Goal: Task Accomplishment & Management: Complete application form

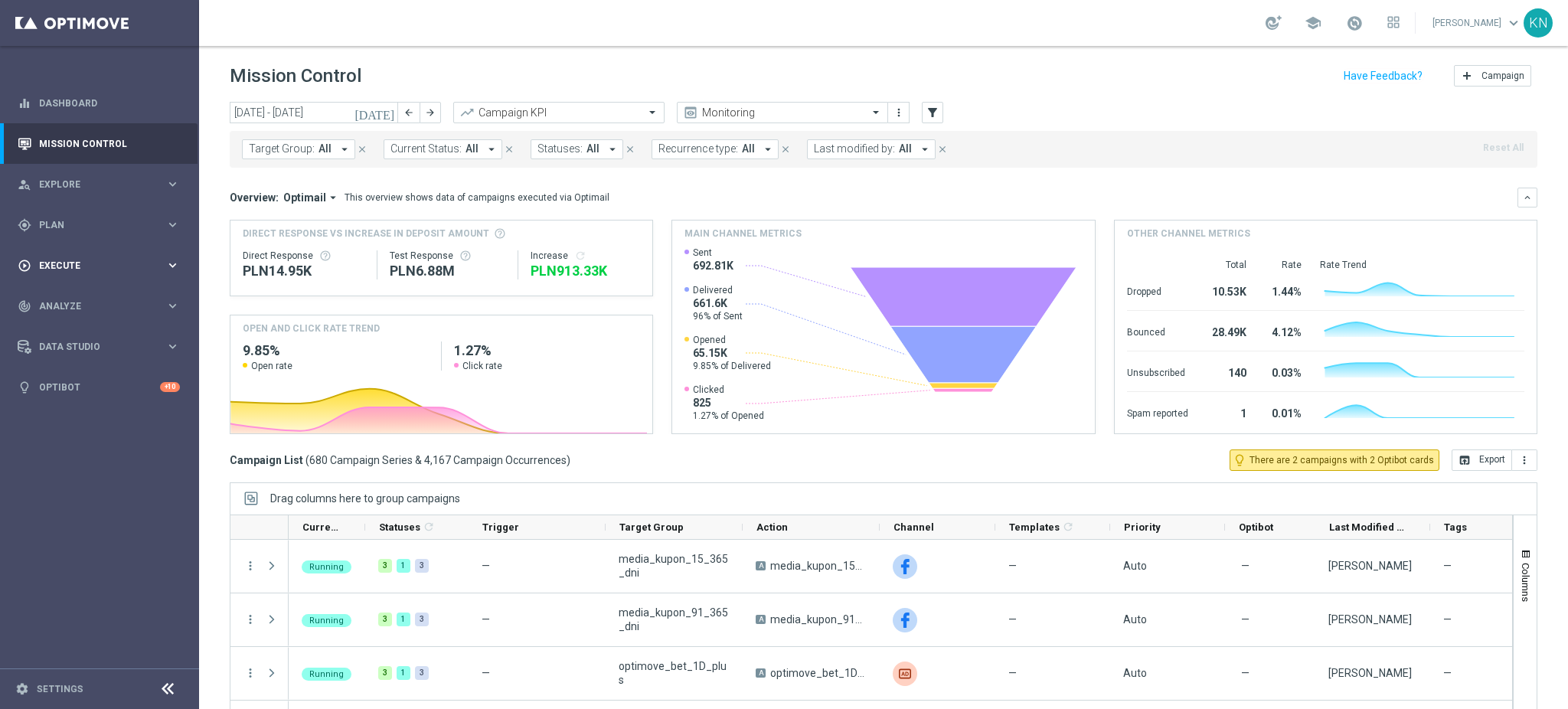
click at [56, 251] on div "play_circle_outline Execute keyboard_arrow_right" at bounding box center [98, 266] width 197 height 41
click at [790, 31] on div "school Kamil Nowak keyboard_arrow_down KN" at bounding box center [883, 23] width 1369 height 46
drag, startPoint x: 78, startPoint y: 298, endPoint x: 93, endPoint y: 292, distance: 16.2
click at [78, 298] on link "Campaign Builder" at bounding box center [100, 297] width 120 height 12
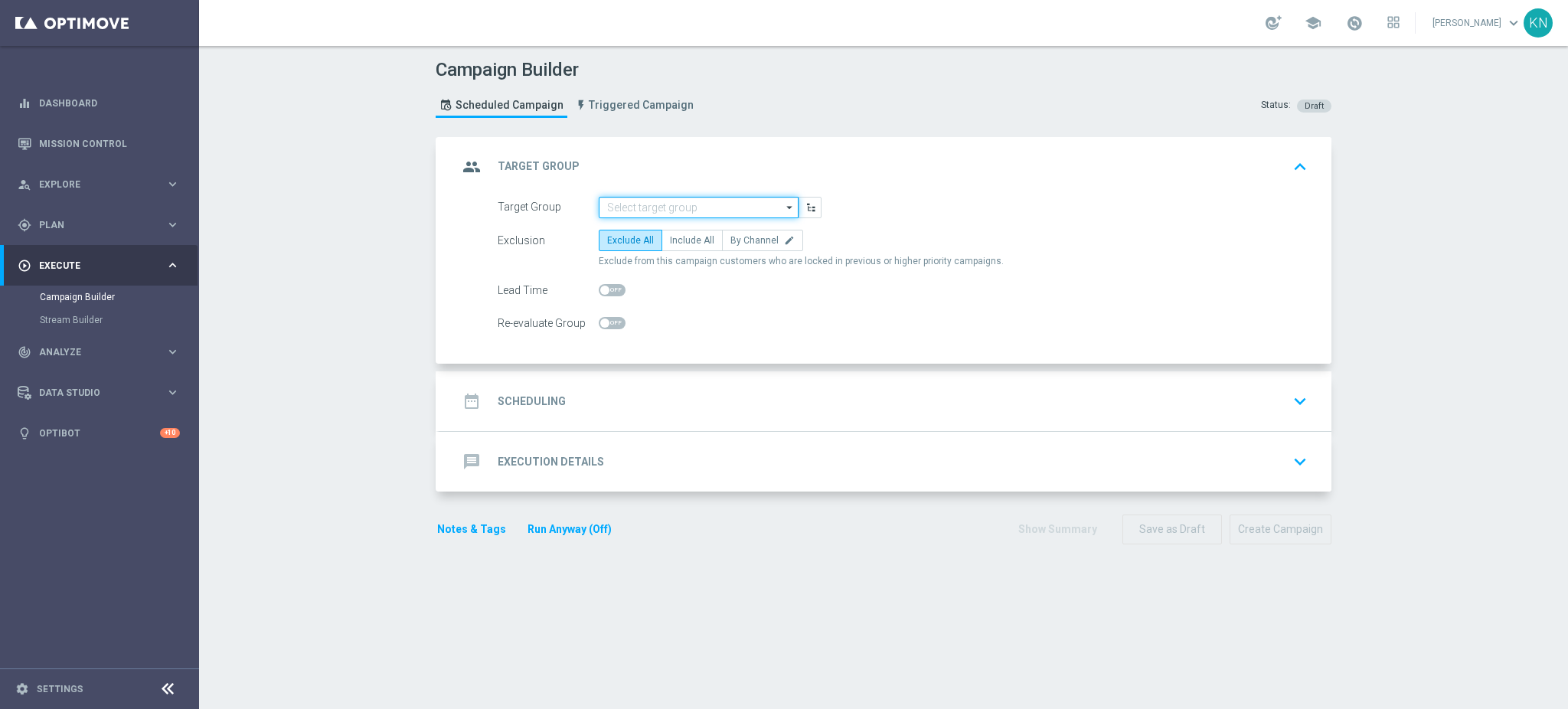
click at [647, 196] on input at bounding box center [699, 207] width 200 height 21
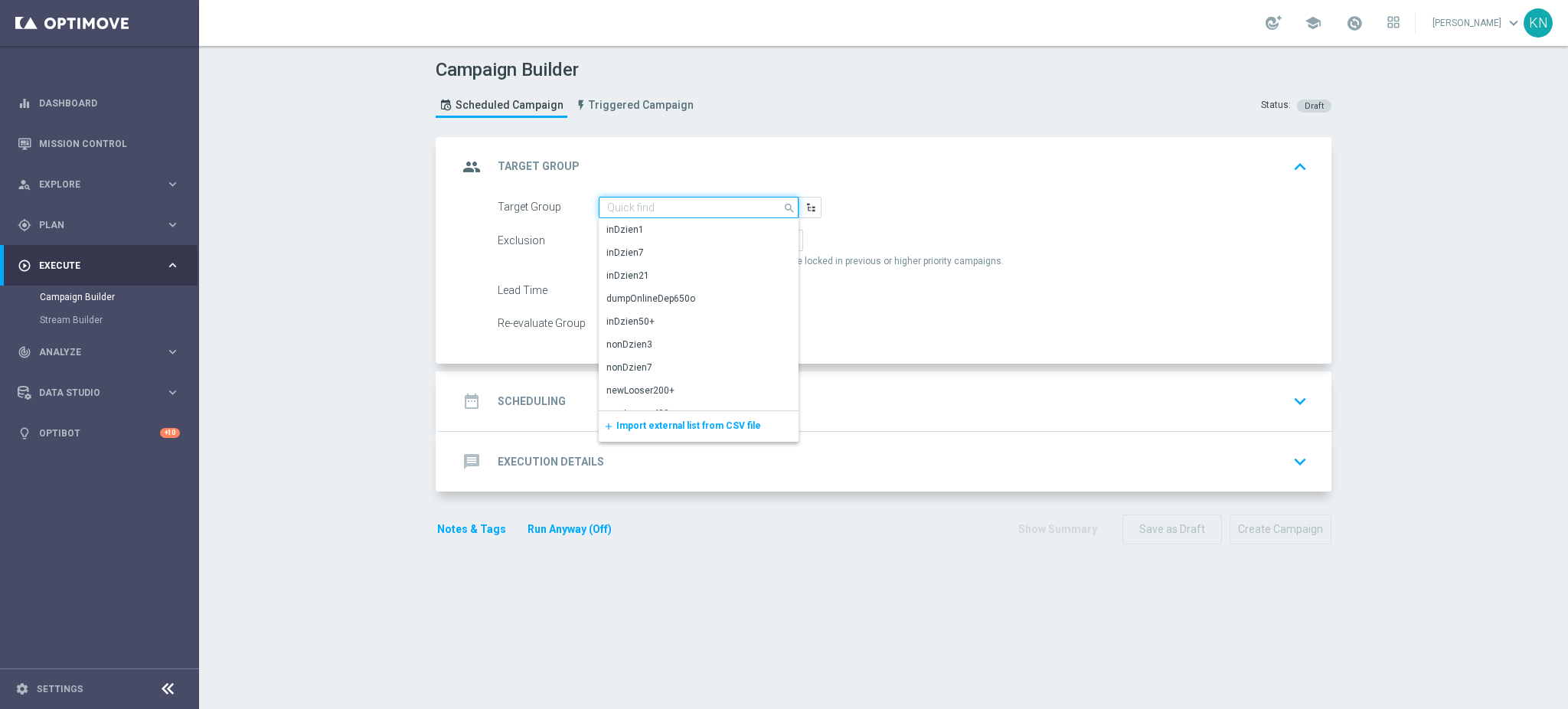
paste input "A_PREM-PEXTRA_AUTO_OFFER_WELCOME_PW_BEZ_MRKT_WEEKLY"
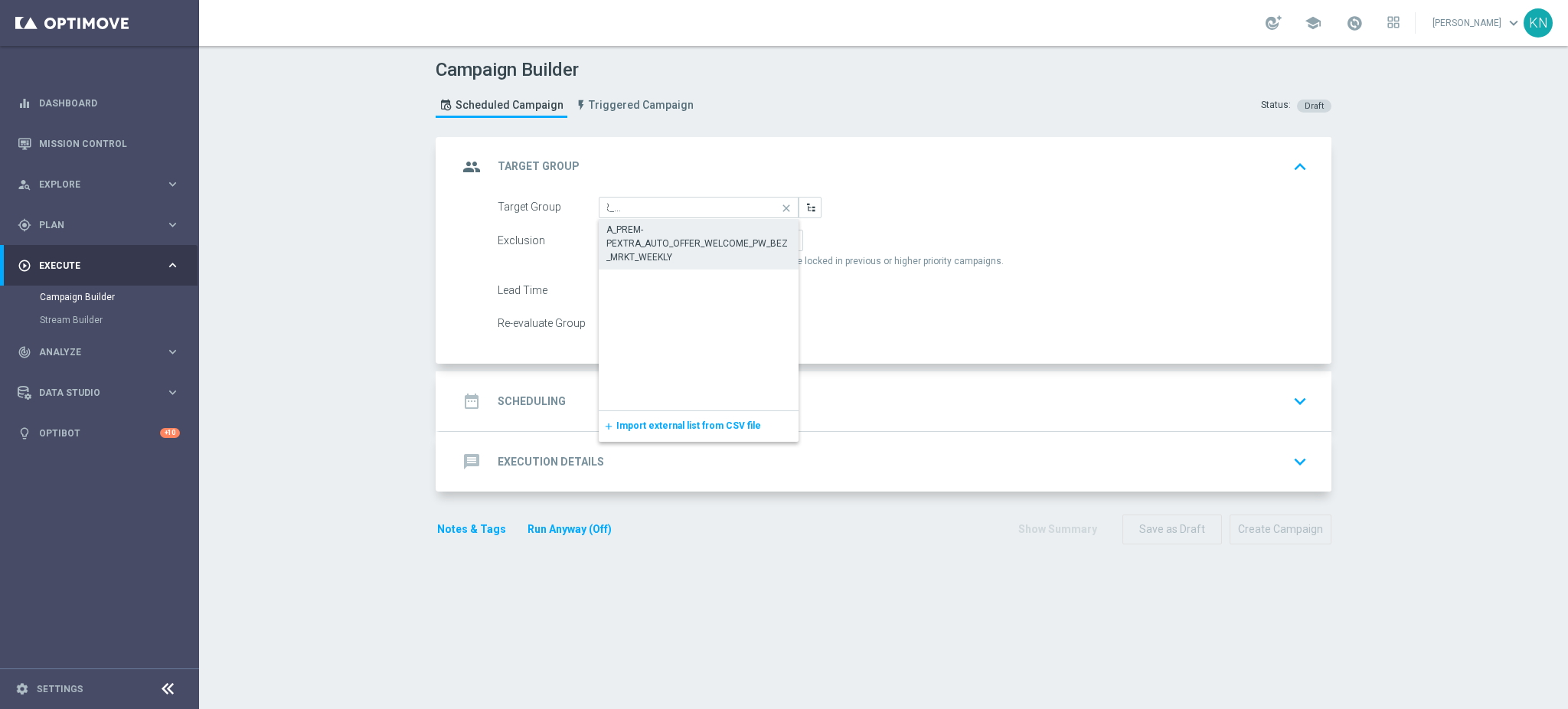
click at [666, 244] on div "A_PREM-PEXTRA_AUTO_OFFER_WELCOME_PW_BEZ_MRKT_WEEKLY" at bounding box center [699, 243] width 185 height 41
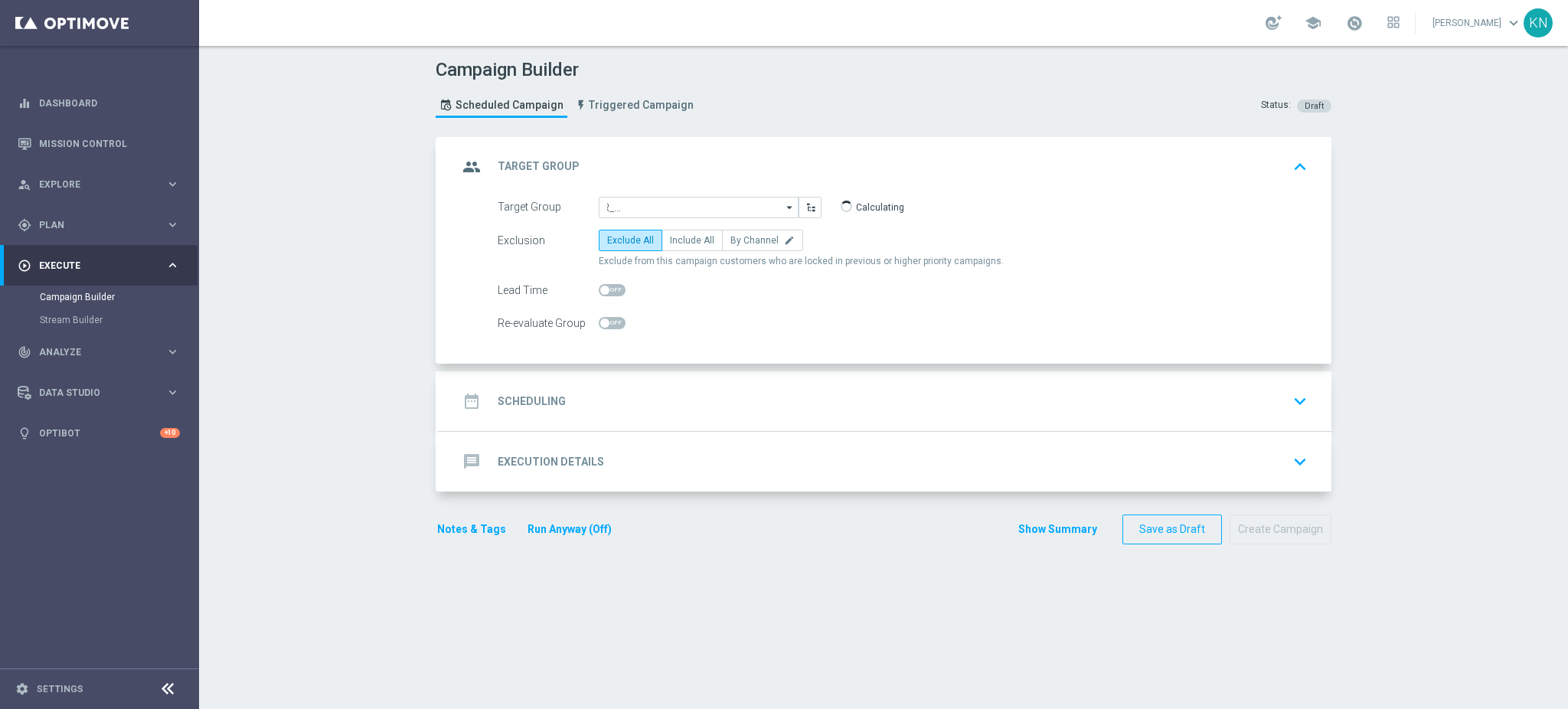
type input "A_PREM-PEXTRA_AUTO_OFFER_WELCOME_PW_BEZ_MRKT_WEEKLY"
click at [735, 246] on label "By Channel edit" at bounding box center [762, 240] width 81 height 21
click at [735, 246] on input "By Channel edit" at bounding box center [735, 243] width 10 height 10
radio input "true"
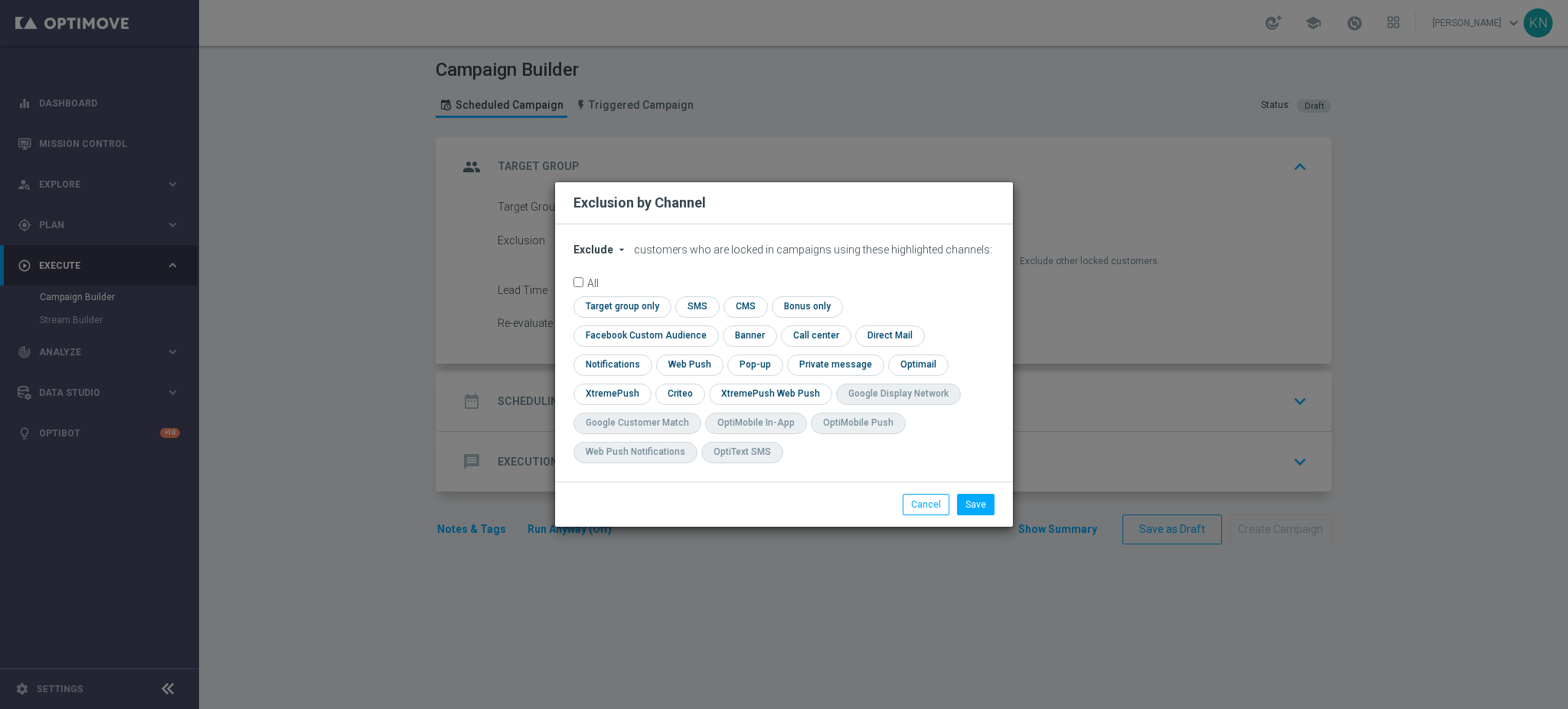
click at [606, 255] on span "Exclude" at bounding box center [593, 249] width 40 height 12
click at [0, 0] on span "Include" at bounding box center [0, 0] width 0 height 0
click at [645, 317] on input "checkbox" at bounding box center [619, 307] width 93 height 21
checkbox input "true"
click at [626, 340] on input "checkbox" at bounding box center [642, 336] width 138 height 21
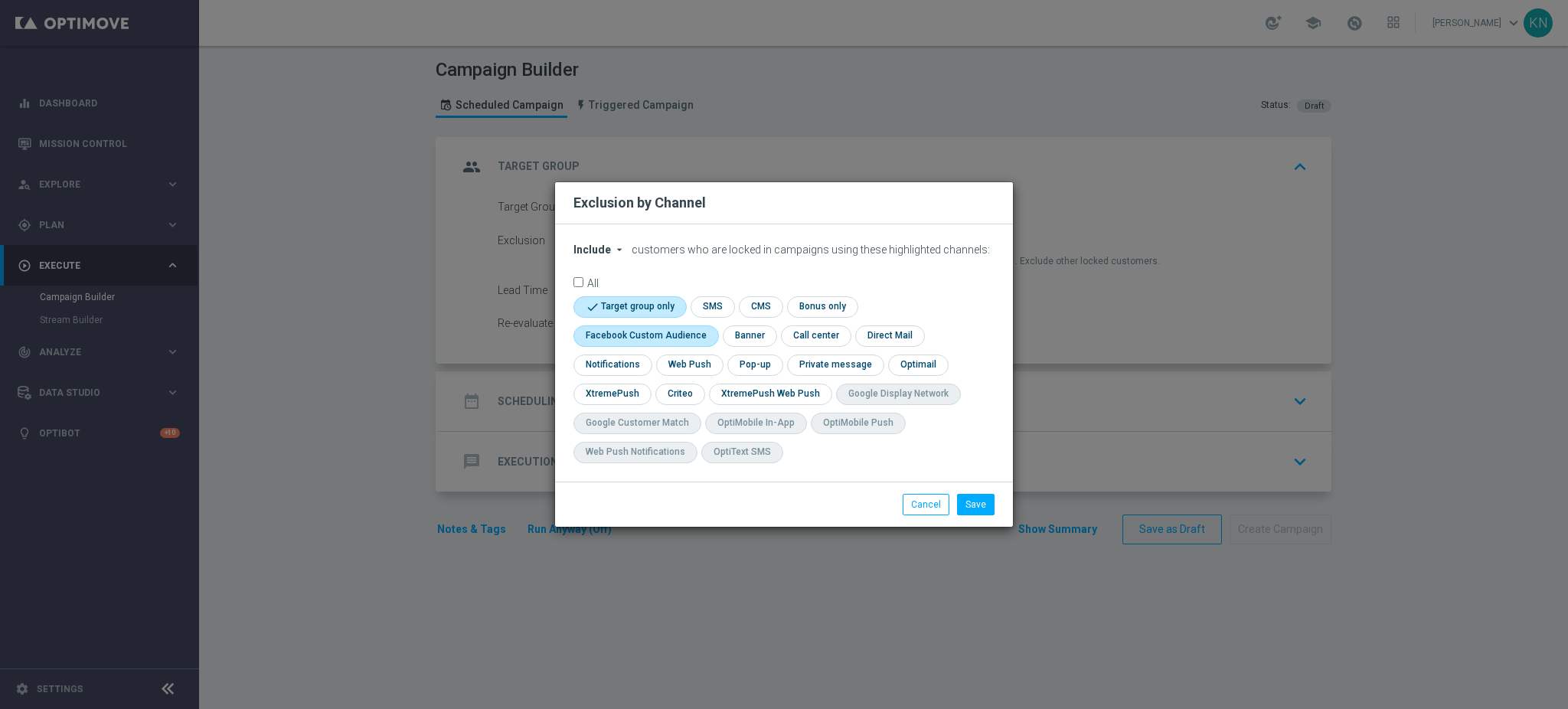
checkbox input "true"
click at [679, 396] on input "checkbox" at bounding box center [679, 394] width 48 height 21
checkbox input "true"
click at [915, 471] on div "Include arrow_drop_down × Include customers who are locked in campaigns using t…" at bounding box center [784, 353] width 458 height 257
click at [964, 499] on button "Save" at bounding box center [976, 504] width 38 height 21
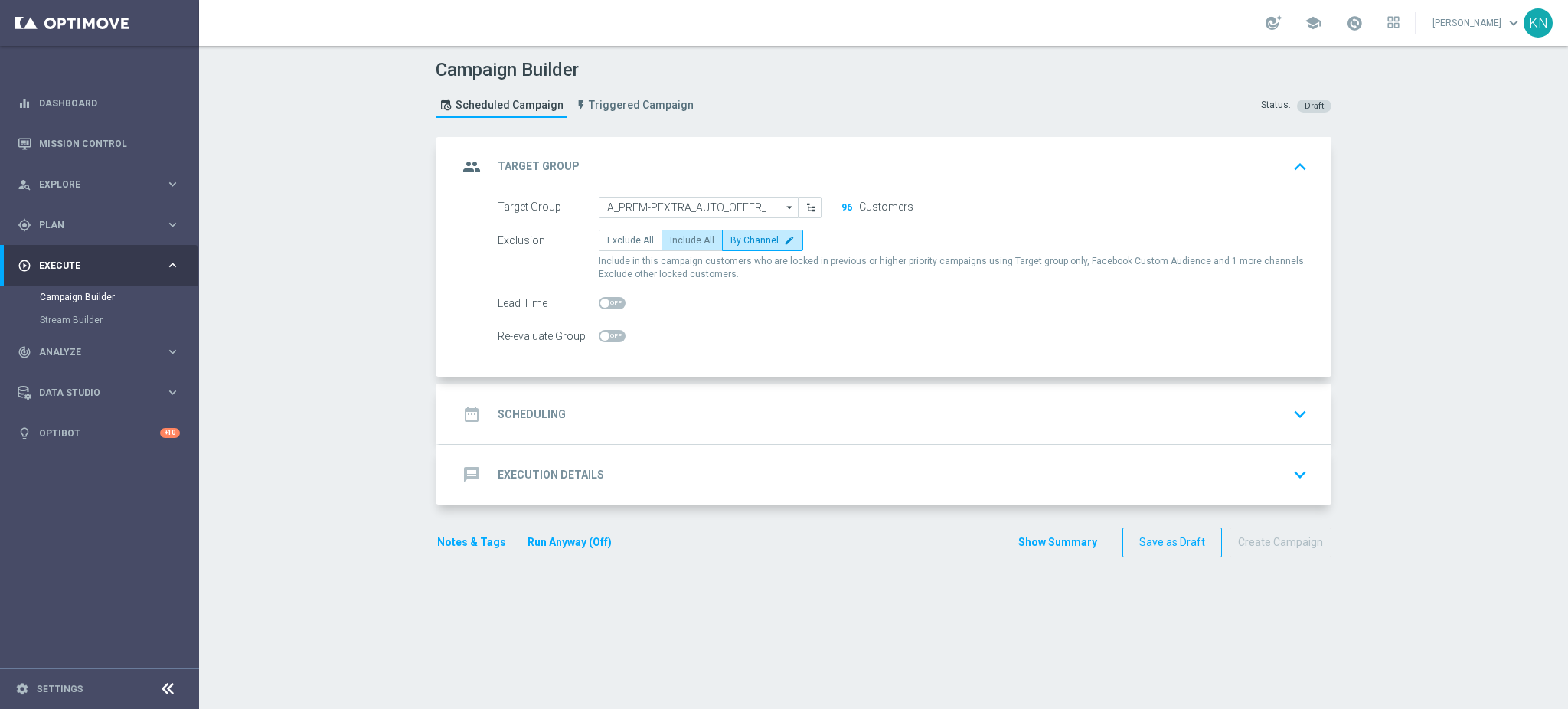
click at [682, 243] on span "Include All" at bounding box center [692, 240] width 44 height 11
click at [680, 243] on input "Include All" at bounding box center [675, 243] width 10 height 10
radio input "true"
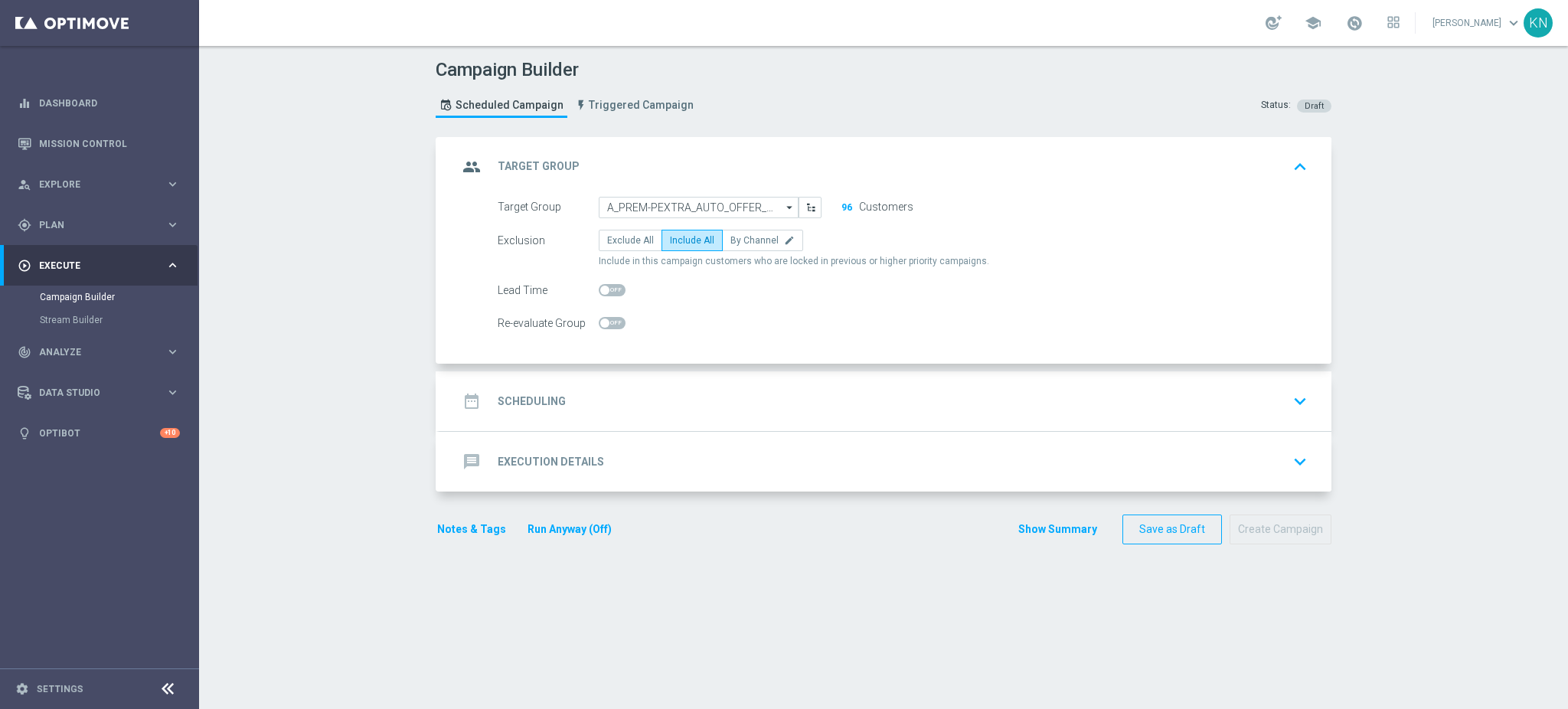
click at [802, 377] on div "date_range Scheduling keyboard_arrow_down" at bounding box center [886, 401] width 892 height 60
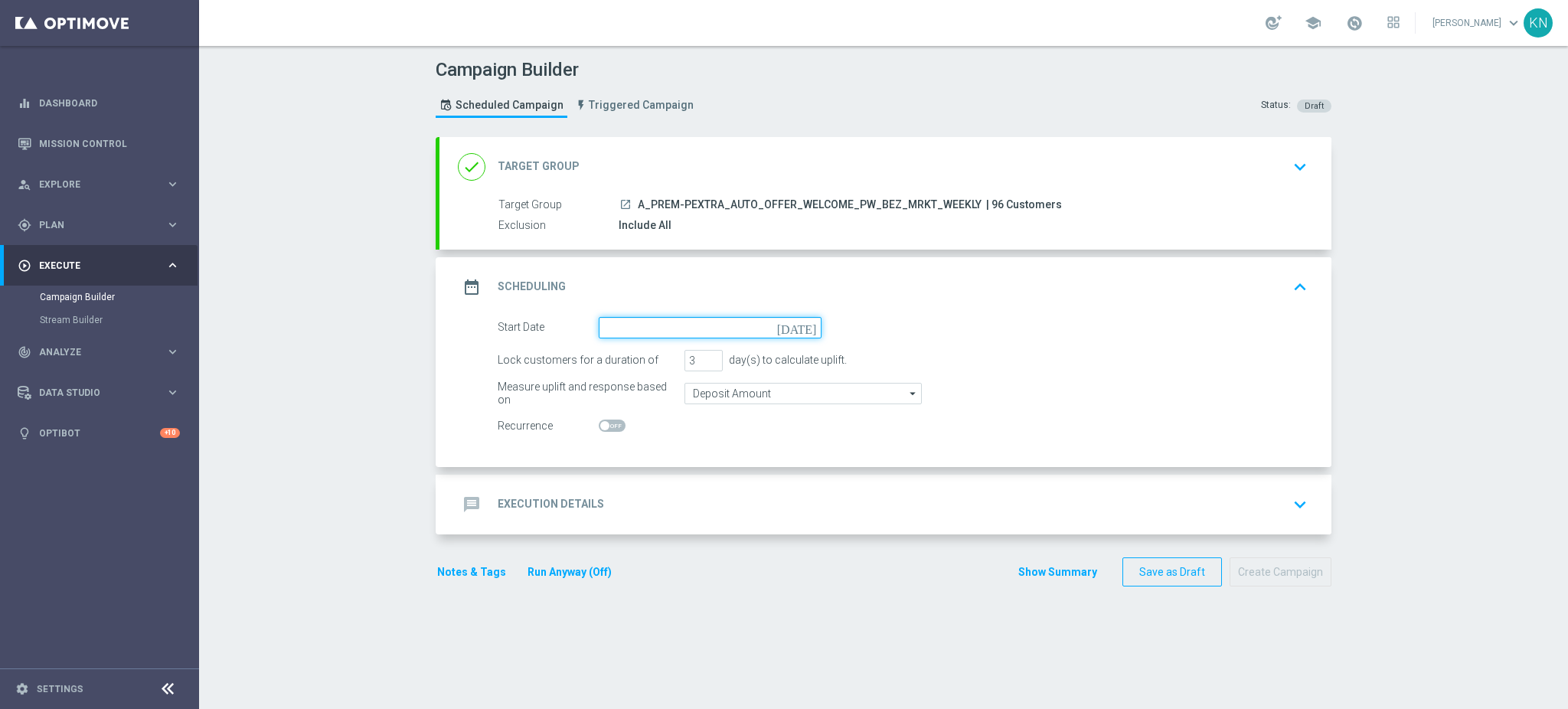
click at [644, 329] on input at bounding box center [710, 327] width 223 height 21
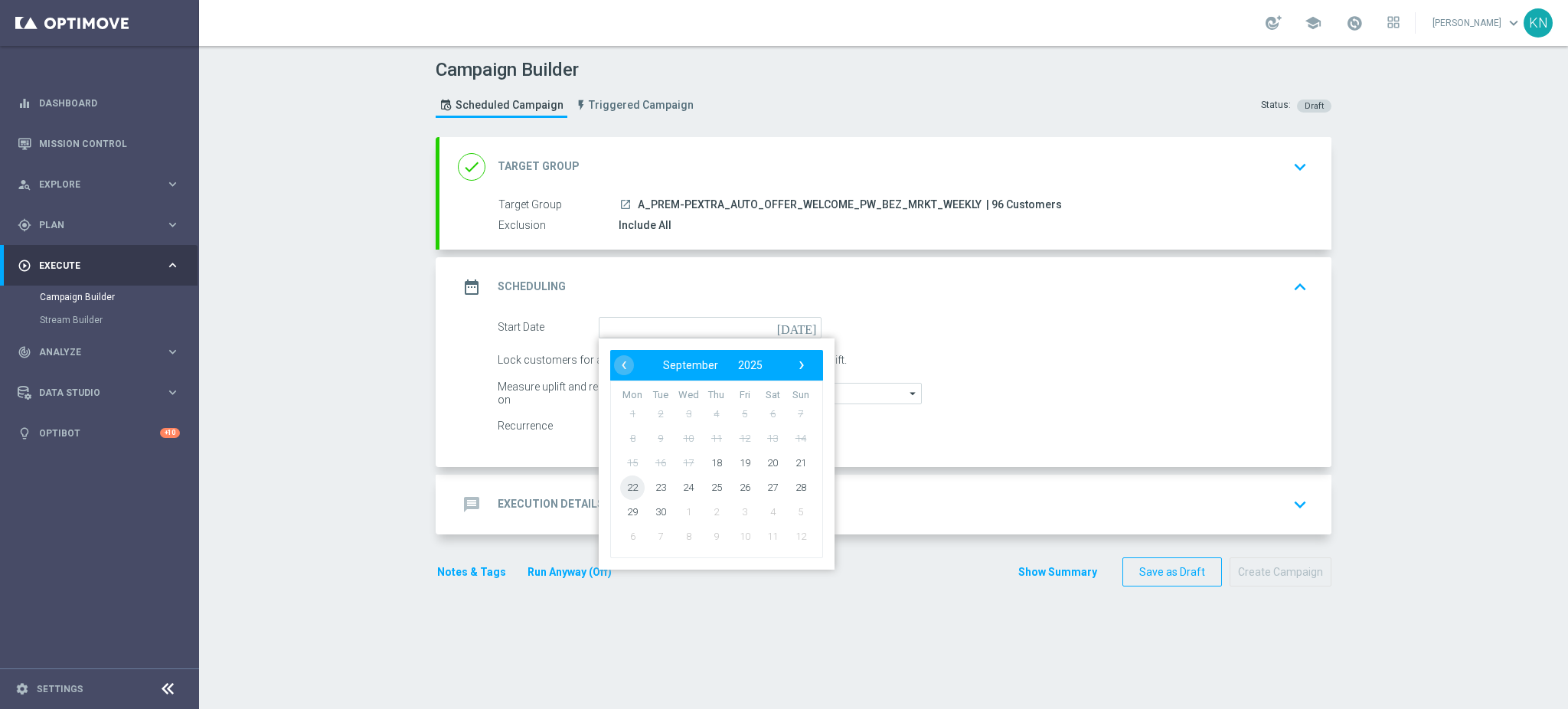
click at [620, 488] on span "22" at bounding box center [632, 487] width 25 height 25
type input "22 Sep 2025"
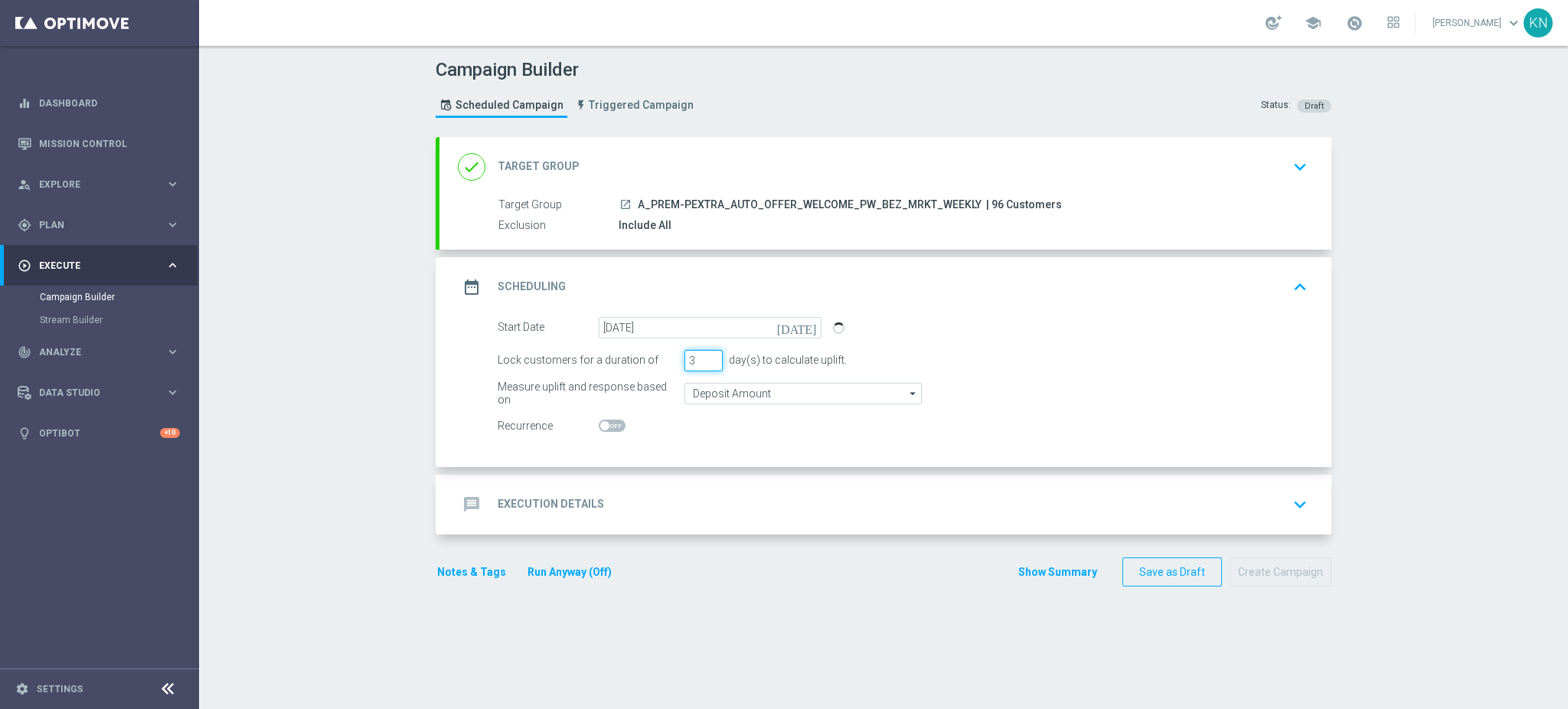
drag, startPoint x: 693, startPoint y: 362, endPoint x: 674, endPoint y: 362, distance: 19.0
click at [674, 362] on div "Lock customers for a duration of 3 day(s) to calculate uplift." at bounding box center [902, 360] width 833 height 21
type input "1"
click at [601, 425] on span at bounding box center [611, 425] width 26 height 12
click at [601, 425] on input "checkbox" at bounding box center [611, 425] width 26 height 12
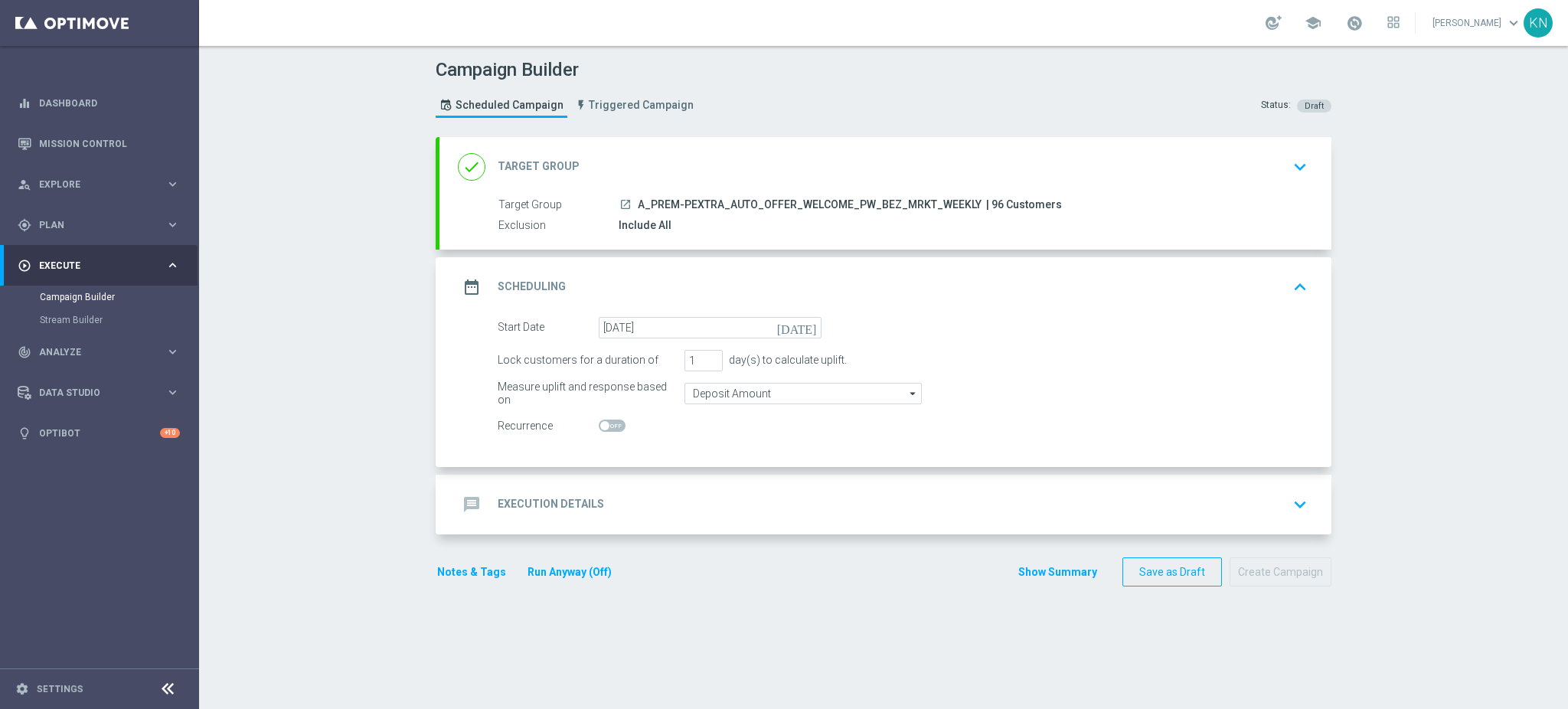
checkbox input "true"
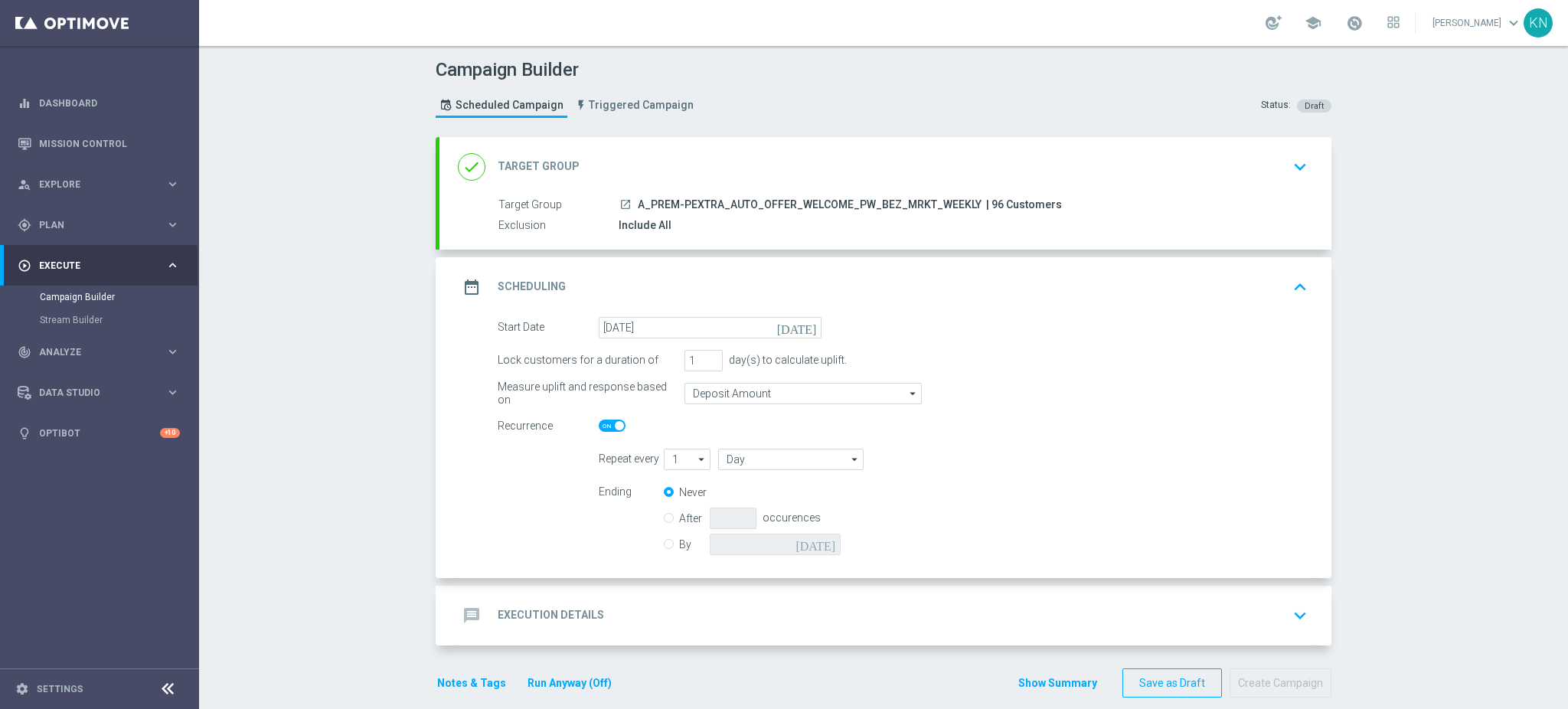
scroll to position [18, 0]
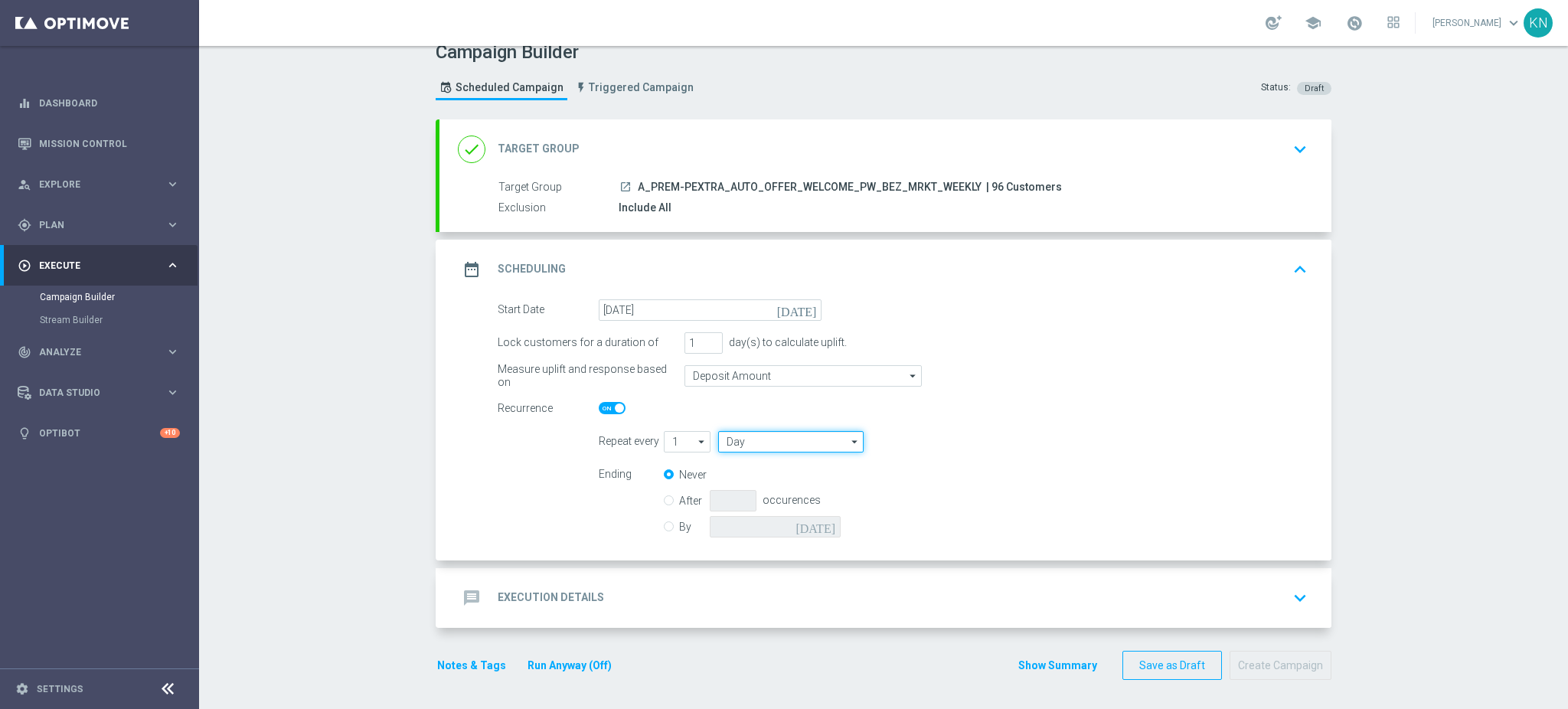
click at [757, 441] on input "Day" at bounding box center [791, 442] width 145 height 21
click at [758, 485] on div "Week" at bounding box center [788, 488] width 140 height 23
type input "Week"
click at [911, 579] on div "message Execution Details keyboard_arrow_down" at bounding box center [886, 598] width 892 height 60
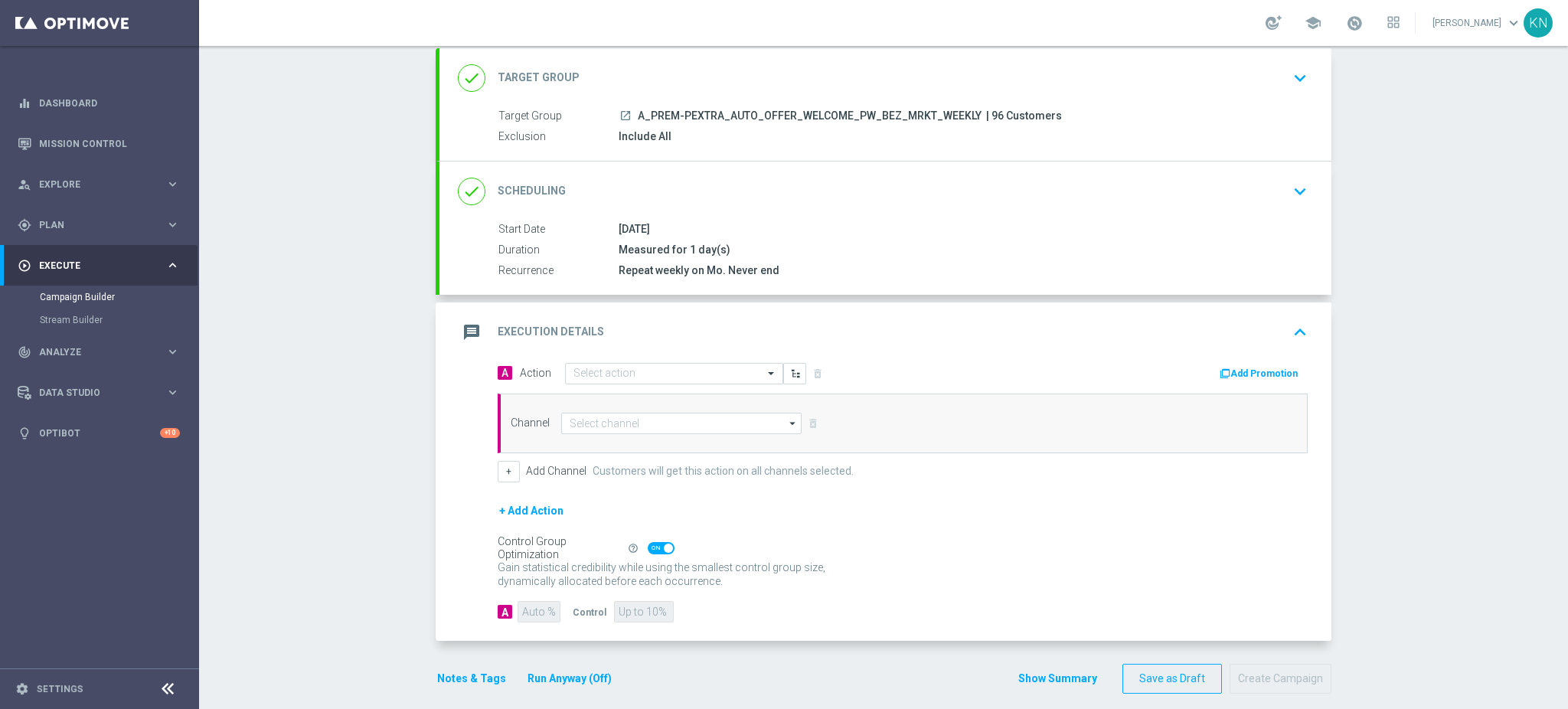
scroll to position [103, 0]
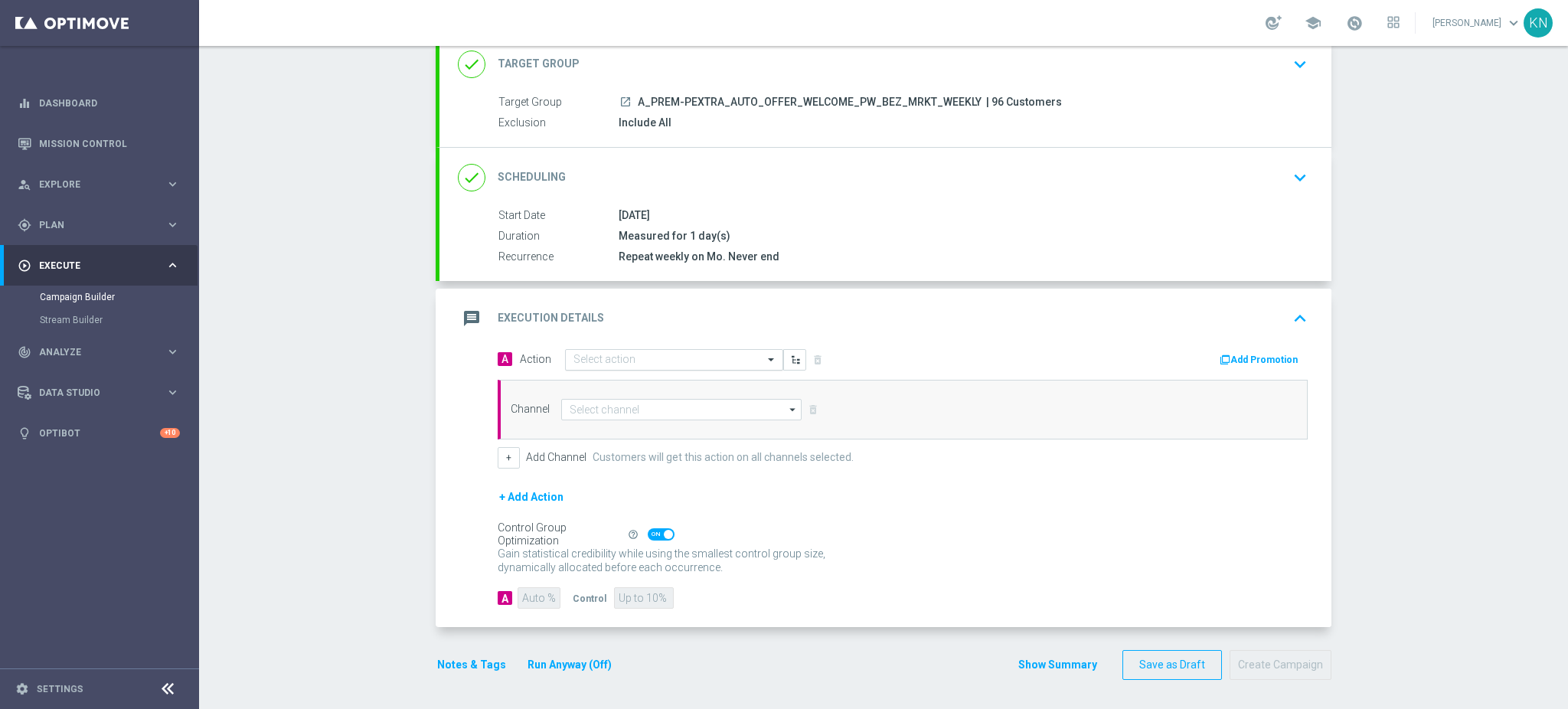
click at [589, 356] on input "text" at bounding box center [658, 360] width 171 height 13
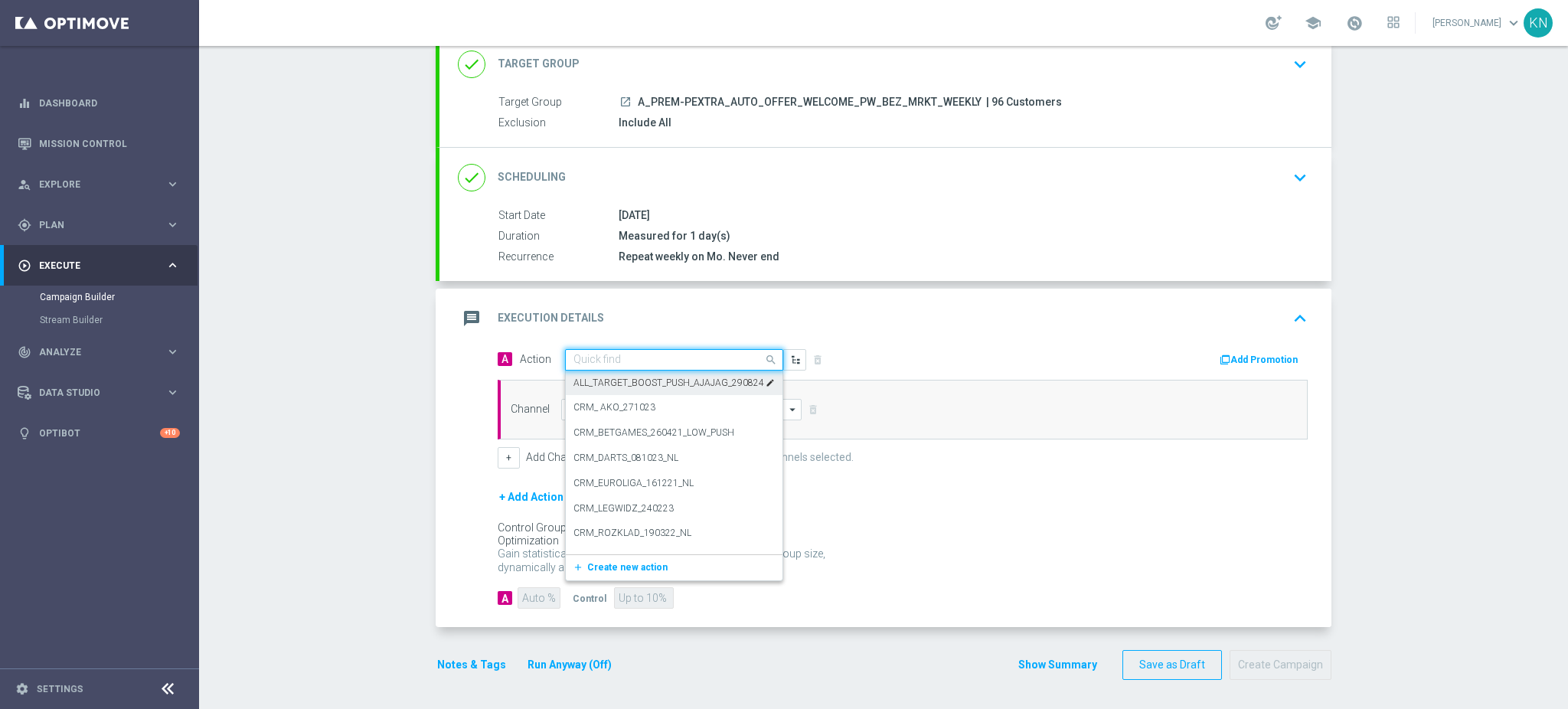
paste input "A_PREM-PEXTRA_AUTO_OFFER_WELCOME_PW_BEZ_MRKT_WEEKLY"
type input "A_PREM-PEXTRA_AUTO_OFFER_WELCOME_PW_BEZ_MRKT_WEEKLY"
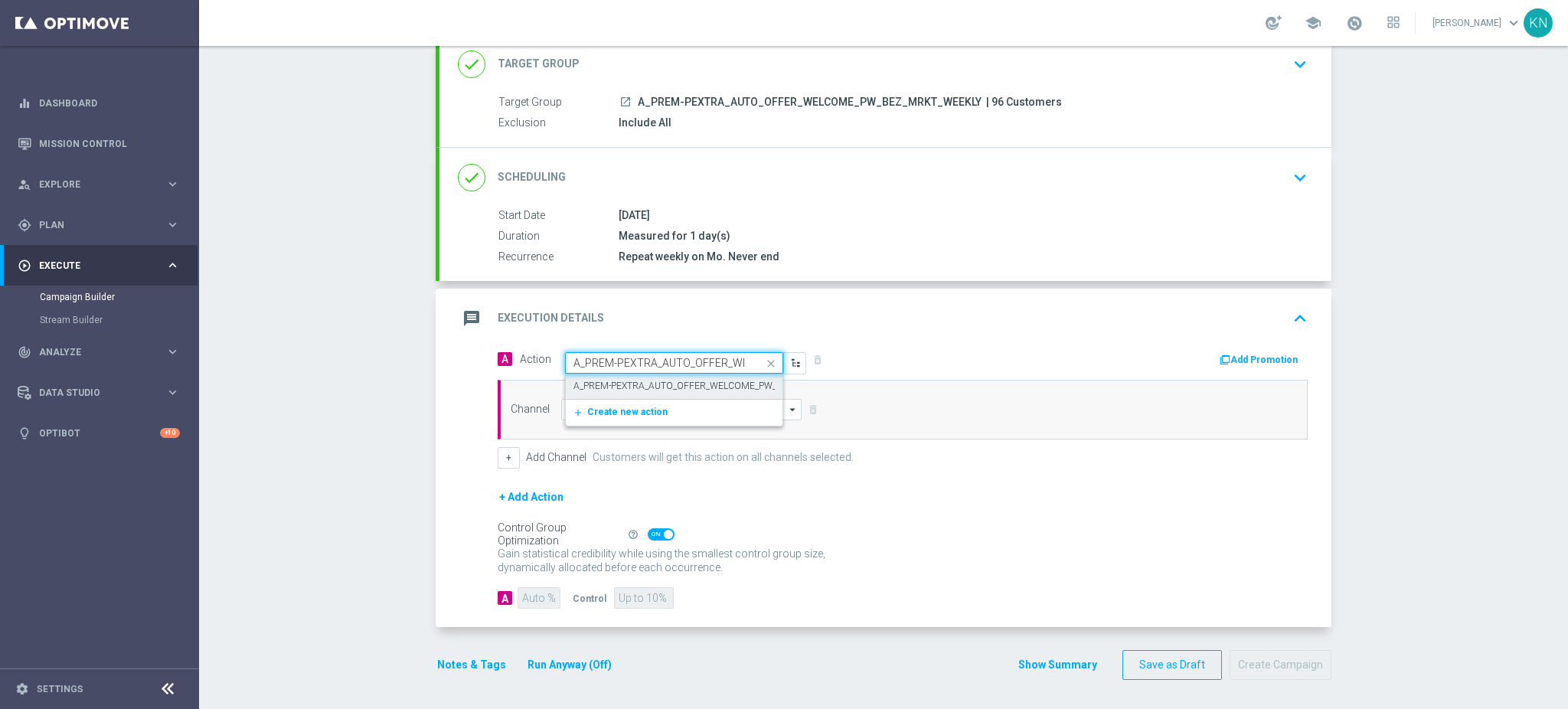
scroll to position [0, 157]
click at [662, 380] on label "A_PREM-PEXTRA_AUTO_OFFER_WELCOME_PW_BEZ_MRKT_WEEKLY" at bounding box center [717, 386] width 289 height 13
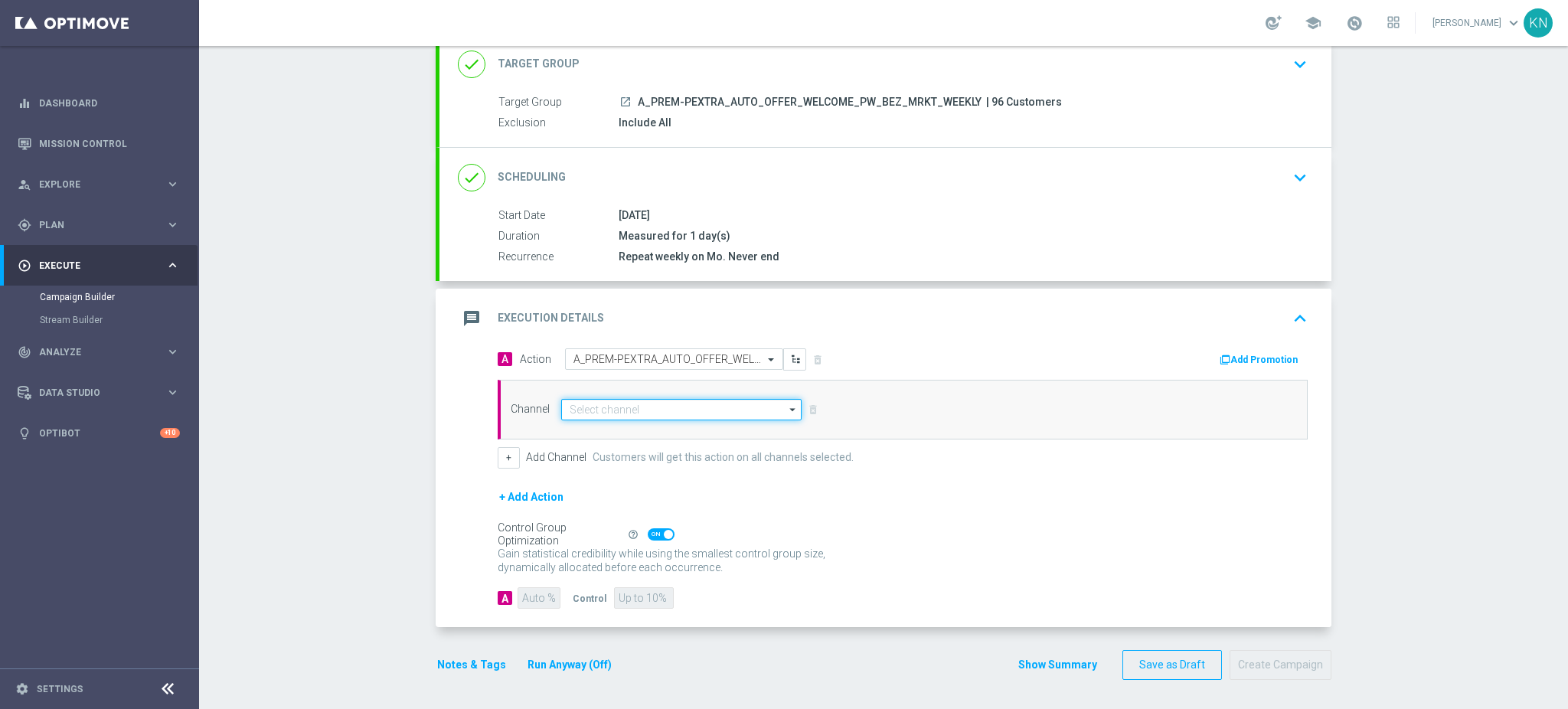
click at [642, 403] on input at bounding box center [681, 409] width 240 height 21
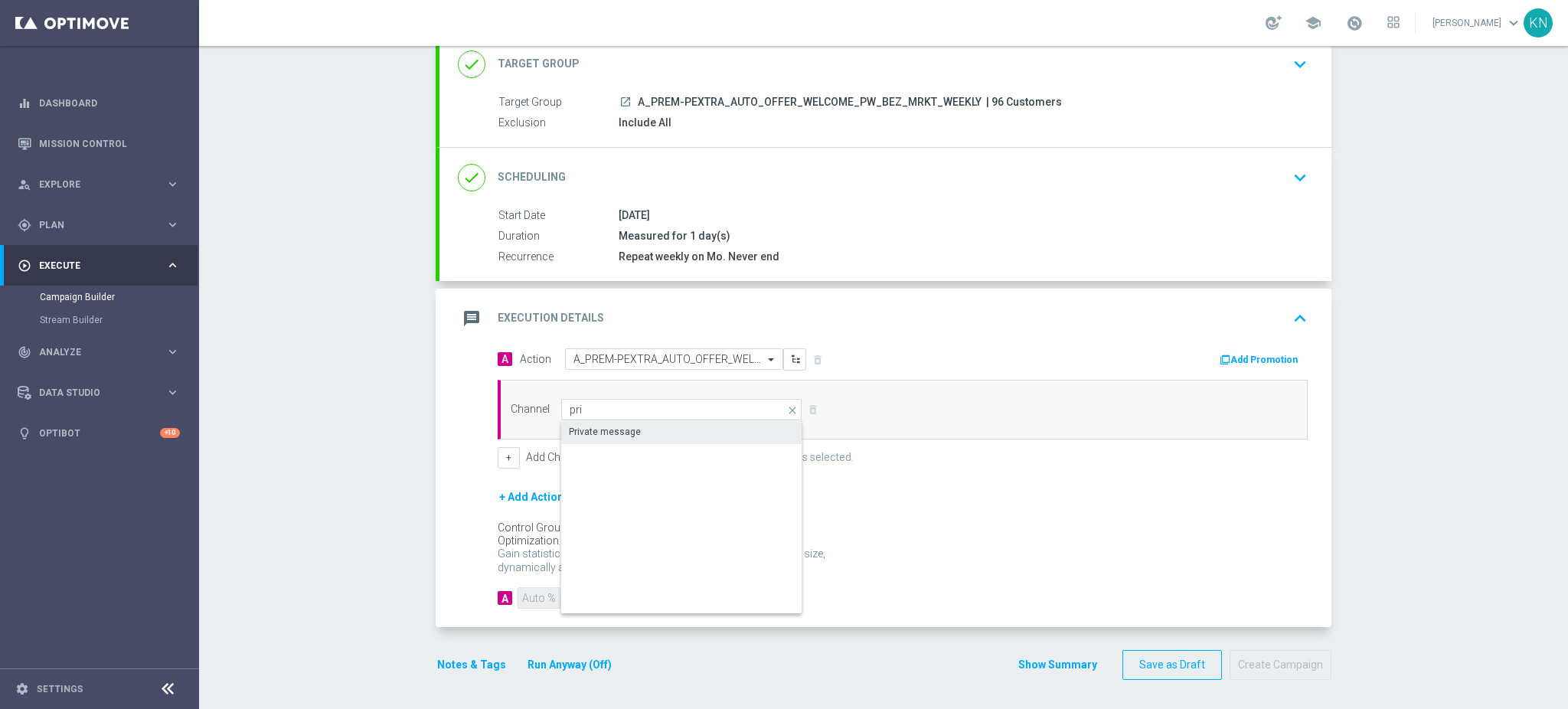
click at [686, 442] on div "Private message" at bounding box center [682, 432] width 241 height 23
click at [610, 439] on div "Private message" at bounding box center [682, 432] width 241 height 23
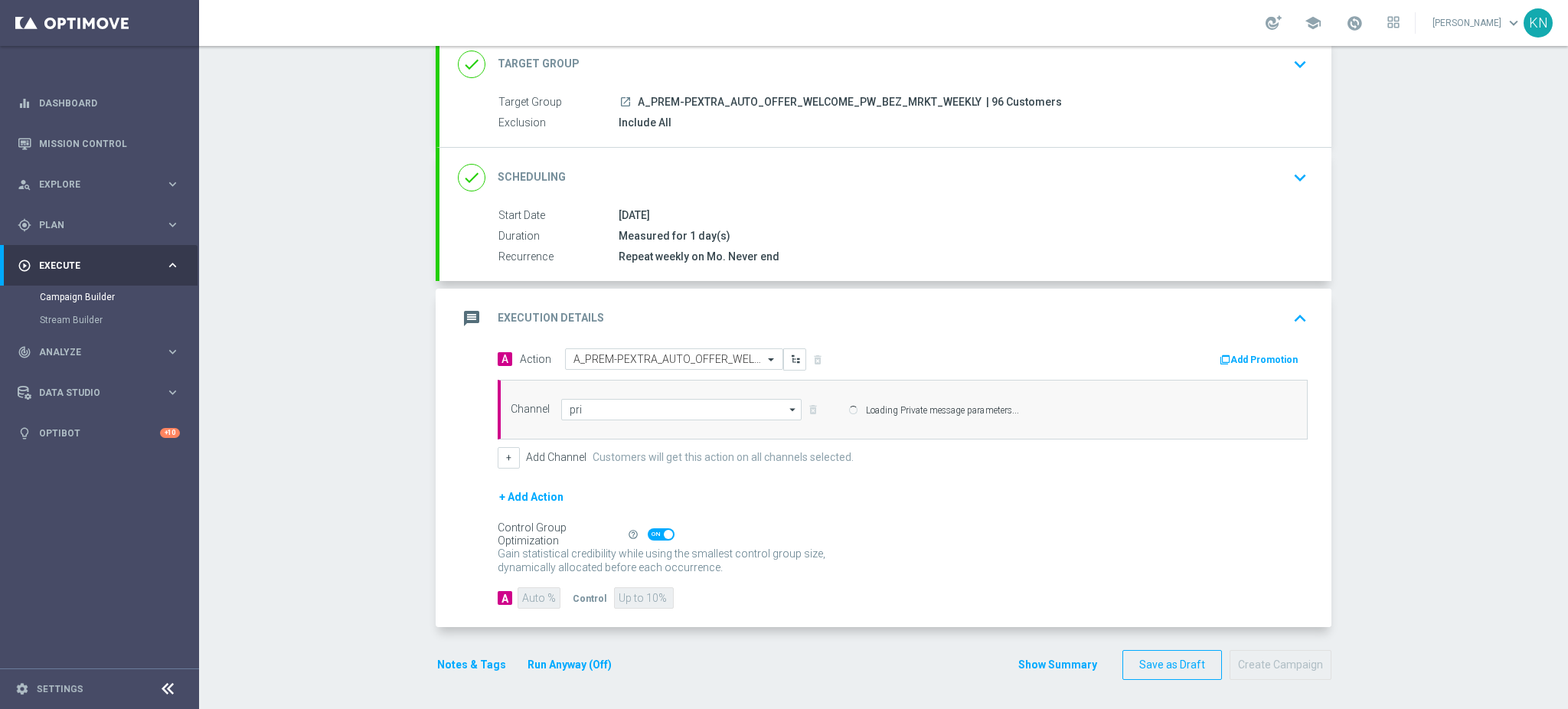
type input "Private message"
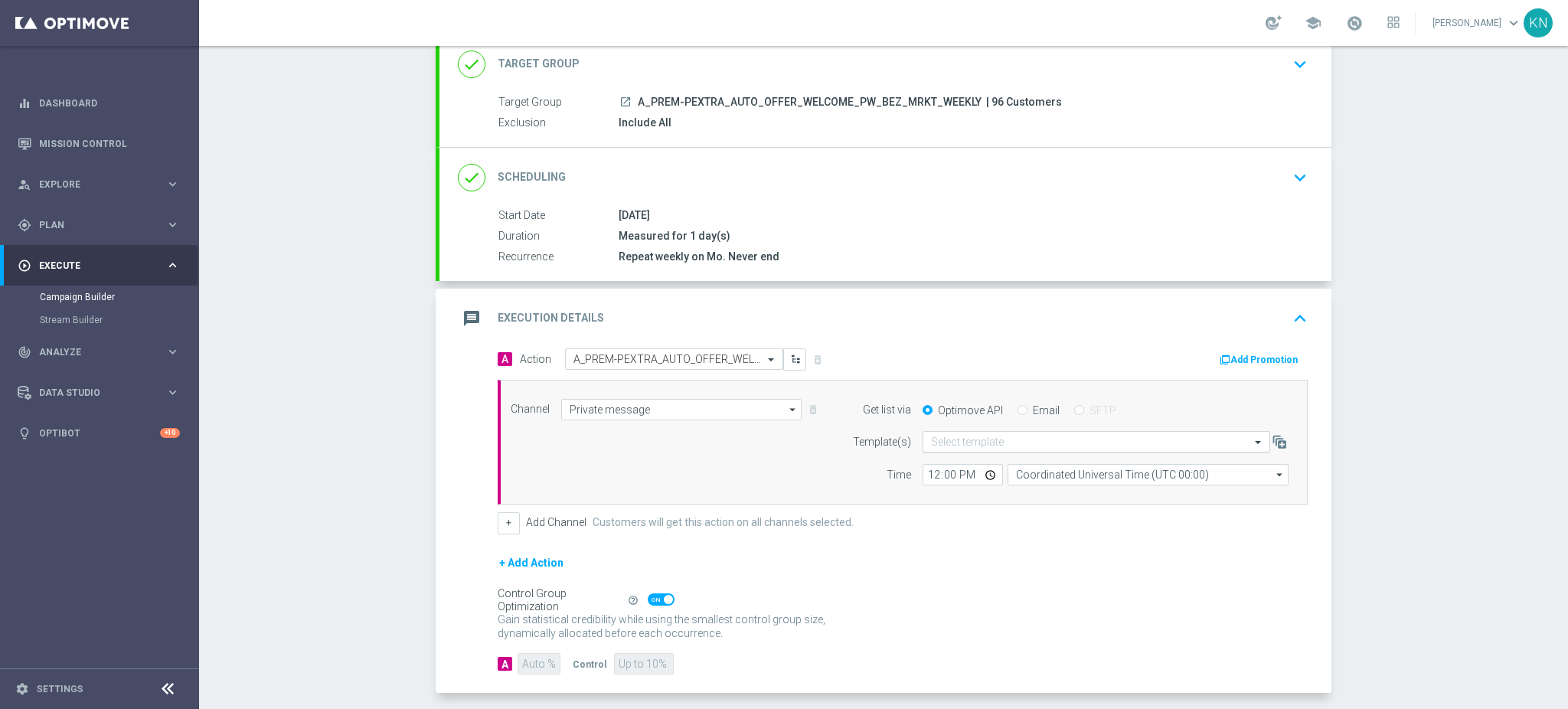
click at [973, 448] on input "text" at bounding box center [1080, 442] width 300 height 13
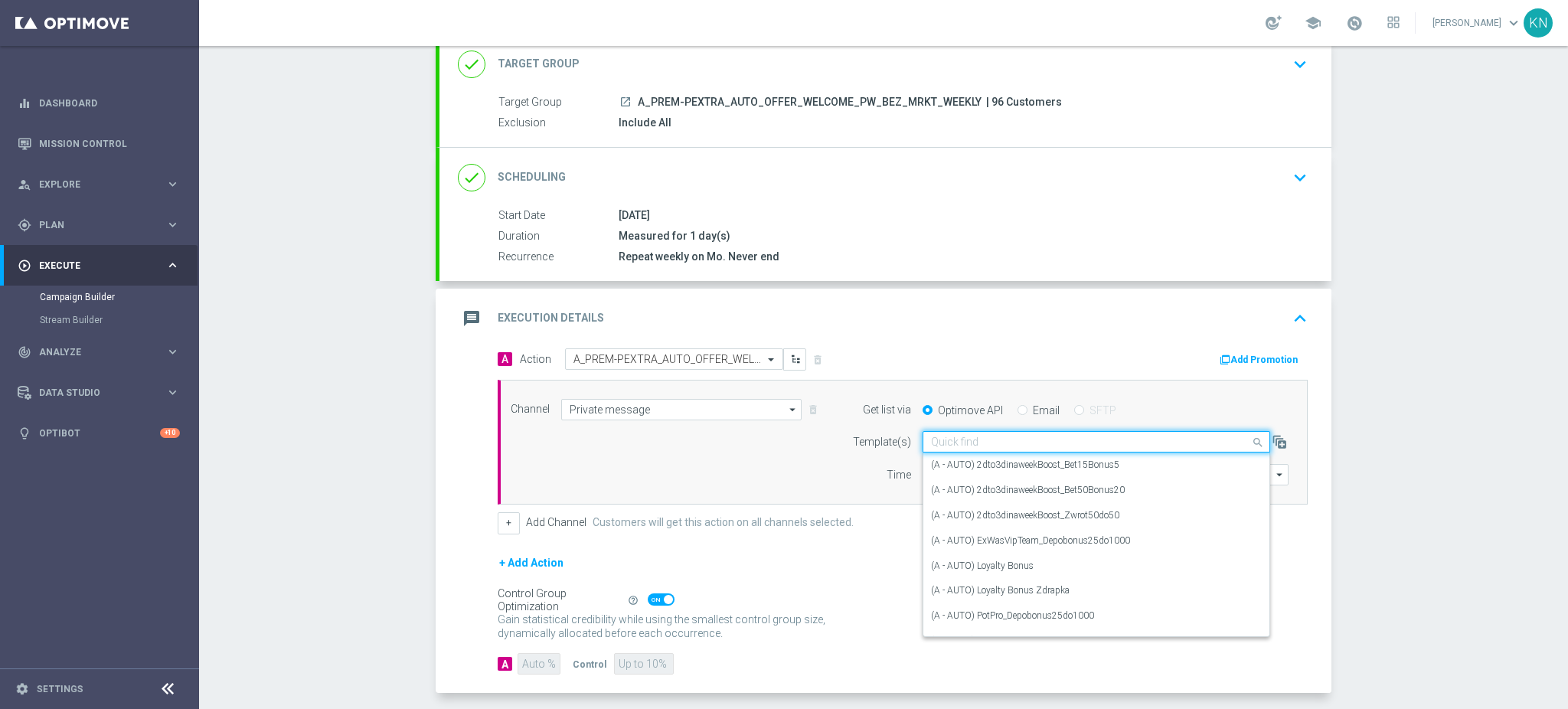
paste input "A_PREM-PEXTRA_AUTO_OFFER_WELCOME_PW_BEZ_MRKT_WEEKLY"
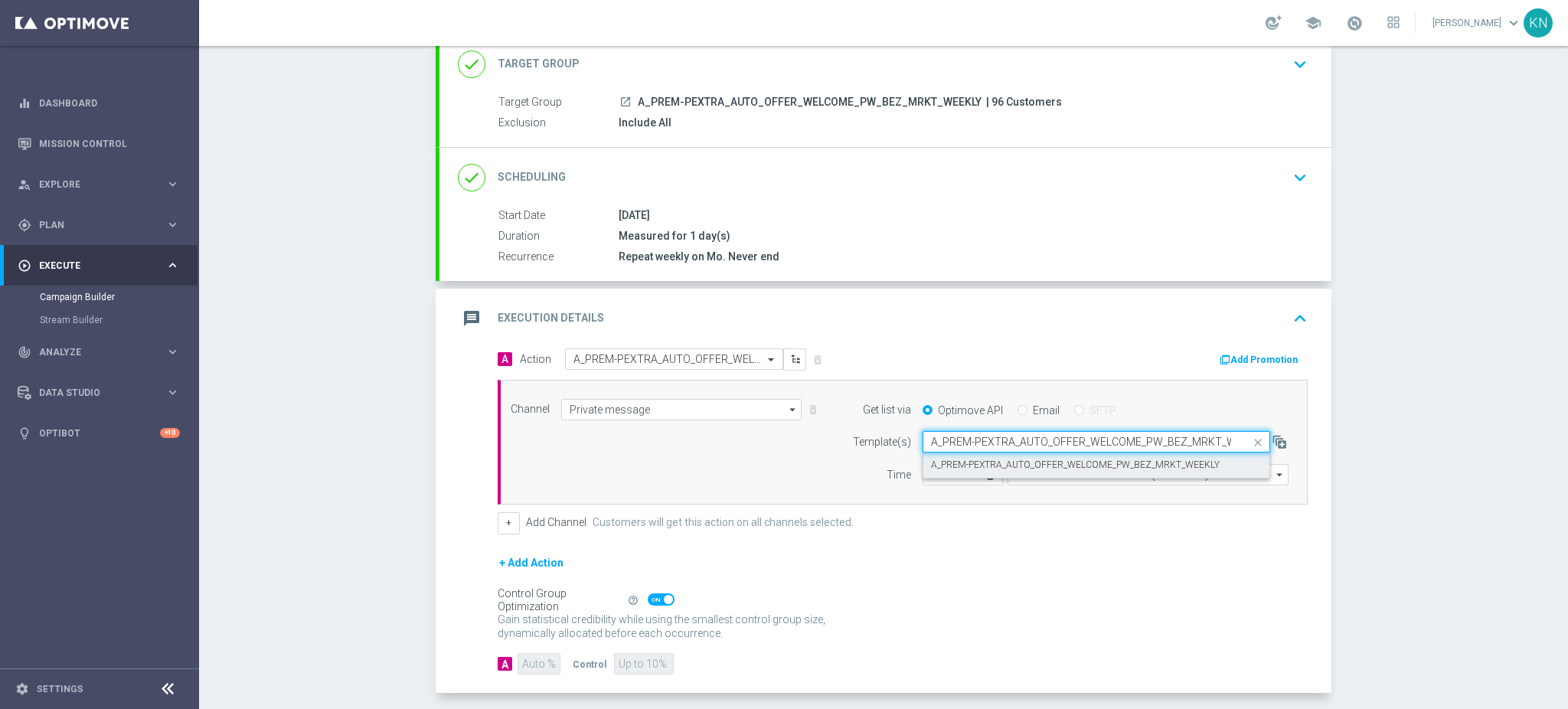
scroll to position [0, 27]
click at [1020, 466] on label "A_PREM-PEXTRA_AUTO_OFFER_WELCOME_PW_BEZ_MRKT_WEEKLY" at bounding box center [1075, 465] width 289 height 13
type input "A_PREM-PEXTRA_AUTO_OFFER_WELCOME_PW_BEZ_MRKT_WEEKLY"
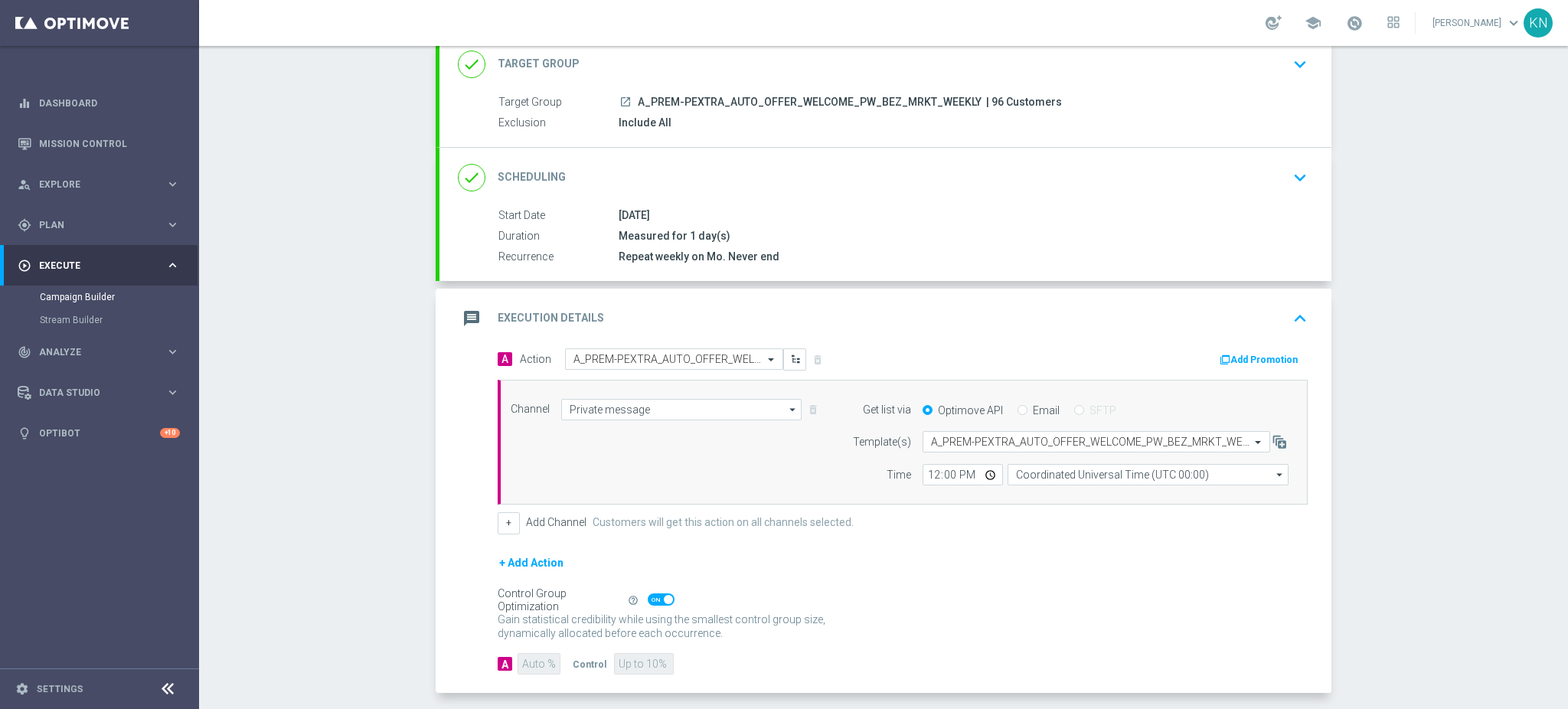
scroll to position [0, 0]
click at [1106, 477] on input "Coordinated Universal Time (UTC 00:00)" at bounding box center [1148, 474] width 281 height 21
click at [1066, 499] on div "Central European Time (Warsaw) (UTC +02:00)" at bounding box center [1140, 497] width 250 height 14
type input "Central European Time (Warsaw) (UTC +02:00)"
click at [927, 477] on input "12:00" at bounding box center [962, 474] width 80 height 21
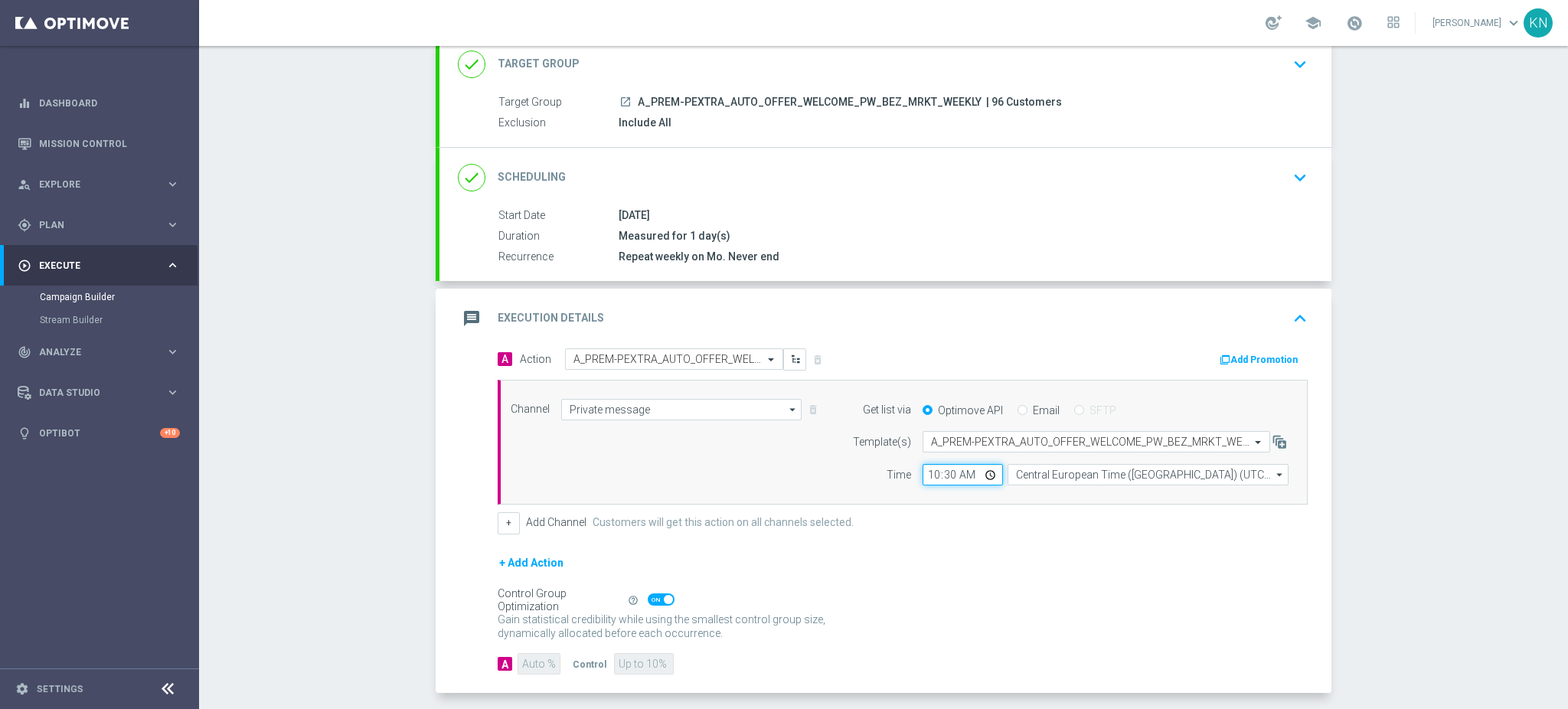
click at [923, 476] on input "10:30" at bounding box center [962, 474] width 80 height 21
type input "10:37"
click at [990, 524] on div "+ Add Channel Customers will get this action on all channels selected." at bounding box center [903, 523] width 810 height 21
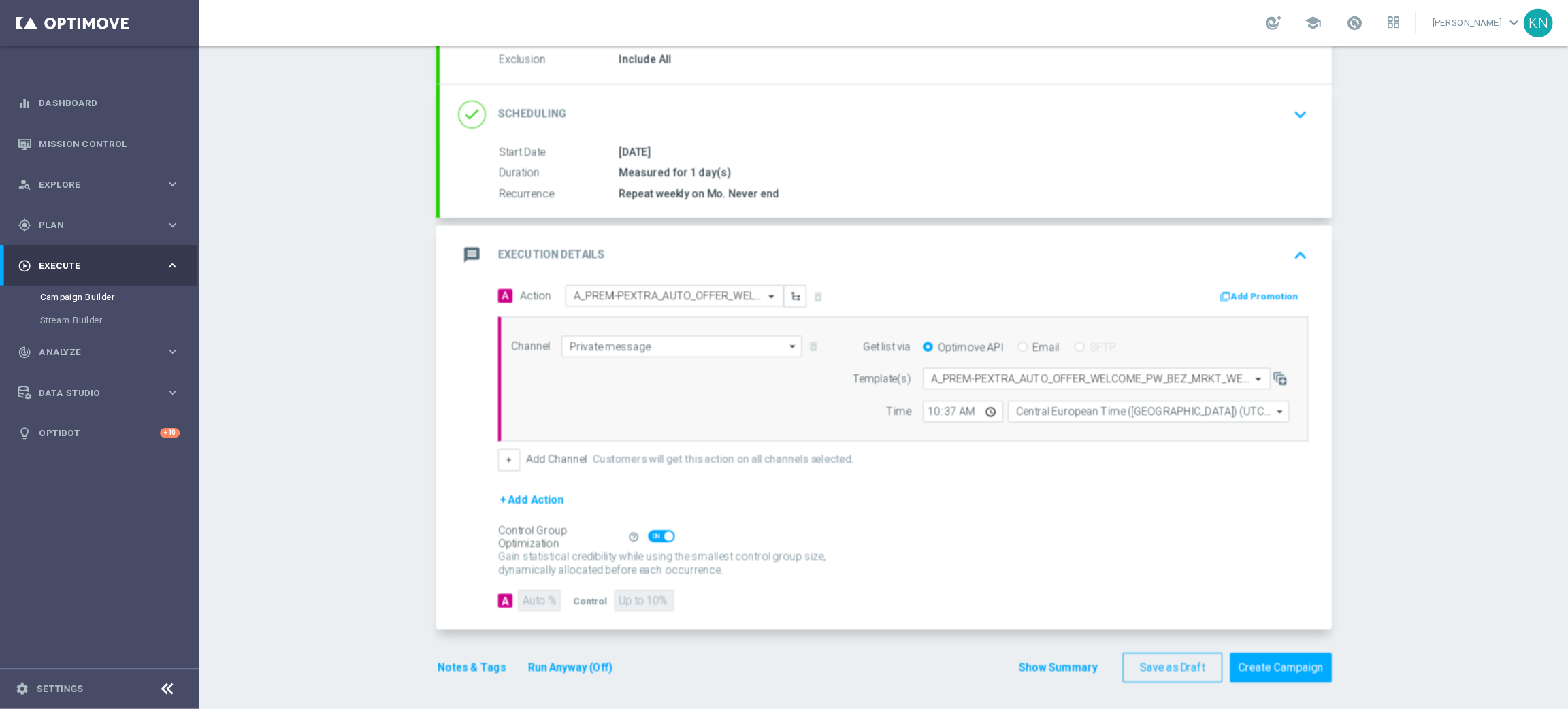
scroll to position [149, 0]
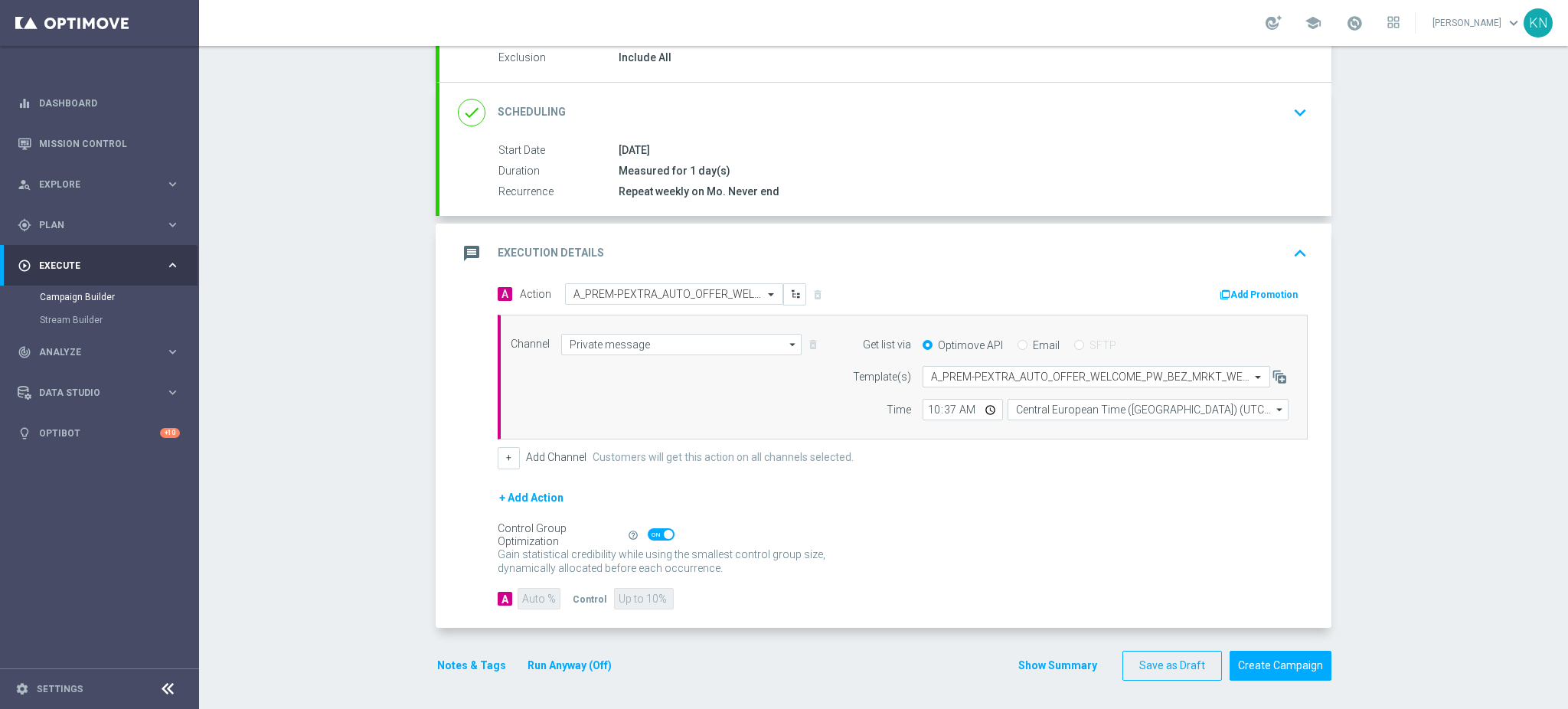
click at [652, 532] on span at bounding box center [660, 535] width 26 height 12
click at [652, 532] on input "checkbox" at bounding box center [660, 535] width 26 height 12
checkbox input "false"
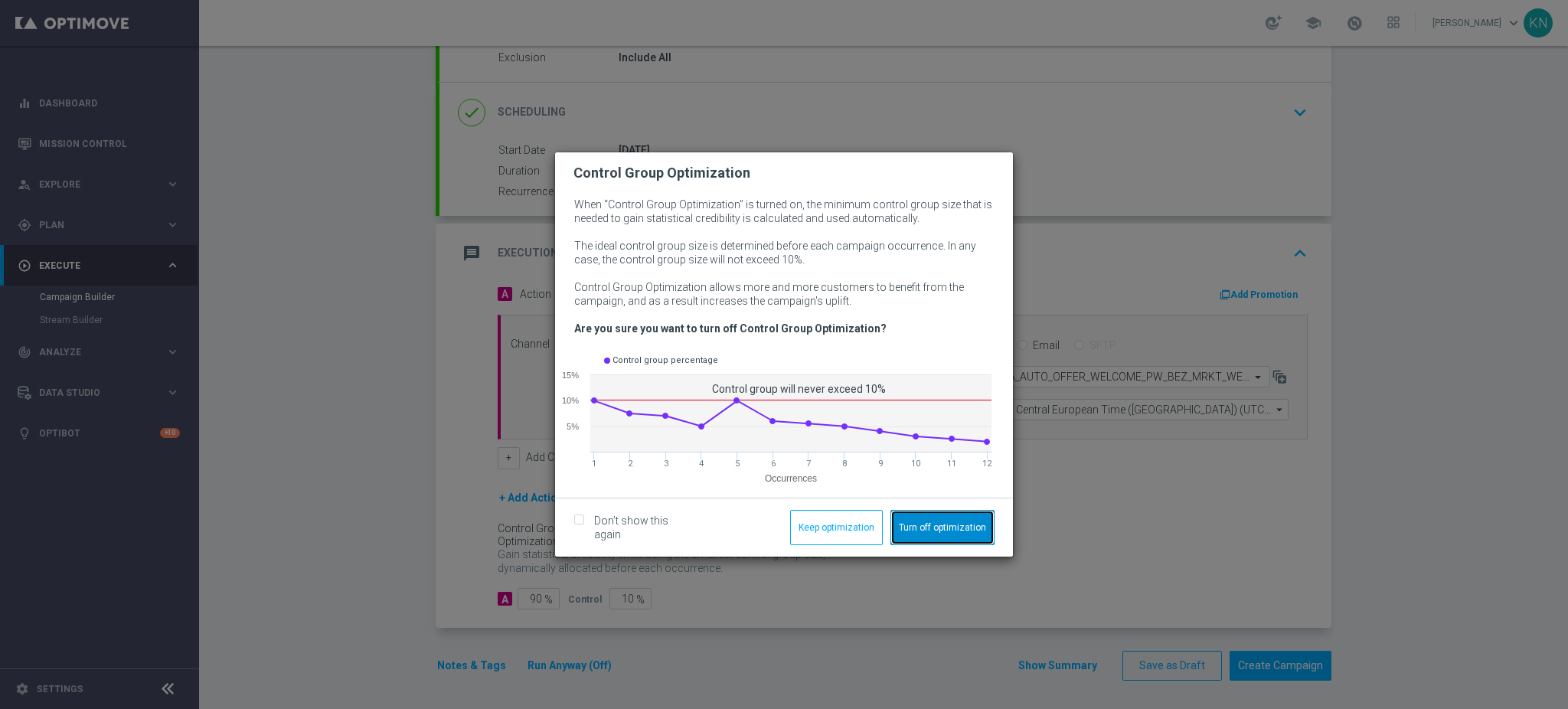
click at [927, 523] on button "Turn off optimization" at bounding box center [943, 527] width 104 height 35
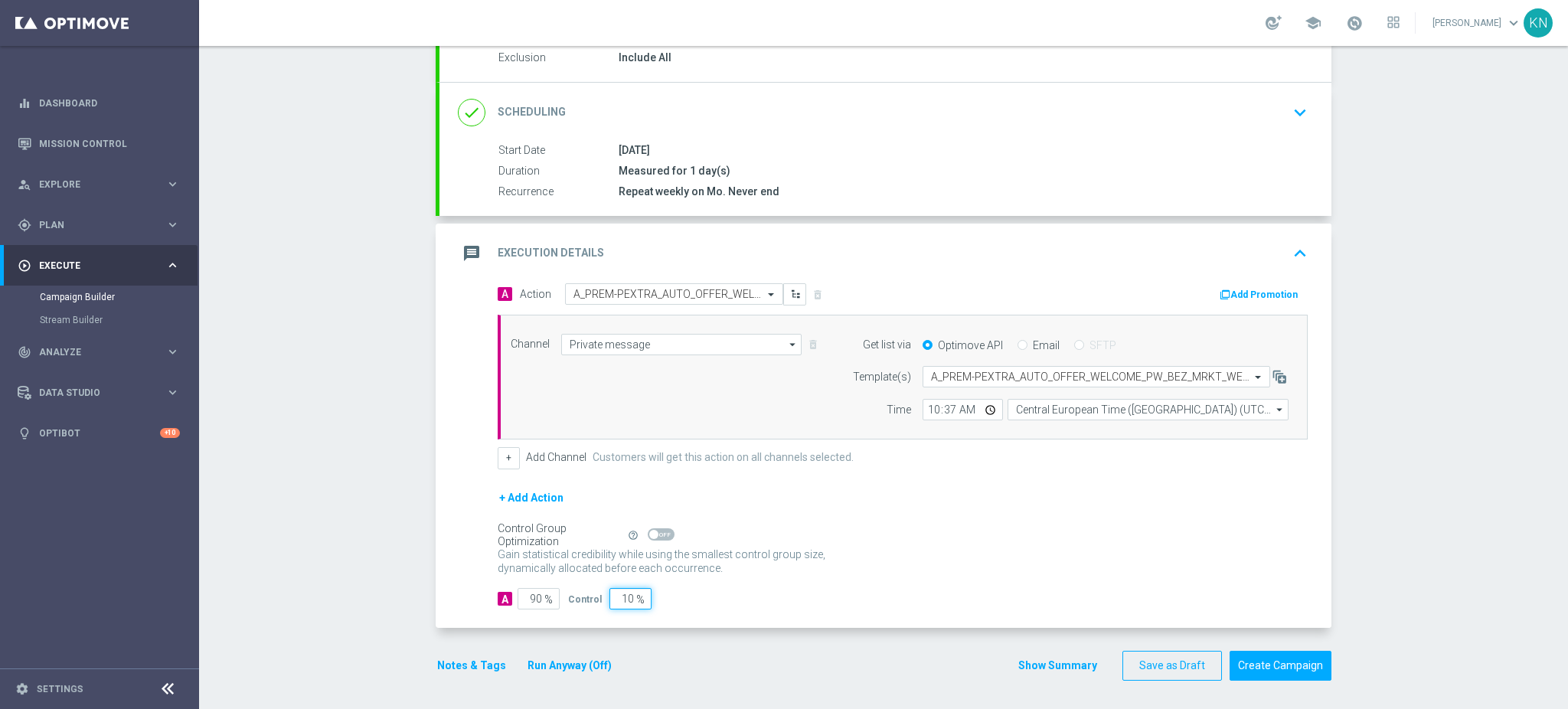
click at [615, 599] on input "10" at bounding box center [630, 598] width 42 height 21
click at [616, 598] on input "10" at bounding box center [630, 598] width 42 height 21
type input "0"
type input "100"
type input "0"
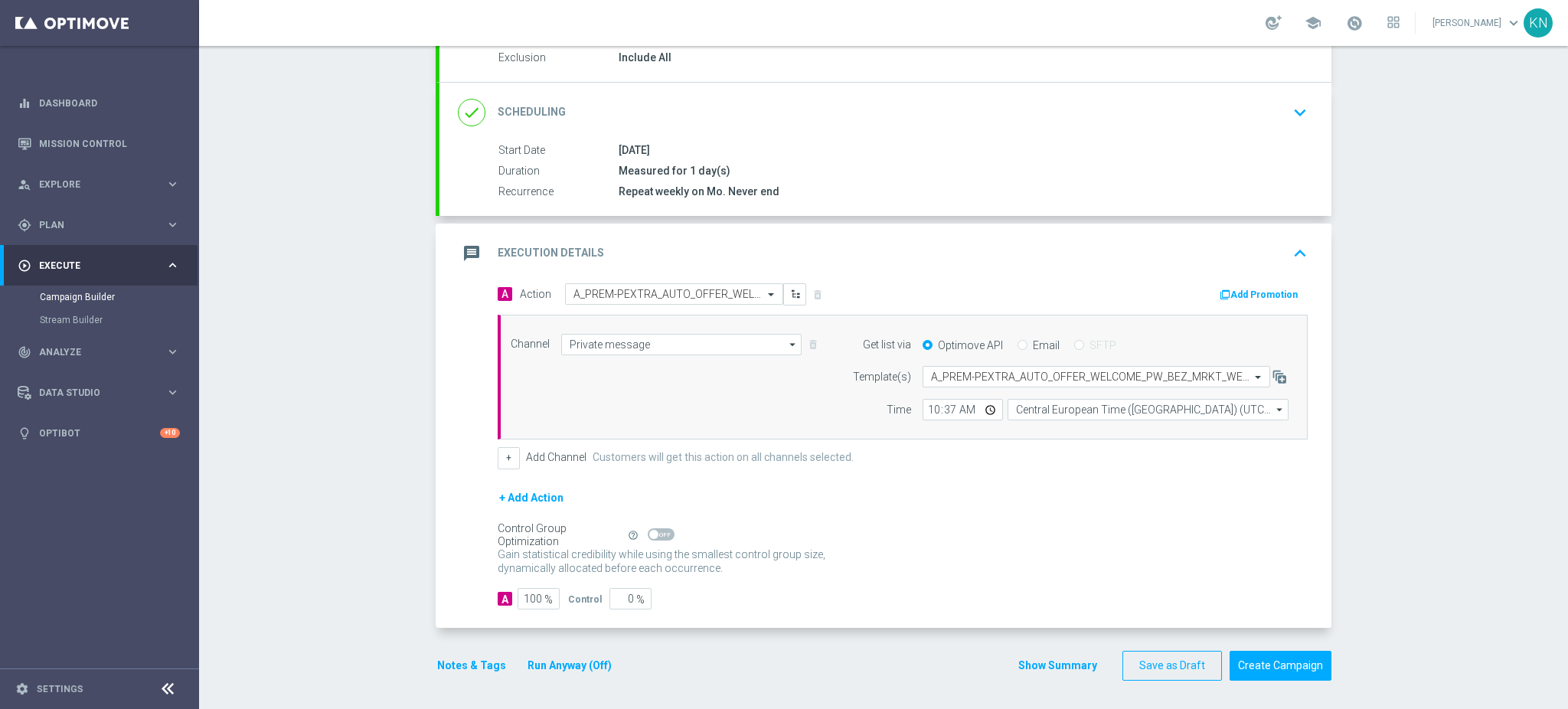
click at [776, 588] on div "A 100 % Control 0 %" at bounding box center [903, 598] width 810 height 21
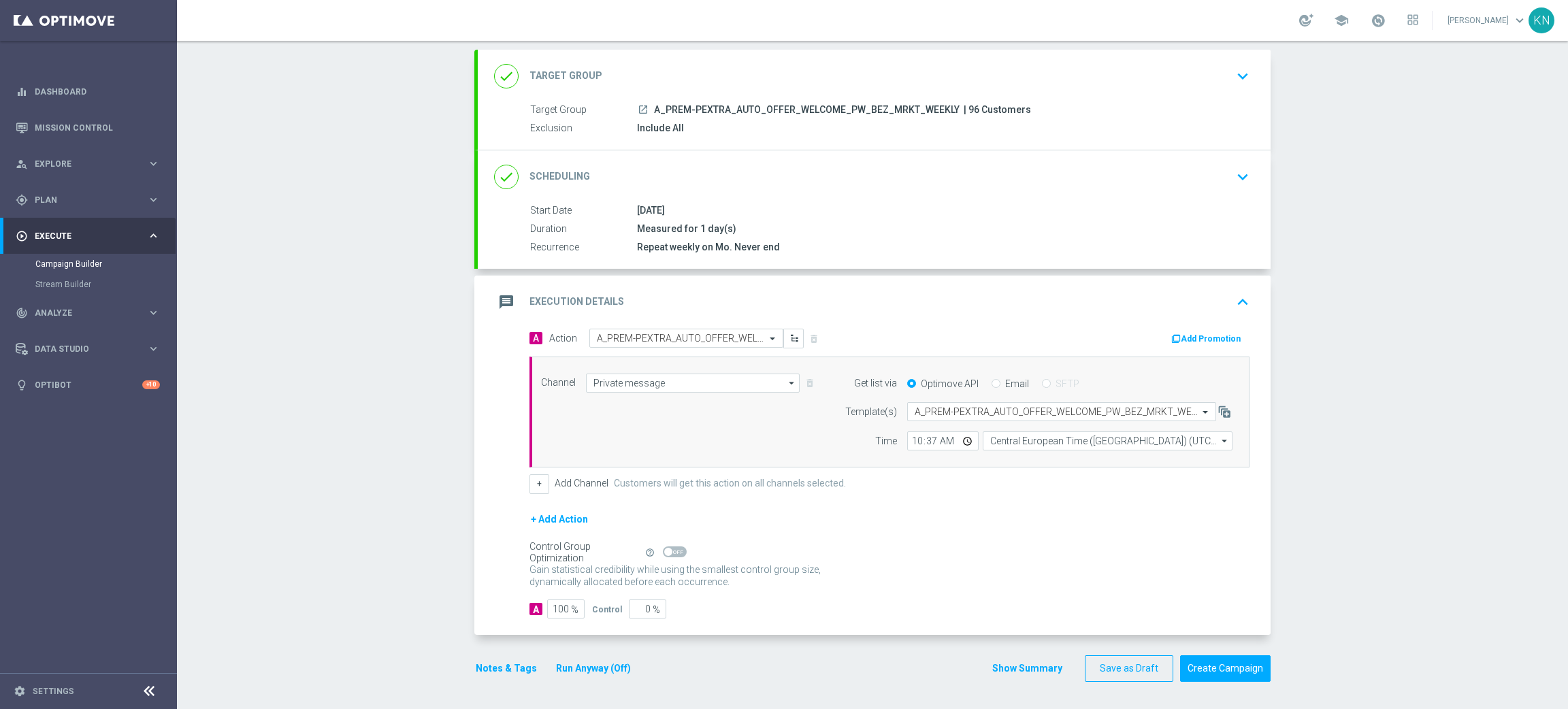
scroll to position [72, 0]
click at [511, 667] on button "Notes & Tags" at bounding box center [506, 669] width 64 height 17
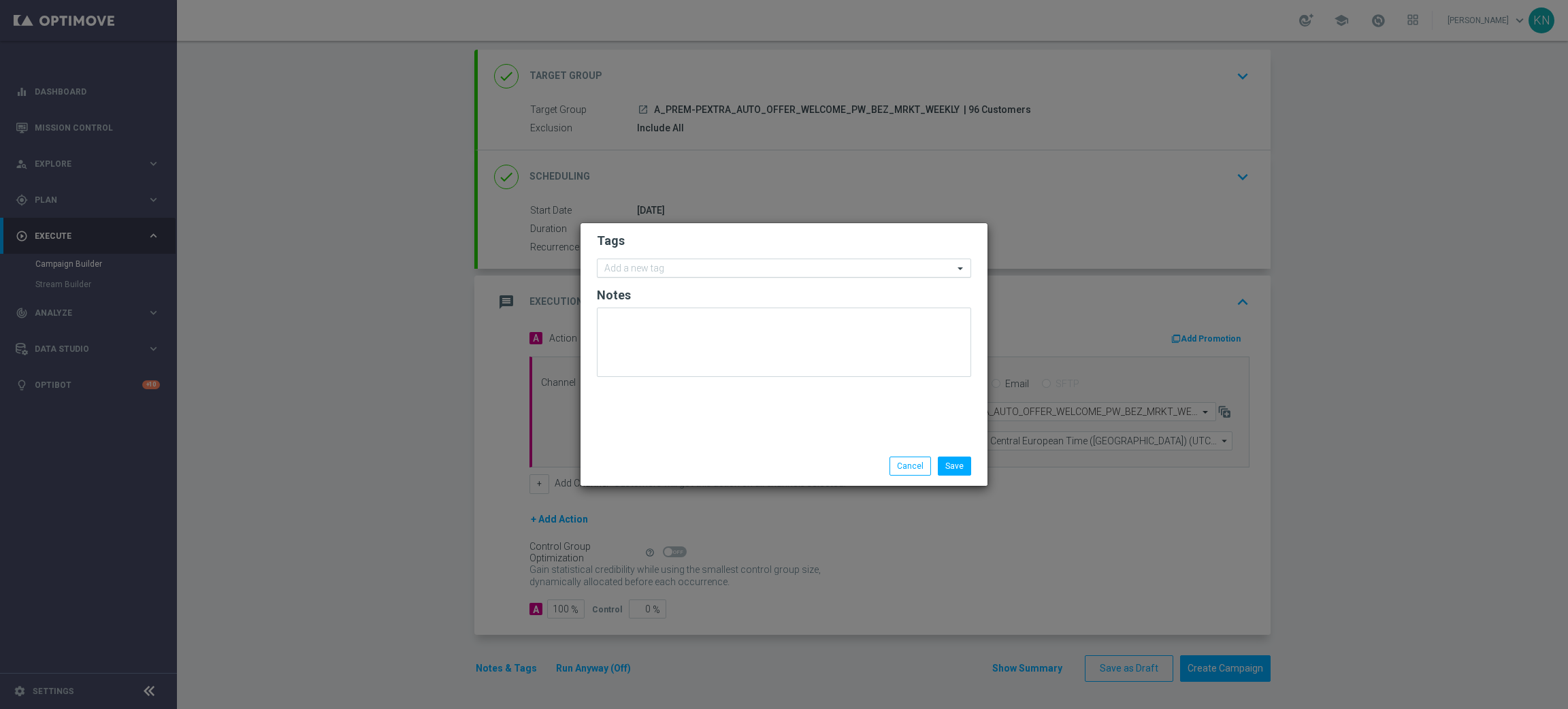
click at [656, 273] on input "text" at bounding box center [779, 269] width 349 height 11
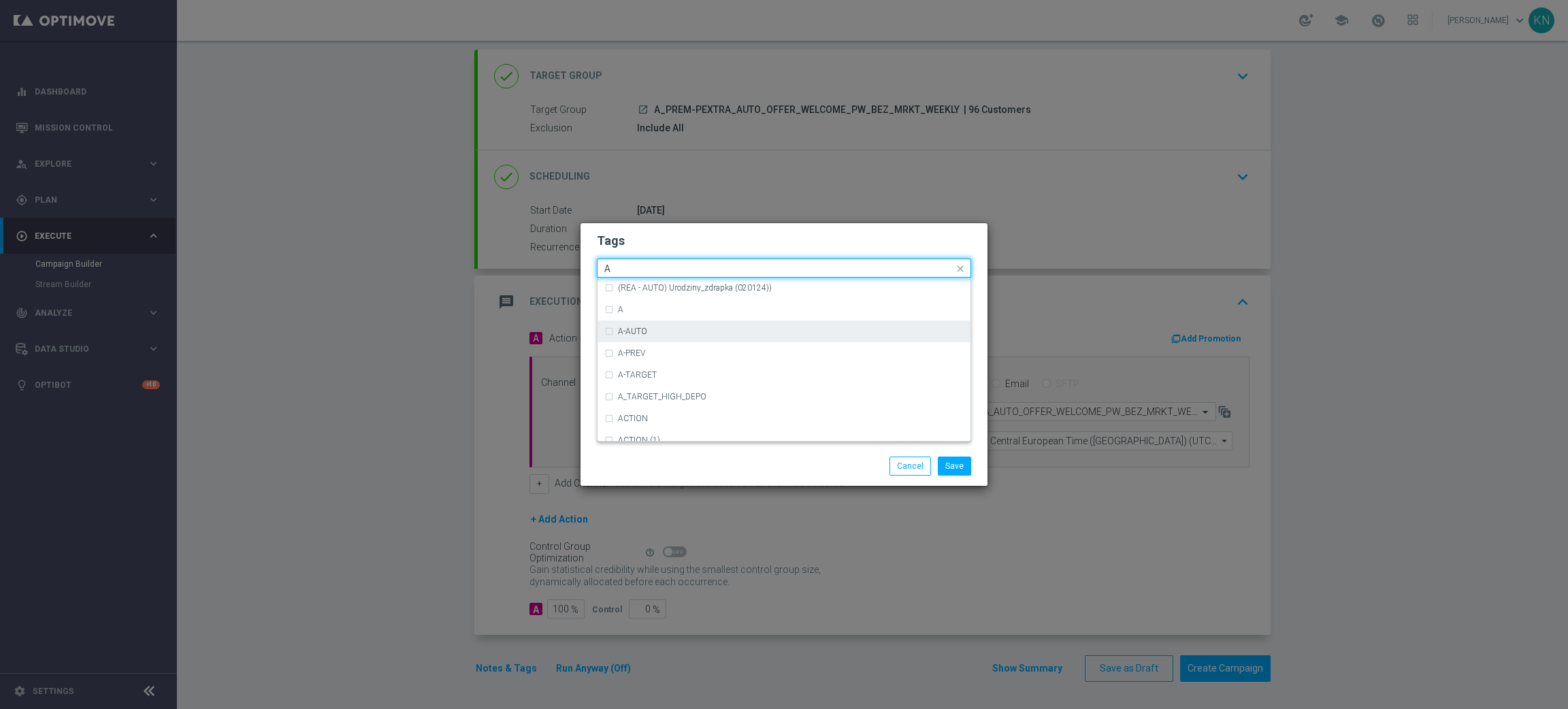
scroll to position [1633, 0]
drag, startPoint x: 645, startPoint y: 332, endPoint x: 721, endPoint y: 234, distance: 124.0
click at [645, 332] on div "A" at bounding box center [790, 332] width 345 height 8
type input "A"
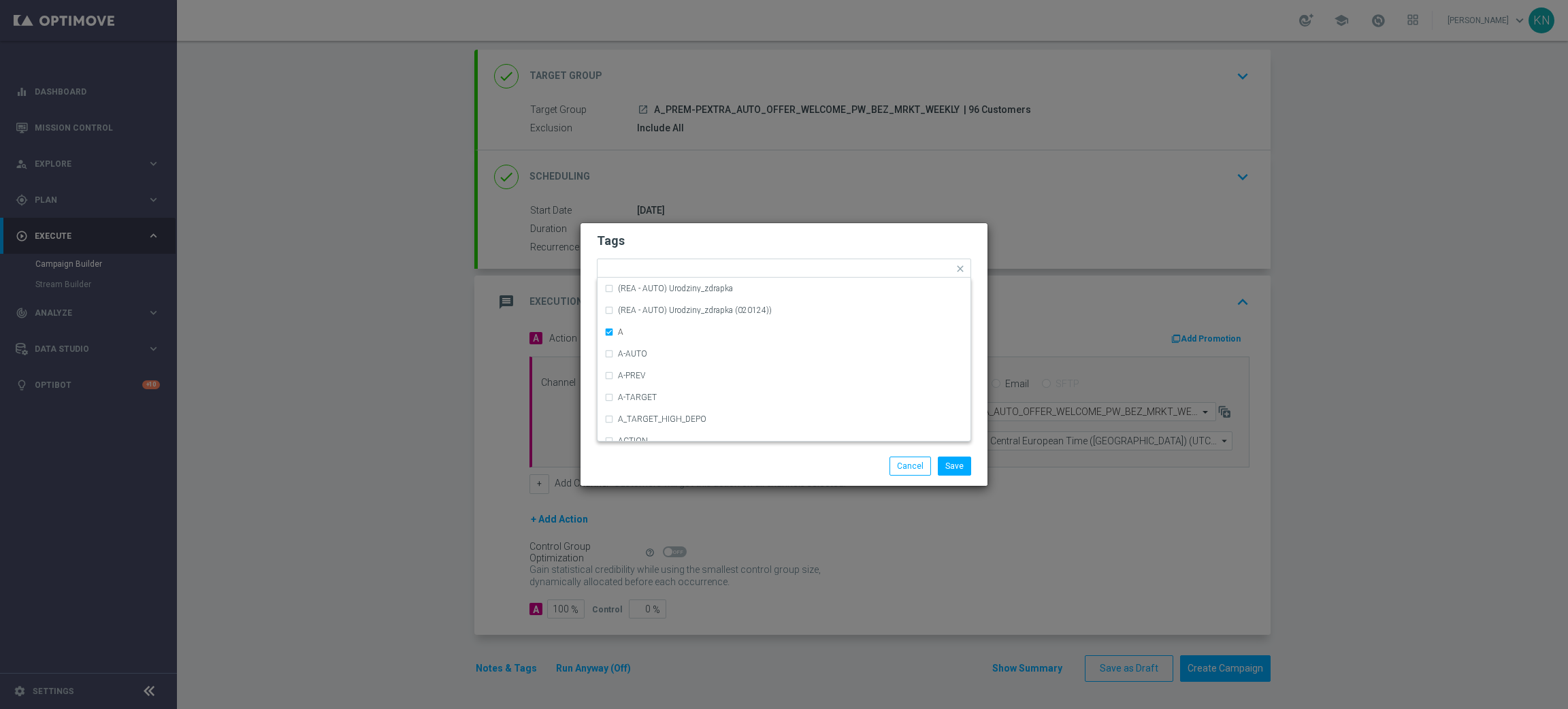
click at [721, 229] on form "Tags Quick find × A (REA - AUTO) REA_FLOW_8DAY_B&G (REA - AUTO) REA_FLOW_8DAY_B…" at bounding box center [784, 308] width 374 height 158
click at [714, 273] on input "text" at bounding box center [793, 269] width 320 height 11
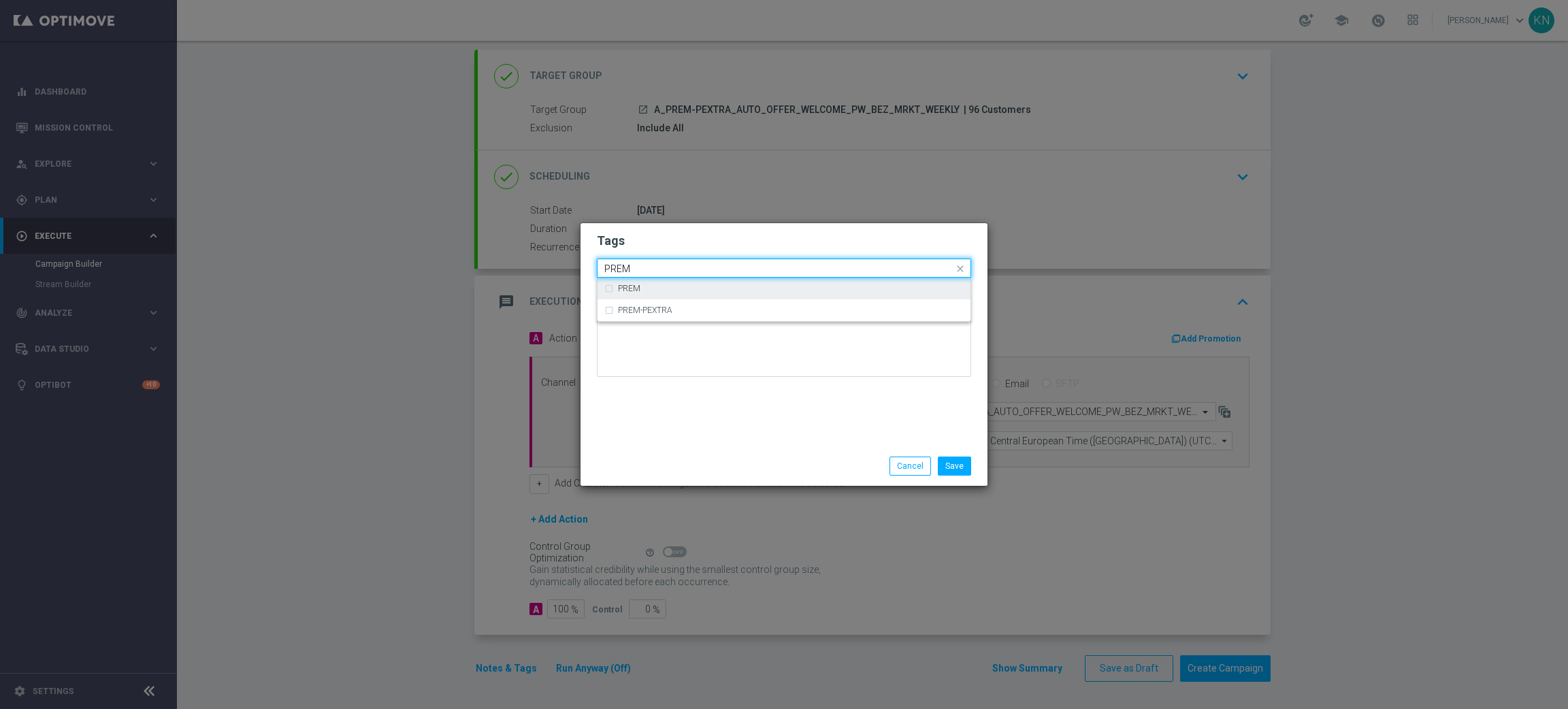
click at [669, 282] on div "PREM" at bounding box center [784, 288] width 359 height 22
type input "PREM"
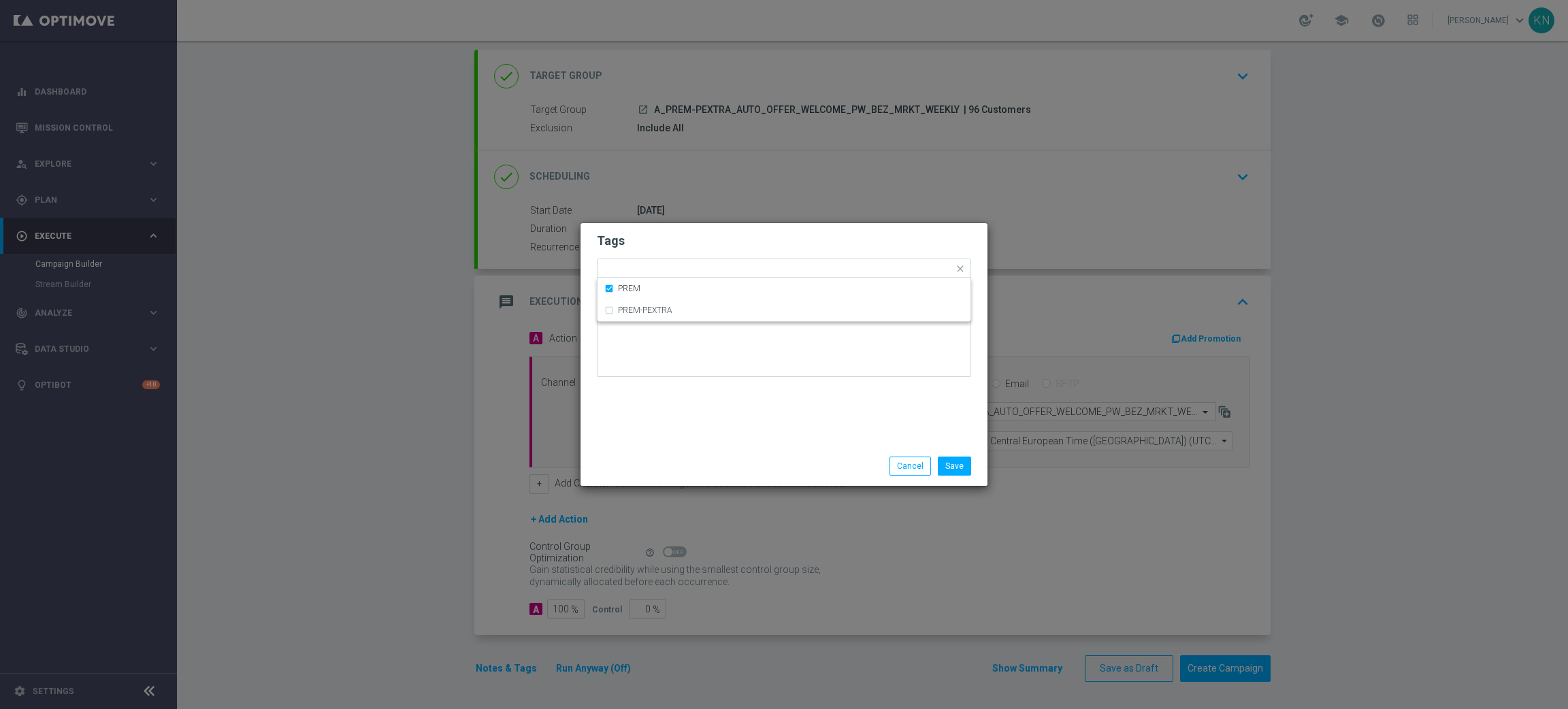
click at [713, 240] on h2 "Tags" at bounding box center [784, 241] width 374 height 17
click at [729, 266] on input "text" at bounding box center [817, 269] width 273 height 11
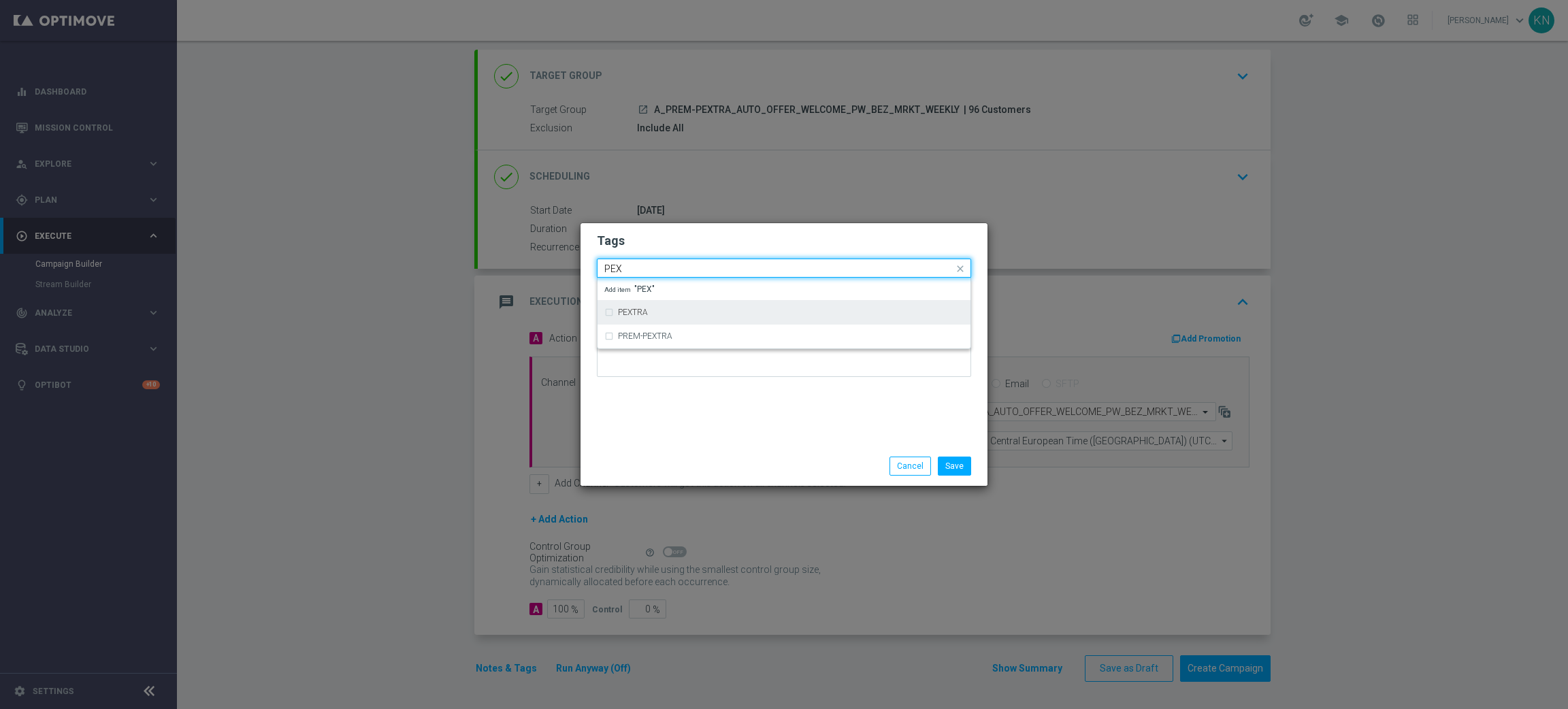
drag, startPoint x: 691, startPoint y: 305, endPoint x: 718, endPoint y: 253, distance: 58.6
click at [689, 305] on div "PEXTRA" at bounding box center [784, 312] width 359 height 22
type input "PEX"
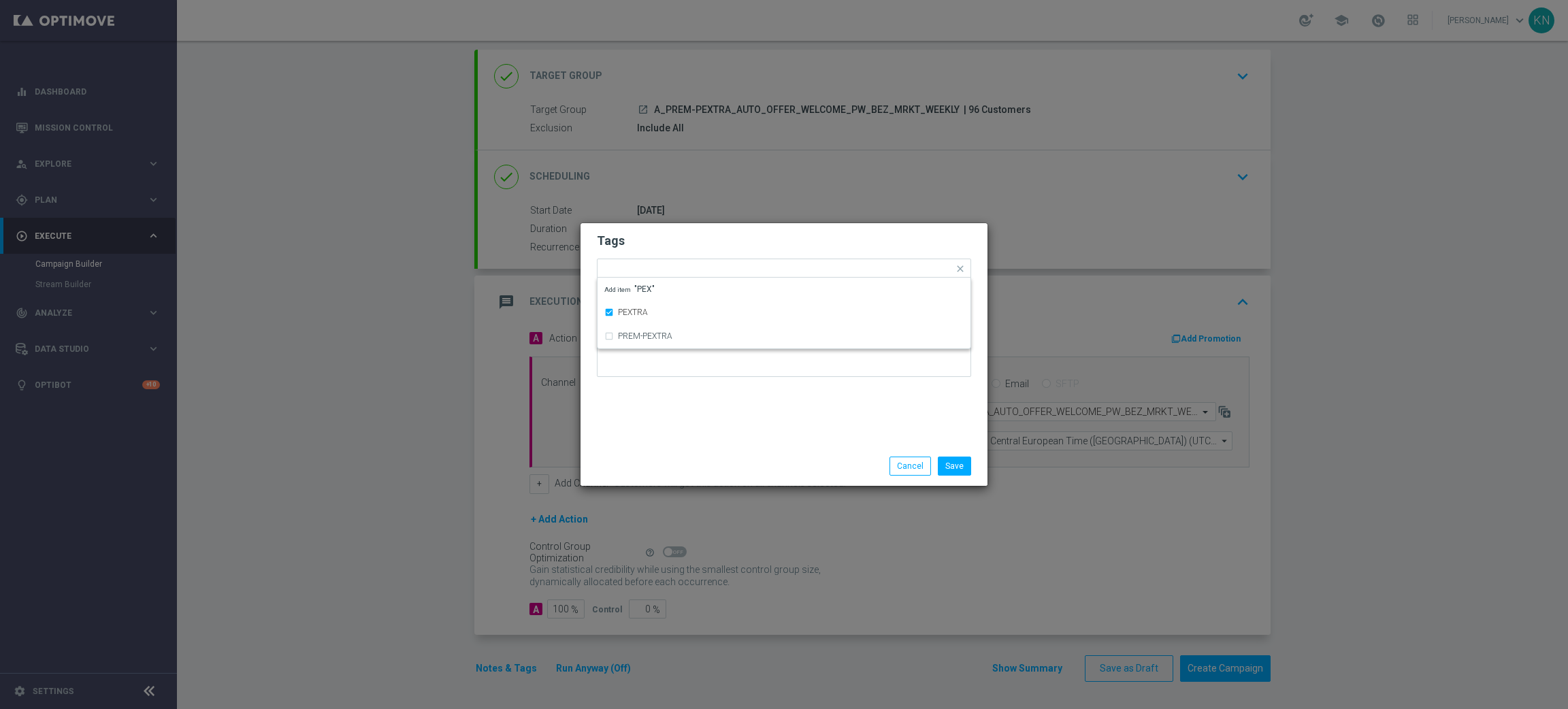
click at [726, 237] on h2 "Tags" at bounding box center [784, 241] width 374 height 17
click at [760, 272] on input "text" at bounding box center [846, 269] width 213 height 11
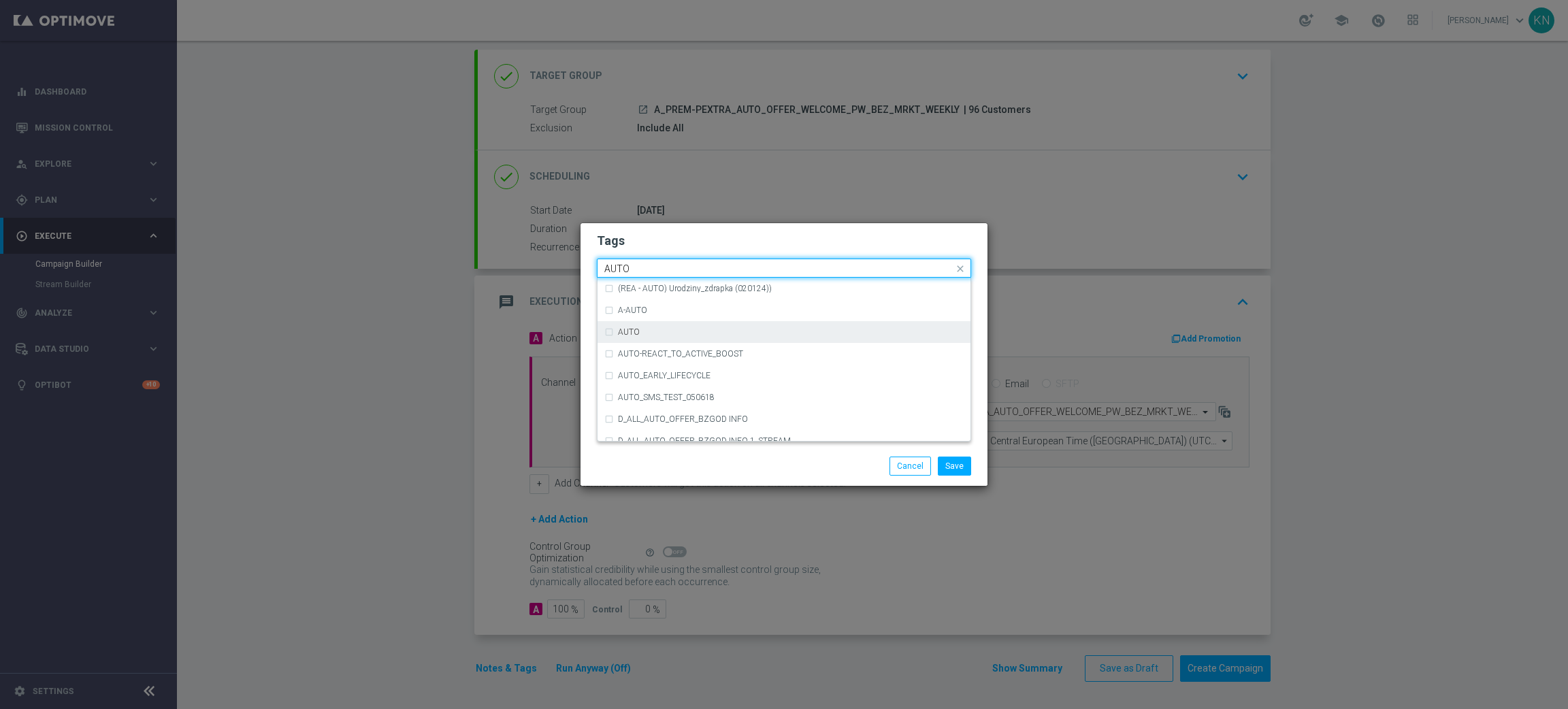
click at [646, 332] on div "AUTO" at bounding box center [790, 332] width 345 height 8
type input "AUTO"
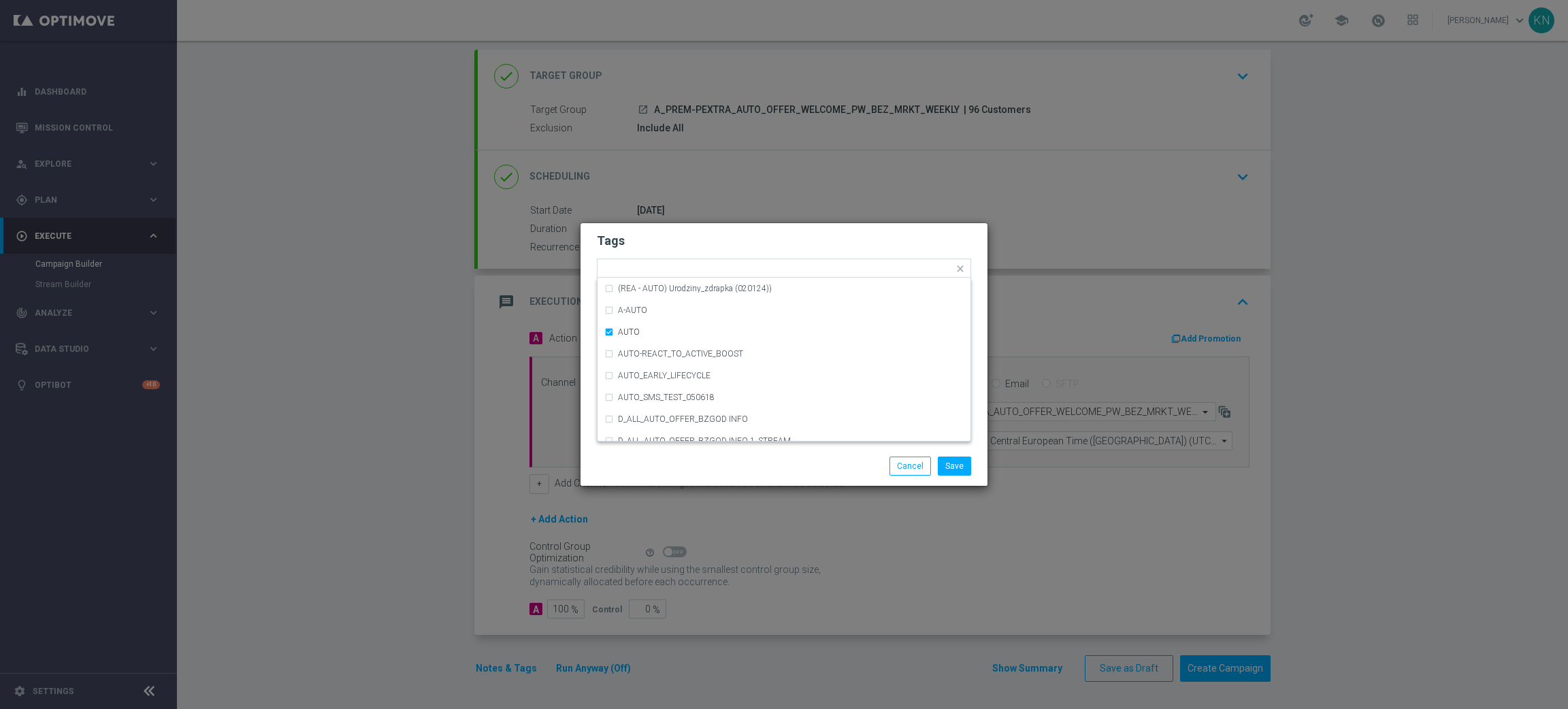
click at [746, 234] on h2 "Tags" at bounding box center [784, 241] width 374 height 17
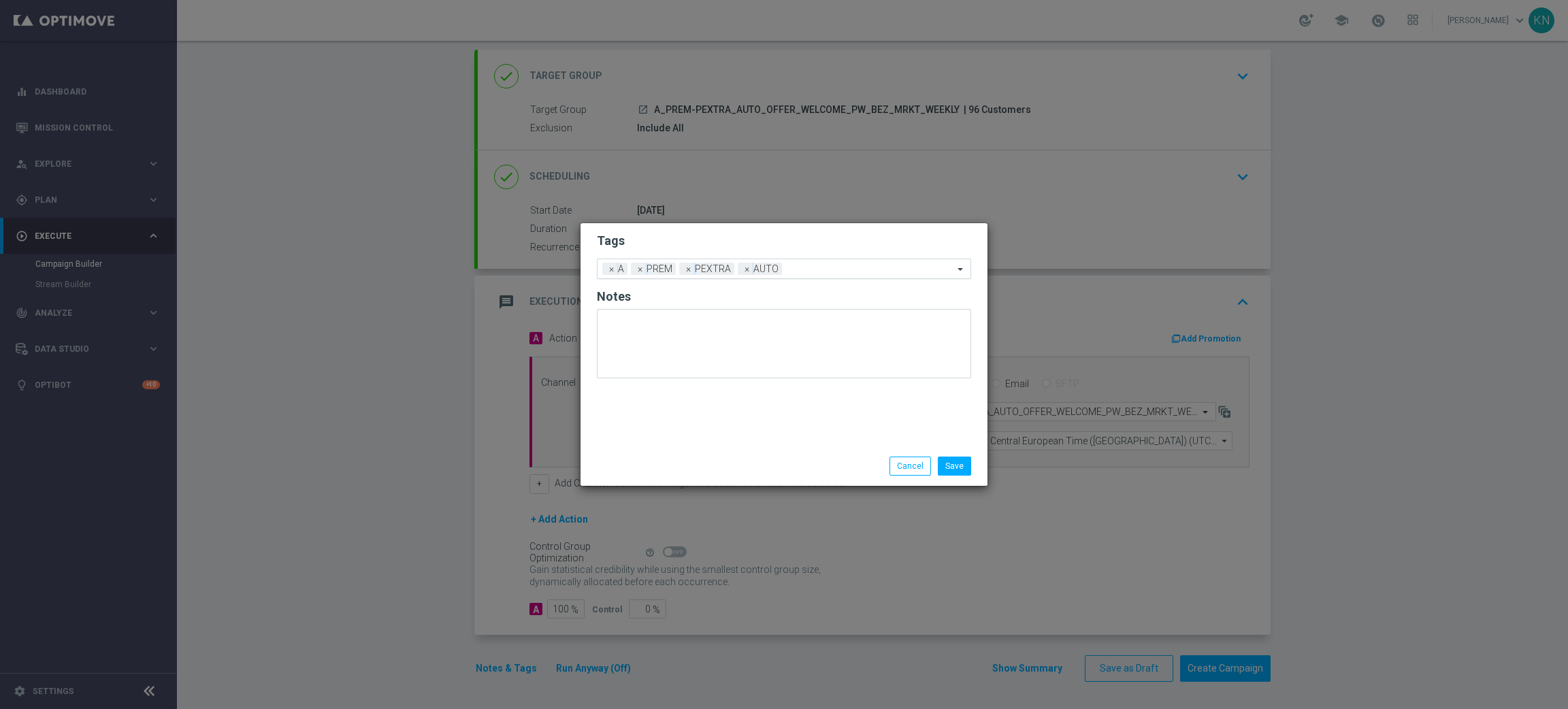
click at [818, 275] on div at bounding box center [869, 271] width 168 height 14
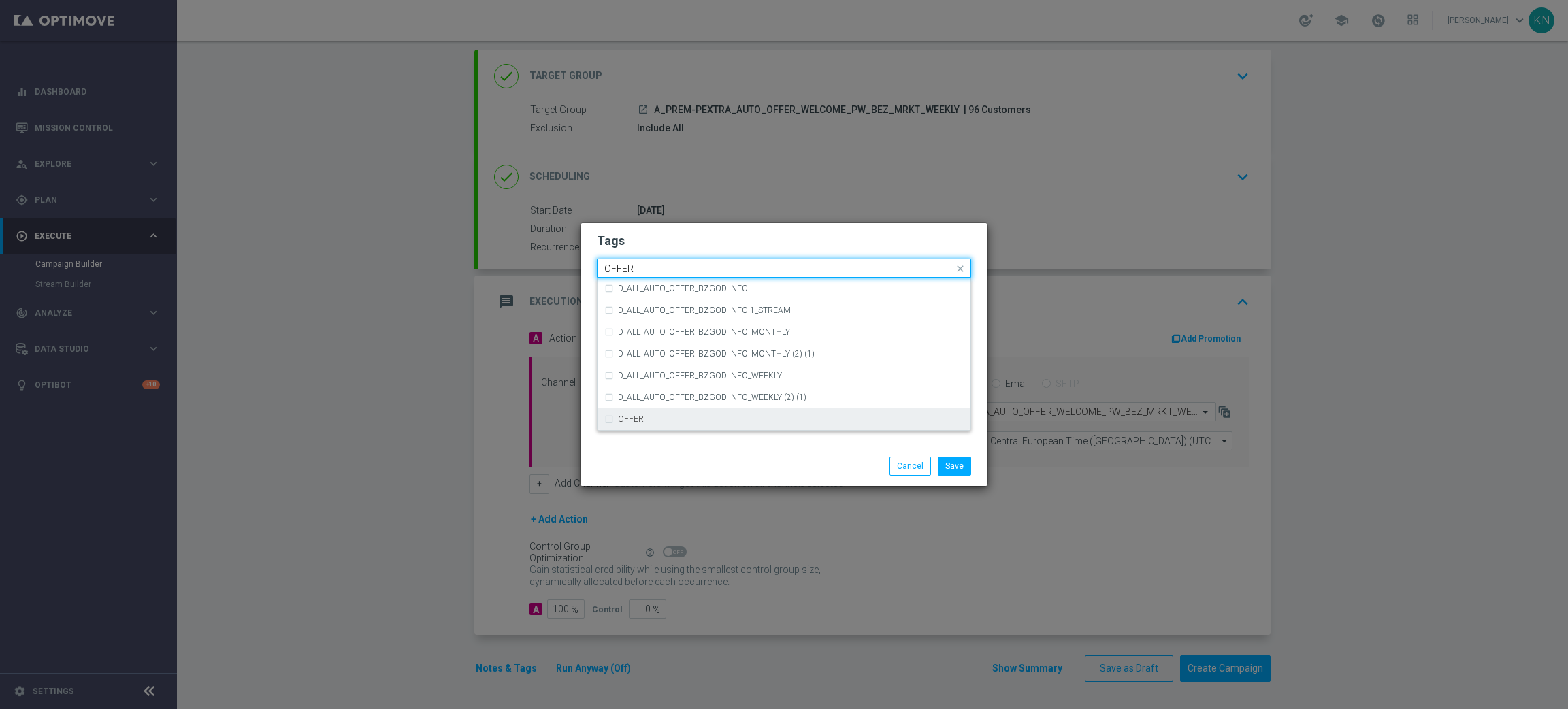
click at [642, 424] on div "OFFER" at bounding box center [784, 419] width 359 height 22
type input "OFFER"
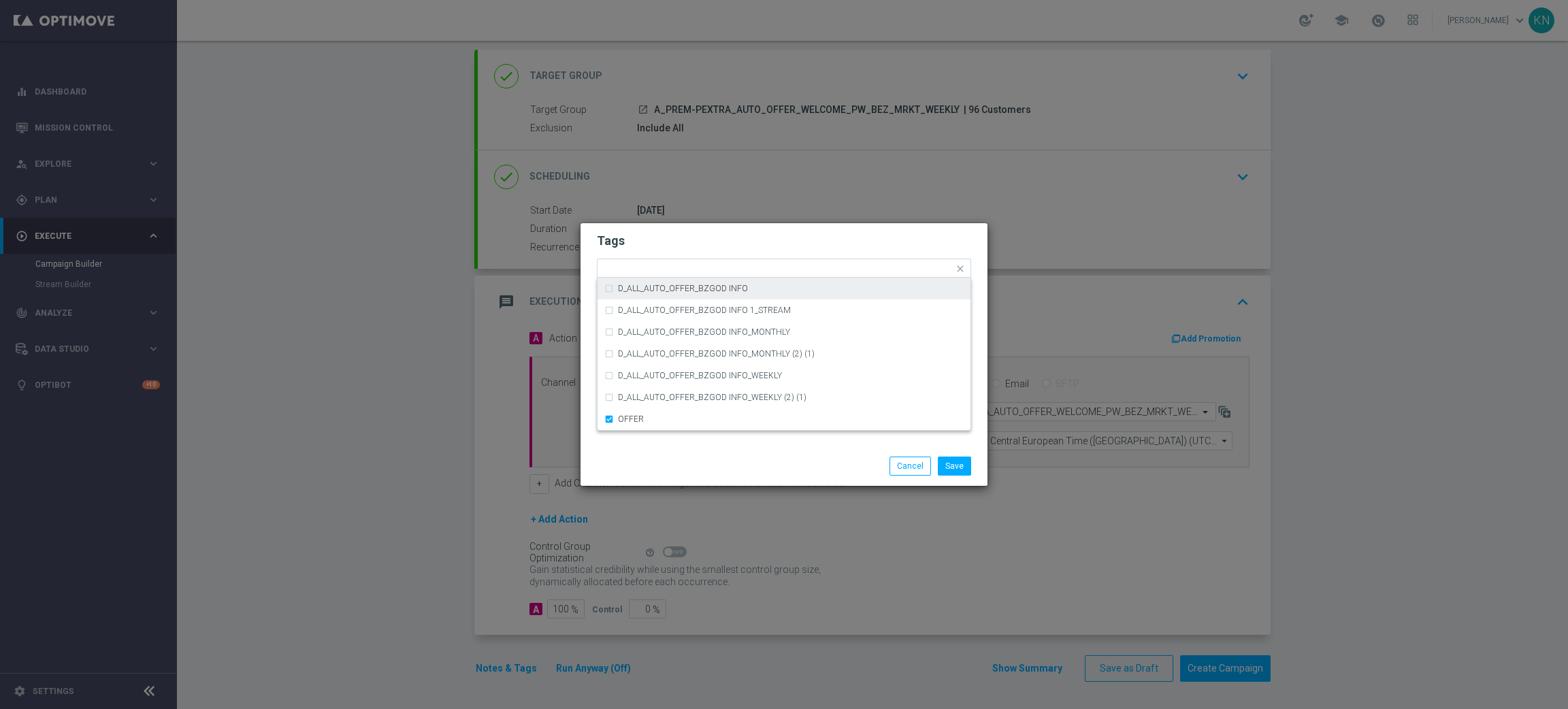
click at [765, 234] on h2 "Tags" at bounding box center [784, 241] width 374 height 17
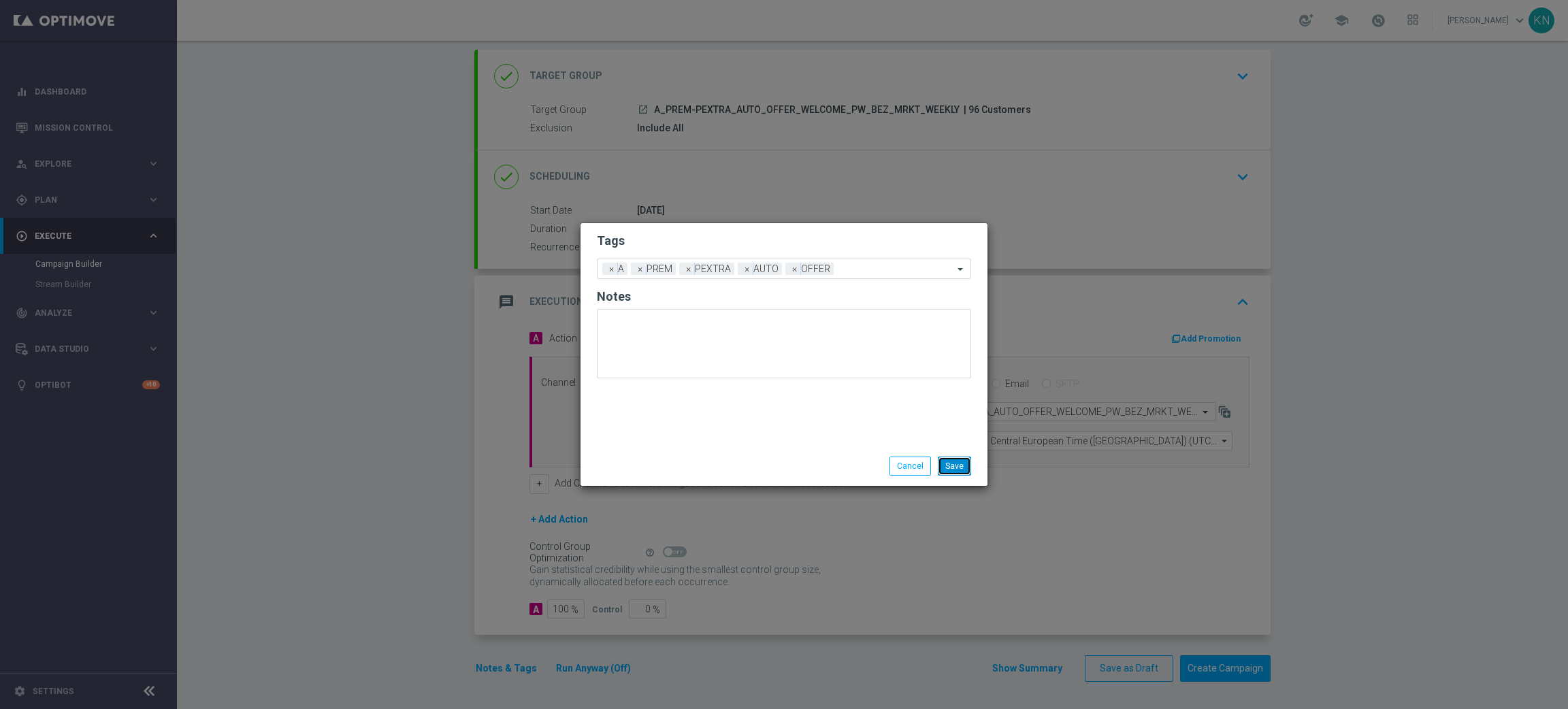
click at [955, 465] on button "Save" at bounding box center [954, 465] width 33 height 19
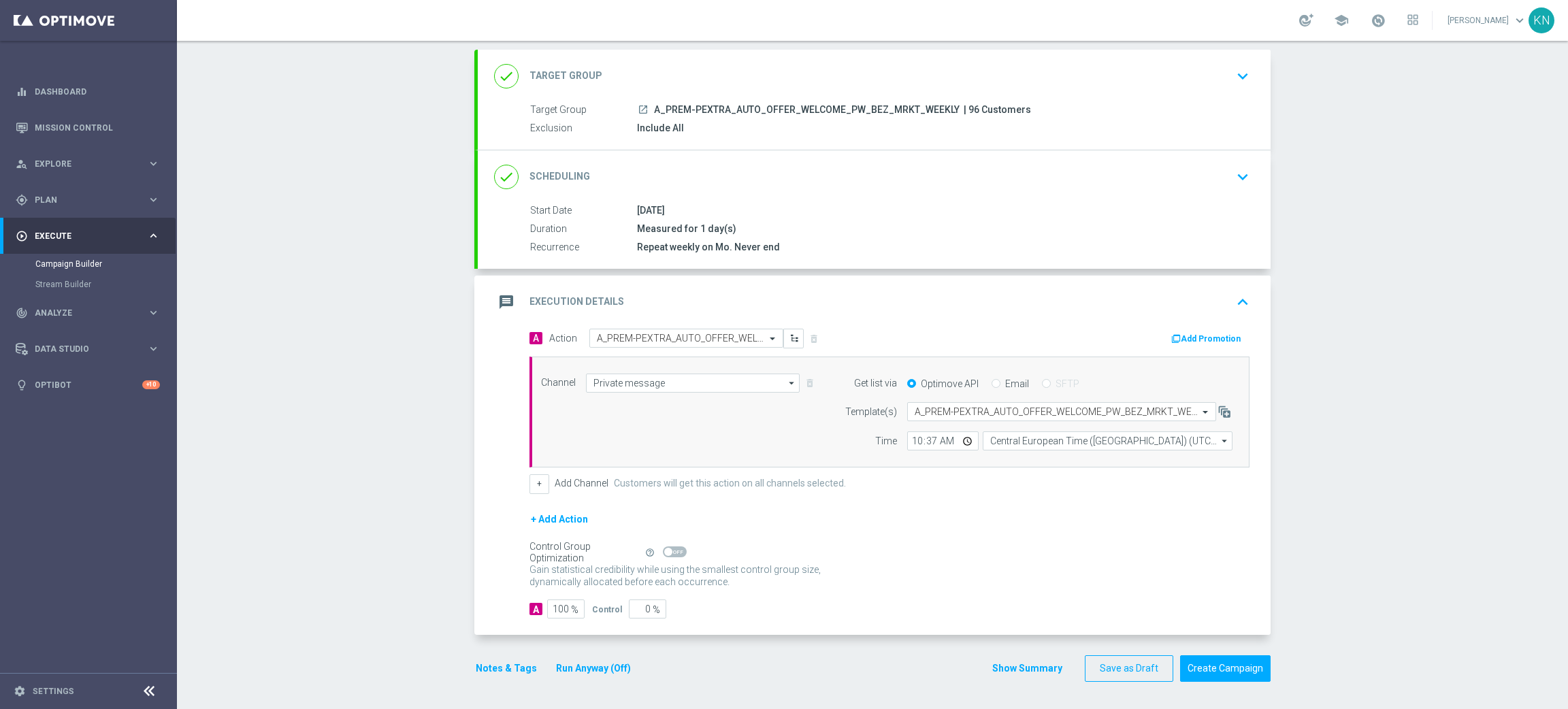
click at [1184, 336] on button "Add Promotion" at bounding box center [1208, 339] width 76 height 15
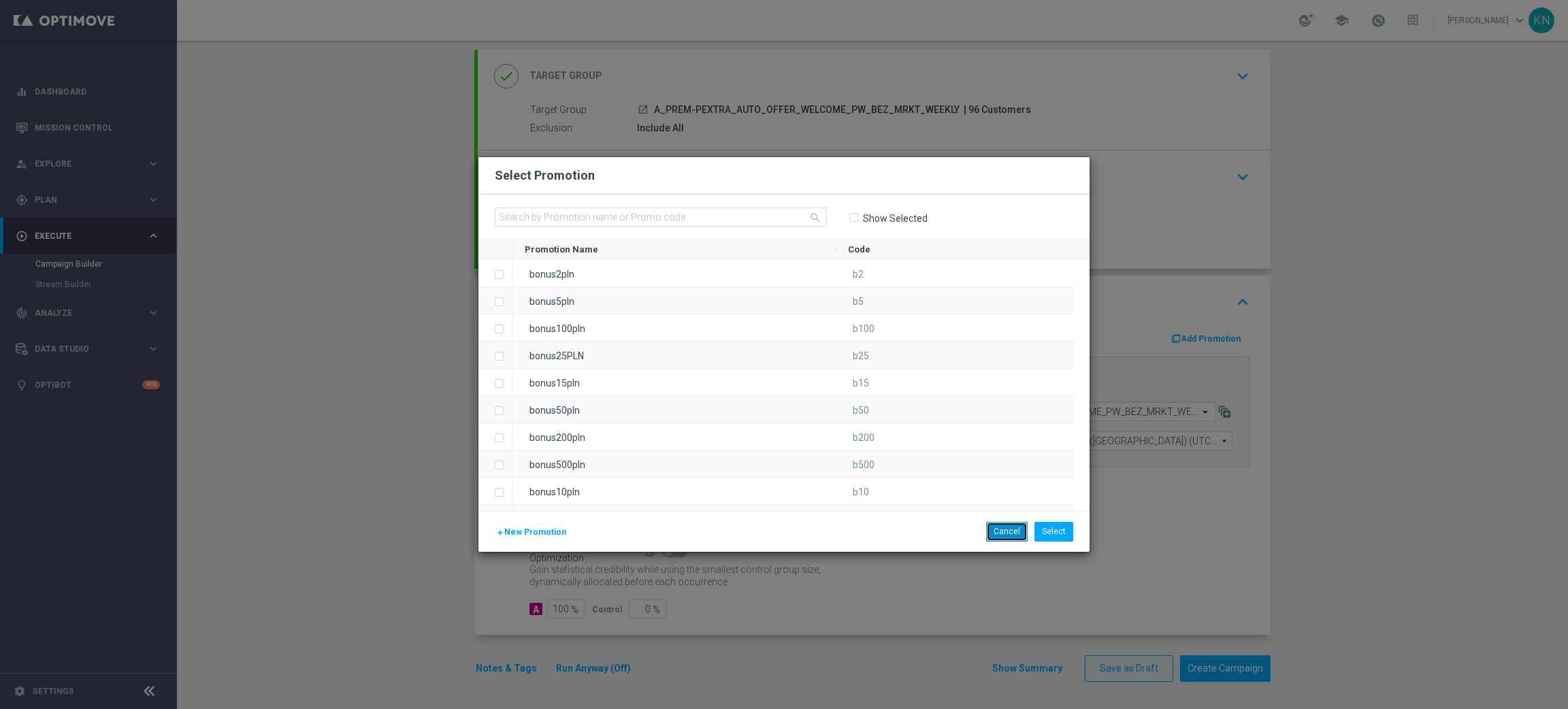
click at [1006, 539] on button "Cancel" at bounding box center [1007, 531] width 42 height 19
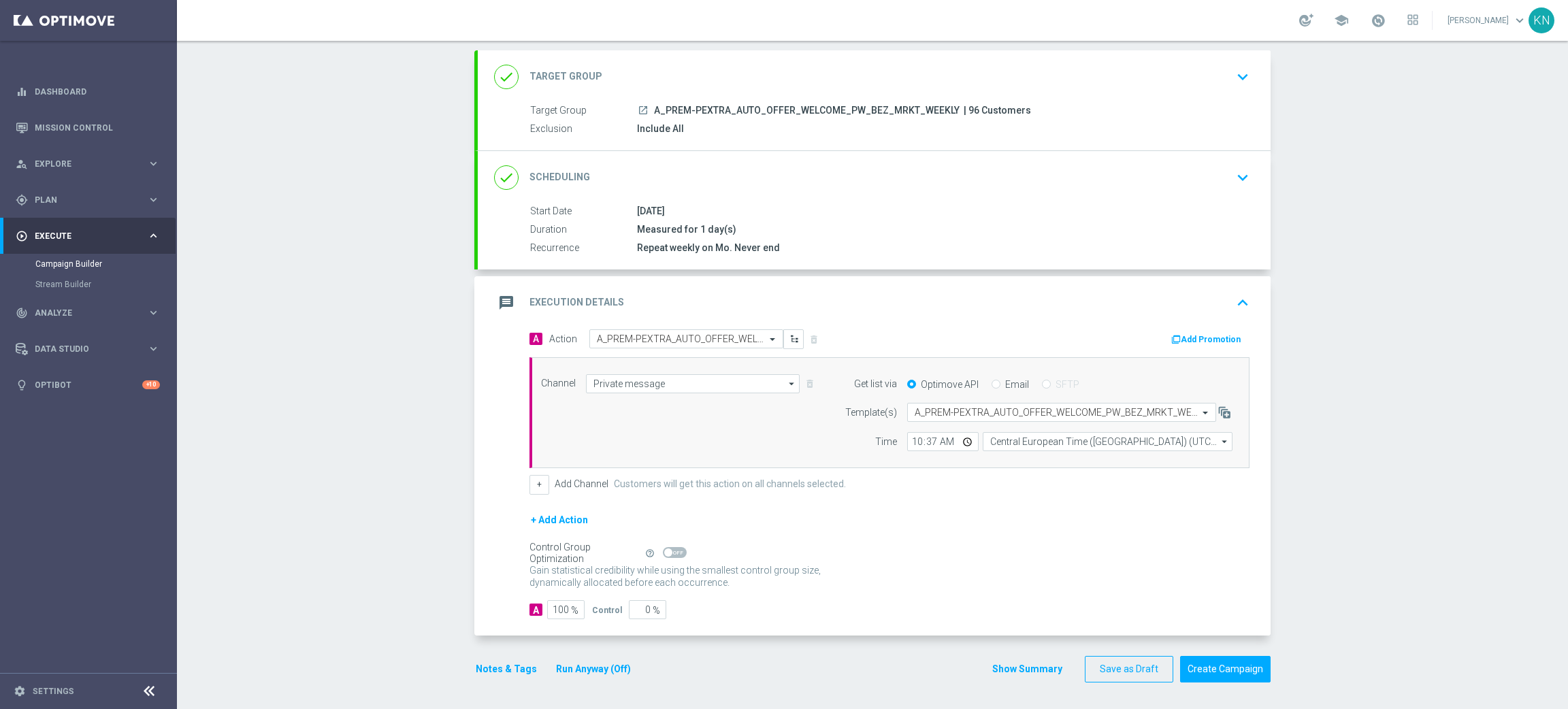
scroll to position [72, 0]
click at [638, 104] on icon "launch" at bounding box center [643, 109] width 11 height 11
click at [1227, 672] on button "Create Campaign" at bounding box center [1225, 668] width 90 height 27
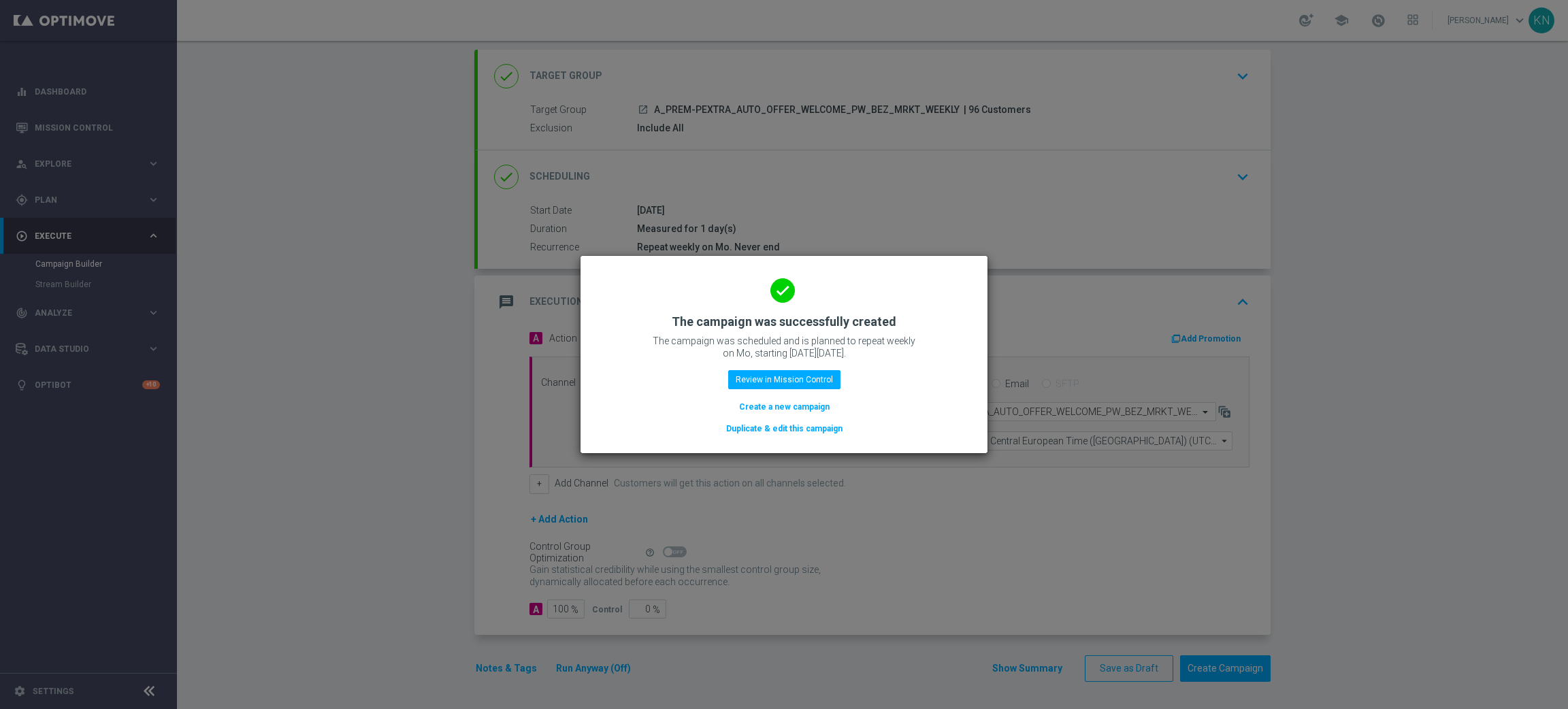
click at [795, 427] on button "Duplicate & edit this campaign" at bounding box center [784, 429] width 119 height 15
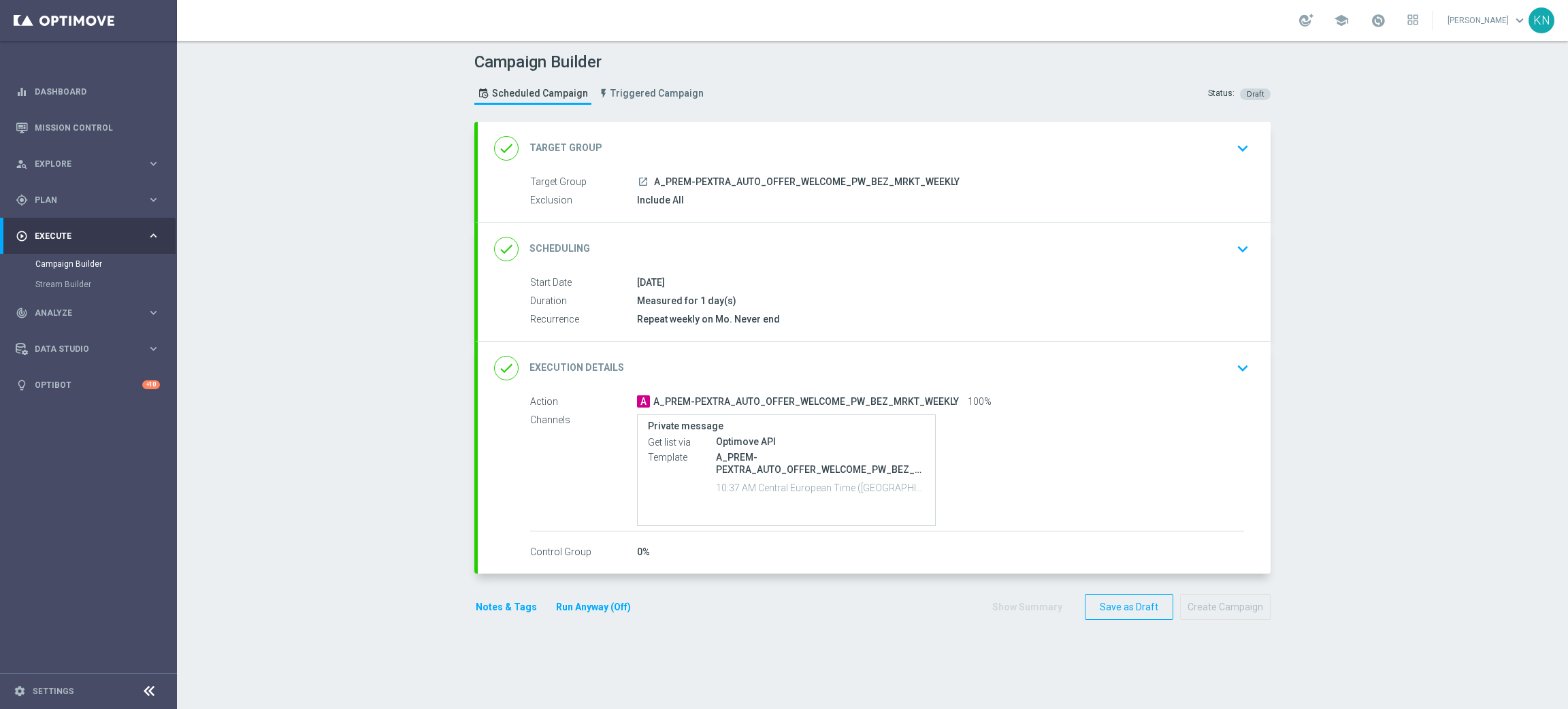
click at [857, 177] on span "A_PREM-PEXTRA_AUTO_OFFER_WELCOME_PW_BEZ_MRKT_WEEKLY" at bounding box center [806, 182] width 305 height 12
click at [1179, 150] on div "done Target Group keyboard_arrow_down" at bounding box center [874, 148] width 760 height 26
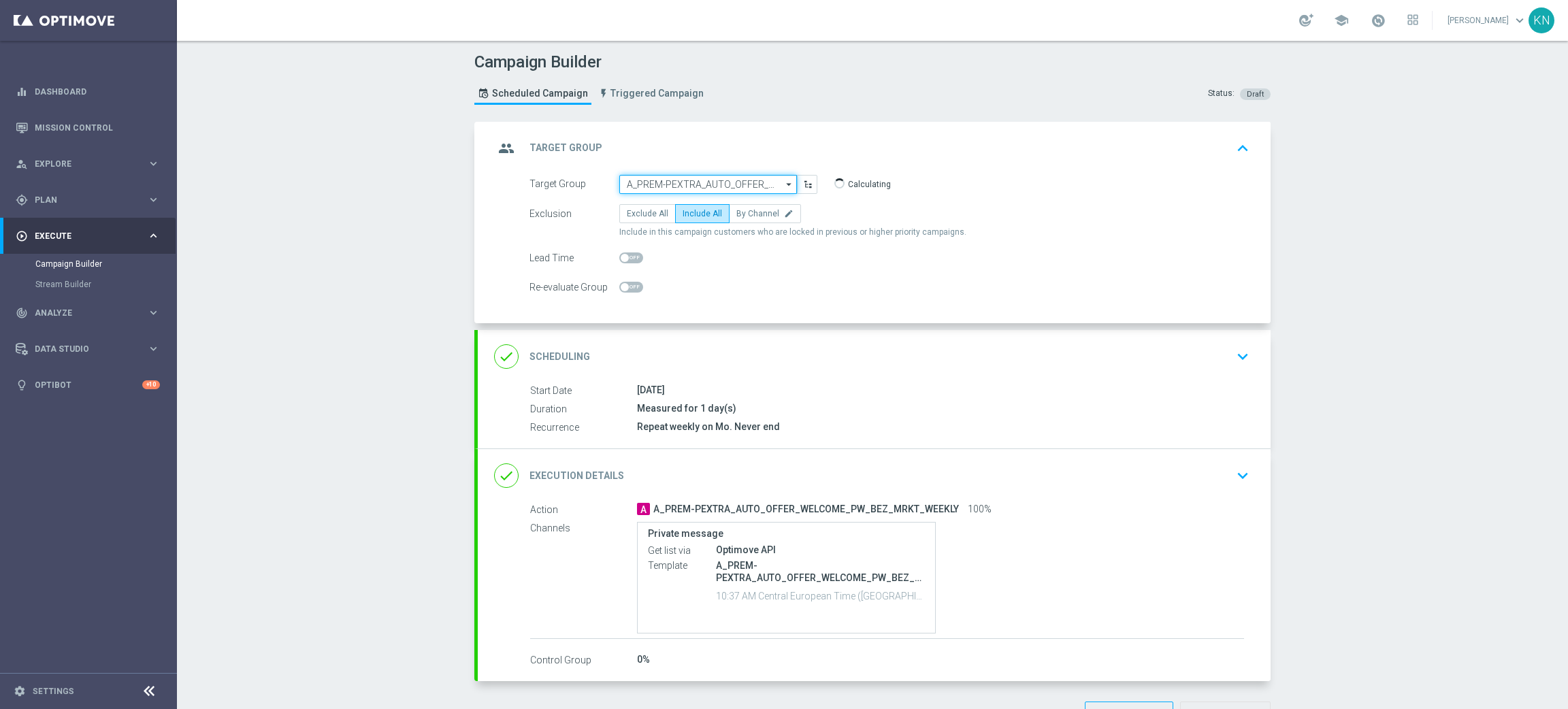
click at [683, 184] on input "A_PREM-PEXTRA_AUTO_OFFER_WELCOME_PW_BEZ_MRKT_WEEKLY" at bounding box center [708, 184] width 178 height 19
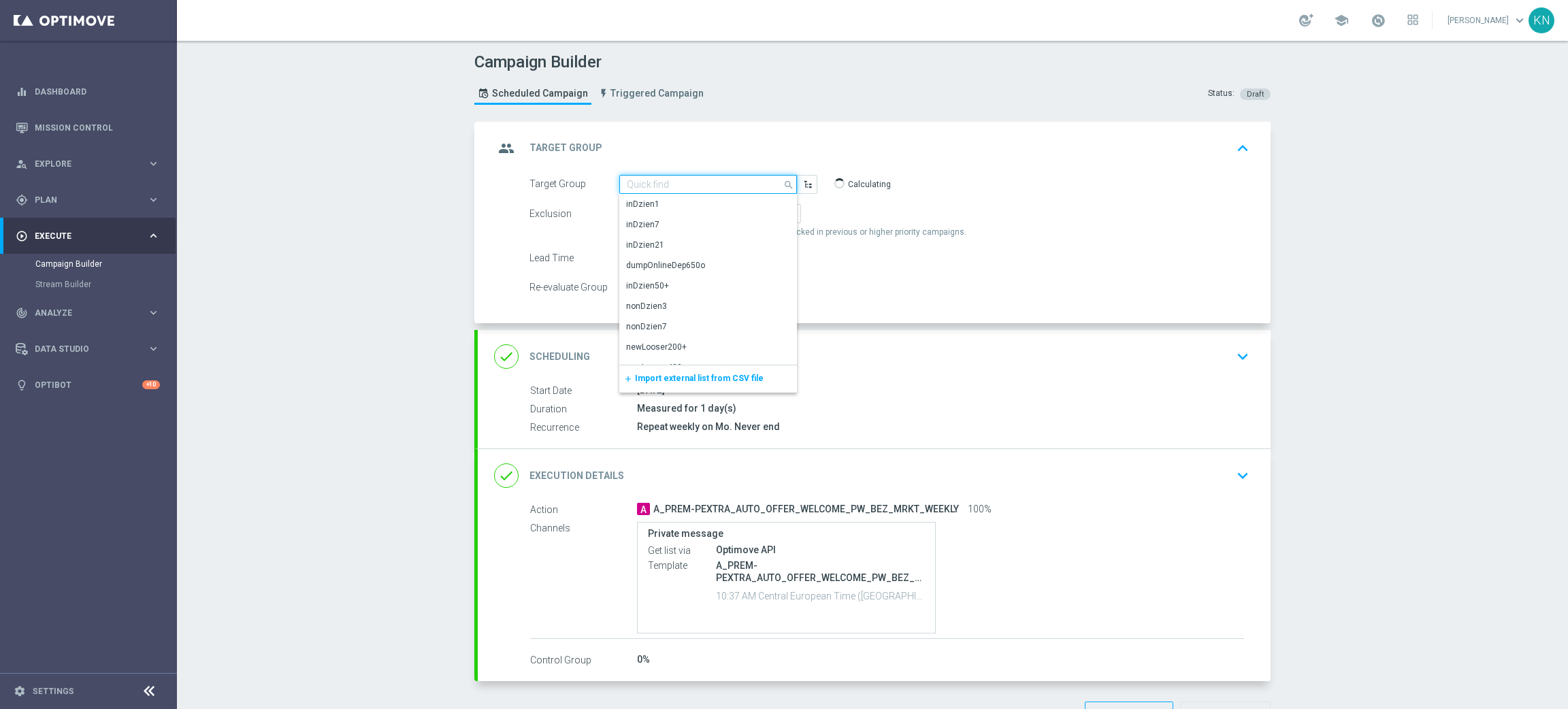
paste input "A_PREM-PEXTRA_AUTO_CASHDROP_WELCOME_PW_MRKT_WEEKLY"
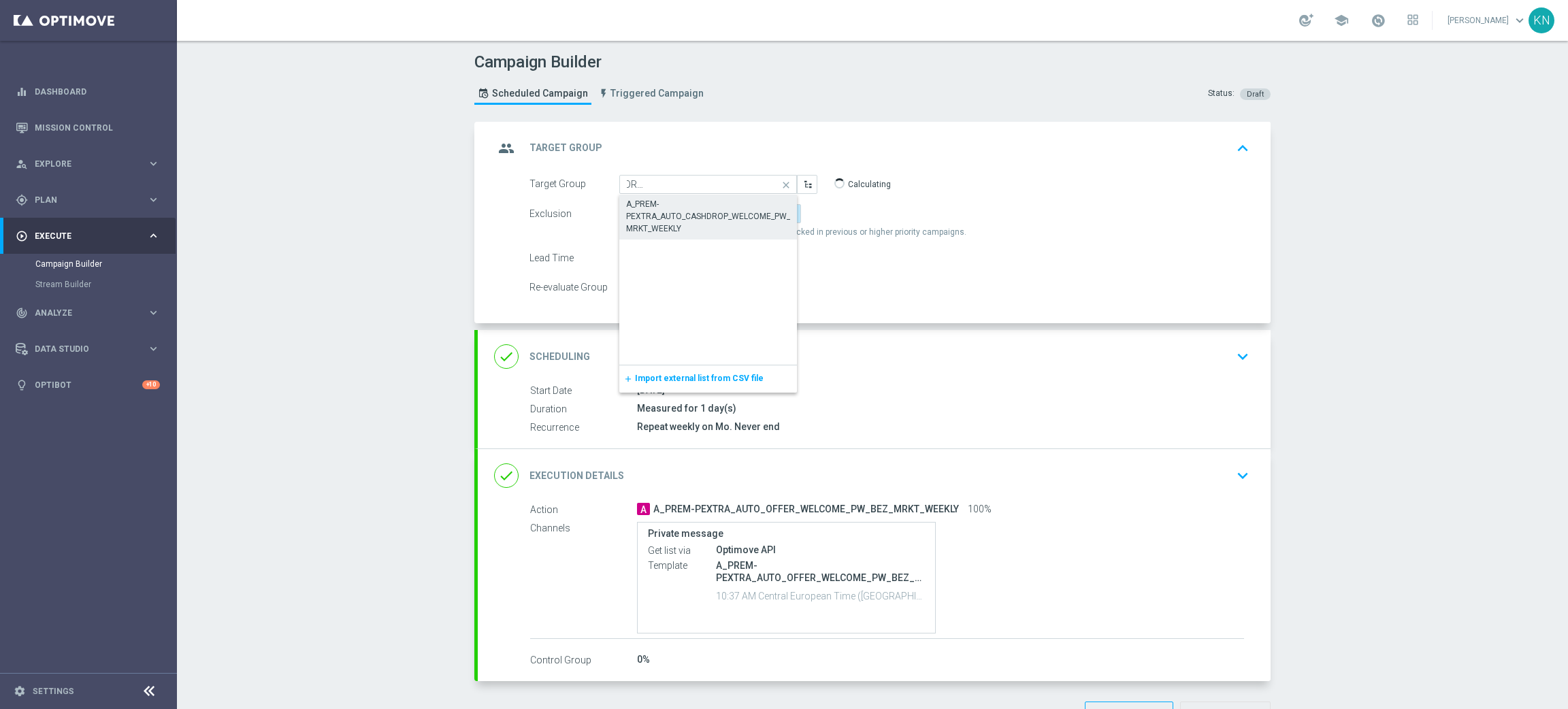
click at [693, 203] on div "A_PREM-PEXTRA_AUTO_CASHDROP_WELCOME_PW_MRKT_WEEKLY" at bounding box center [708, 216] width 164 height 36
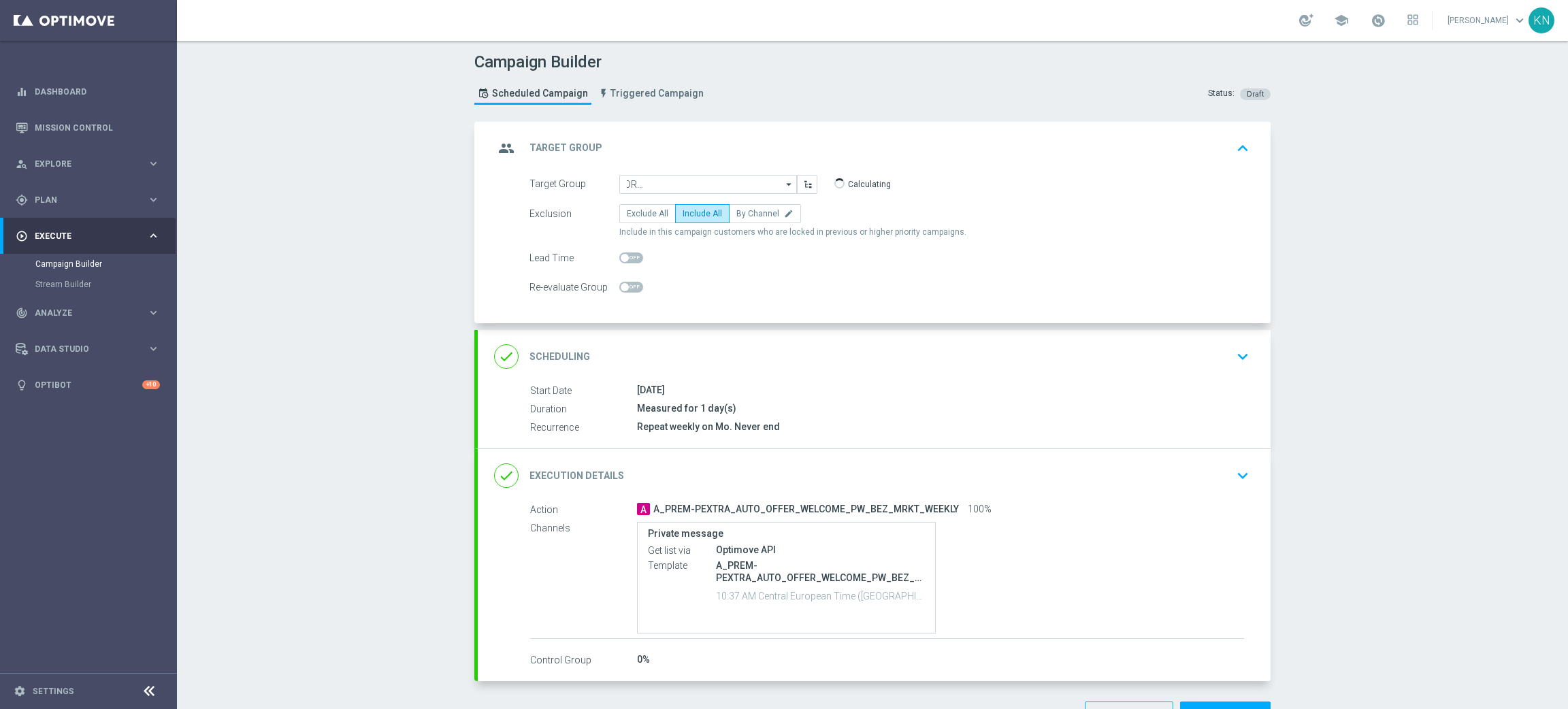
type input "A_PREM-PEXTRA_AUTO_CASHDROP_WELCOME_PW_MRKT_WEEKLY"
click at [1179, 347] on div "done Scheduling keyboard_arrow_down" at bounding box center [874, 357] width 760 height 26
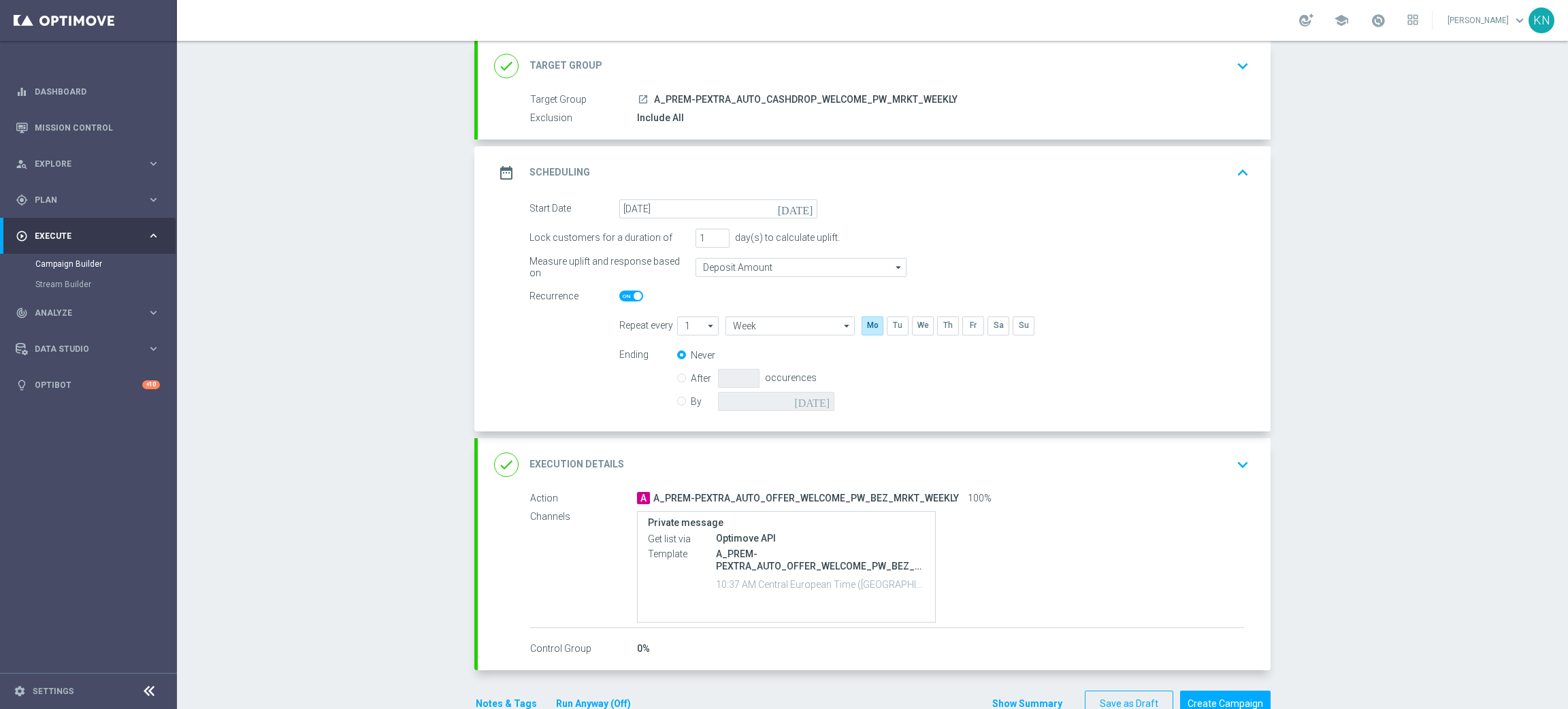
scroll to position [102, 0]
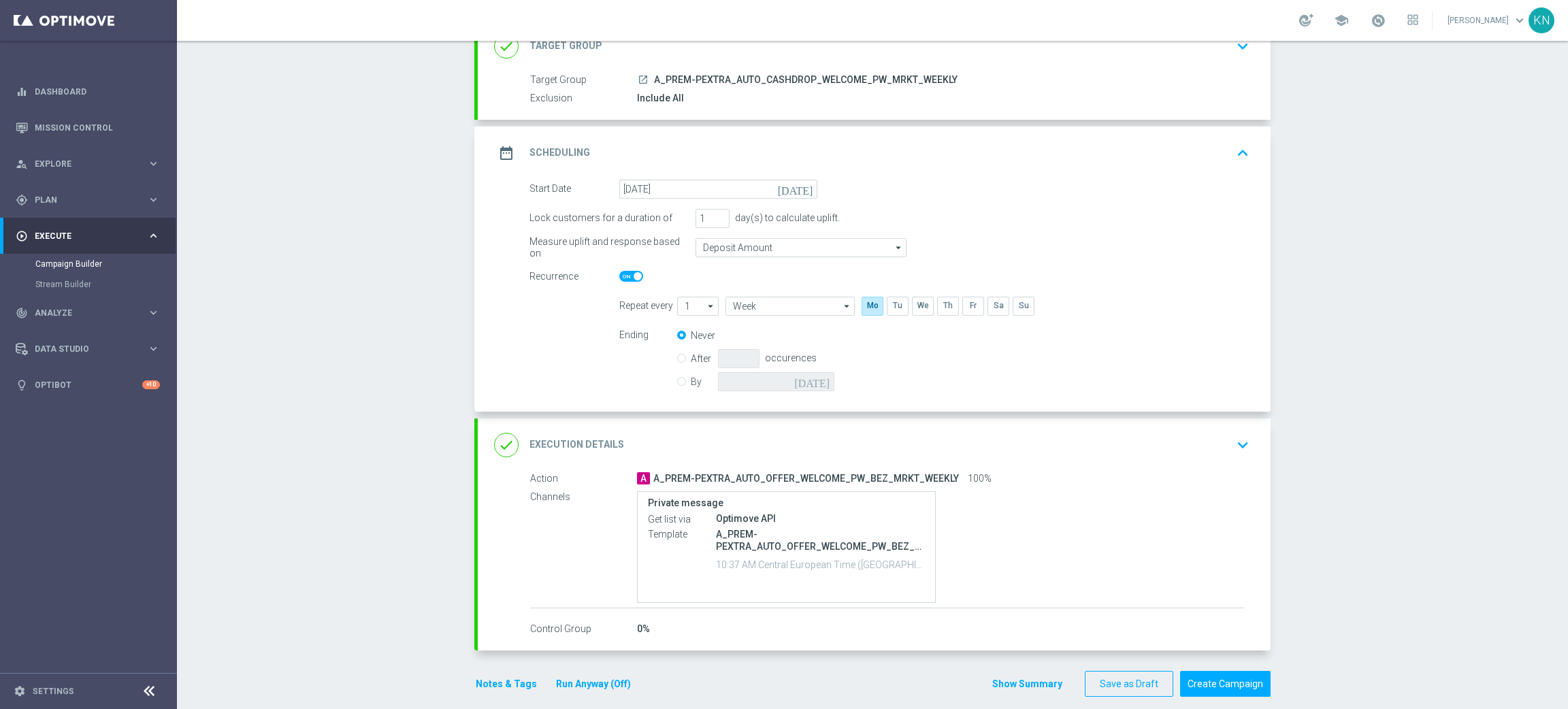
click at [1220, 440] on div "done Execution Details keyboard_arrow_down" at bounding box center [874, 445] width 760 height 26
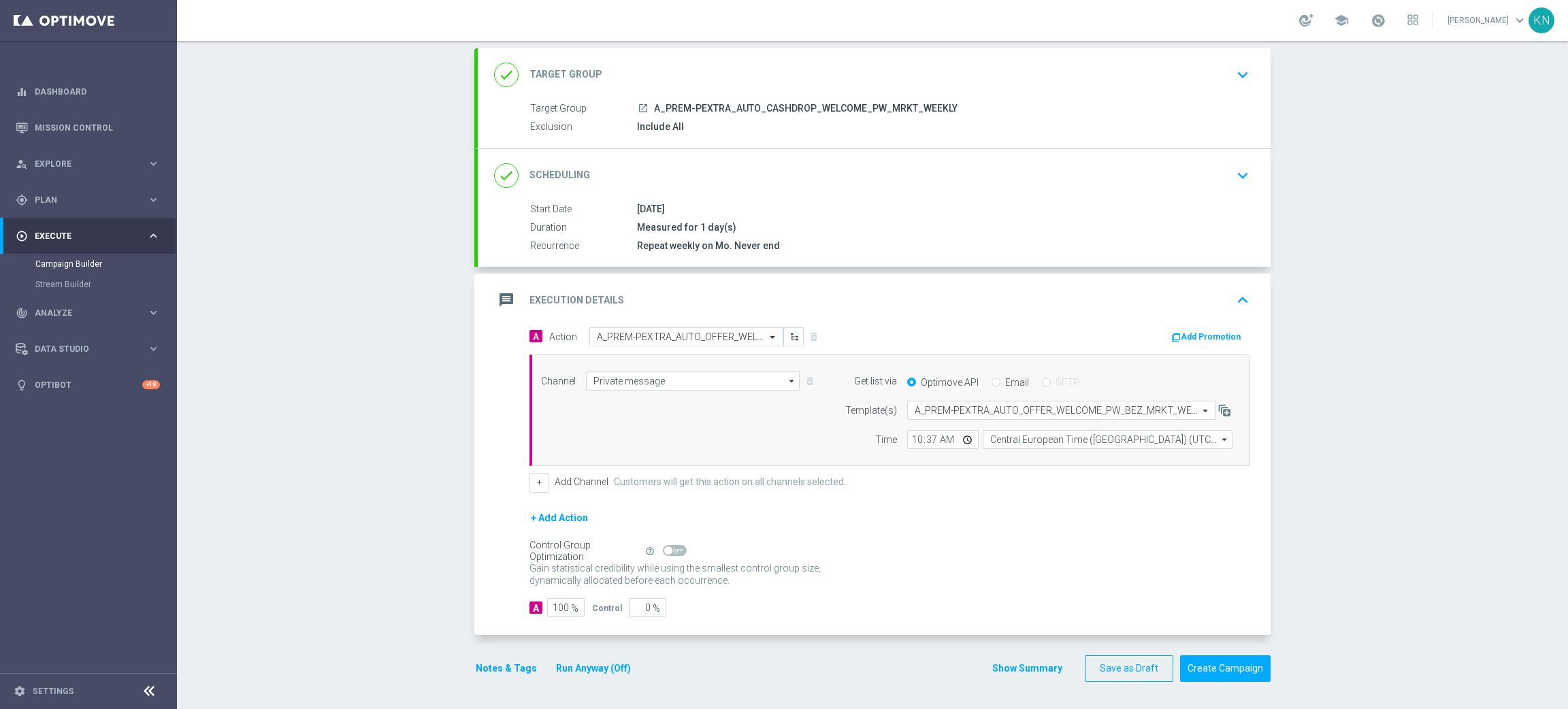
scroll to position [72, 0]
click at [669, 333] on input "text" at bounding box center [673, 338] width 152 height 11
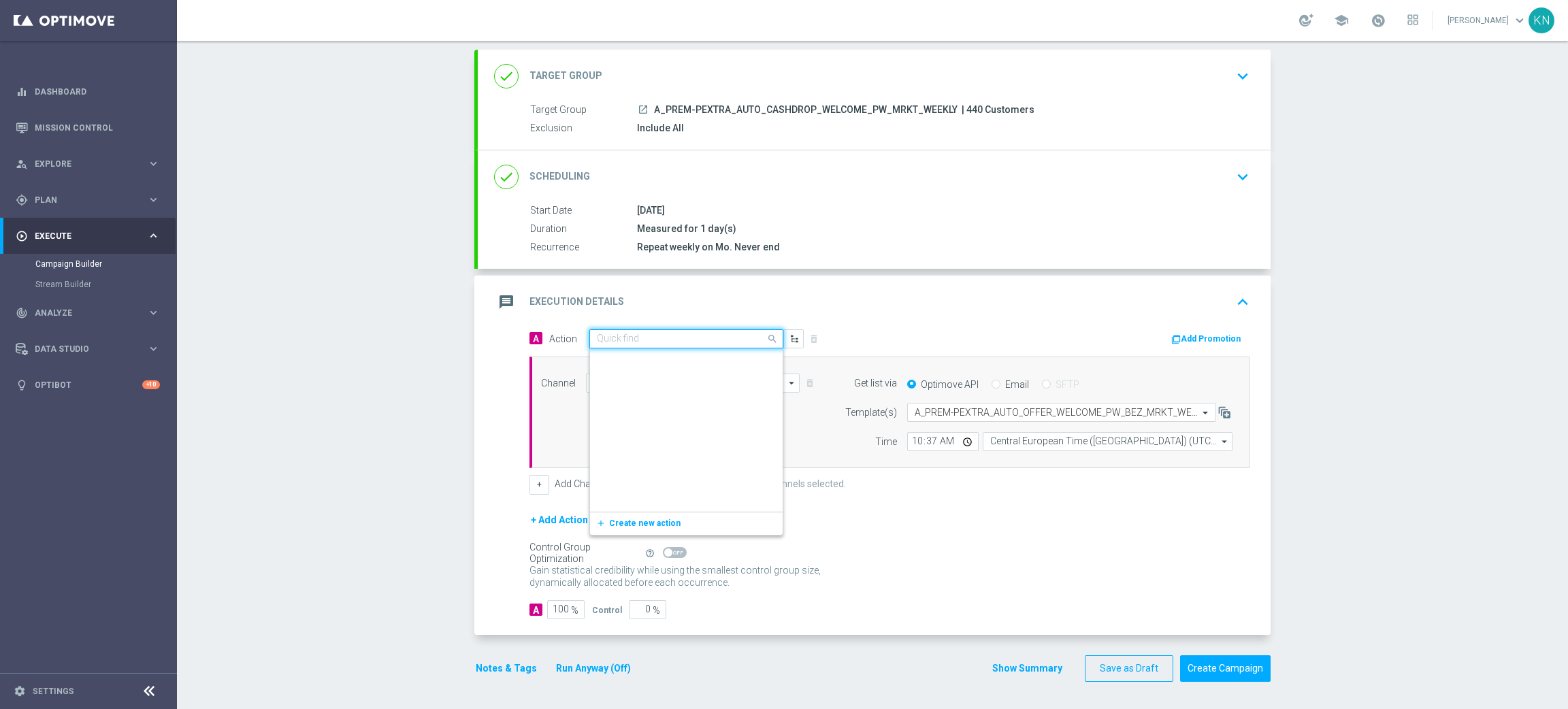
scroll to position [367013, 0]
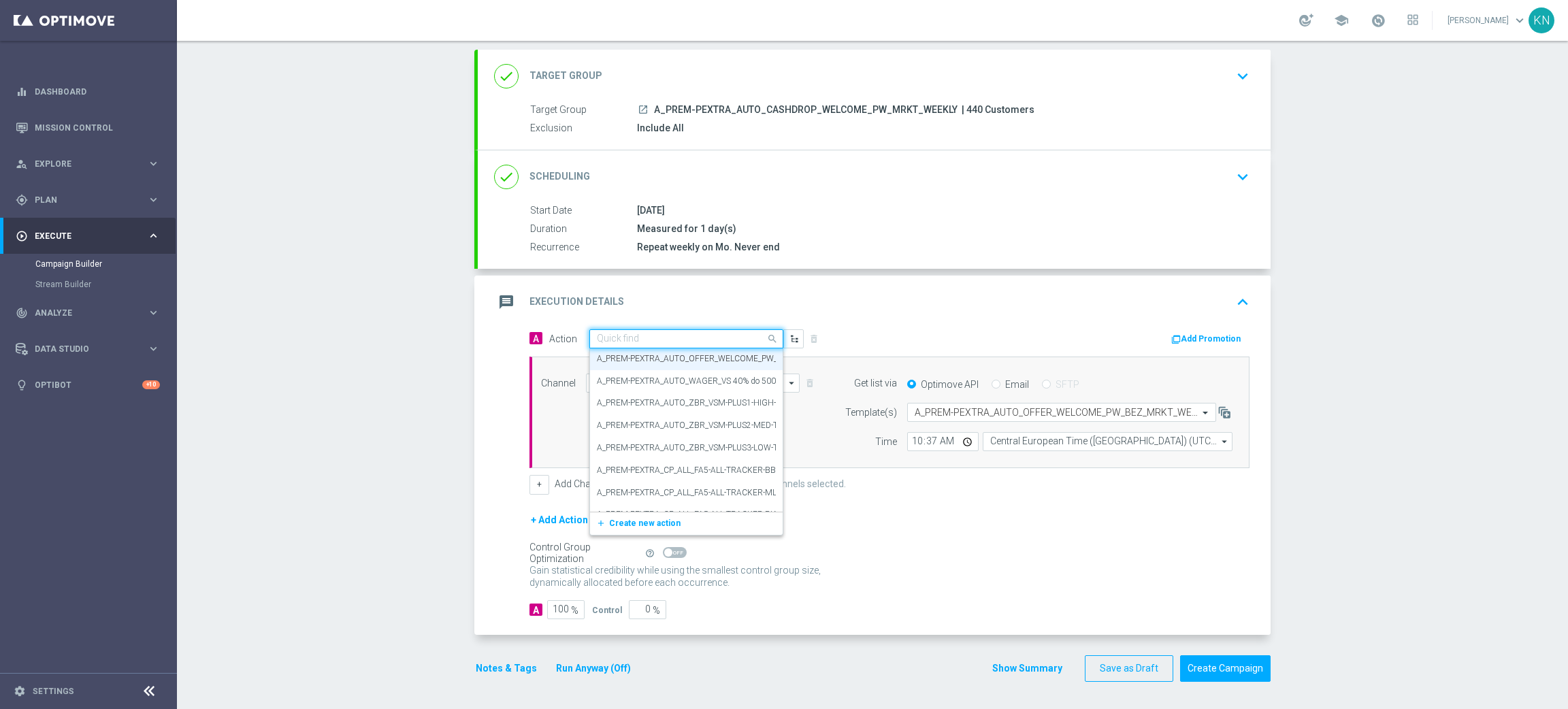
paste input "A_PREM-PEXTRA_AUTO_CASHDROP_WELCOME_PW_MRKT_WEEKLY"
type input "A_PREM-PEXTRA_AUTO_CASHDROP_WELCOME_PW_MRKT_WEEKLY"
click at [669, 358] on label "A_PREM-PEXTRA_AUTO_CASHDROP_WELCOME_PW_MRKT_WEEKLY" at bounding box center [724, 362] width 255 height 11
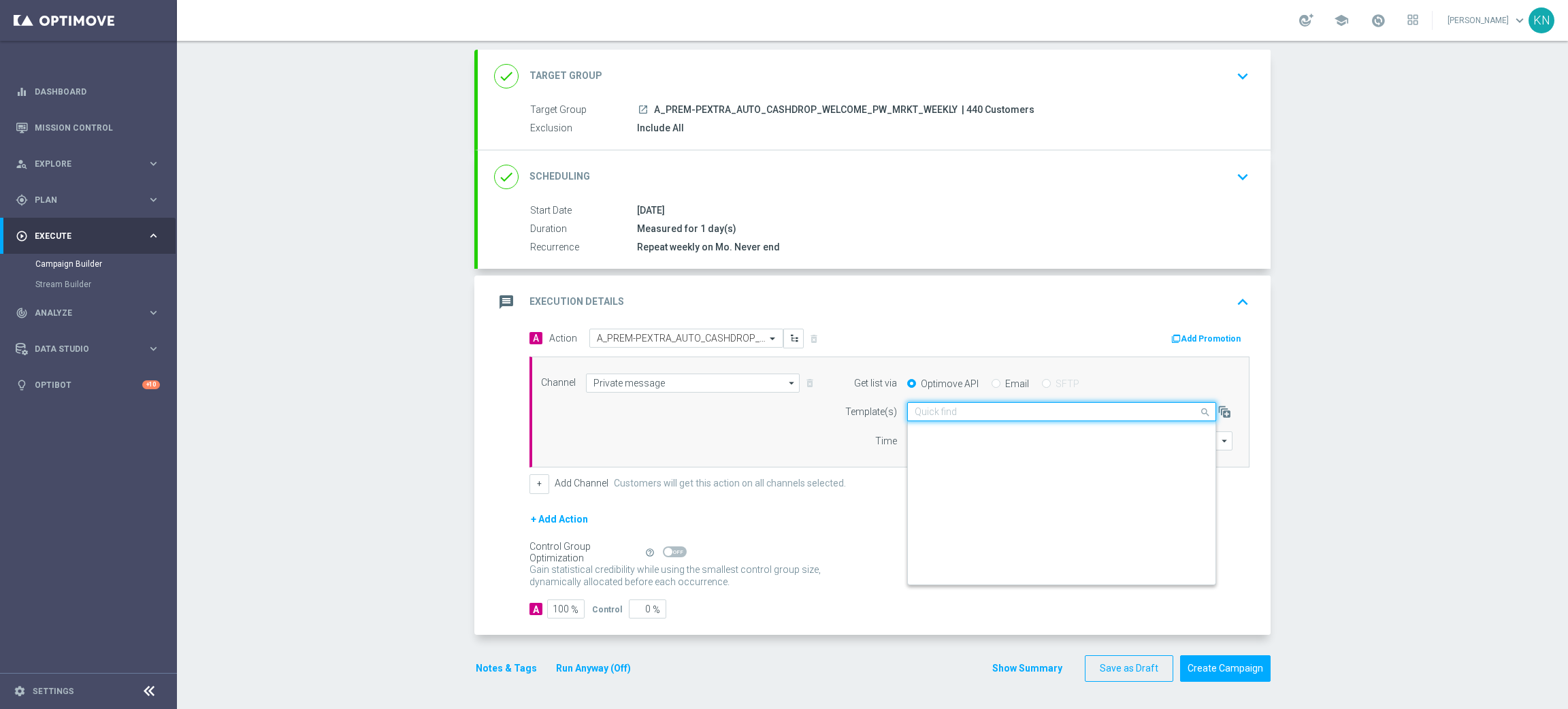
click at [952, 411] on input "text" at bounding box center [1048, 411] width 267 height 11
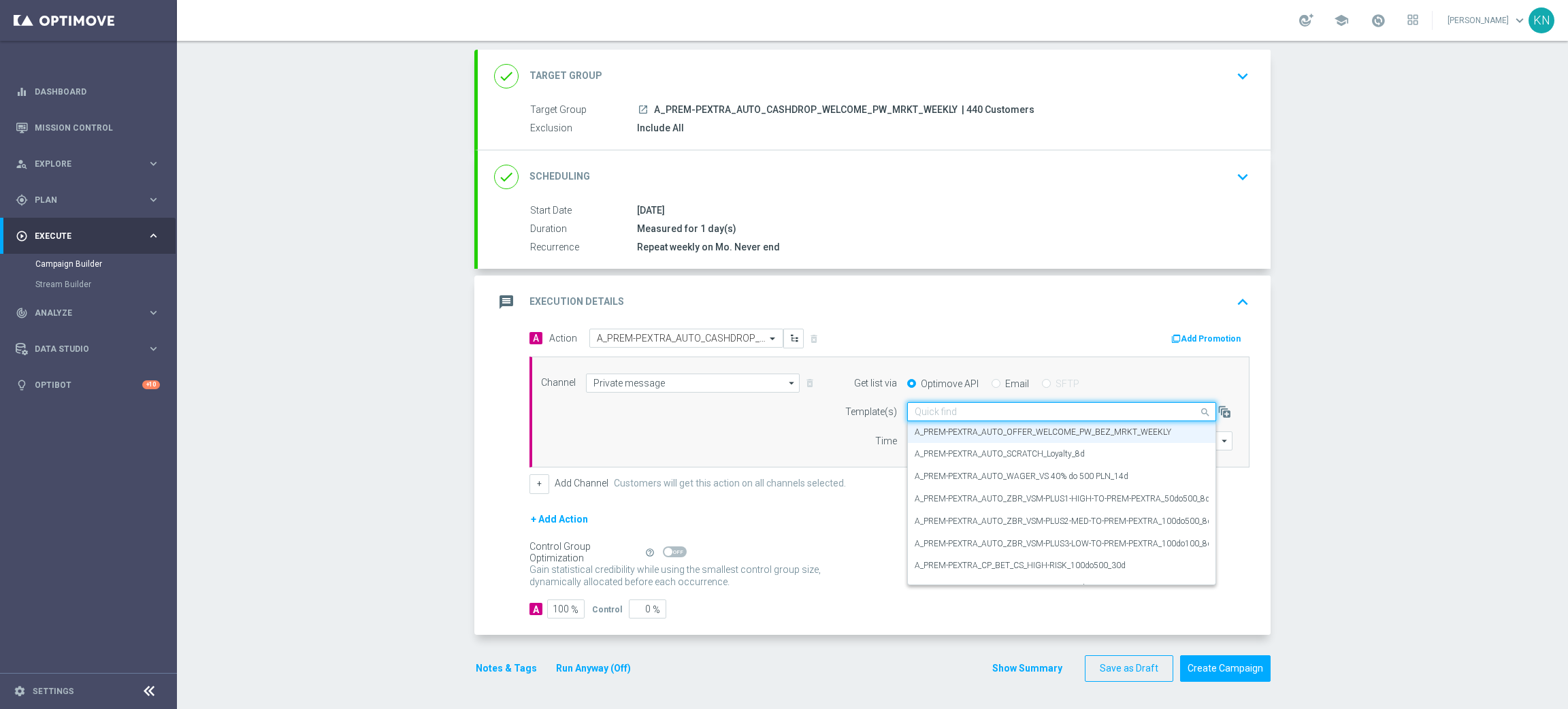
paste input "A_PREM-PEXTRA_AUTO_CASHDROP_WELCOME_PW_MRKT_WEEKLY"
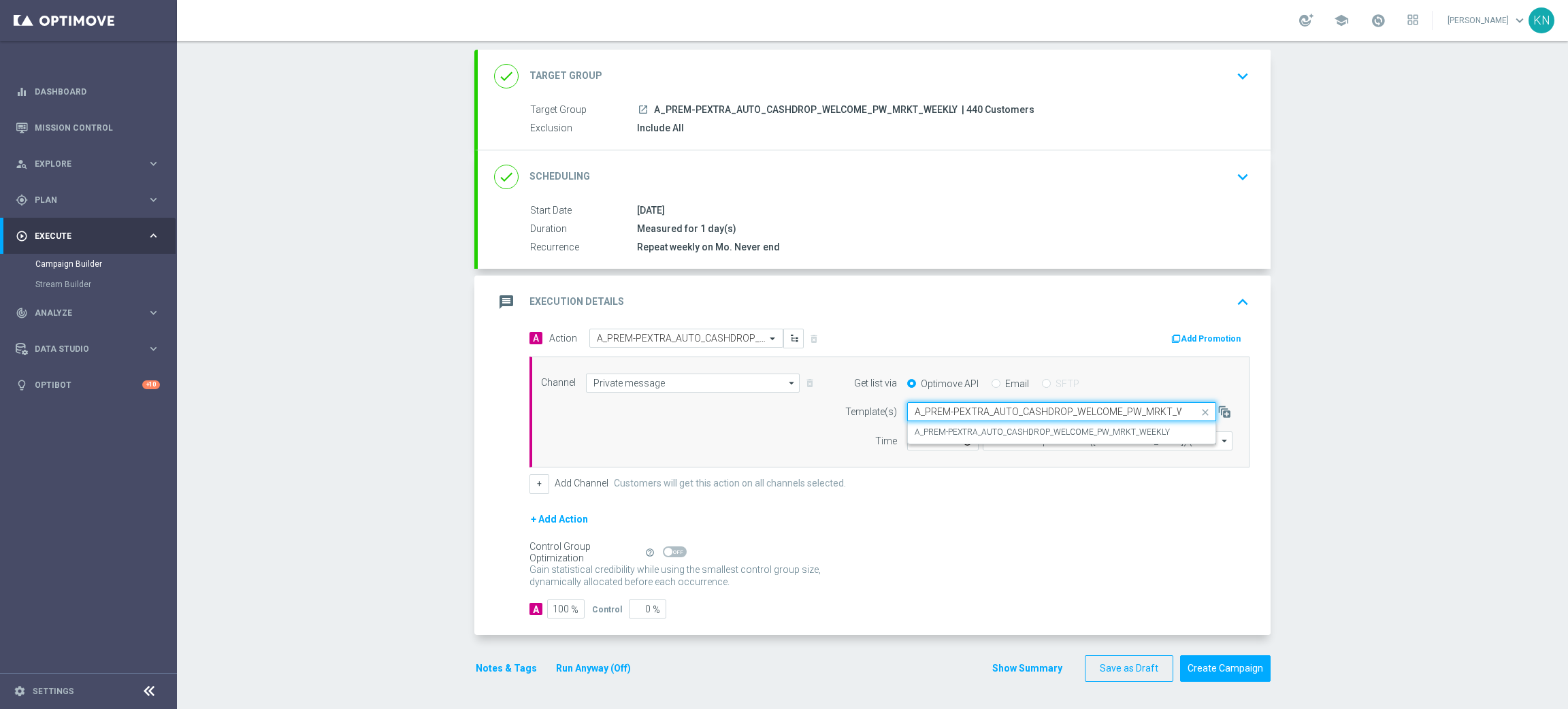
scroll to position [0, 0]
click at [990, 431] on label "A_PREM-PEXTRA_AUTO_CASHDROP_WELCOME_PW_MRKT_WEEKLY" at bounding box center [1043, 432] width 255 height 11
type input "A_PREM-PEXTRA_AUTO_CASHDROP_WELCOME_PW_MRKT_WEEKLY"
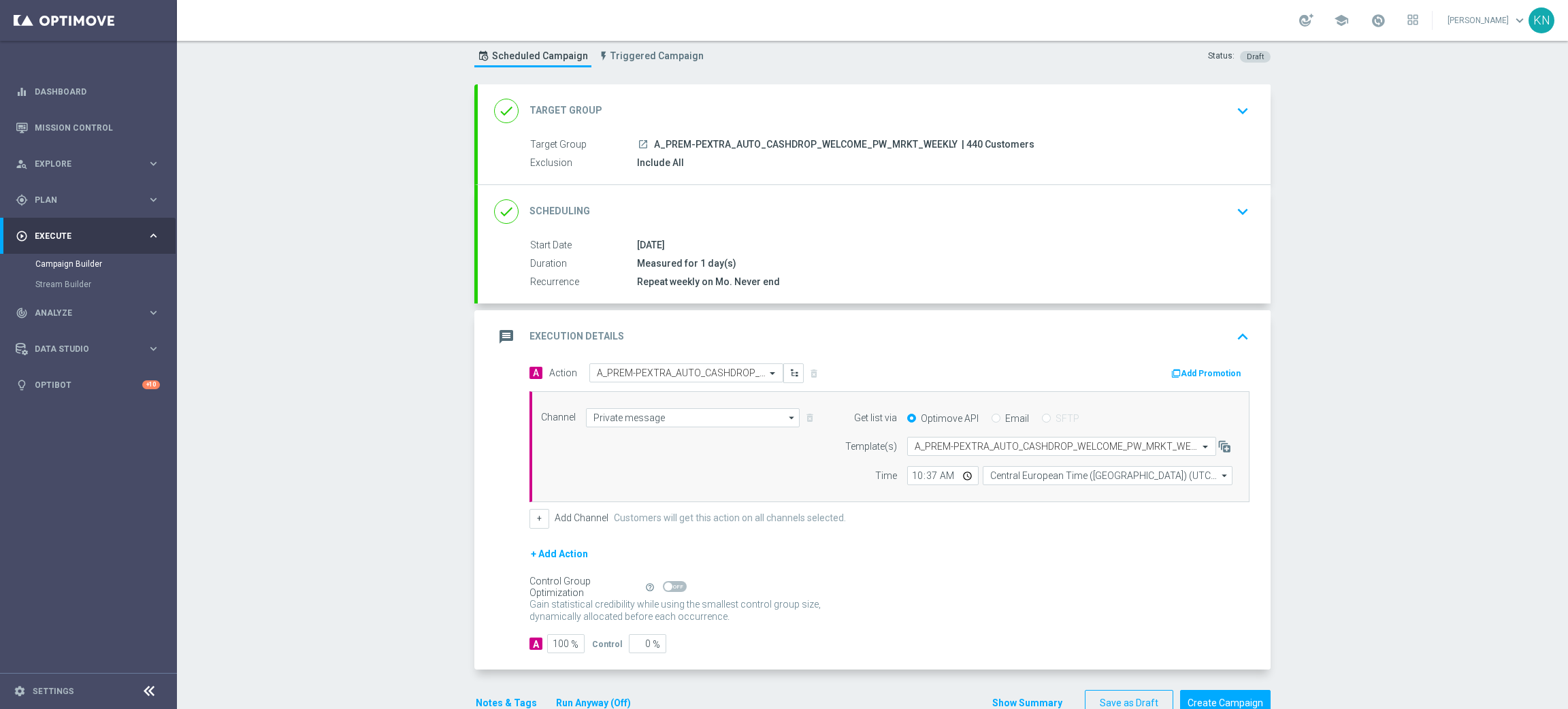
scroll to position [72, 0]
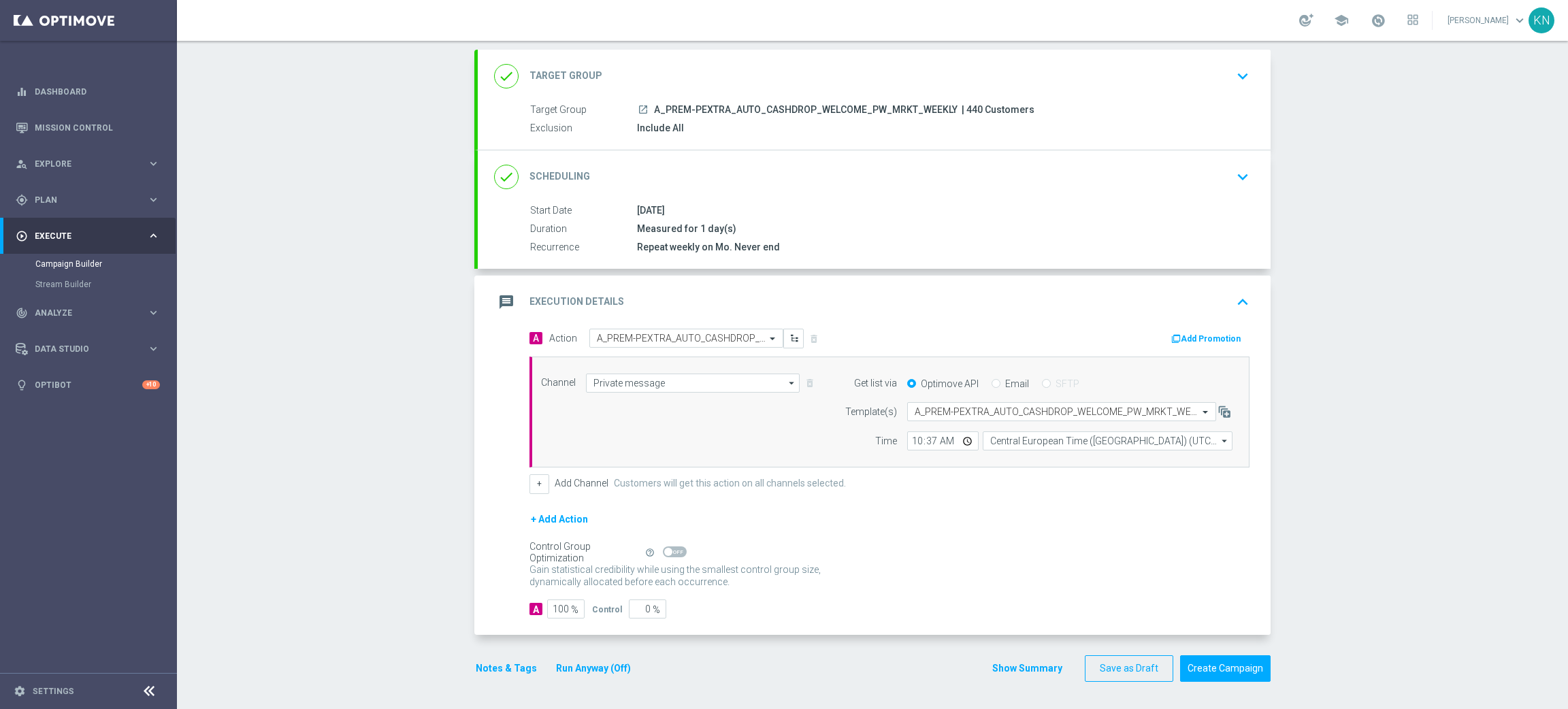
click at [504, 665] on button "Notes & Tags" at bounding box center [506, 669] width 64 height 17
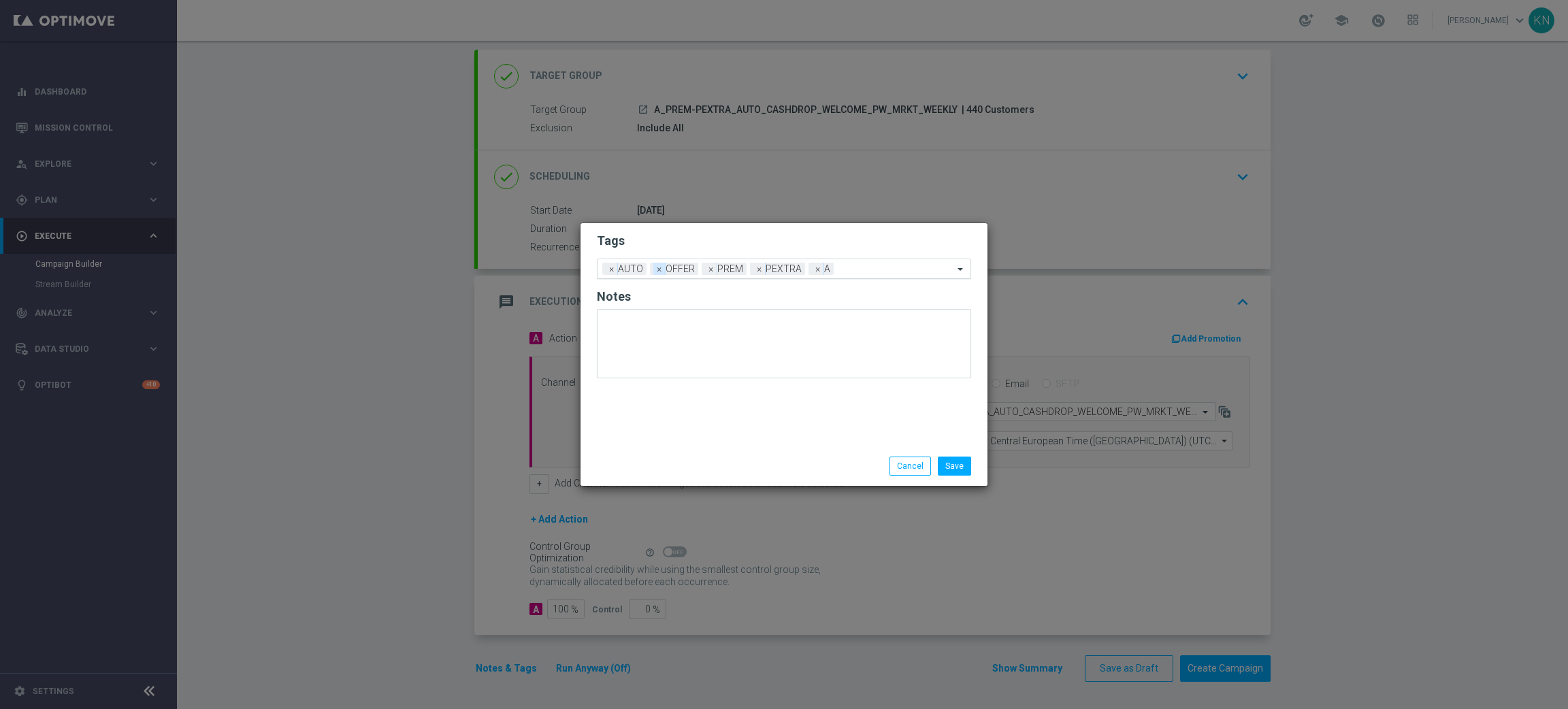
click at [659, 271] on span "×" at bounding box center [660, 269] width 12 height 12
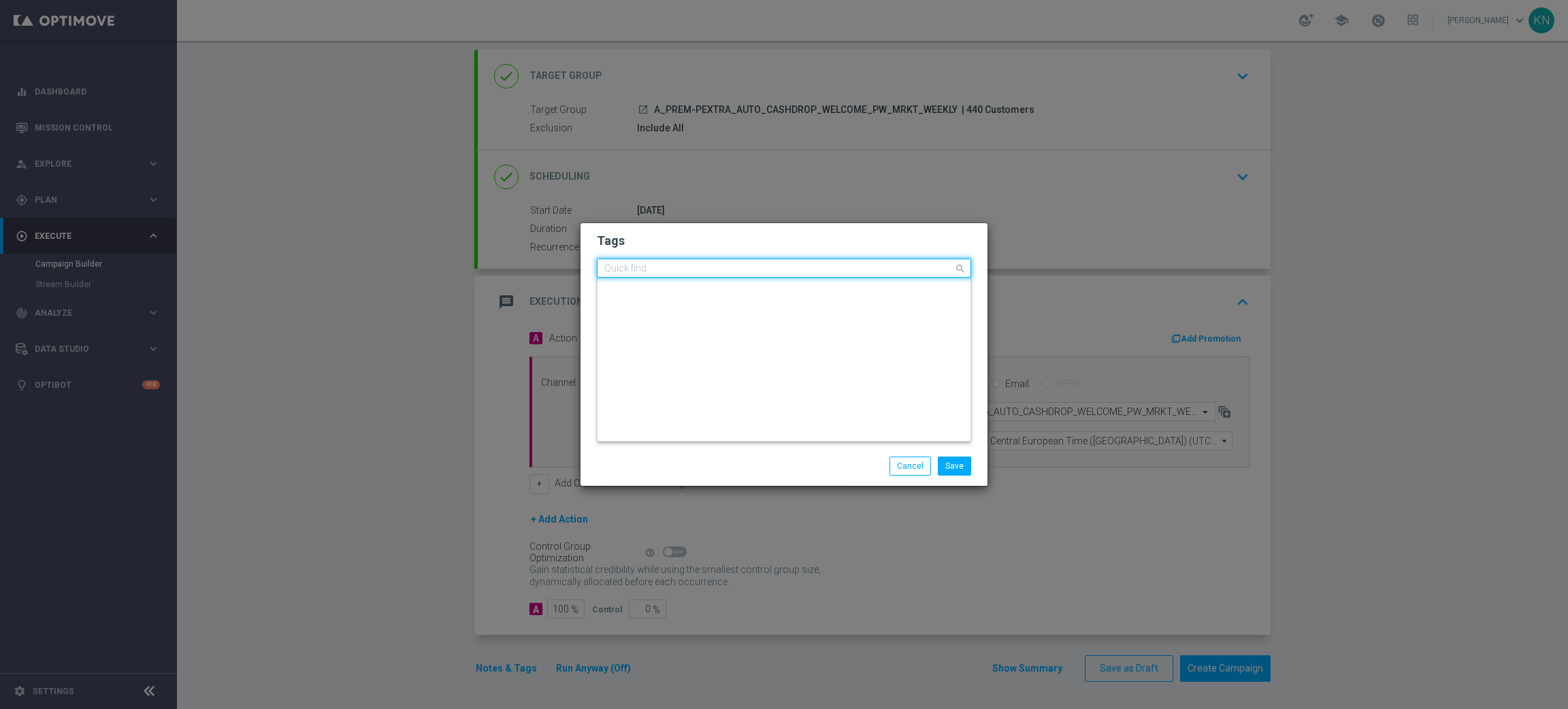
click at [812, 266] on input "text" at bounding box center [779, 269] width 349 height 11
click at [733, 312] on div "CASHDROP" at bounding box center [790, 314] width 345 height 8
type input "CASHDR"
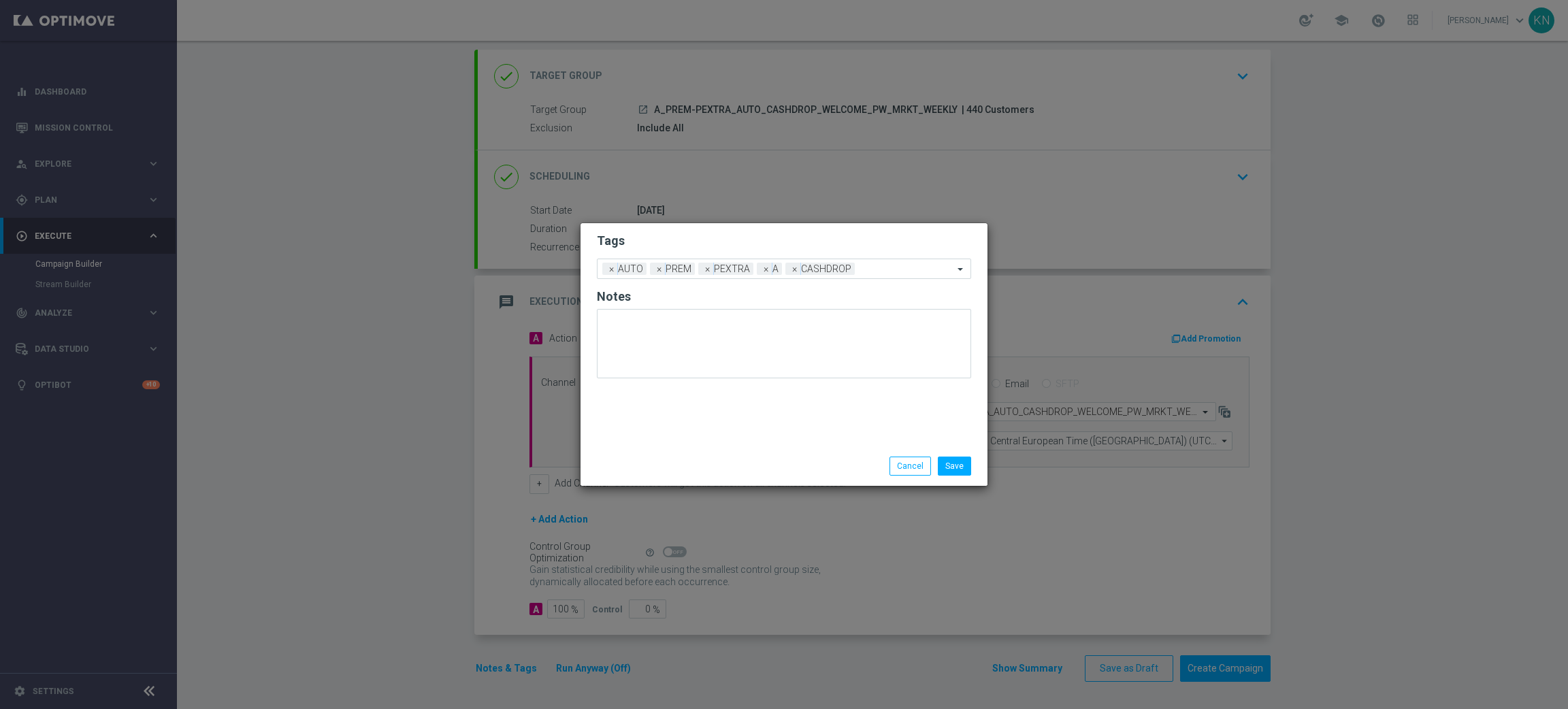
click at [734, 449] on div "Save Cancel" at bounding box center [784, 466] width 407 height 39
click at [955, 465] on button "Save" at bounding box center [954, 465] width 33 height 19
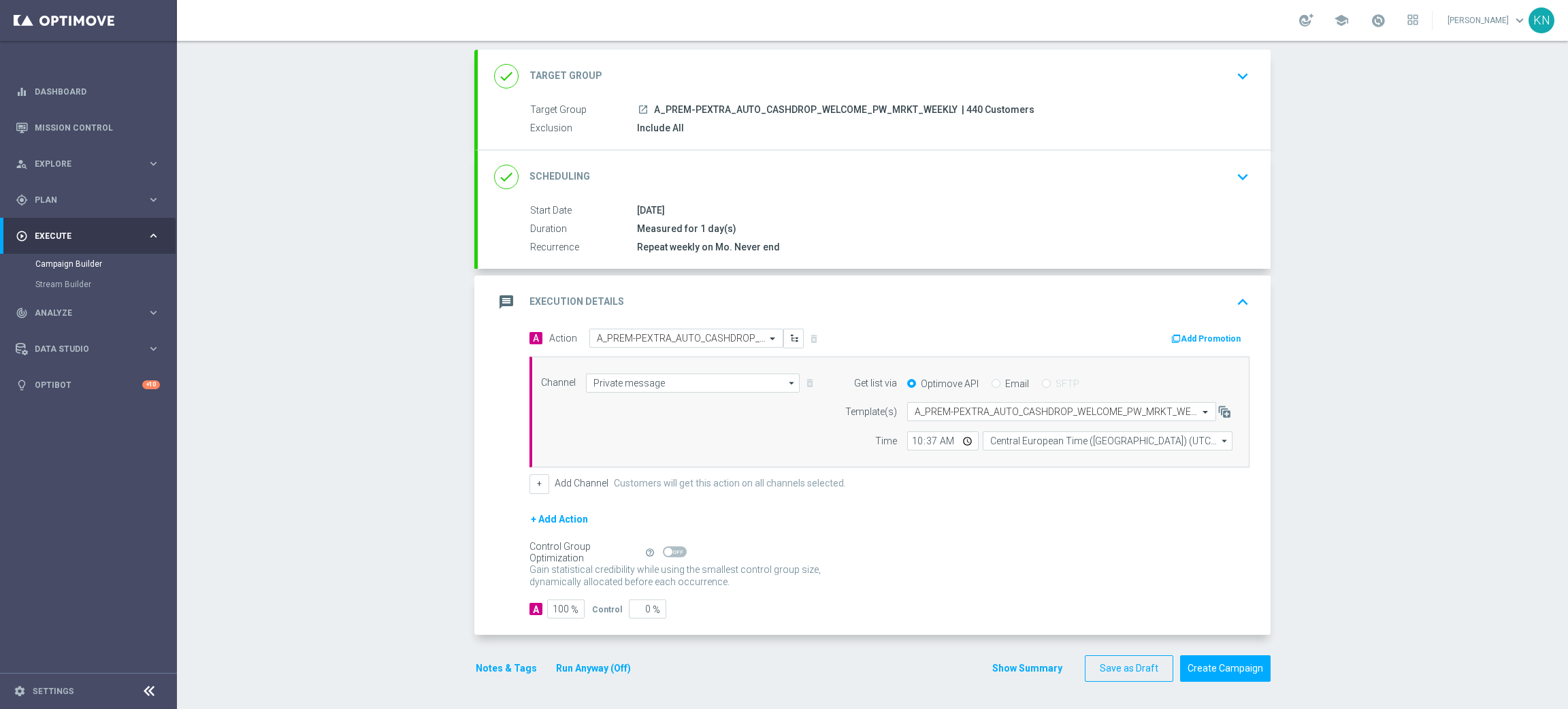
click at [1210, 334] on button "Add Promotion" at bounding box center [1208, 339] width 76 height 15
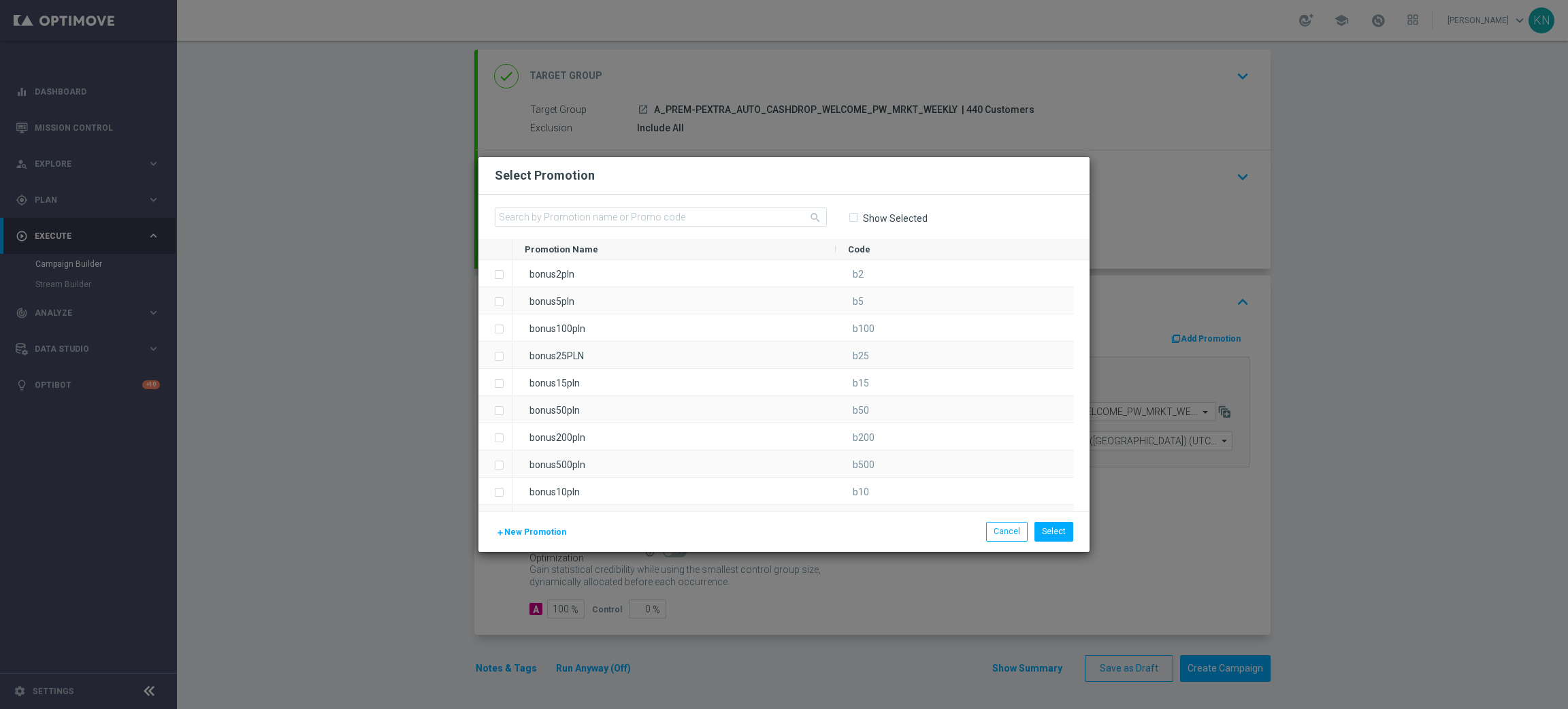
click at [533, 535] on span "New Promotion" at bounding box center [535, 532] width 62 height 10
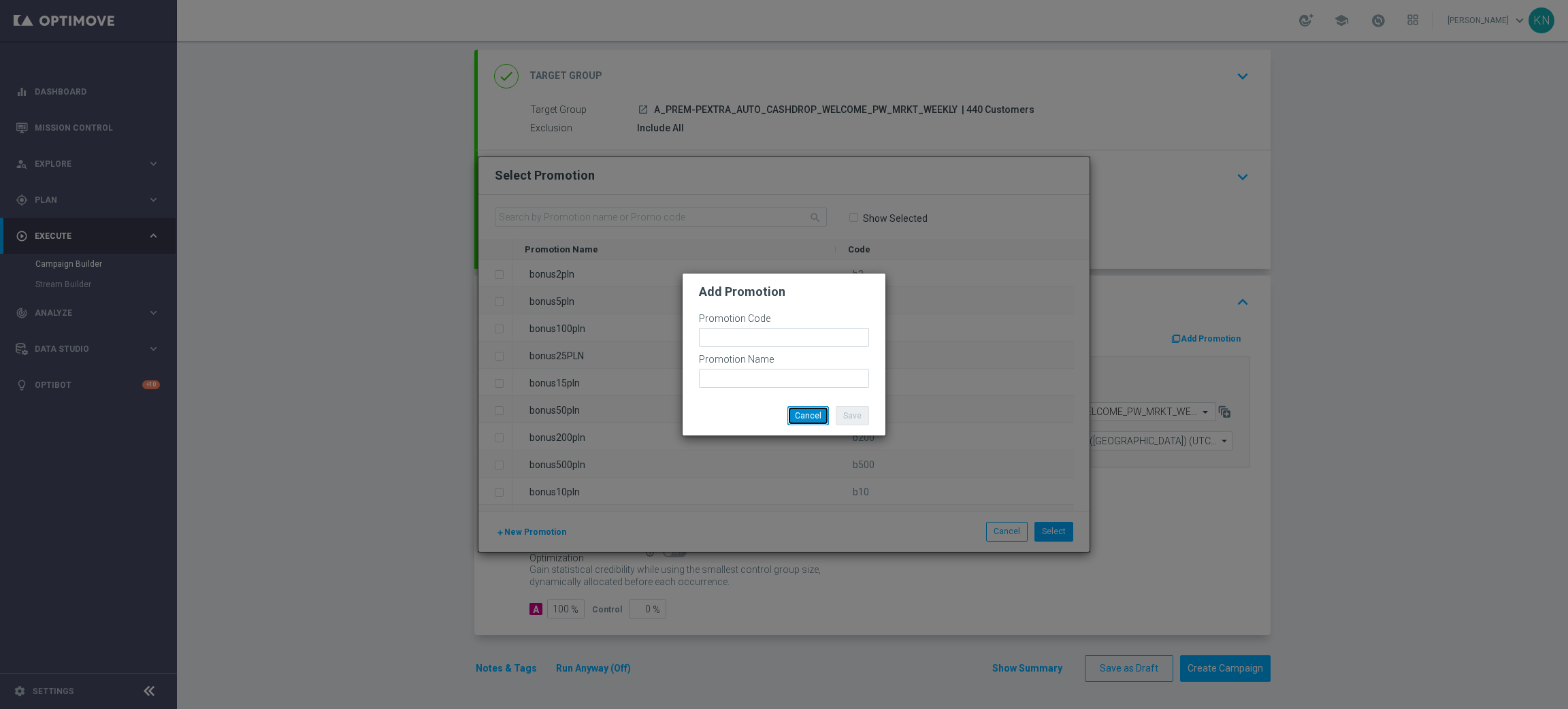
click at [798, 416] on button "Cancel" at bounding box center [808, 415] width 42 height 19
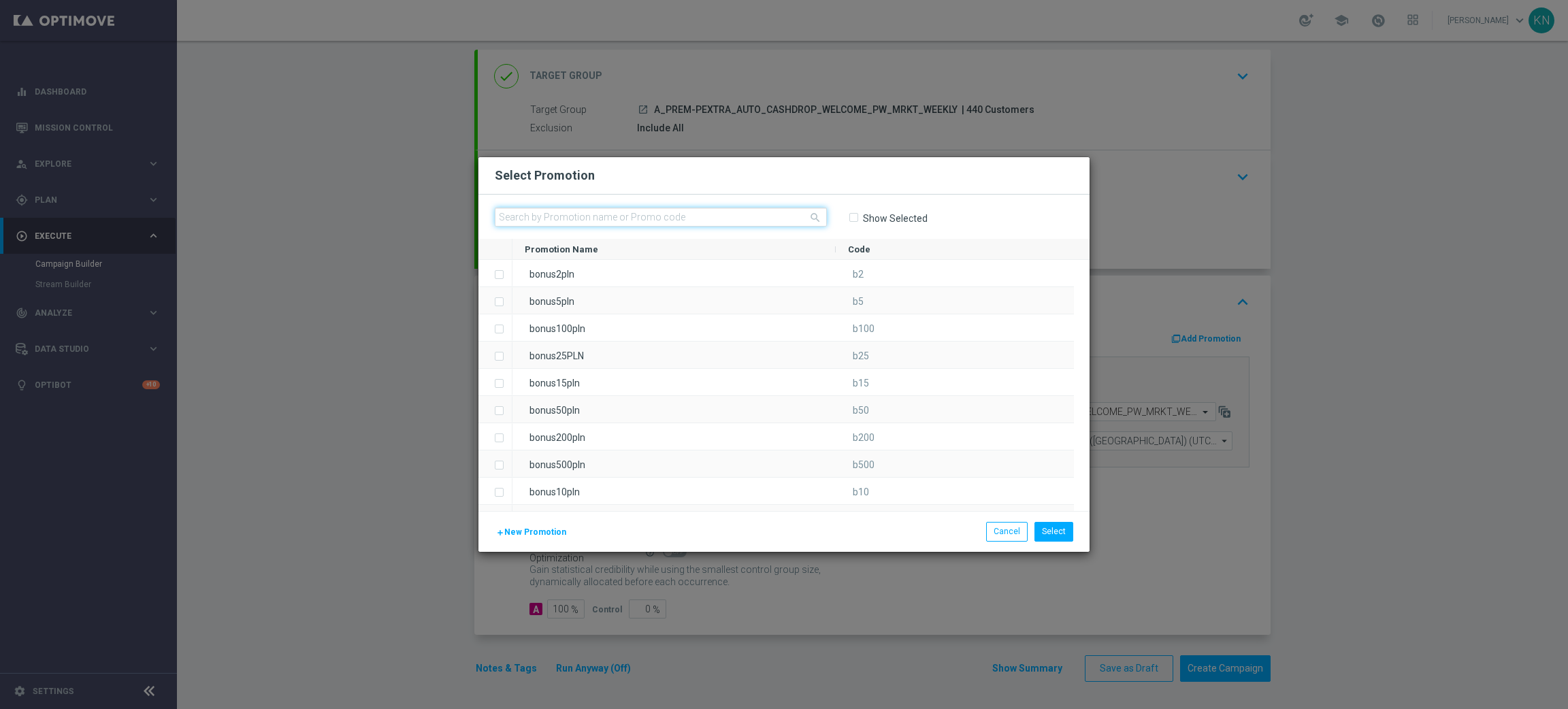
click at [593, 210] on input "text" at bounding box center [661, 216] width 332 height 19
type input "BW"
drag, startPoint x: 525, startPoint y: 214, endPoint x: 470, endPoint y: 214, distance: 55.0
click at [470, 214] on modal-container "Select Promotion close BW Show Selected Drag here to set row groups Drag here t…" at bounding box center [784, 354] width 1568 height 709
click at [586, 218] on input "text" at bounding box center [661, 216] width 332 height 19
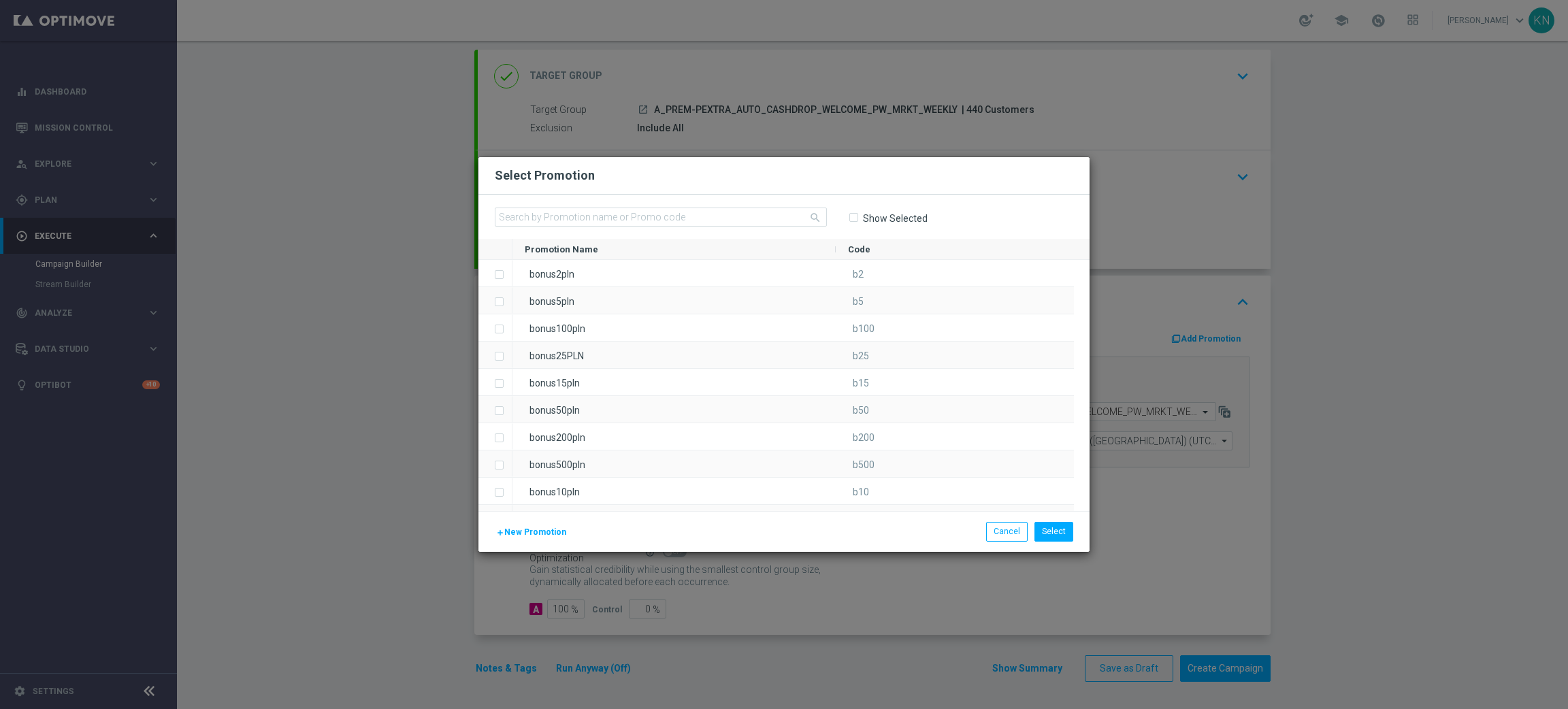
click at [532, 531] on span "New Promotion" at bounding box center [535, 532] width 62 height 10
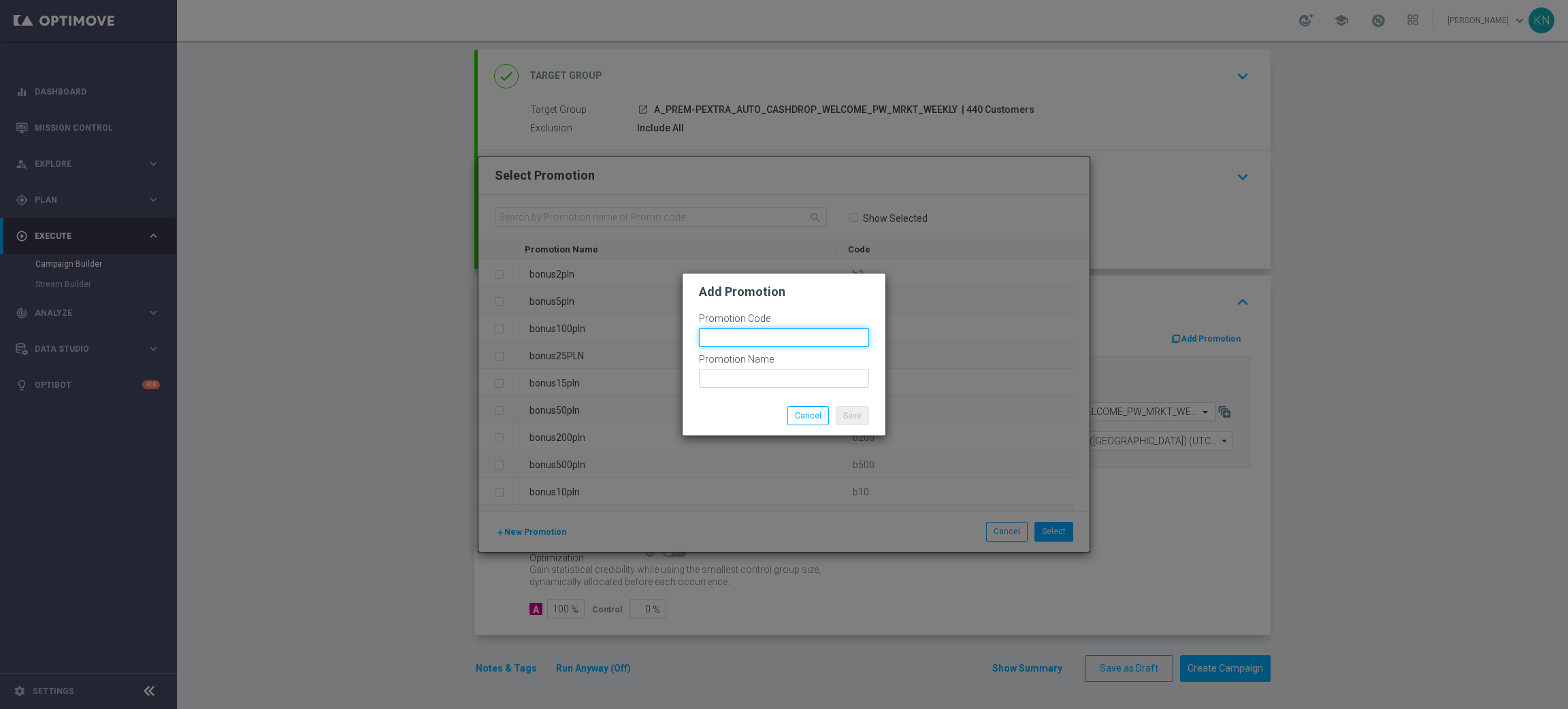
click at [726, 342] on input "text" at bounding box center [784, 337] width 170 height 19
paste input "743"
drag, startPoint x: 757, startPoint y: 342, endPoint x: 721, endPoint y: 370, distance: 45.6
click at [668, 345] on modal-container "Add Promotion Promotion Code bw-743 Promotion Name Save Cancel" at bounding box center [784, 354] width 1568 height 709
type input "bw-743"
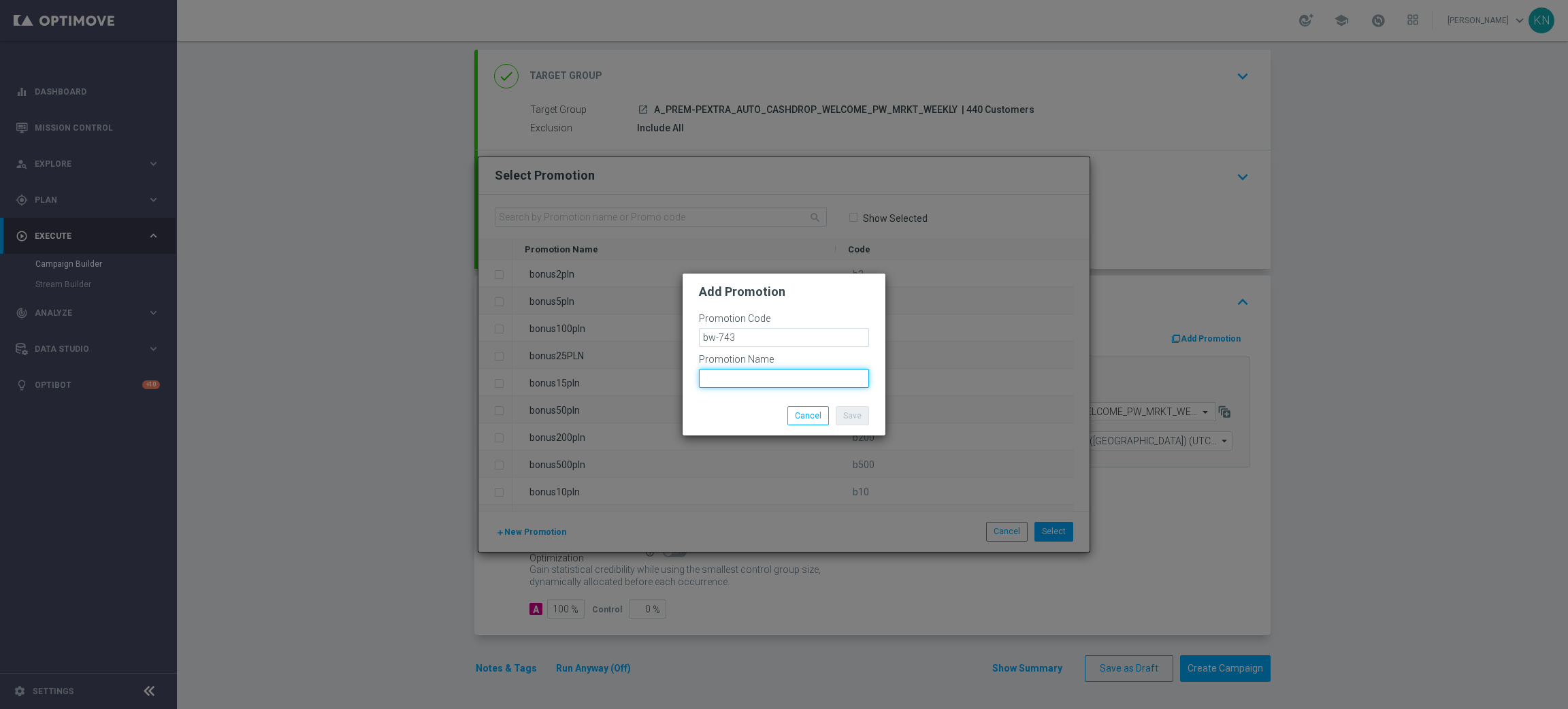
click at [741, 378] on input "text" at bounding box center [784, 378] width 170 height 19
paste input "bw-743"
type input "bw-743"
click at [744, 406] on div at bounding box center [720, 406] width 63 height 1
click at [843, 416] on button "Save" at bounding box center [853, 415] width 33 height 19
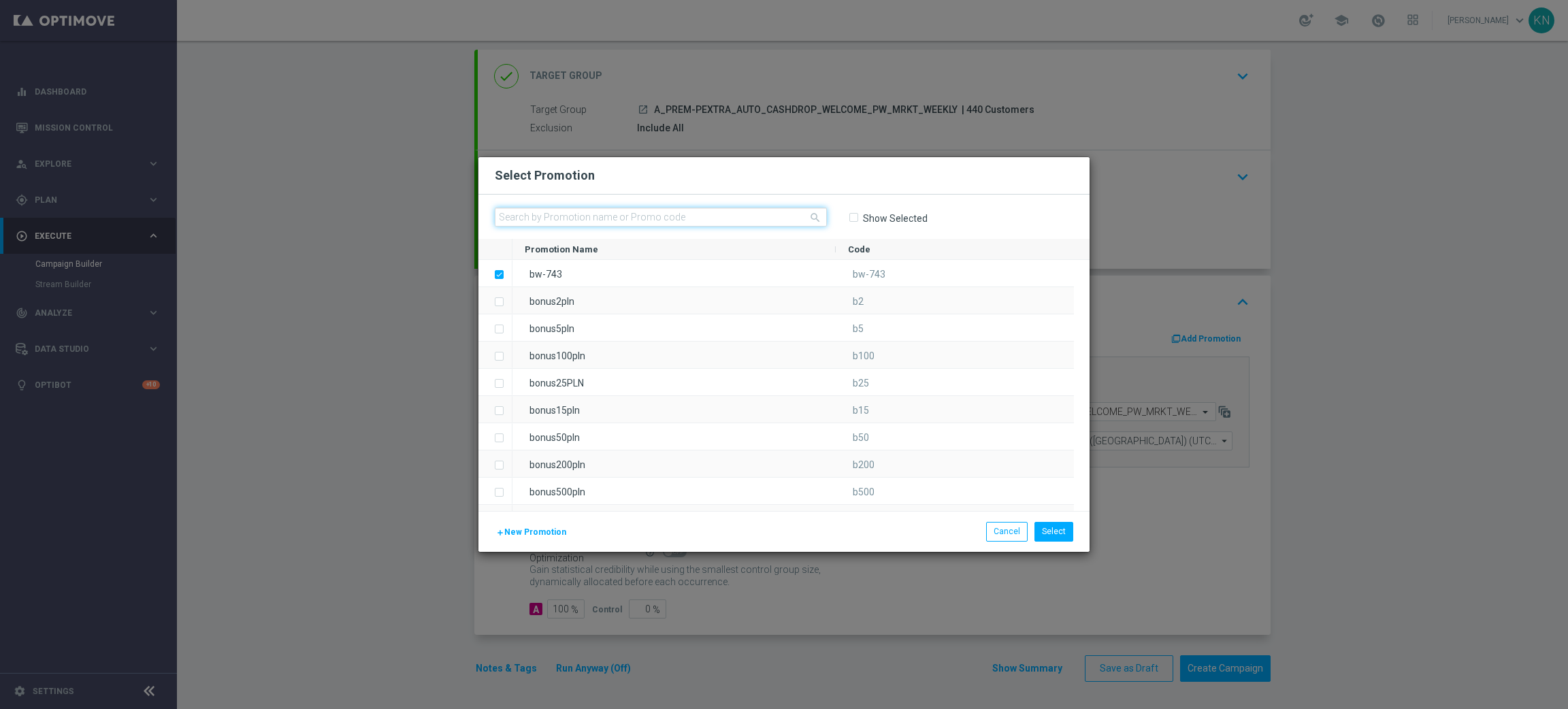
click at [595, 211] on input "text" at bounding box center [661, 216] width 332 height 19
type input "bw-"
drag, startPoint x: 525, startPoint y: 216, endPoint x: 490, endPoint y: 215, distance: 35.0
click at [490, 215] on div "close bw- Show Selected" at bounding box center [784, 216] width 611 height 44
click at [1057, 531] on button "Select" at bounding box center [1054, 531] width 39 height 19
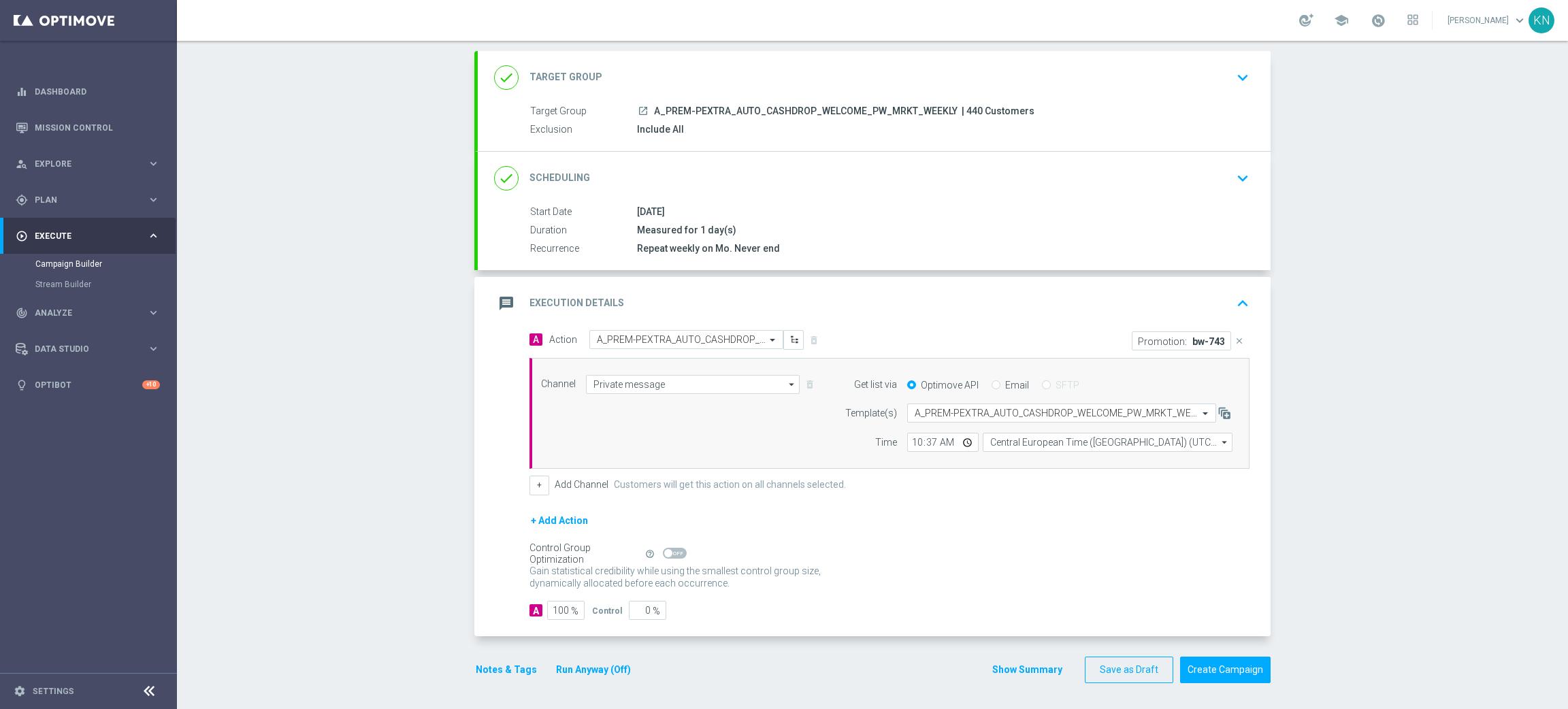
scroll to position [72, 0]
click at [638, 112] on icon "launch" at bounding box center [643, 109] width 11 height 11
click at [1238, 673] on button "Create Campaign" at bounding box center [1225, 668] width 90 height 27
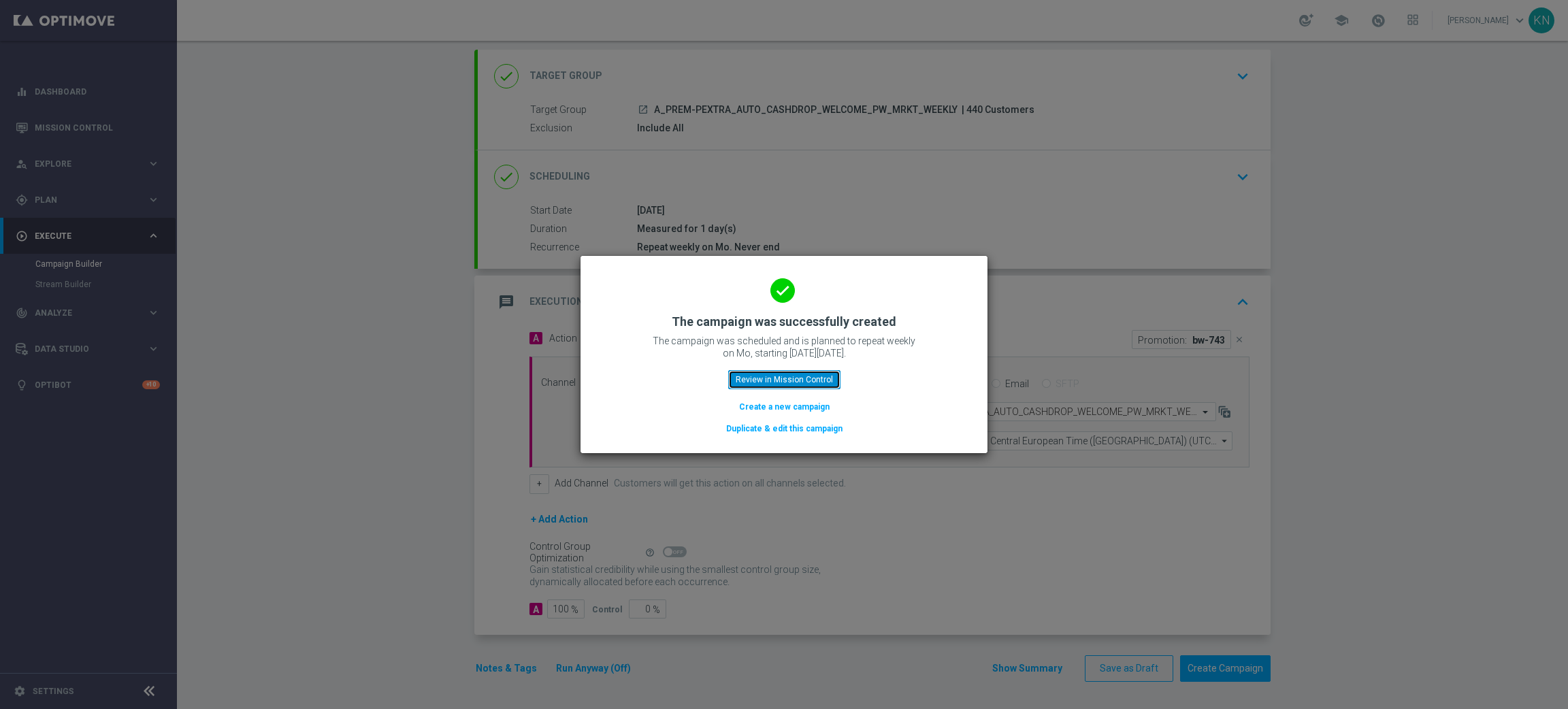
click at [786, 380] on button "Review in Mission Control" at bounding box center [784, 380] width 112 height 19
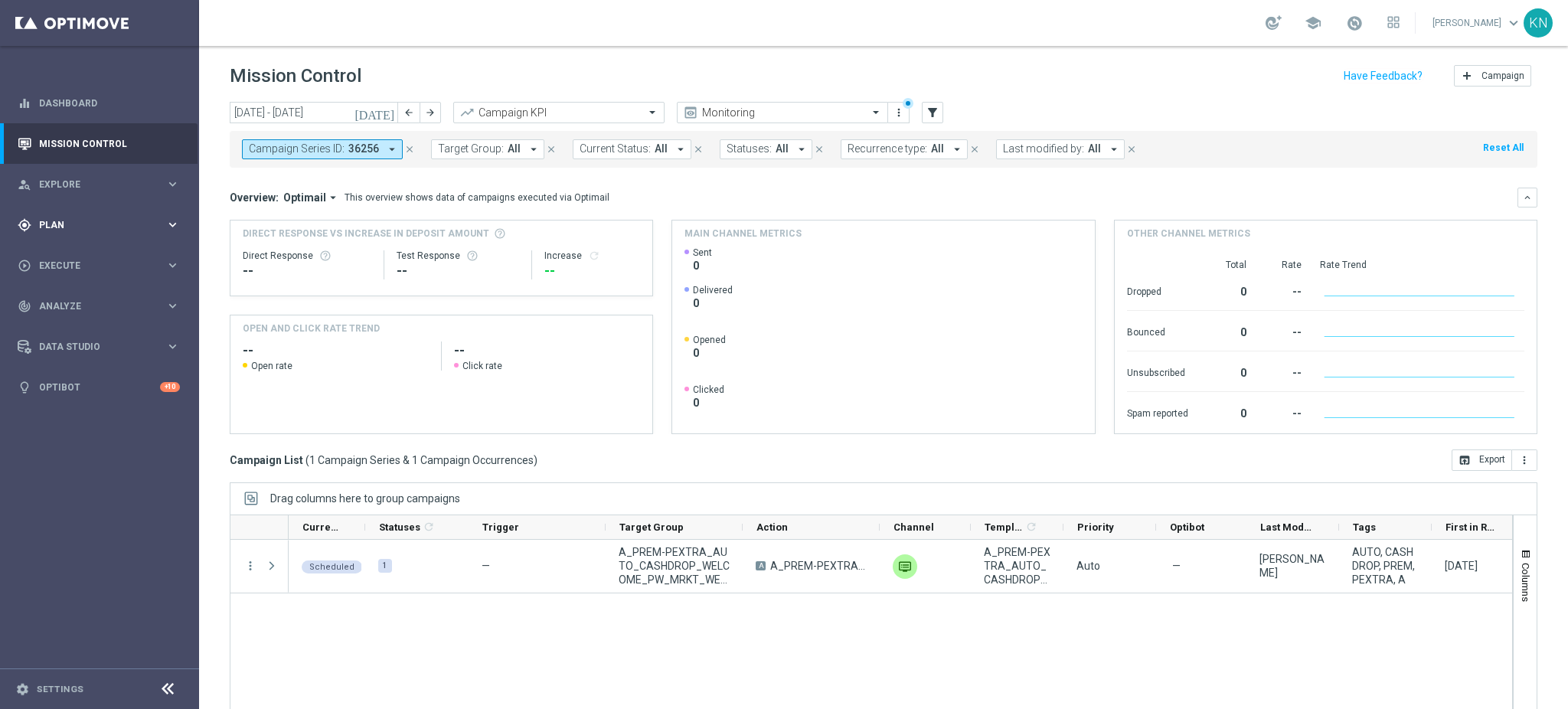
click at [75, 218] on div "gps_fixed Plan" at bounding box center [91, 225] width 148 height 14
click at [80, 261] on link "Target Groups" at bounding box center [100, 256] width 120 height 12
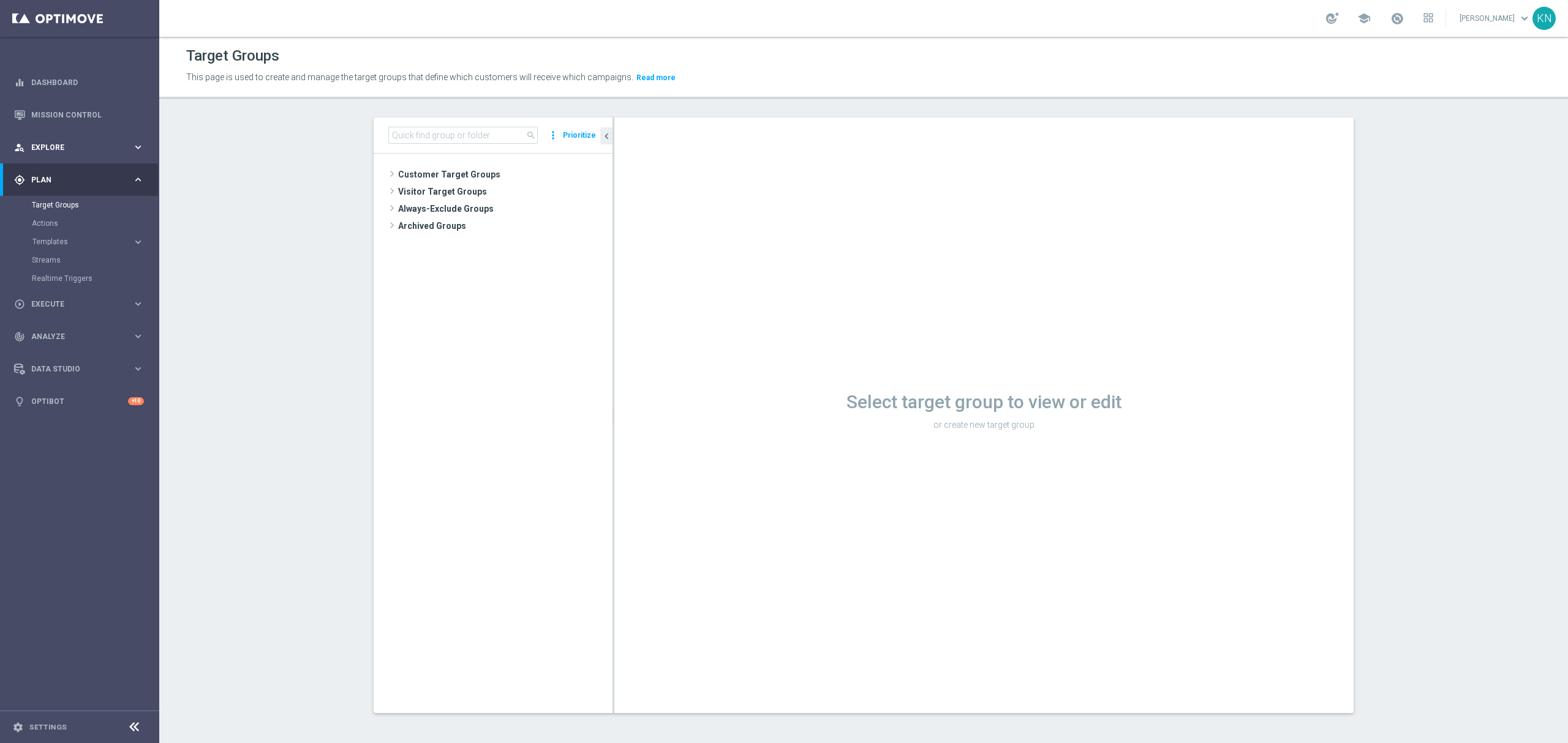
click at [85, 139] on div "person_search Explore keyboard_arrow_right" at bounding box center [79, 148] width 158 height 33
click at [77, 360] on span "Execute" at bounding box center [82, 359] width 101 height 8
click at [65, 240] on link "Campaign Builder" at bounding box center [80, 238] width 96 height 10
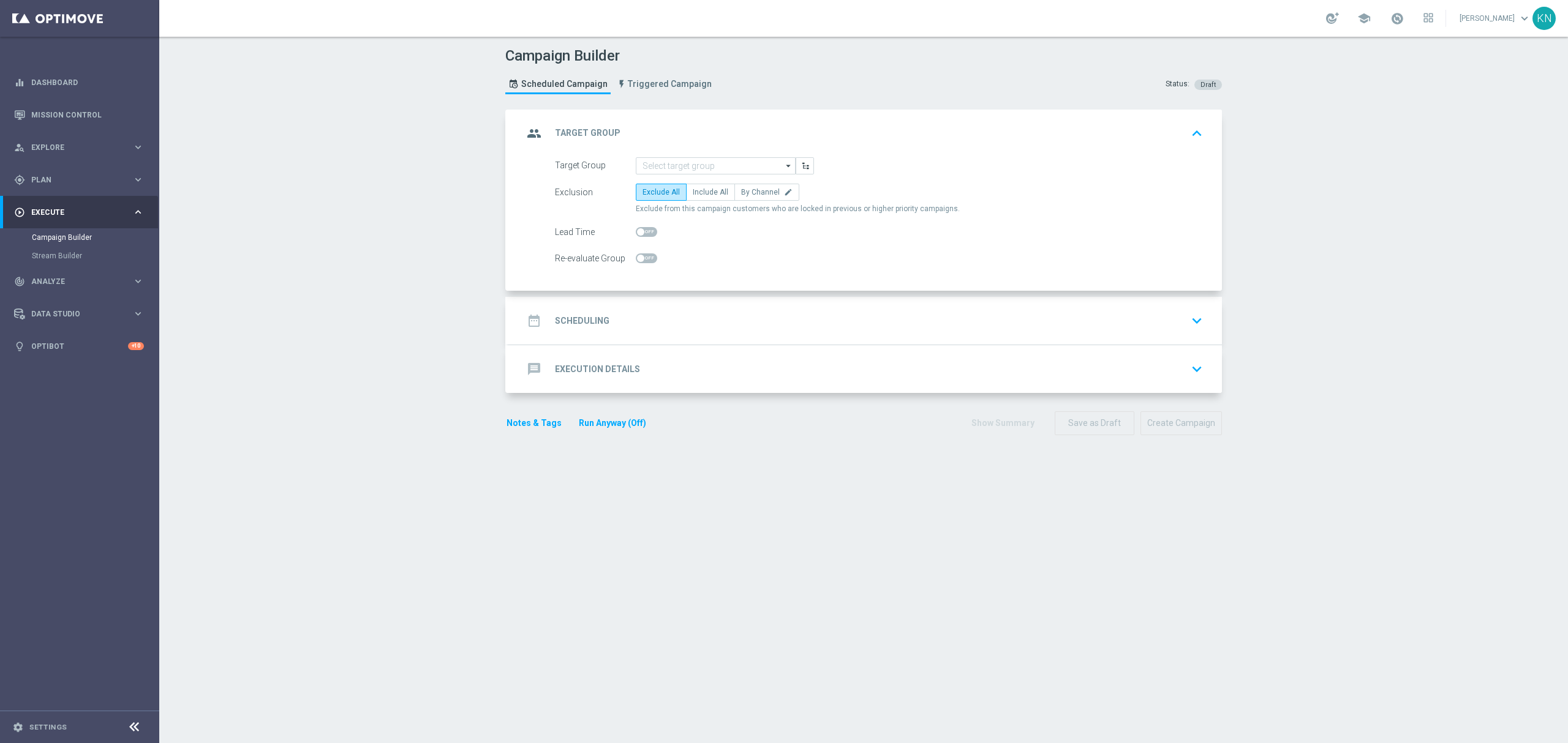
click at [701, 322] on div "date_range Scheduling keyboard_arrow_down" at bounding box center [865, 321] width 684 height 23
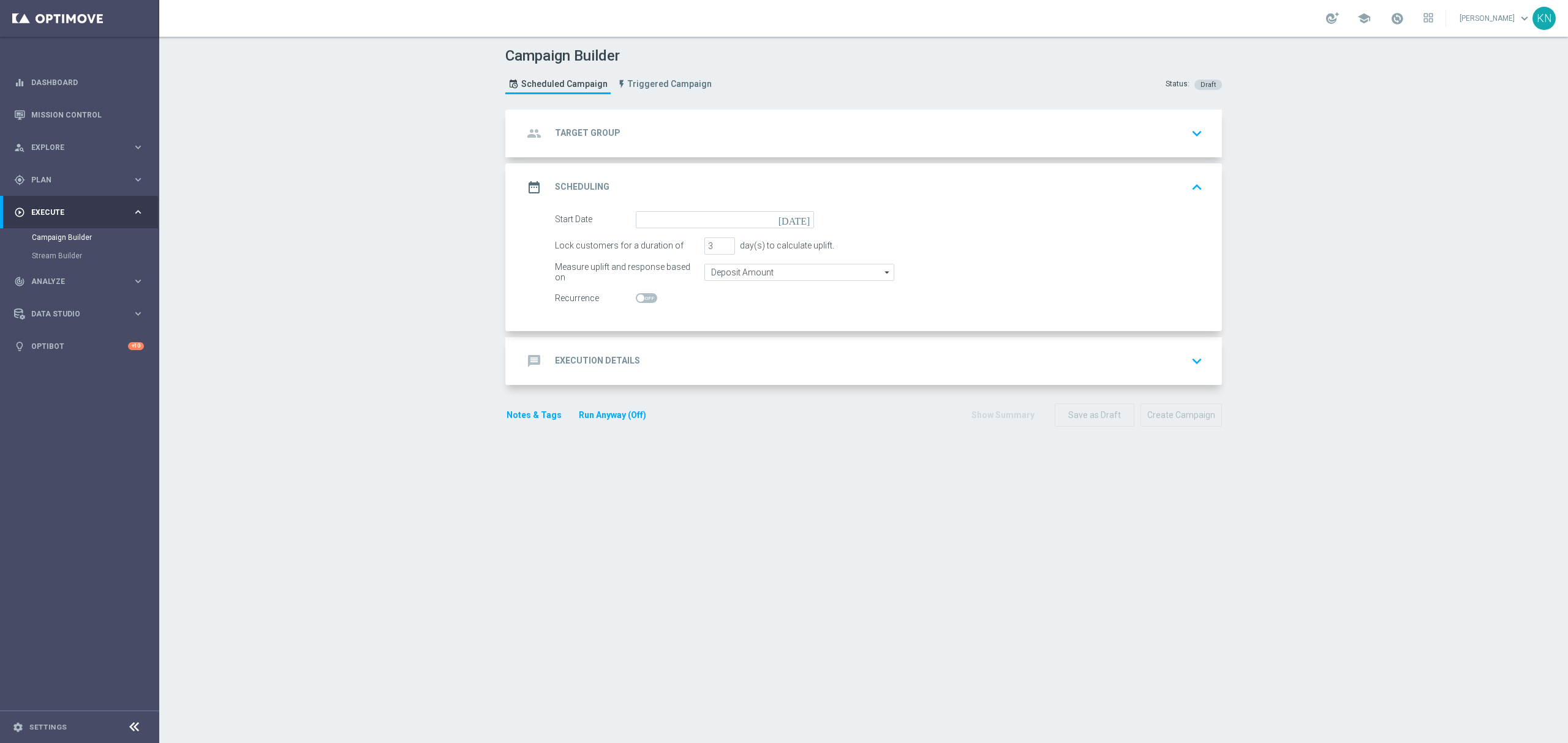
click at [704, 361] on div "message Execution Details keyboard_arrow_down" at bounding box center [865, 361] width 684 height 23
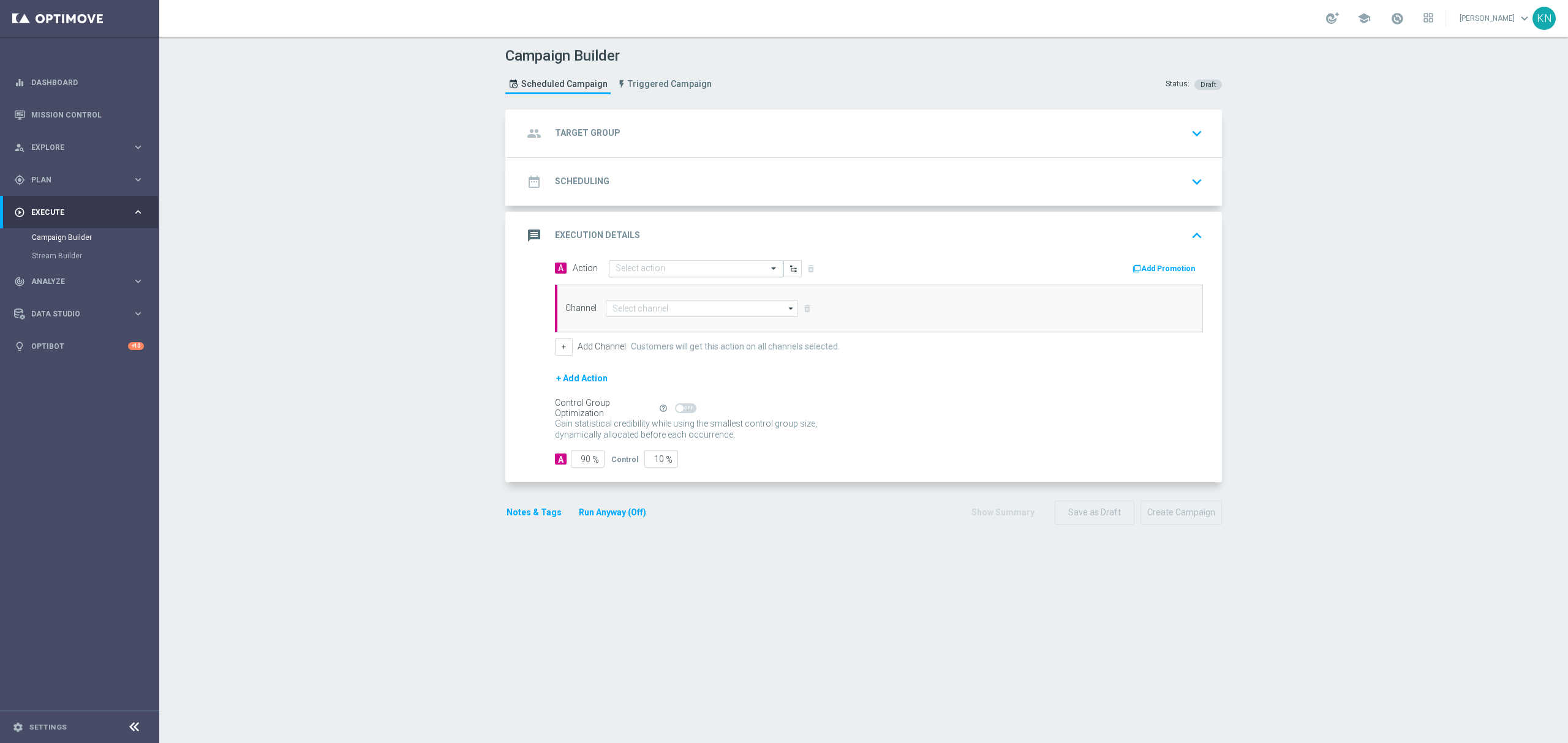
click at [630, 269] on input "text" at bounding box center [684, 268] width 137 height 10
click at [911, 245] on div "message Execution Details keyboard_arrow_up" at bounding box center [865, 236] width 684 height 23
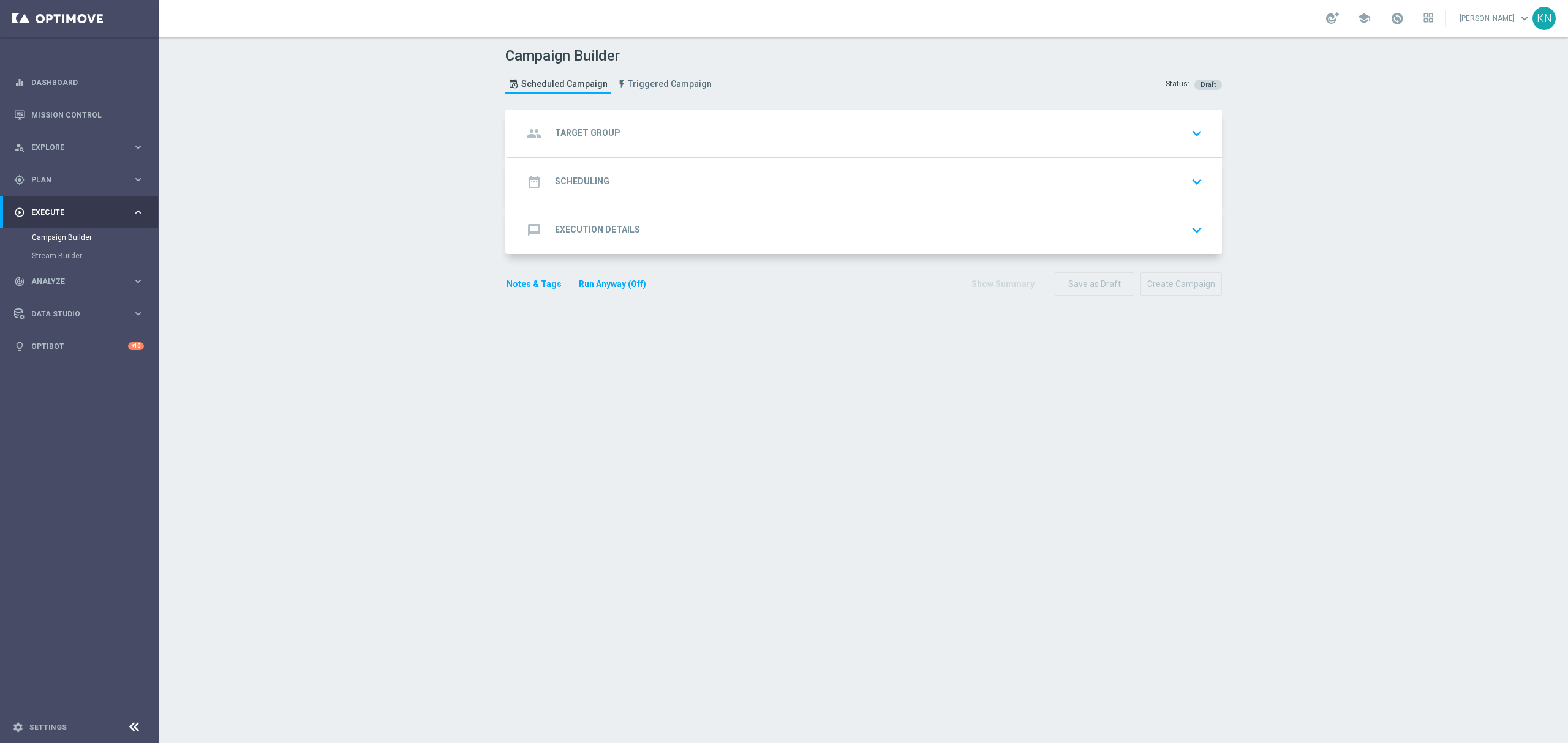
click at [689, 219] on div "message Execution Details keyboard_arrow_down" at bounding box center [865, 230] width 684 height 23
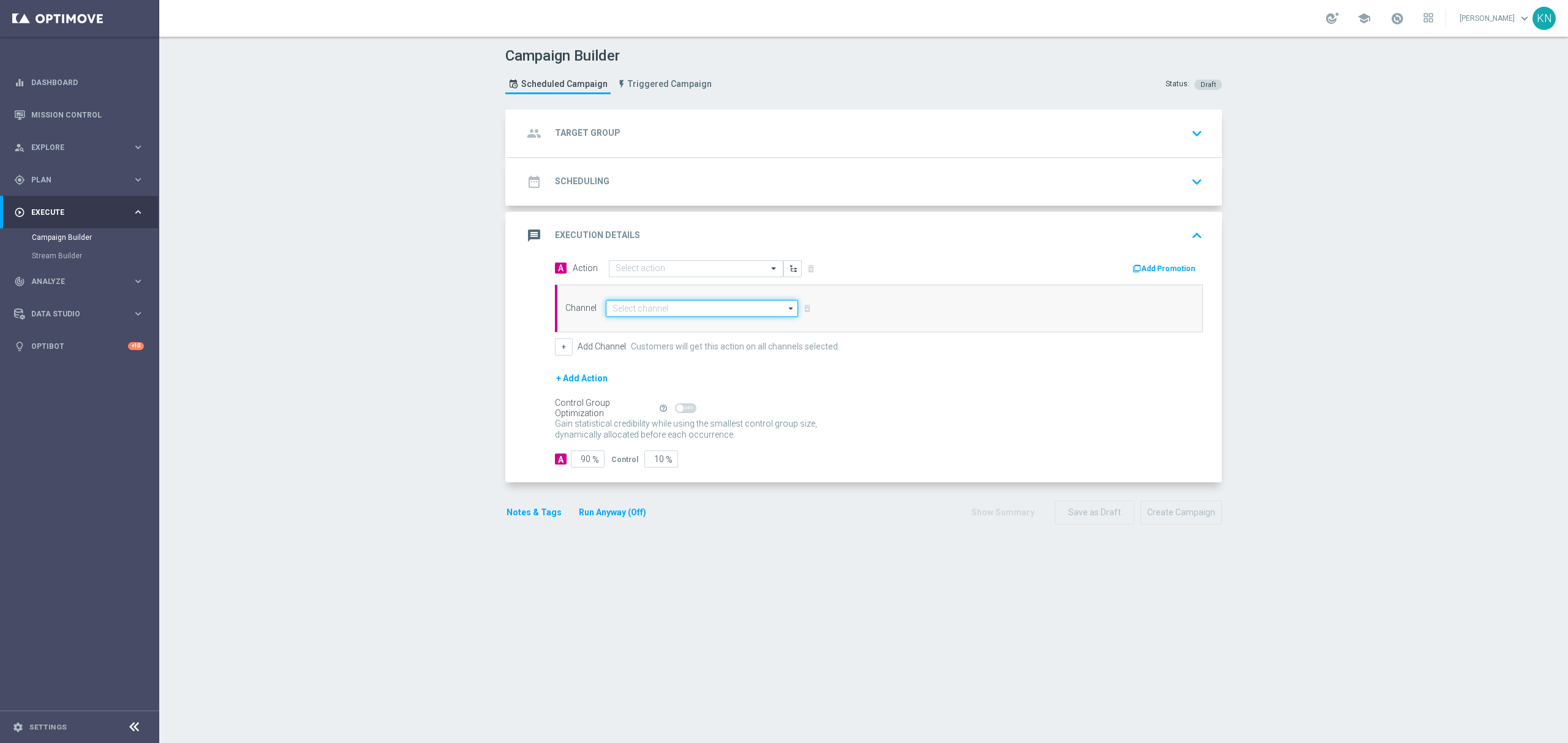
click at [654, 309] on input at bounding box center [702, 308] width 192 height 17
click at [648, 344] on div "Direct Mail" at bounding box center [702, 344] width 192 height 17
type input "Direct Mail"
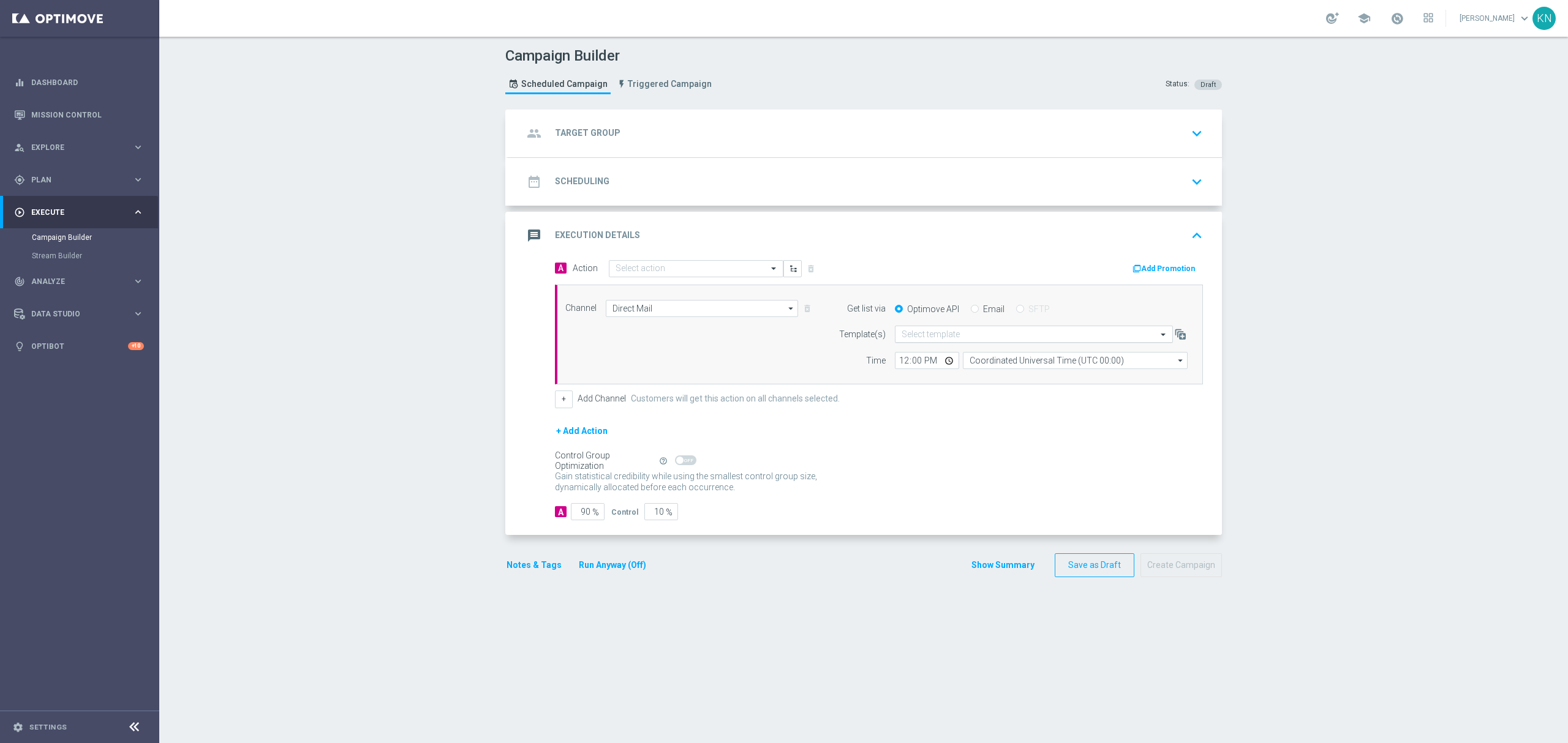
click at [930, 335] on input "text" at bounding box center [1021, 334] width 240 height 10
click at [971, 311] on input "Email" at bounding box center [975, 310] width 8 height 8
radio input "true"
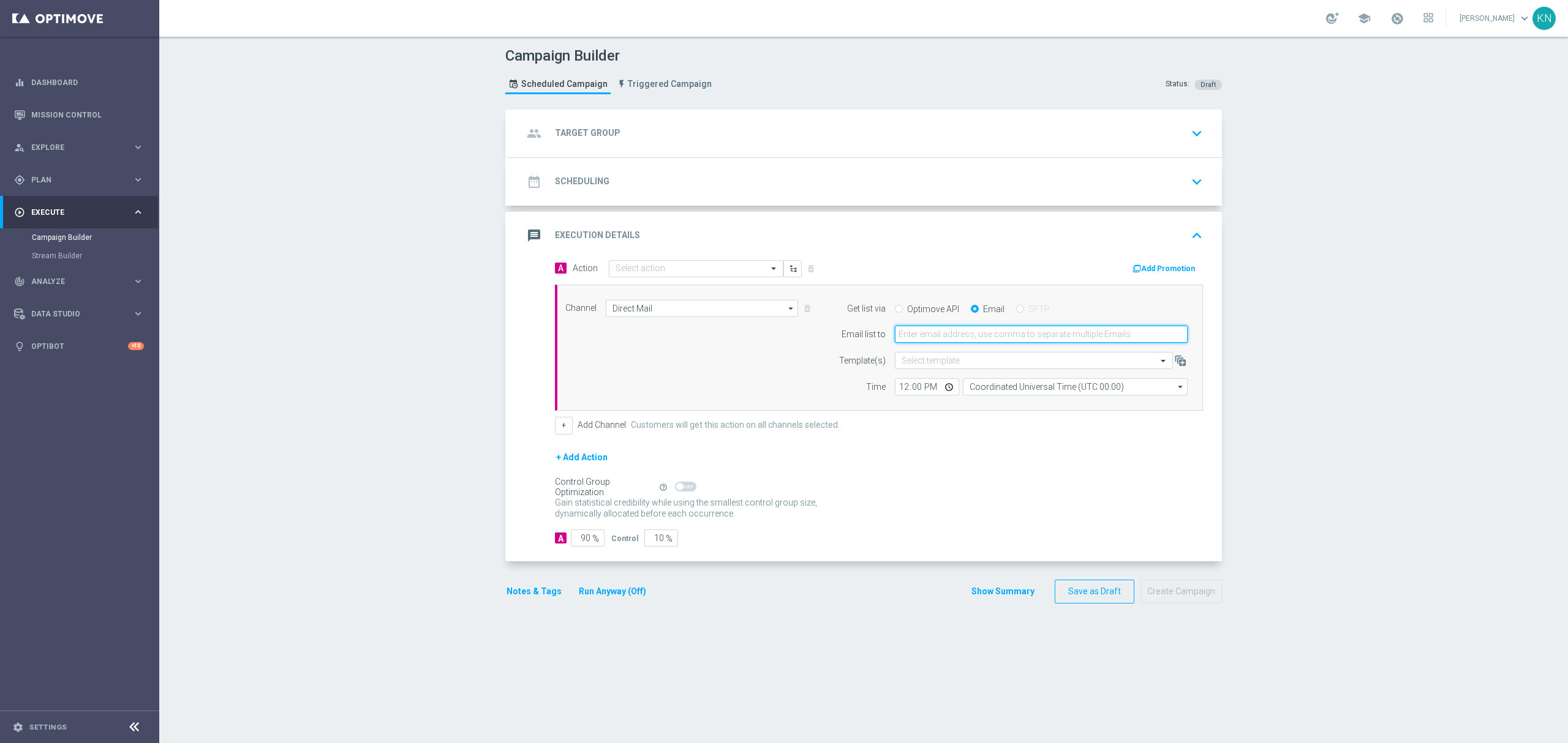
click at [956, 338] on input "email" at bounding box center [1041, 334] width 292 height 17
click at [66, 251] on link "Stream Builder" at bounding box center [80, 256] width 96 height 10
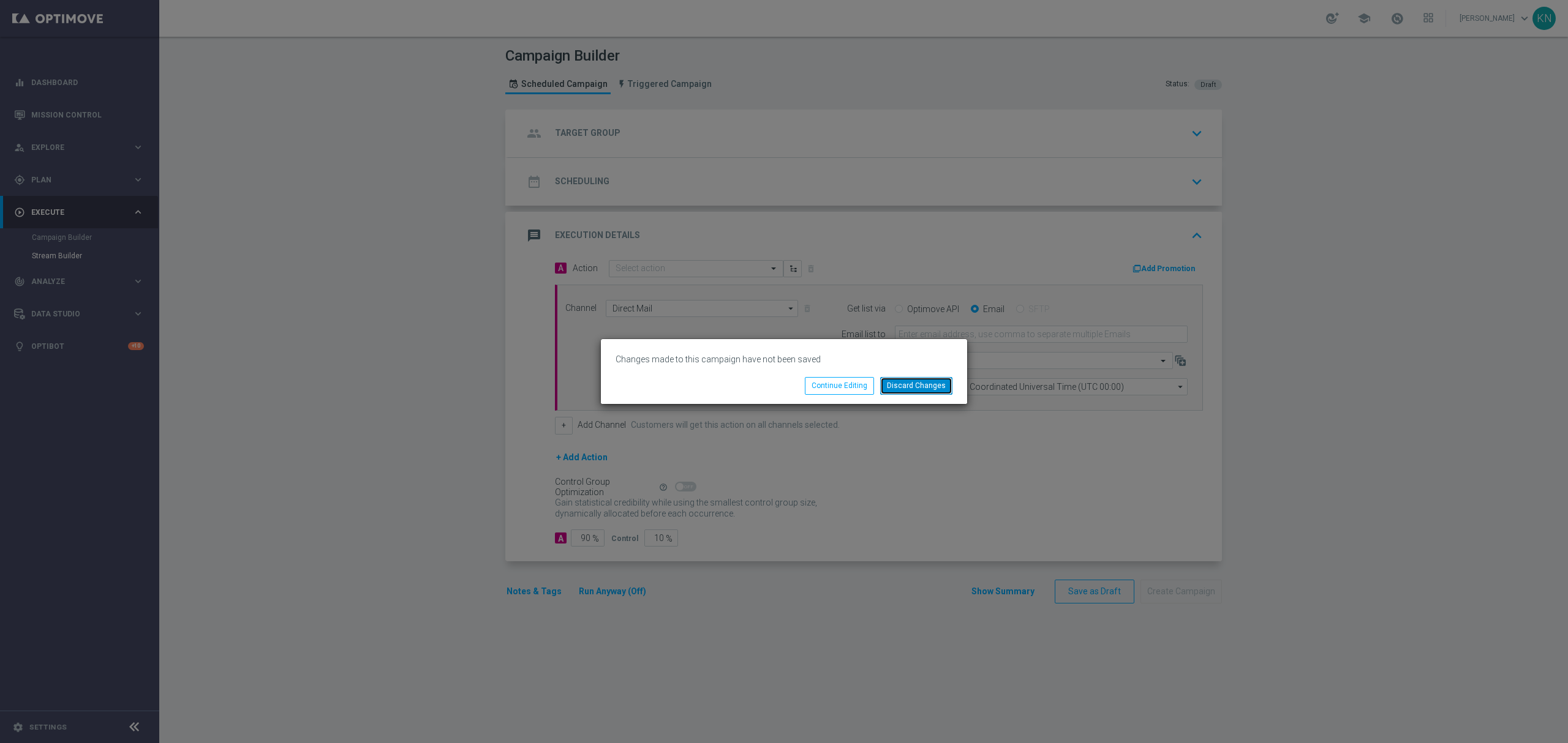
click at [912, 387] on button "Discard Changes" at bounding box center [916, 385] width 72 height 17
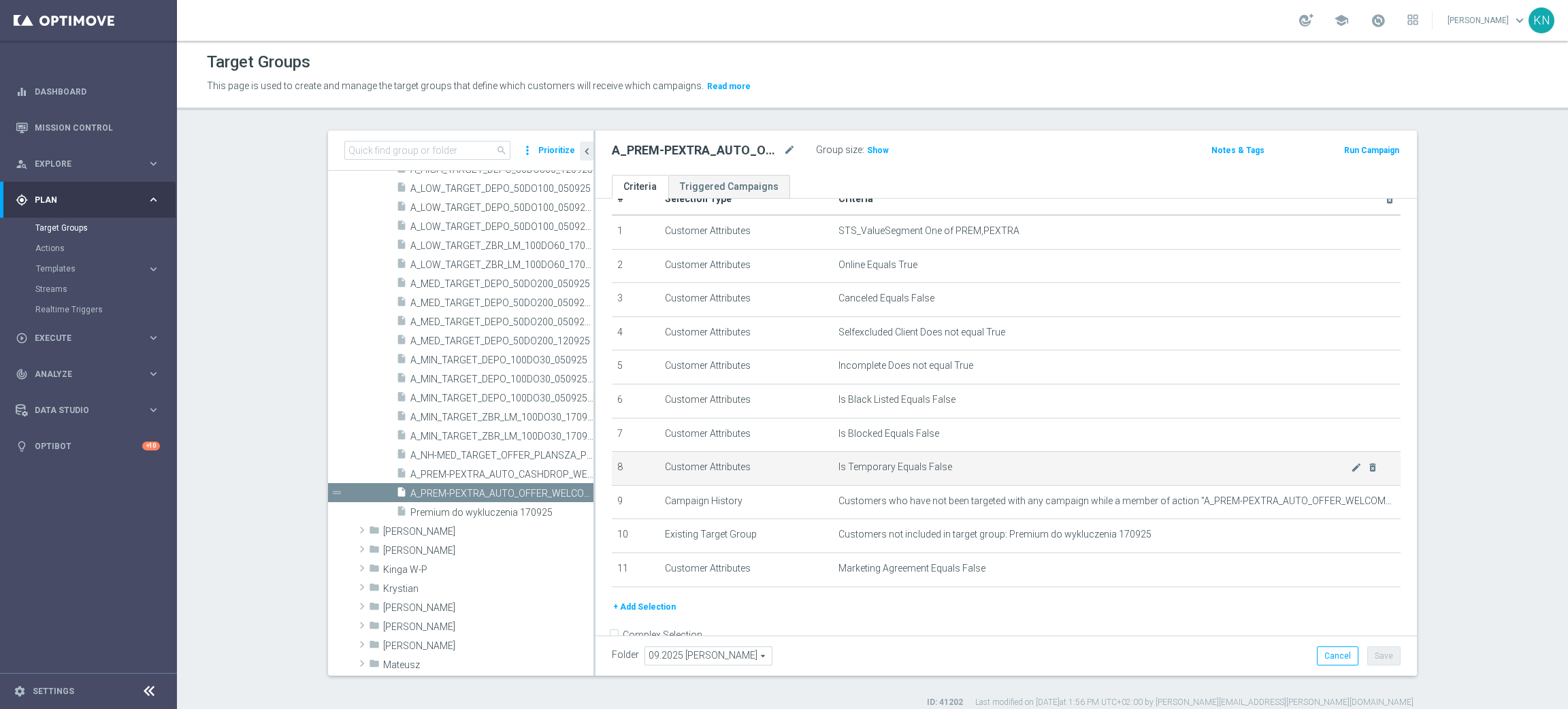
scroll to position [58, 0]
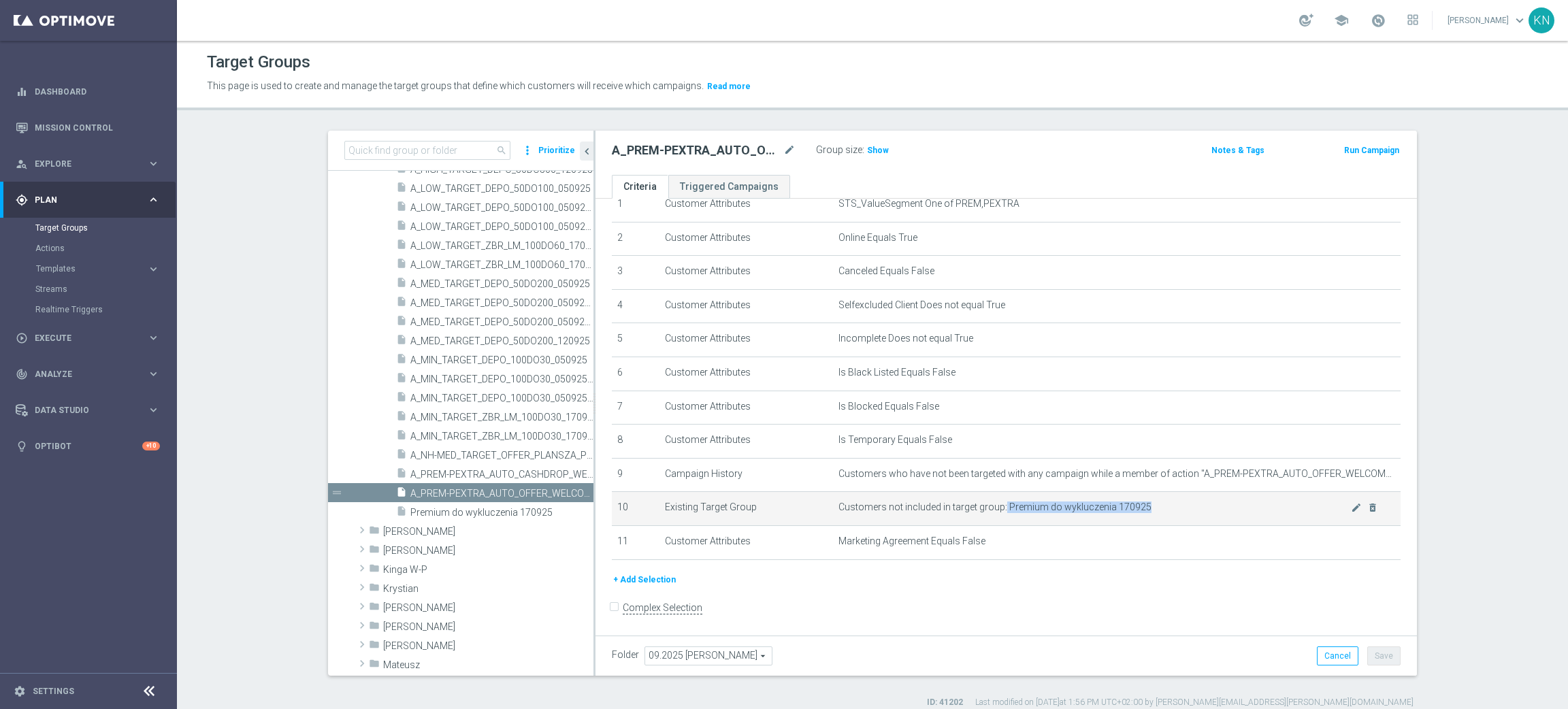
drag, startPoint x: 990, startPoint y: 505, endPoint x: 1131, endPoint y: 503, distance: 141.0
click at [1131, 503] on span "Customers not included in target group: Premium do wykluczenia 170925" at bounding box center [1094, 507] width 513 height 11
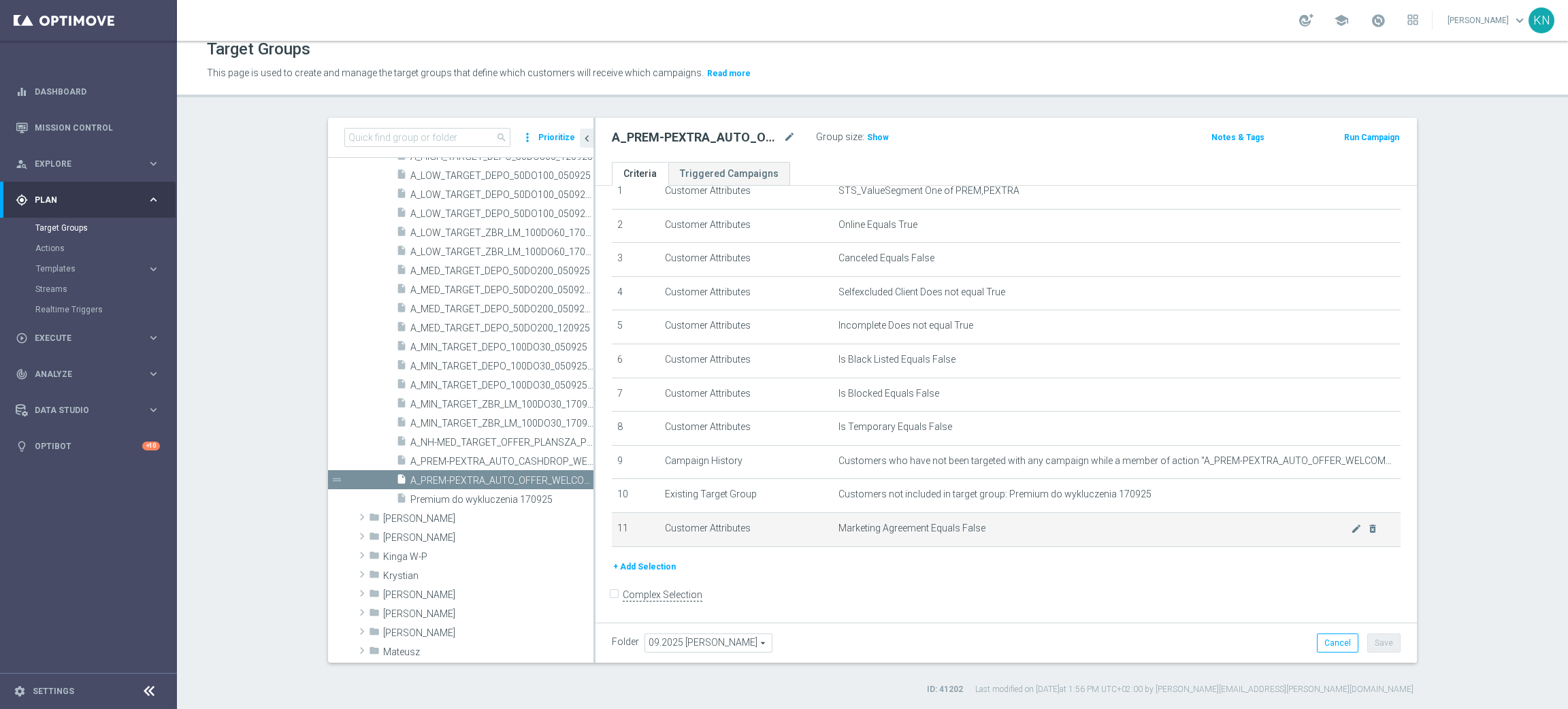
click at [1060, 524] on span "Marketing Agreement Equals False" at bounding box center [1094, 528] width 513 height 11
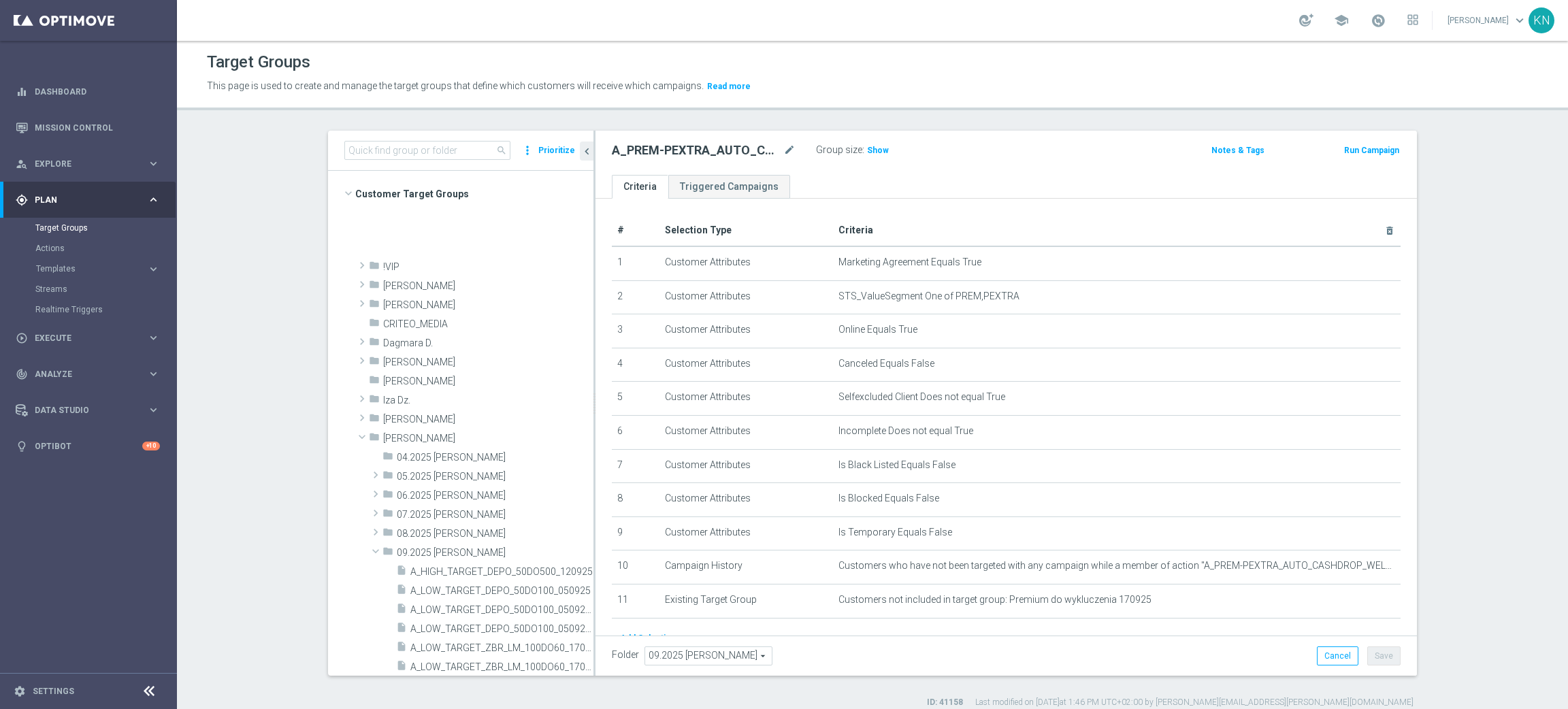
scroll to position [384, 0]
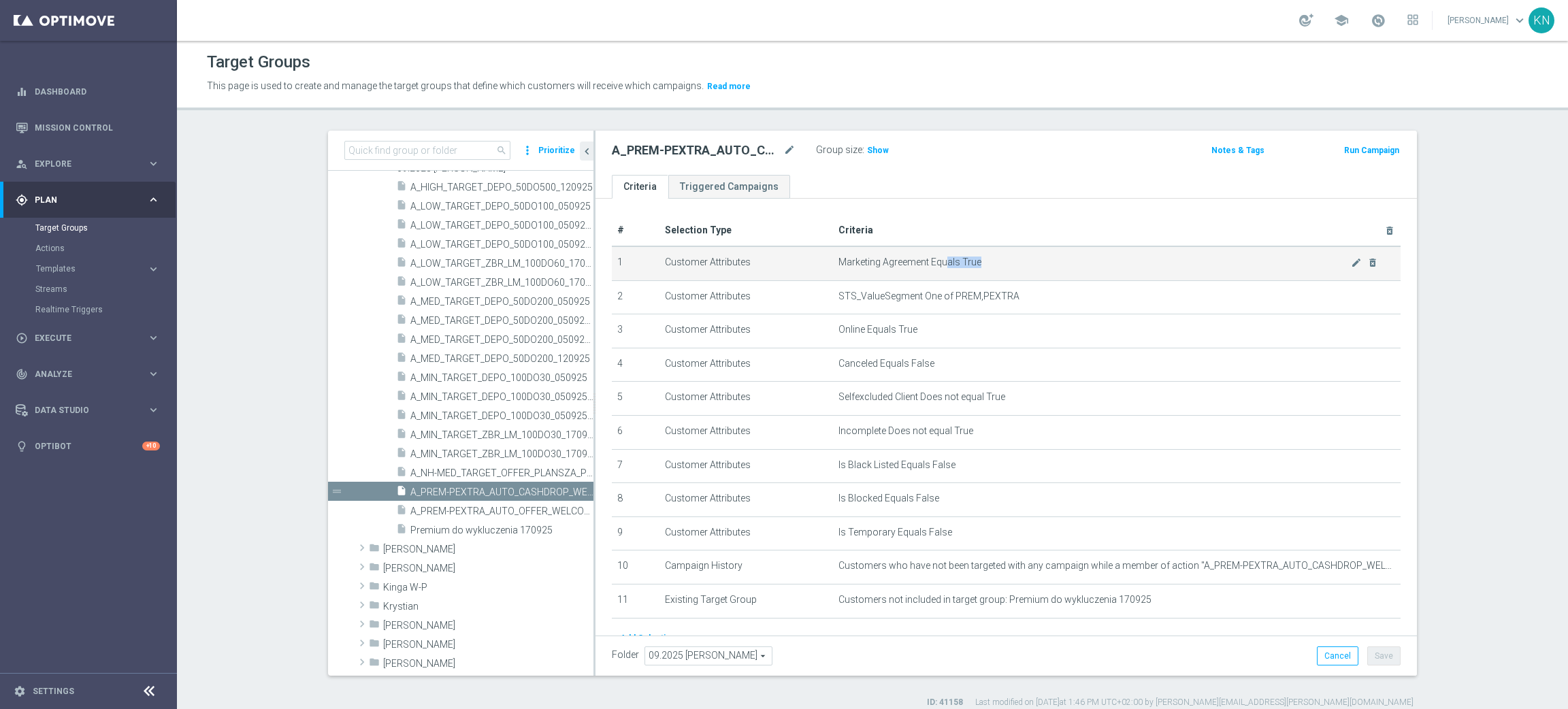
drag, startPoint x: 935, startPoint y: 263, endPoint x: 1002, endPoint y: 261, distance: 67.0
click at [1002, 261] on span "Marketing Agreement Equals True" at bounding box center [1094, 262] width 513 height 11
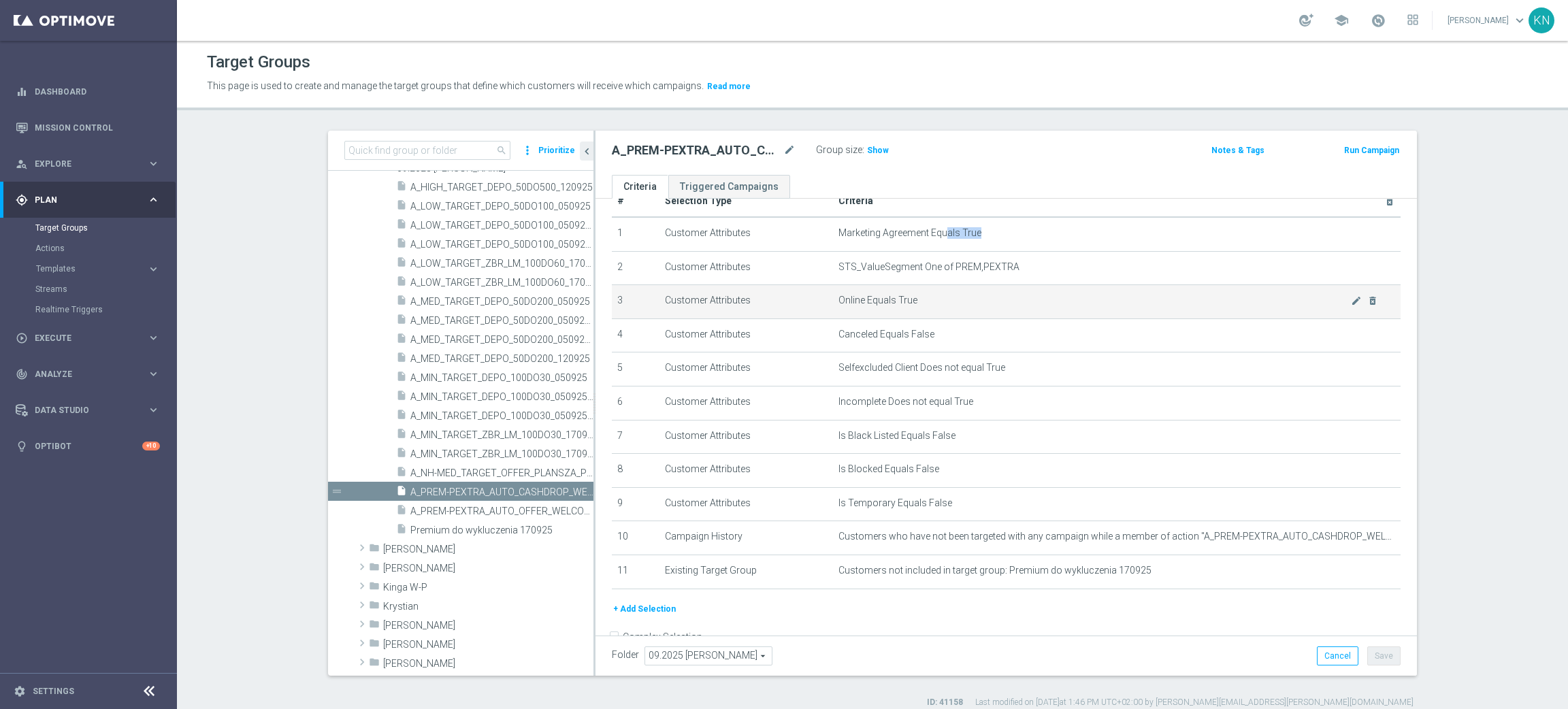
scroll to position [0, 0]
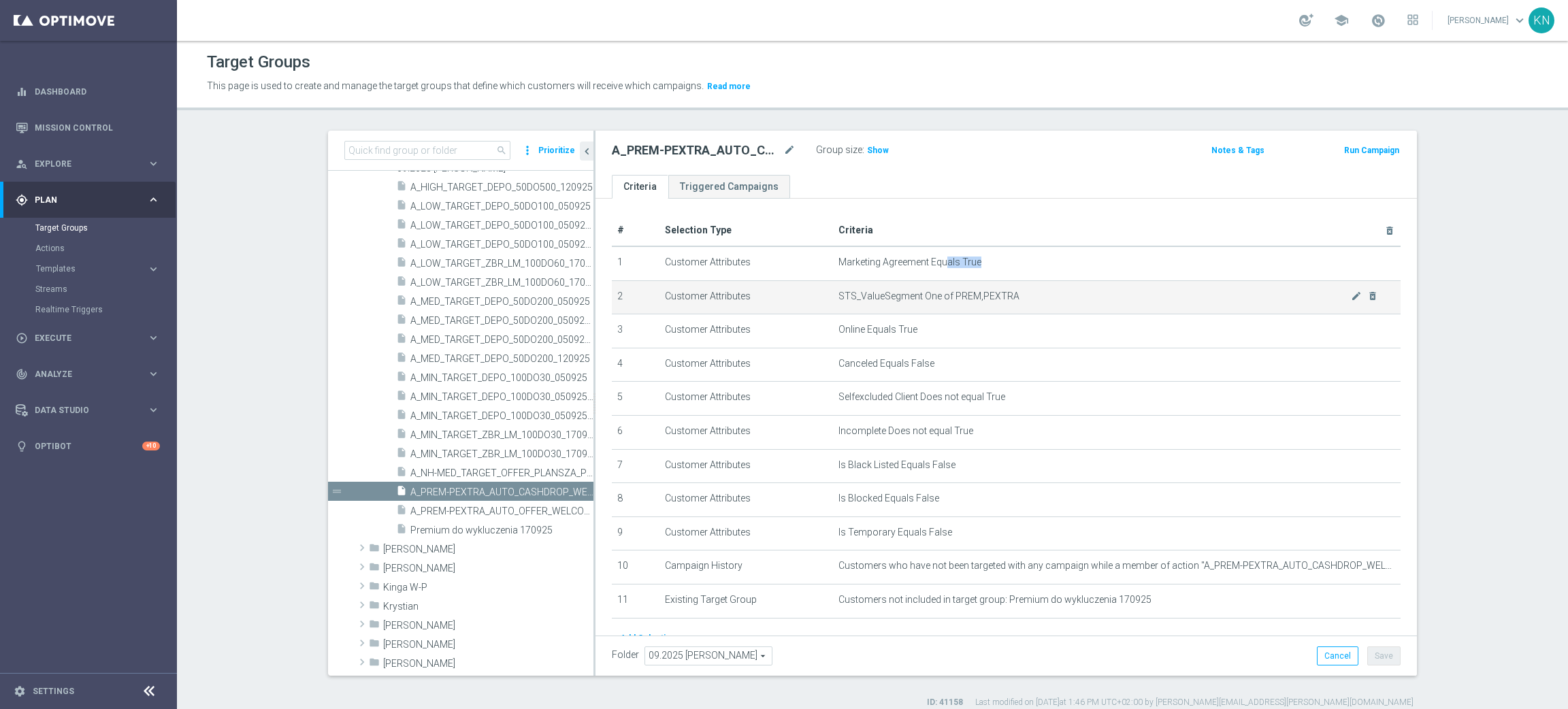
click at [989, 288] on td "STS_ValueSegment One of PREM,PEXTRA mode_edit delete_forever" at bounding box center [1117, 297] width 569 height 34
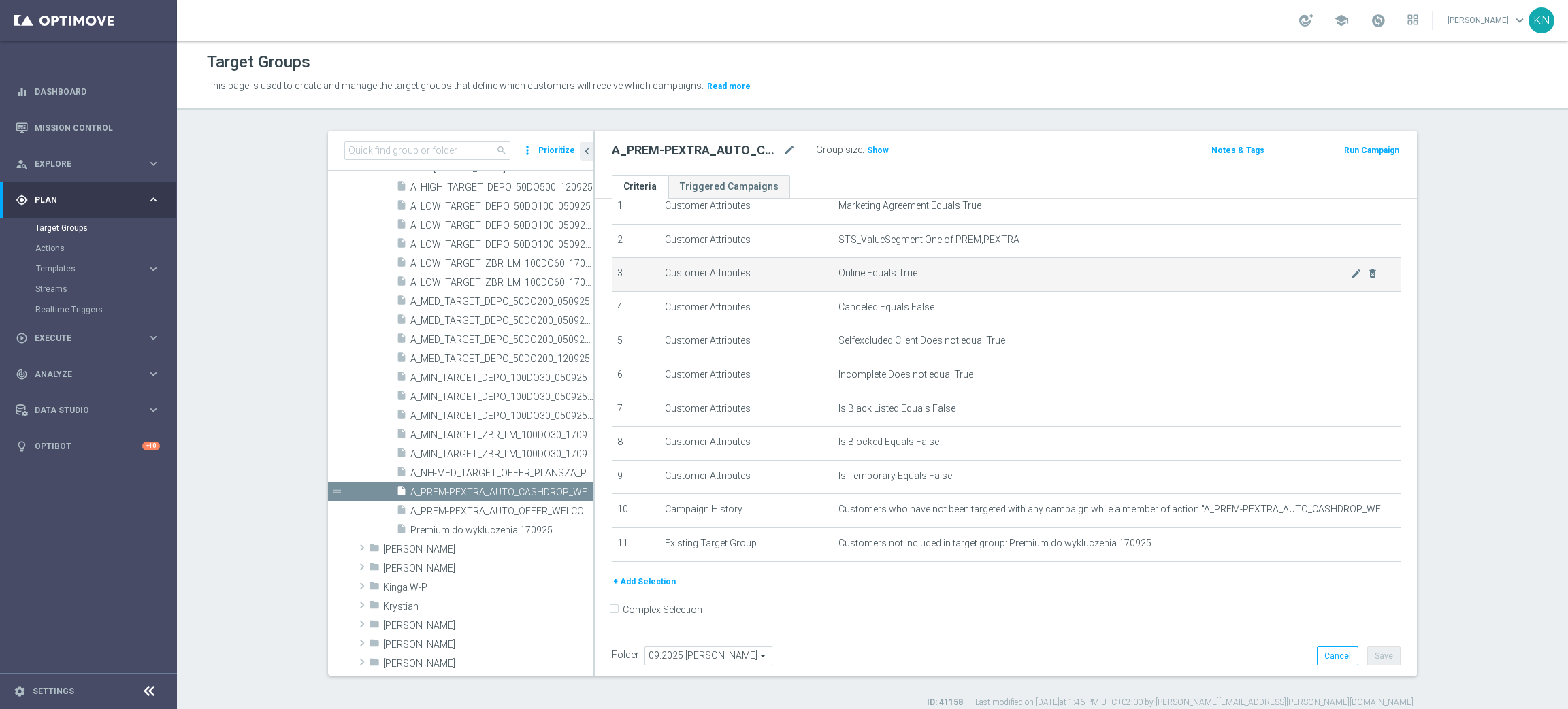
scroll to position [58, 0]
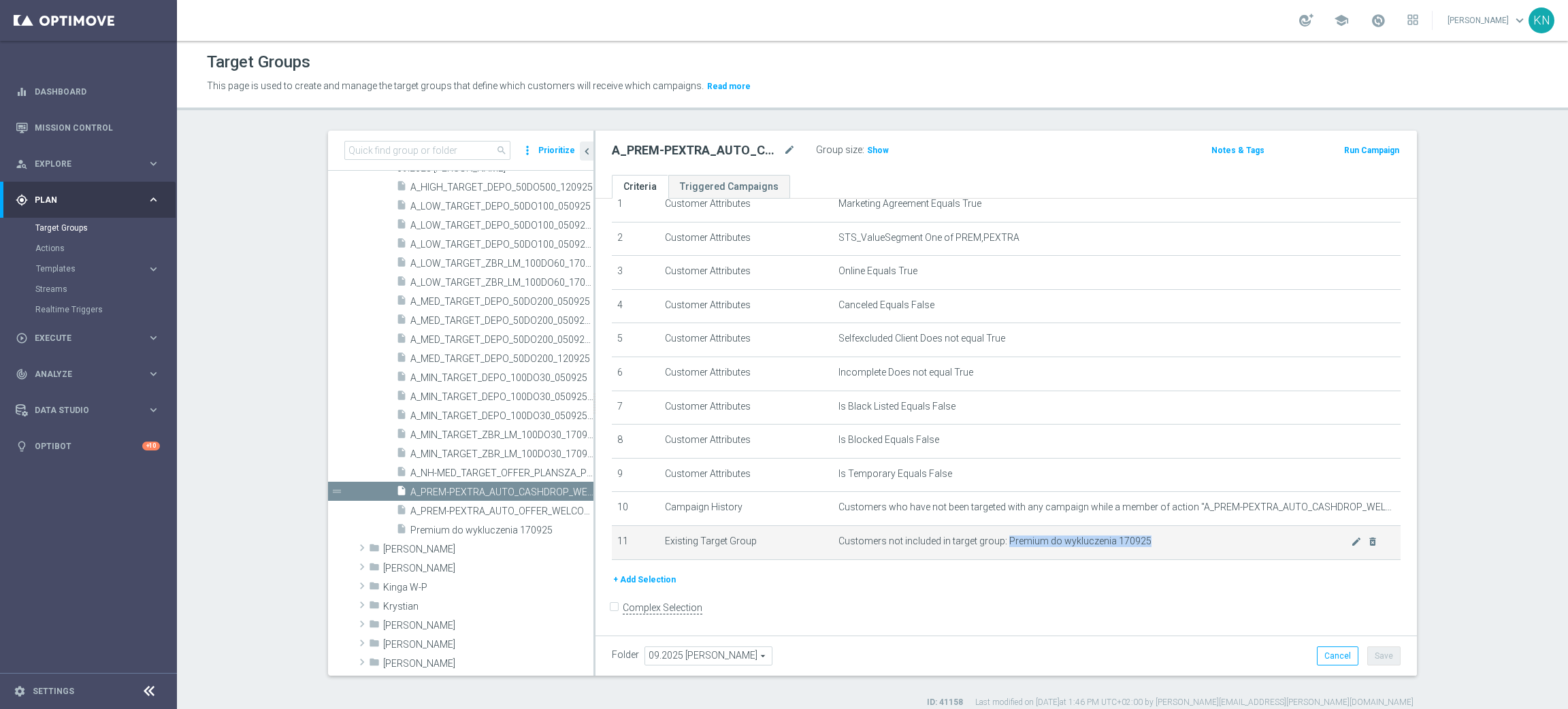
drag, startPoint x: 995, startPoint y: 538, endPoint x: 1165, endPoint y: 547, distance: 170.2
click at [1163, 543] on span "Customers not included in target group: Premium do wykluczenia 170925" at bounding box center [1094, 540] width 513 height 11
click at [1166, 553] on td "Customers not included in target group: Premium do wykluczenia 170925 mode_edit…" at bounding box center [1117, 542] width 569 height 34
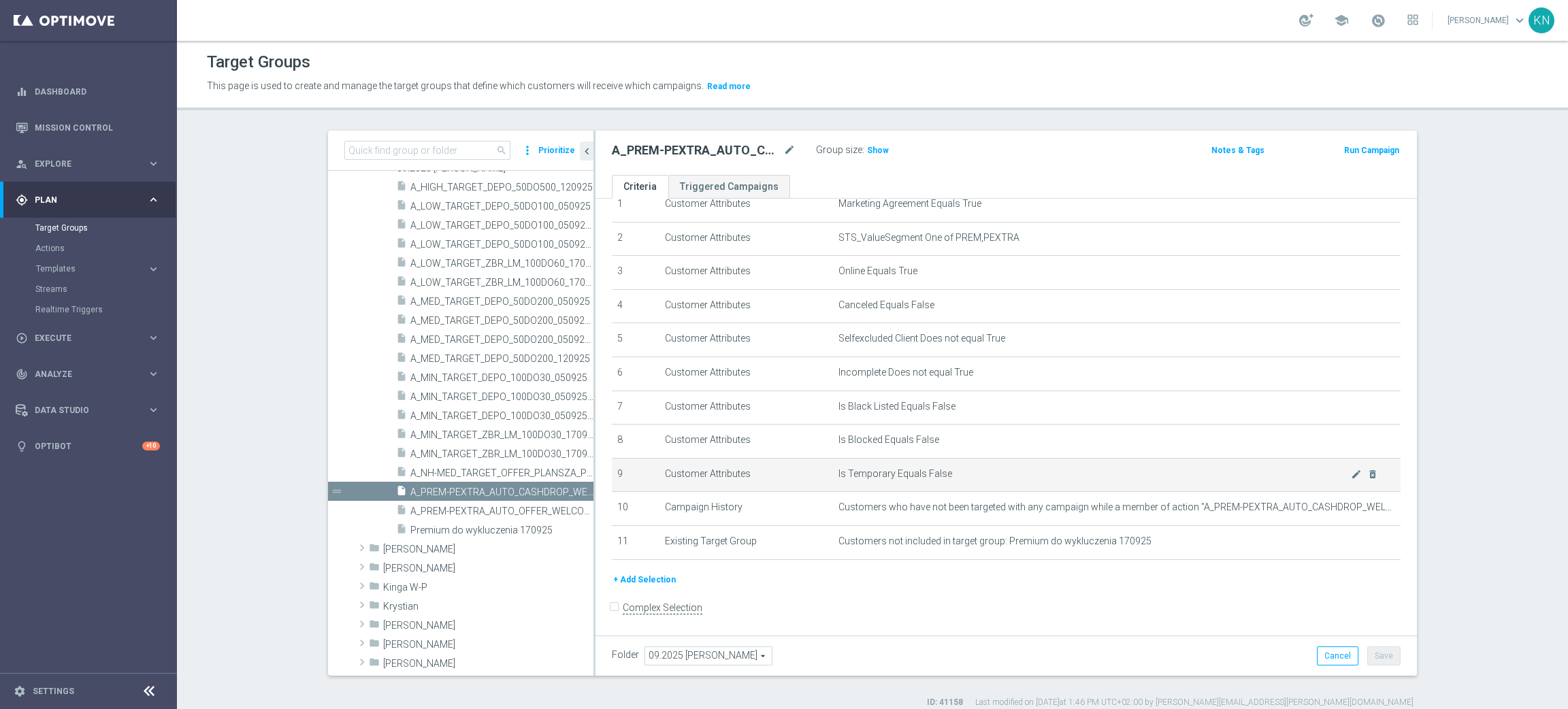
scroll to position [13, 0]
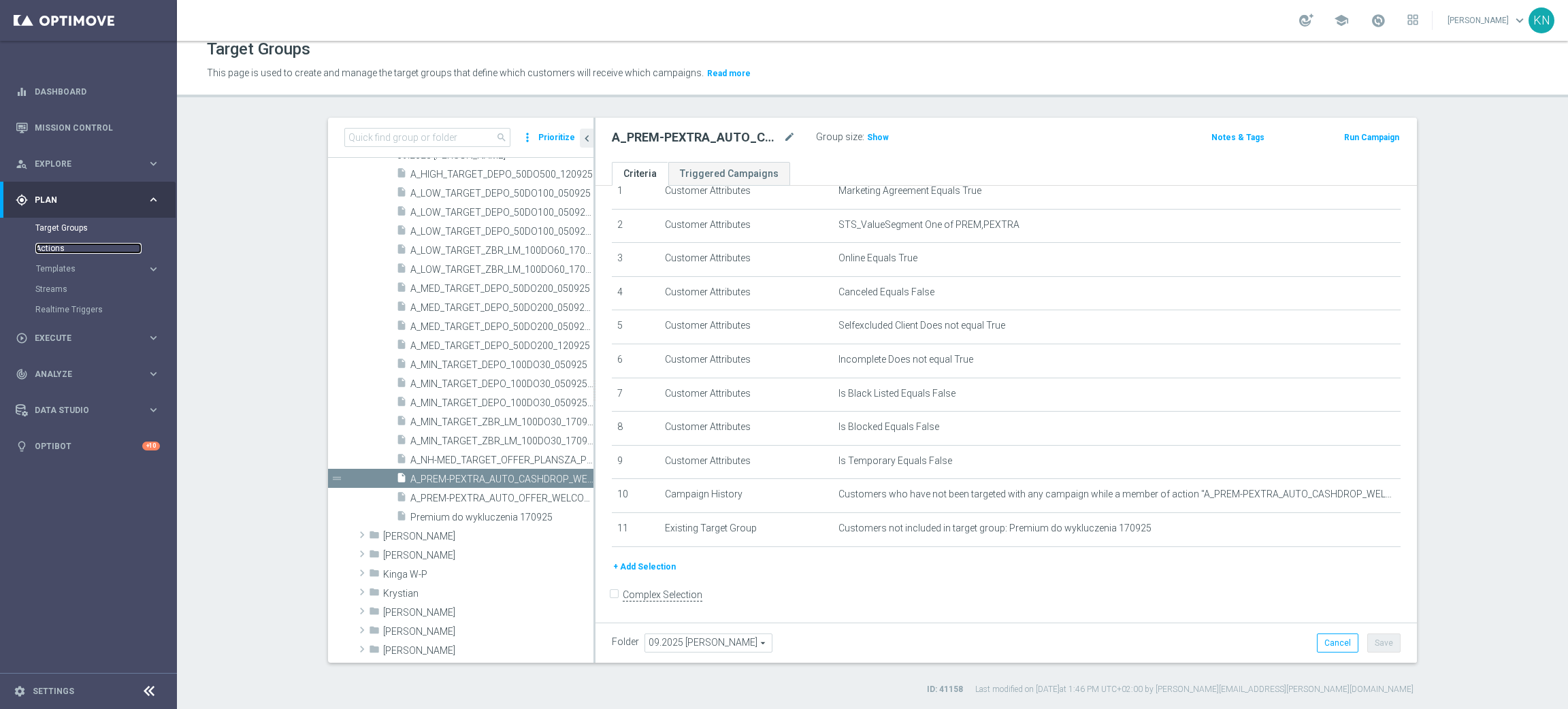
click at [49, 253] on link "Actions" at bounding box center [89, 248] width 106 height 11
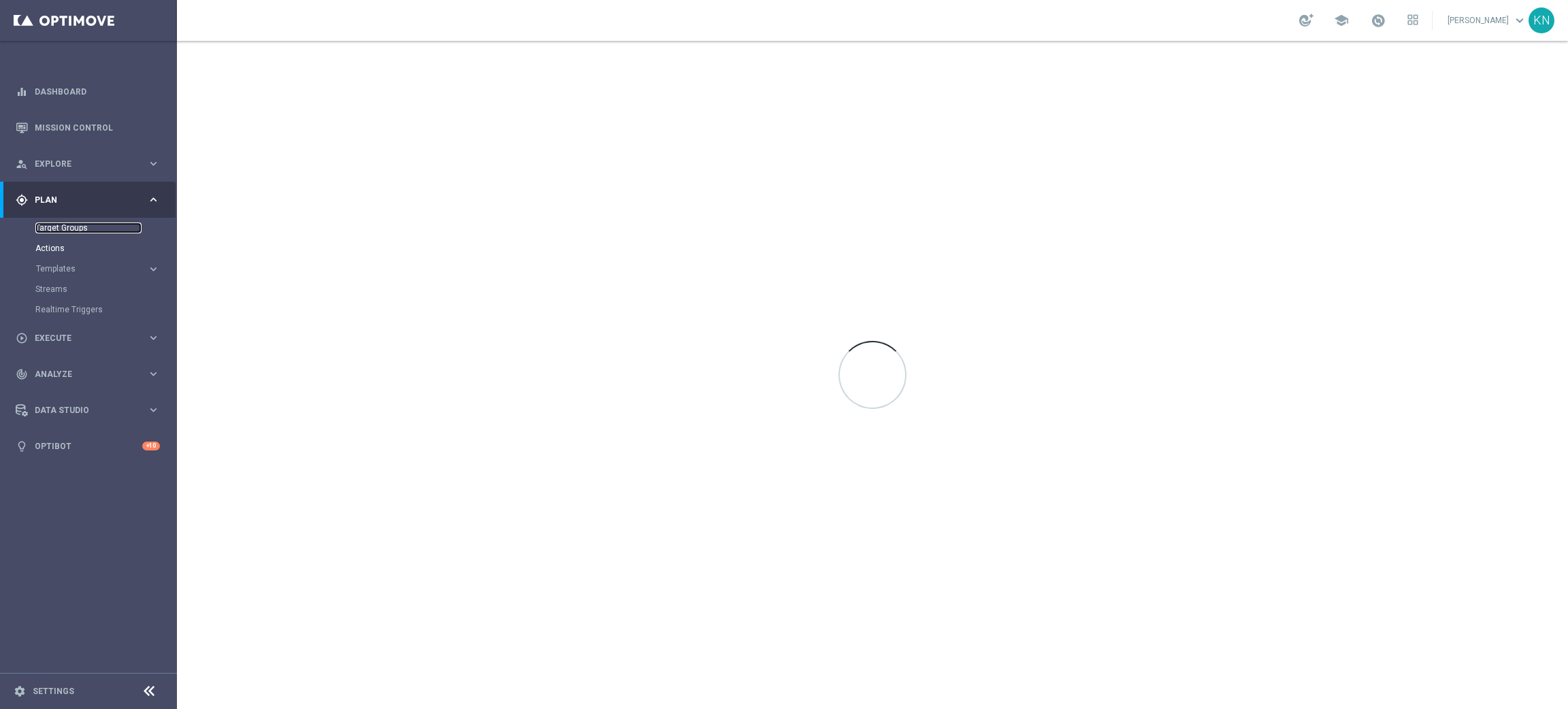
click at [78, 231] on link "Target Groups" at bounding box center [89, 228] width 106 height 11
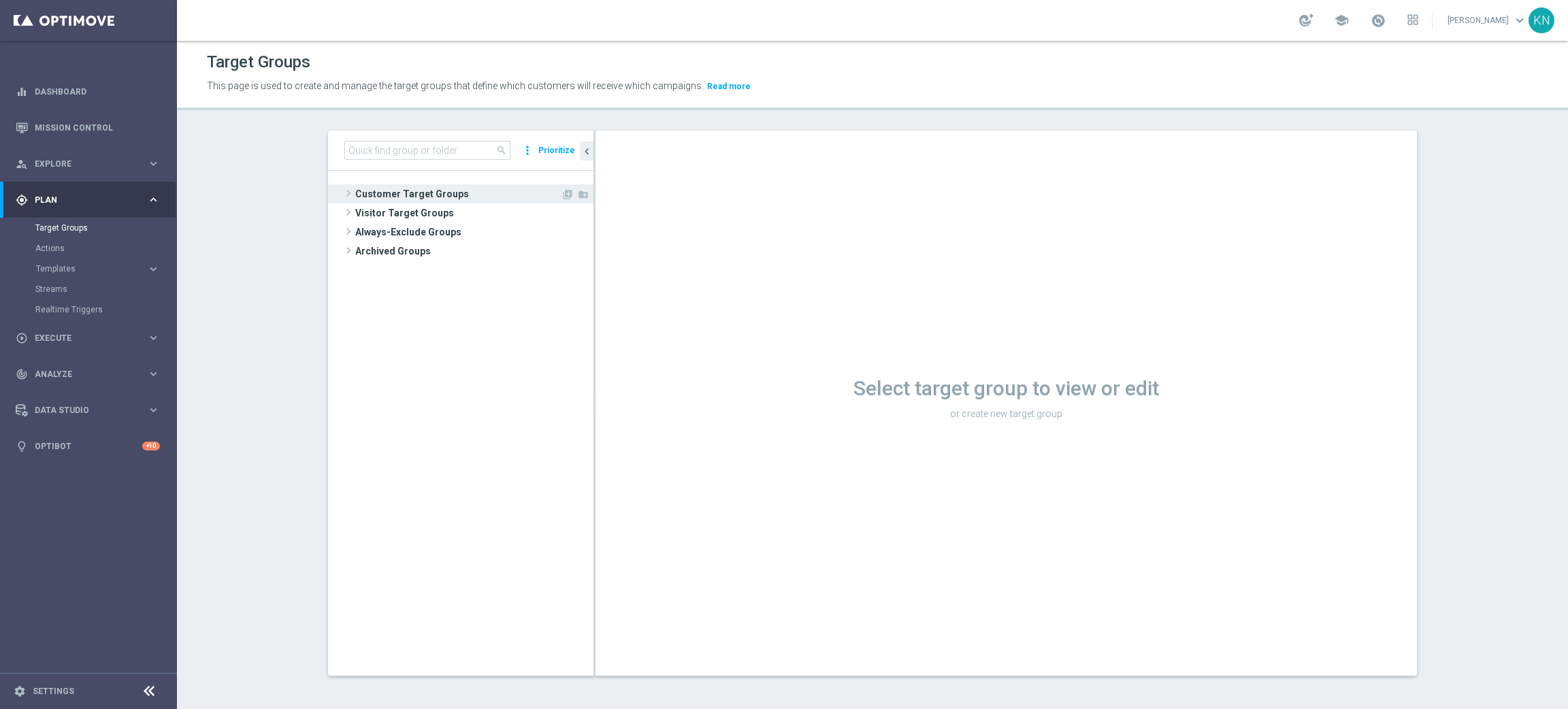
click at [391, 191] on span "Customer Target Groups" at bounding box center [458, 194] width 206 height 19
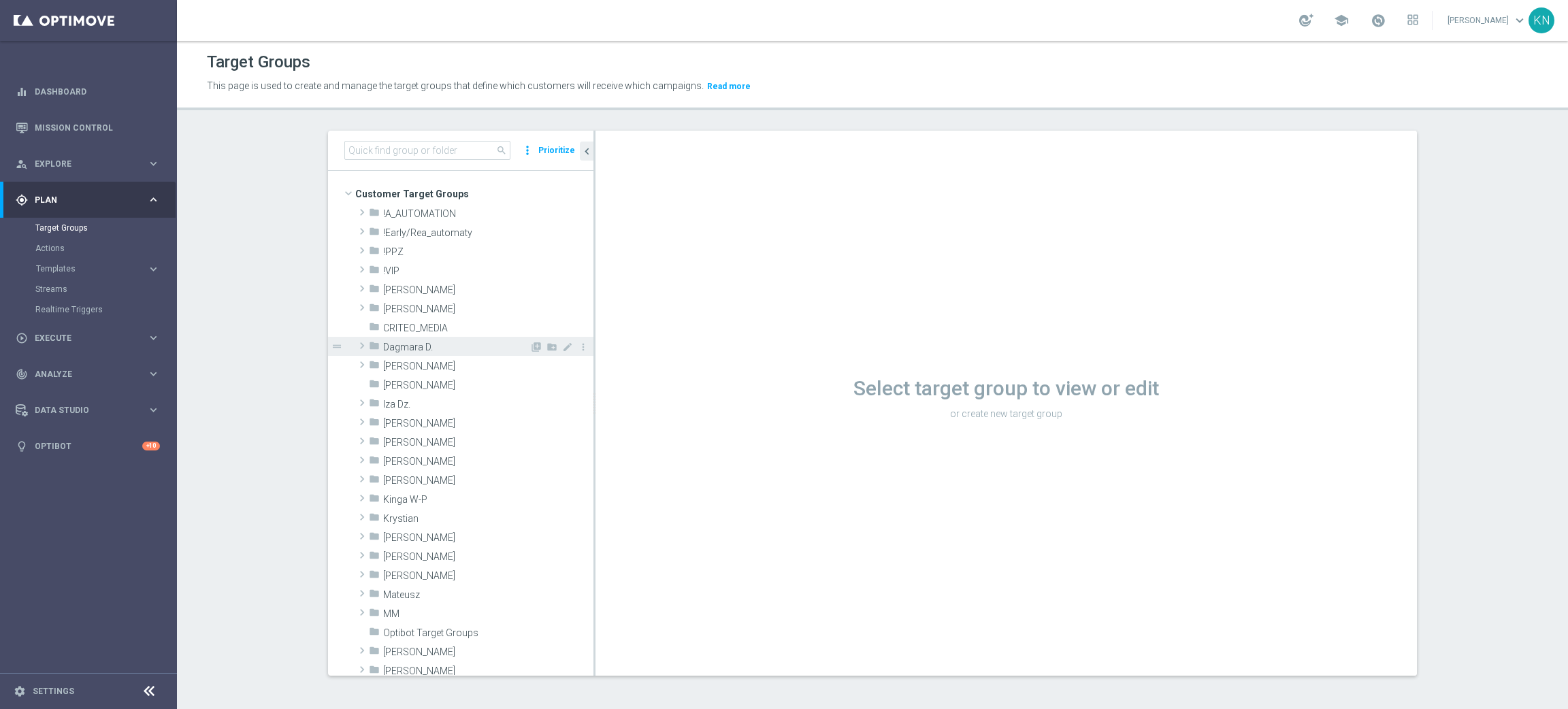
scroll to position [102, 0]
click at [371, 349] on div "folder [PERSON_NAME]" at bounding box center [450, 358] width 161 height 19
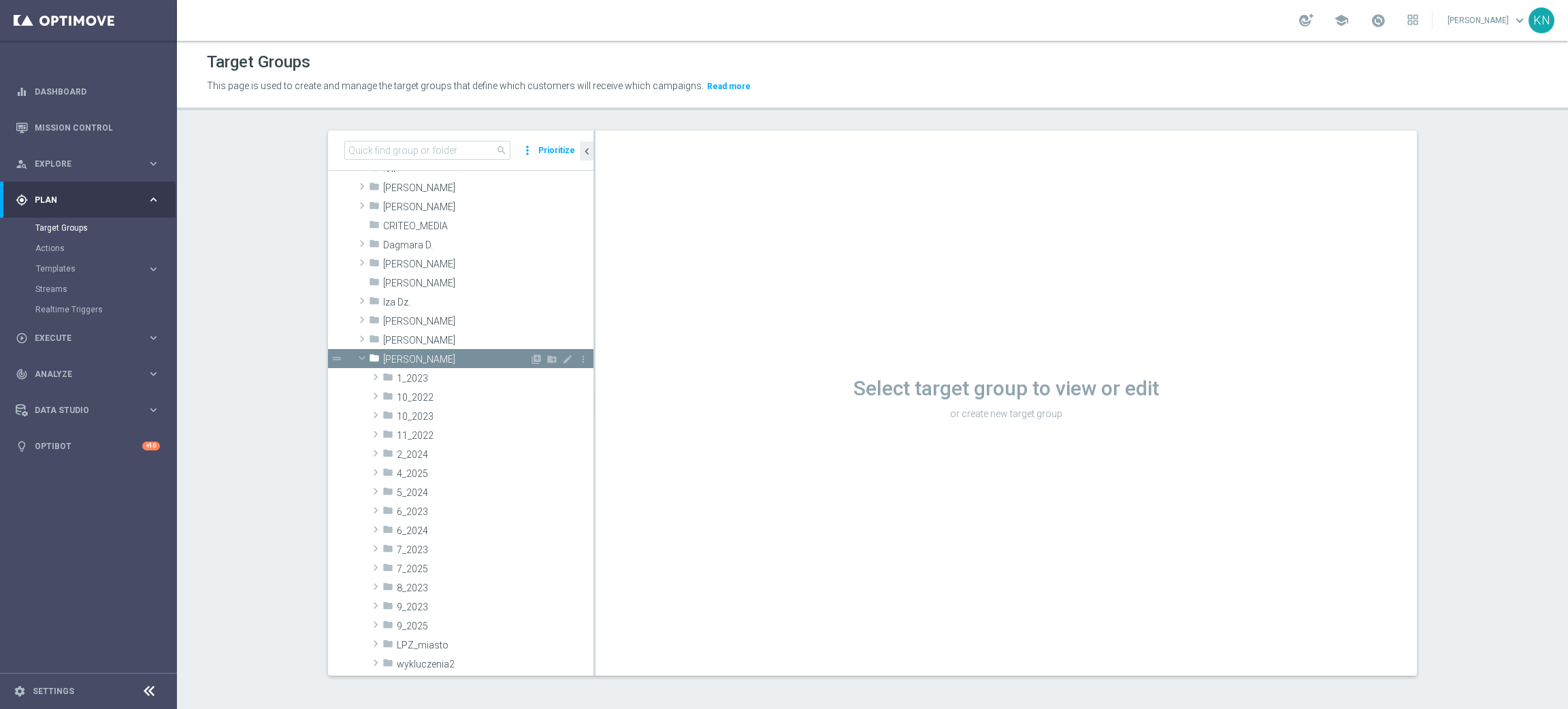
click at [354, 351] on span at bounding box center [362, 358] width 17 height 14
click at [355, 339] on span at bounding box center [362, 339] width 14 height 17
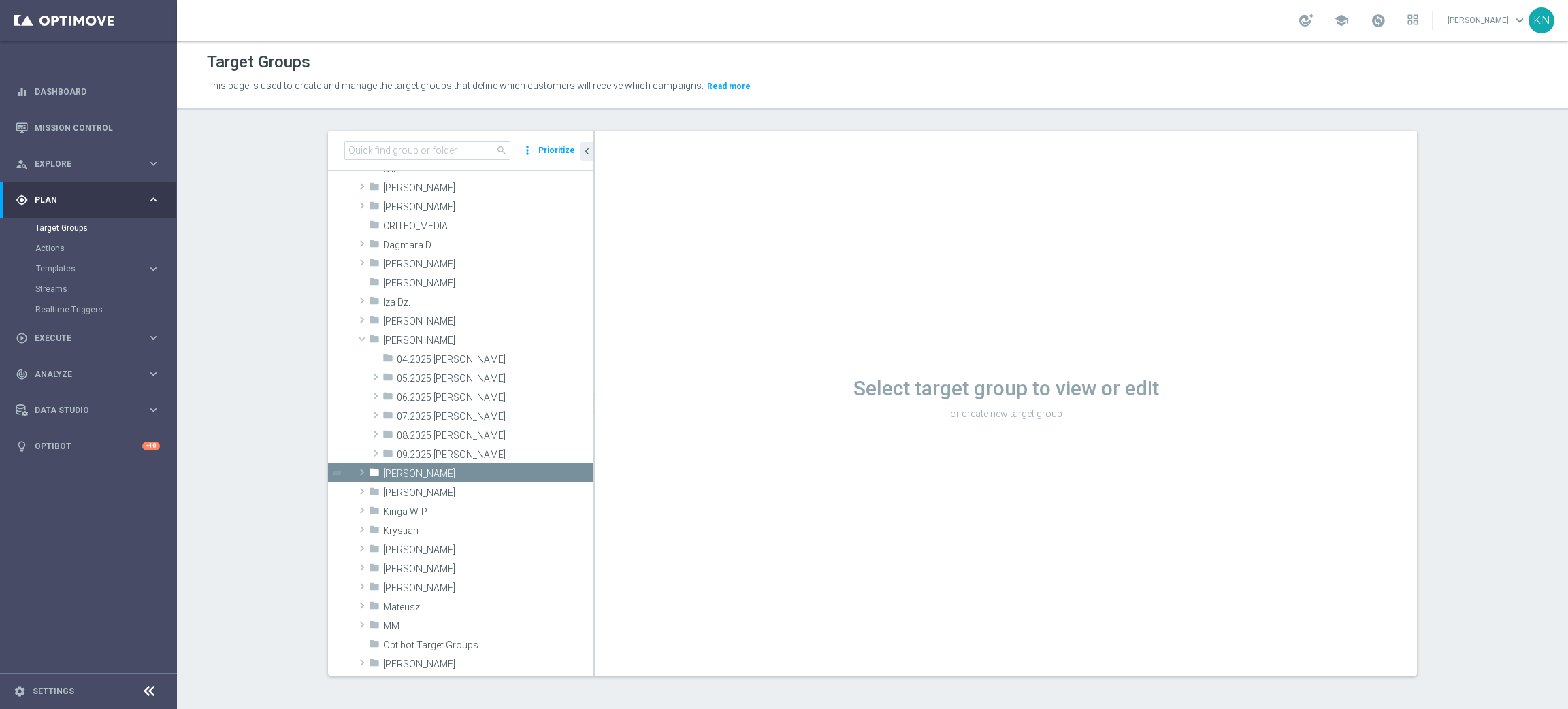
click at [549, 150] on button "Prioritize" at bounding box center [557, 150] width 41 height 18
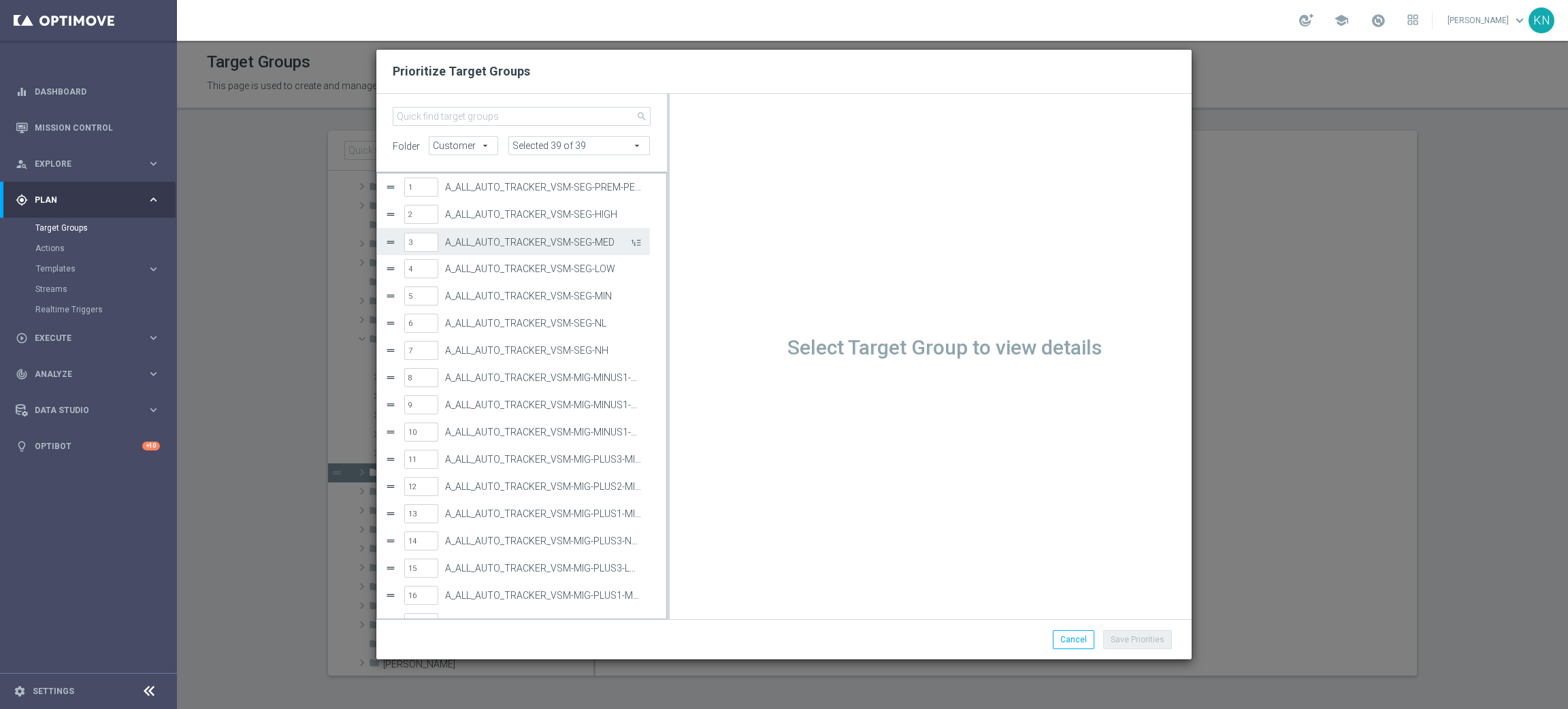
scroll to position [0, 0]
click at [478, 115] on input "search" at bounding box center [522, 116] width 258 height 19
paste input "A_PREM-PEXTRA_AUTO_OFFER_WELCOME_PW_BEZ_MRKT_WEEKLY"
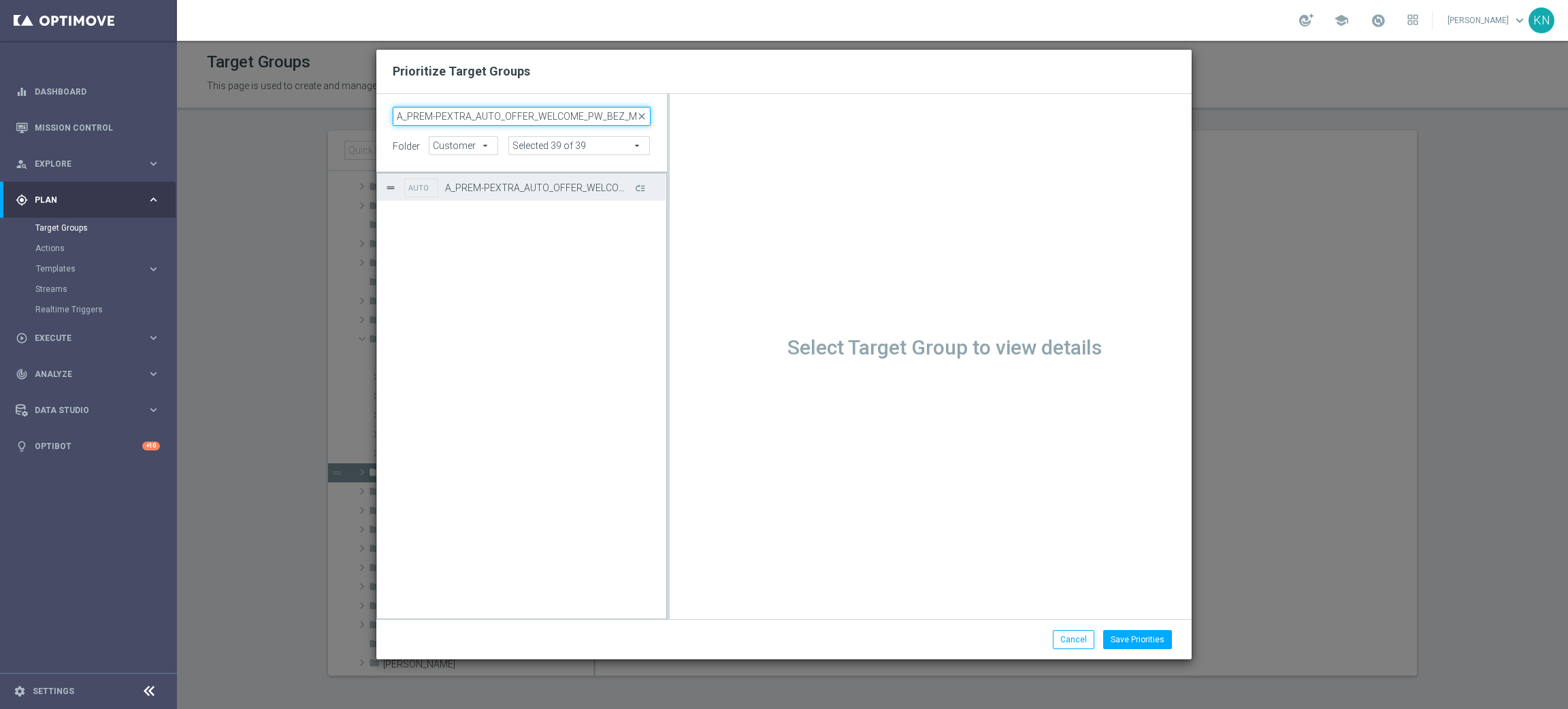
scroll to position [0, 53]
type input "A_PREM-PEXTRA_AUTO_OFFER_WELCOME_PW_BEZ_MRKT_WEEKLY"
click at [641, 117] on span "close" at bounding box center [642, 116] width 11 height 11
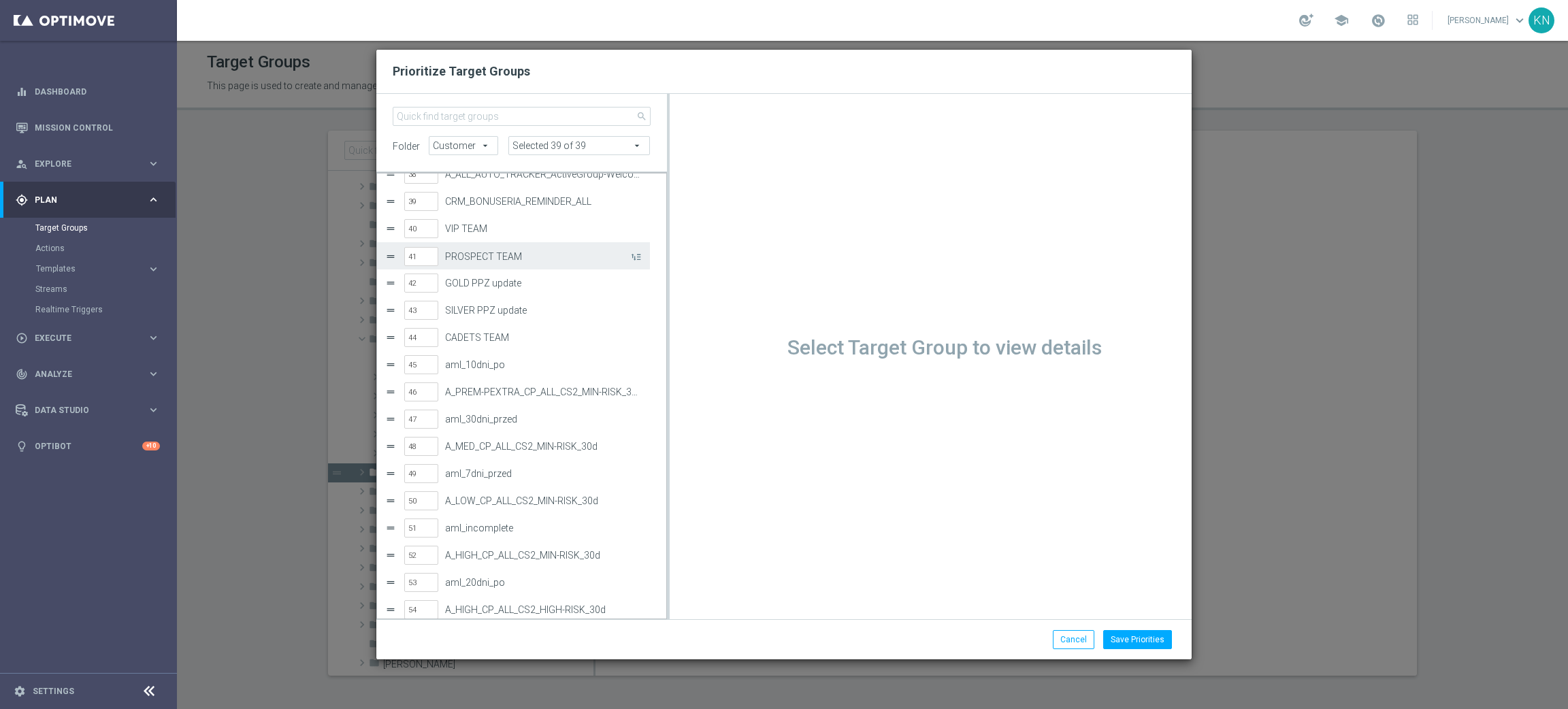
scroll to position [918, 0]
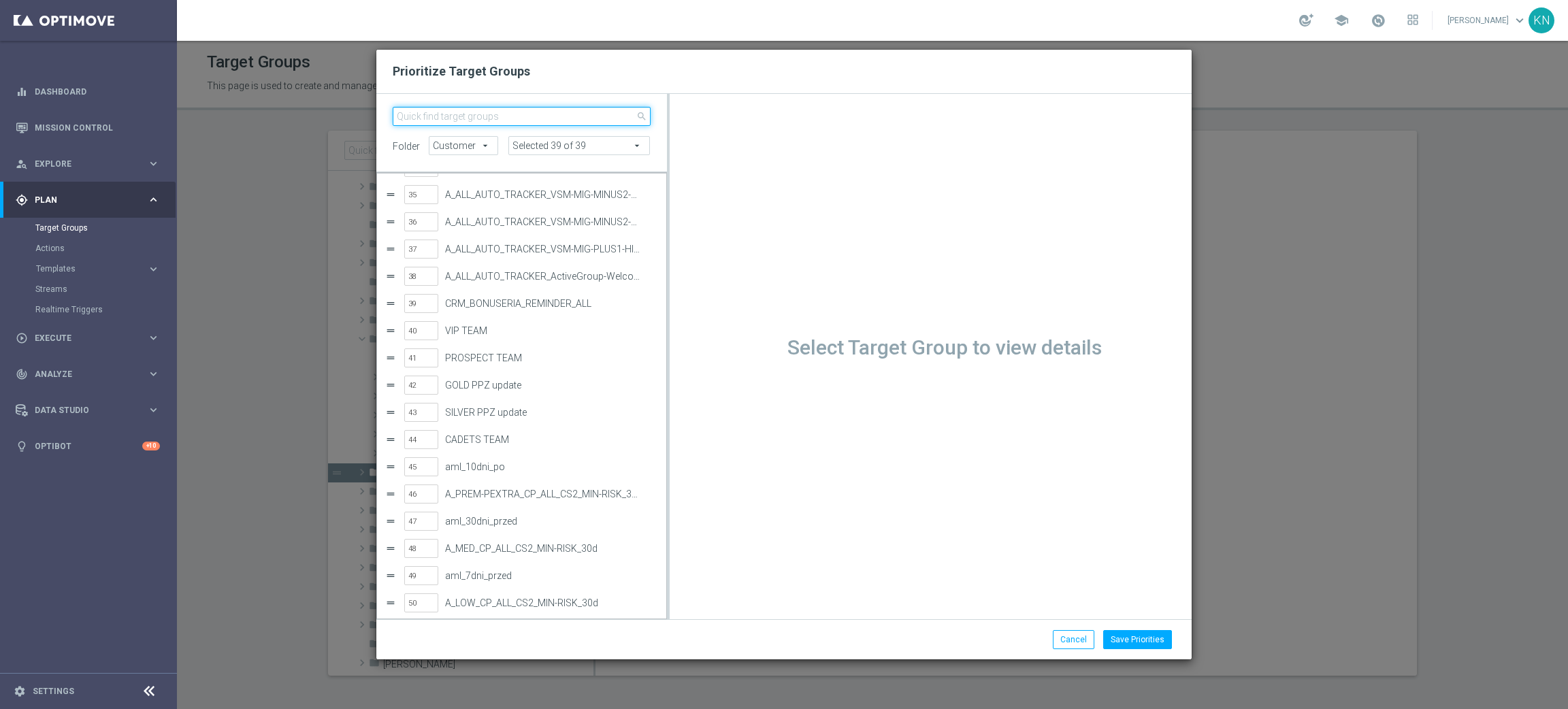
click at [475, 117] on input "search" at bounding box center [522, 116] width 258 height 19
click at [446, 120] on input "search" at bounding box center [522, 116] width 258 height 19
paste input "A_PREM-PEXTRA_AUTO_OFFER_WELCOME_PW_BEZ_MRKT_WEEKLY"
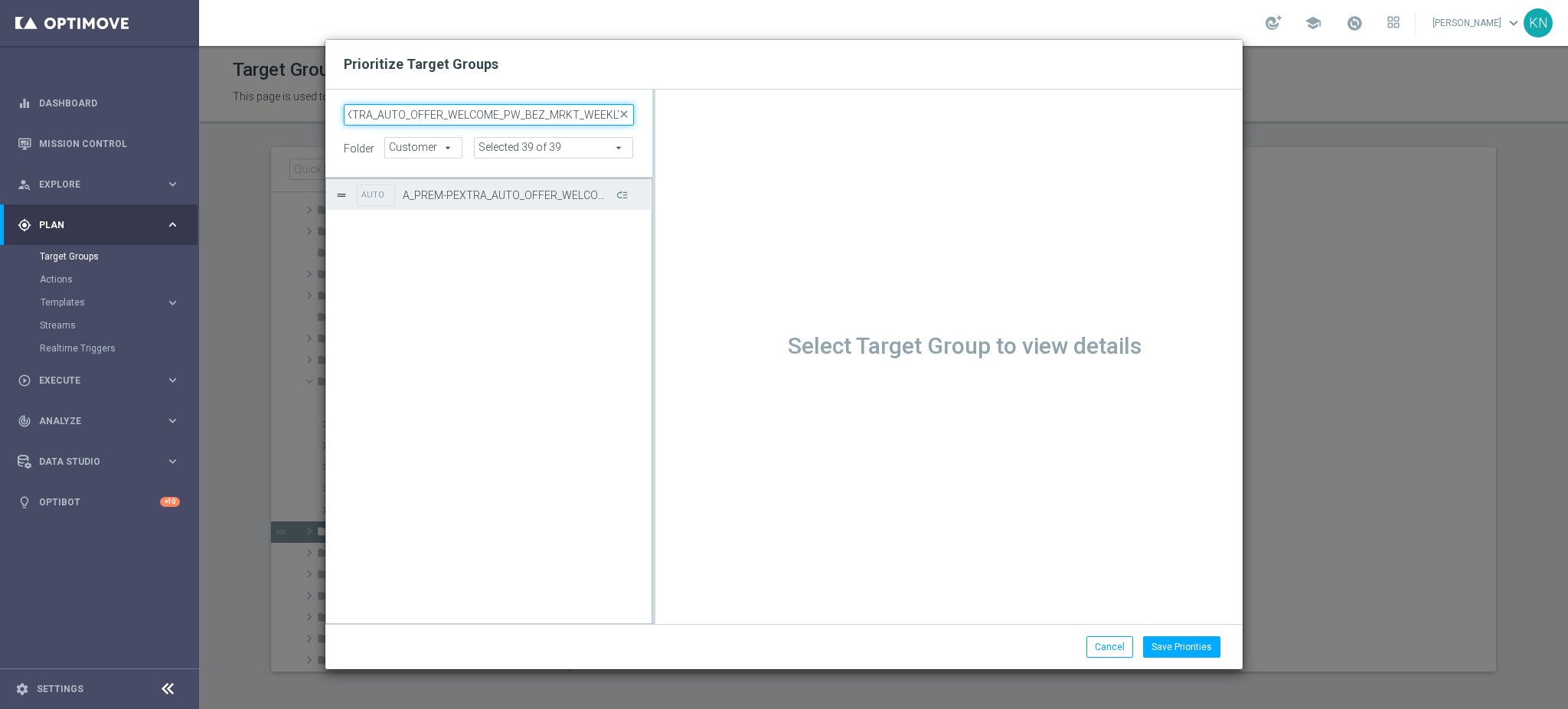
scroll to position [114, 0]
type input "A_PREM-PEXTRA_AUTO_OFFER_WELCOME_PW_BEZ_MRKT_WEEKLY"
click at [622, 196] on button "Press SPACE to select this row." at bounding box center [621, 195] width 15 height 22
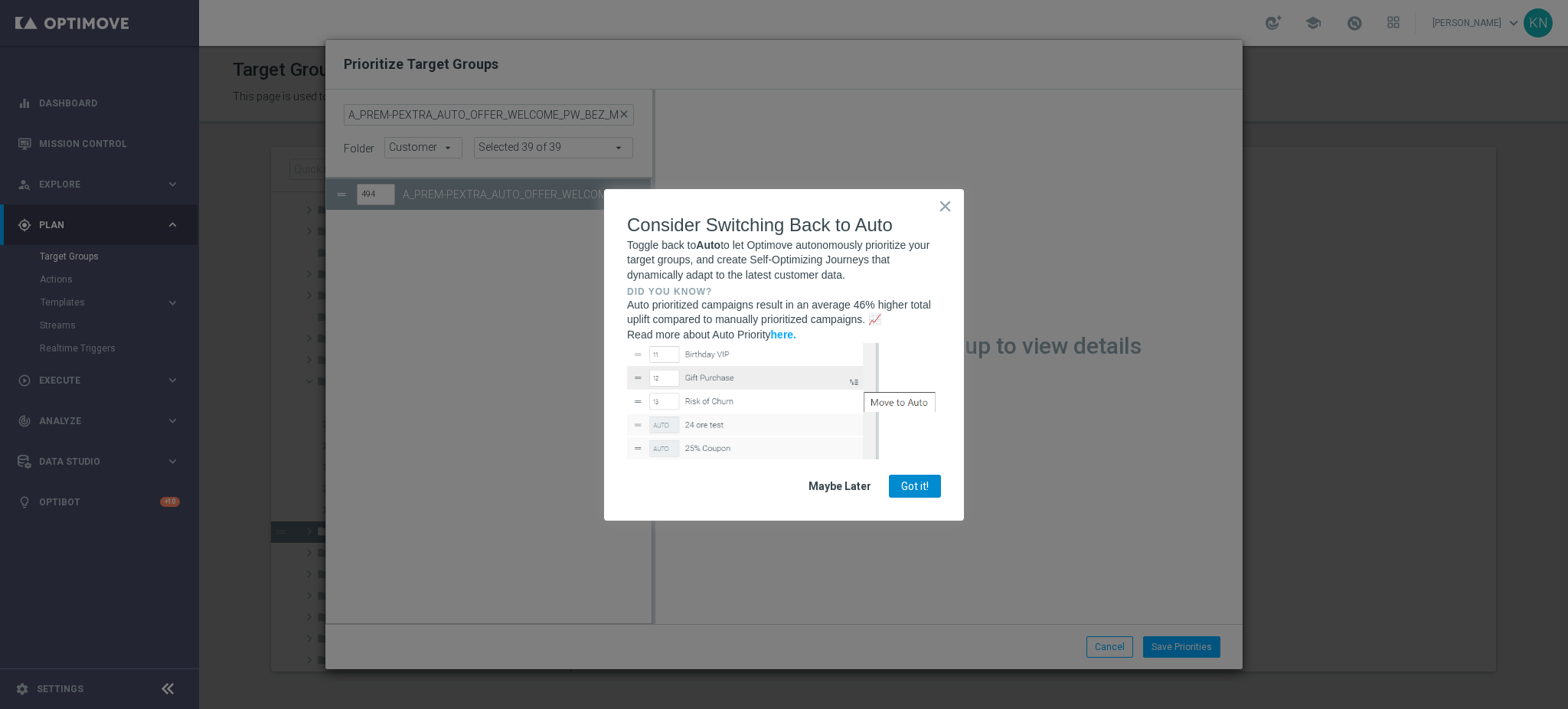
click at [920, 490] on button "Got it!" at bounding box center [915, 486] width 52 height 23
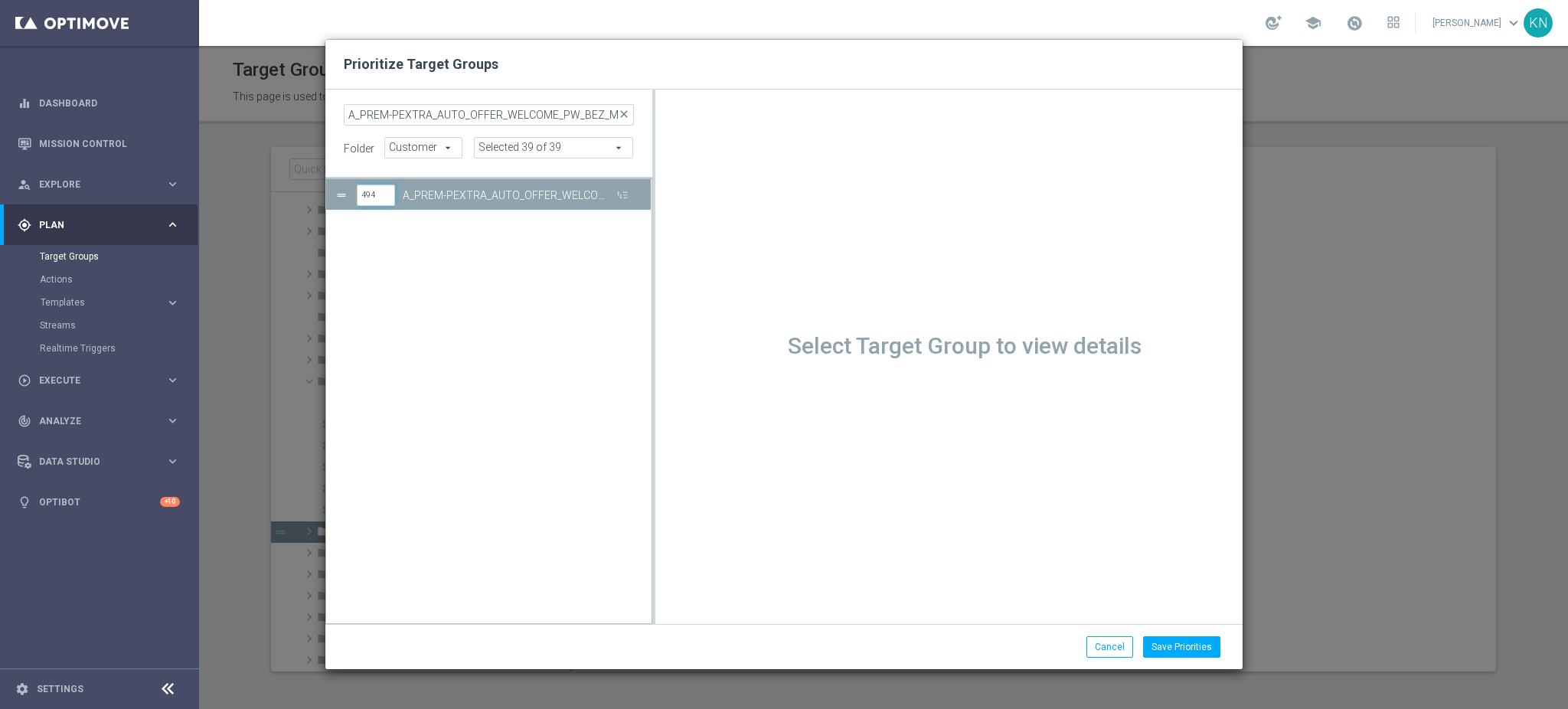
drag, startPoint x: 372, startPoint y: 196, endPoint x: 362, endPoint y: 196, distance: 10.0
click at [362, 196] on input "494" at bounding box center [376, 195] width 38 height 21
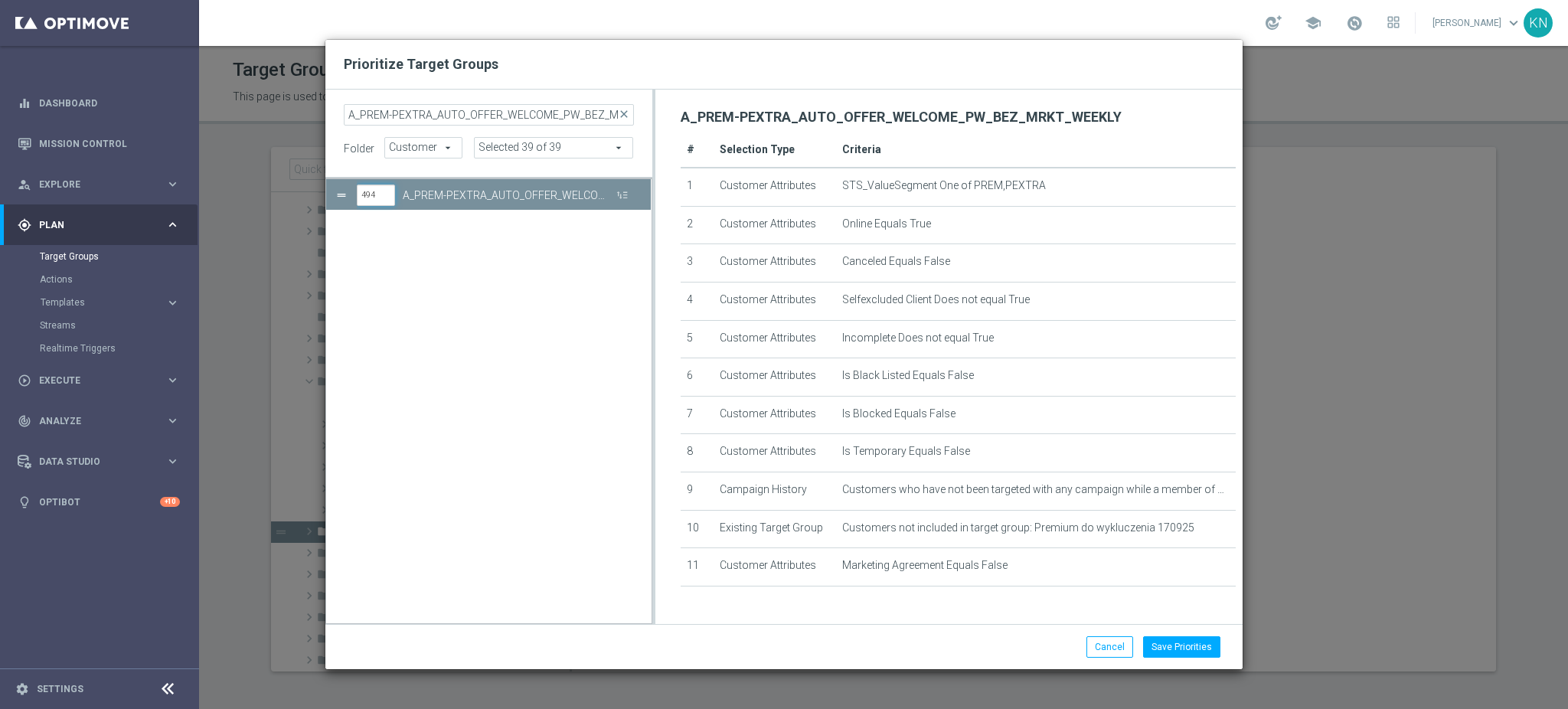
drag, startPoint x: 377, startPoint y: 196, endPoint x: 361, endPoint y: 196, distance: 16.0
click at [361, 196] on input "494" at bounding box center [376, 195] width 38 height 21
type input "42"
click at [1176, 643] on button "Save Priorities" at bounding box center [1181, 647] width 78 height 21
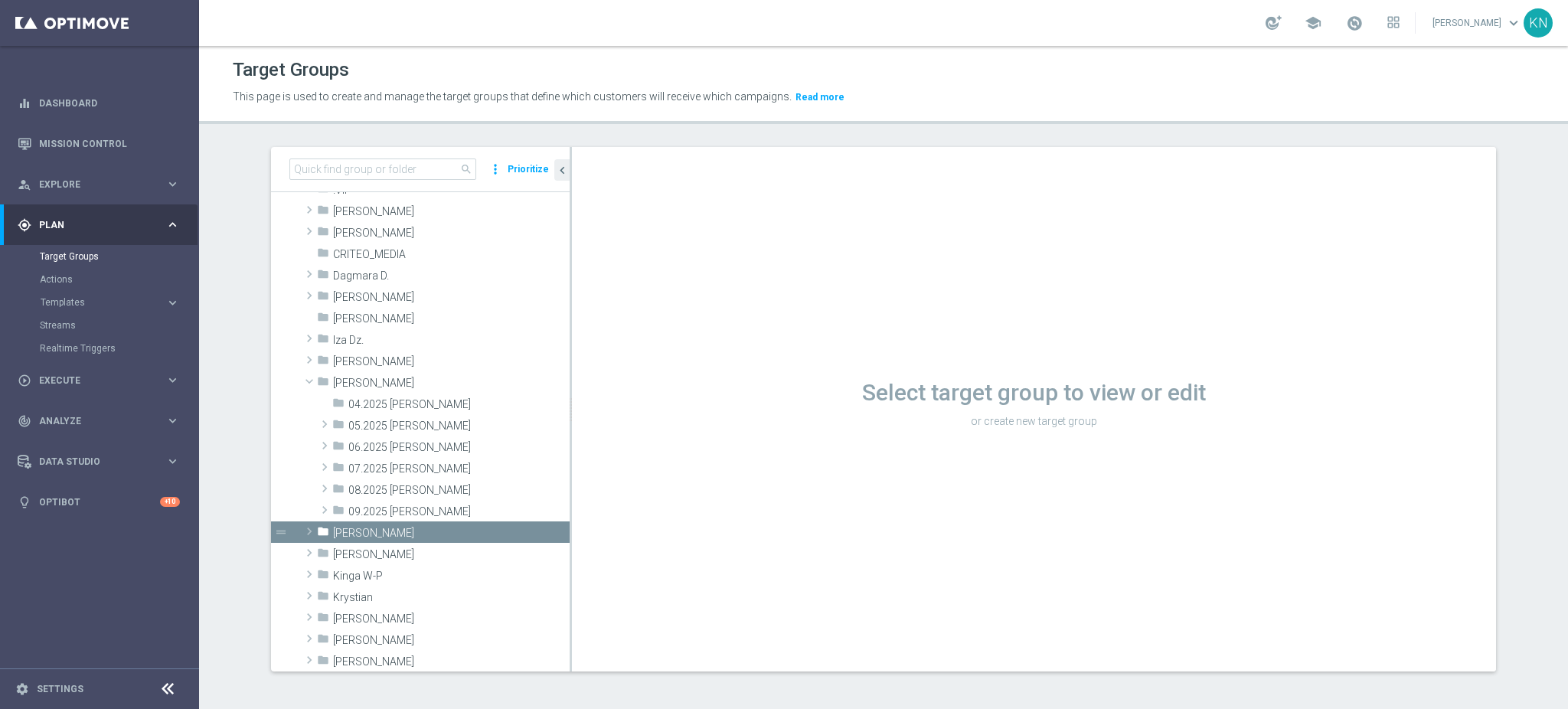
click at [517, 167] on button "Prioritize" at bounding box center [529, 169] width 46 height 21
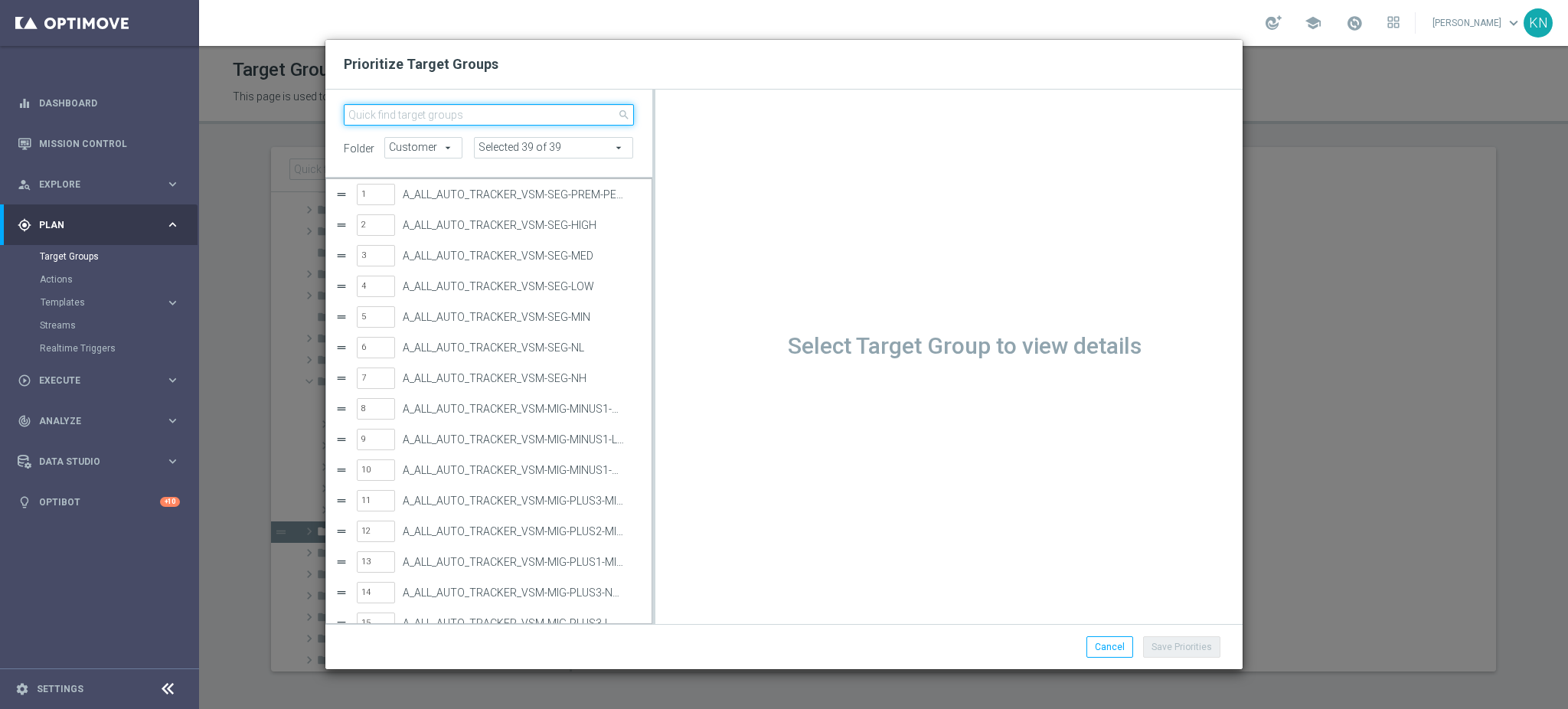
click at [403, 110] on input "search" at bounding box center [489, 114] width 290 height 21
paste input "A_PREM-PEXTRA_AUTO_CASHDROP_WELCOME_PW_MRKT_WEEKLY"
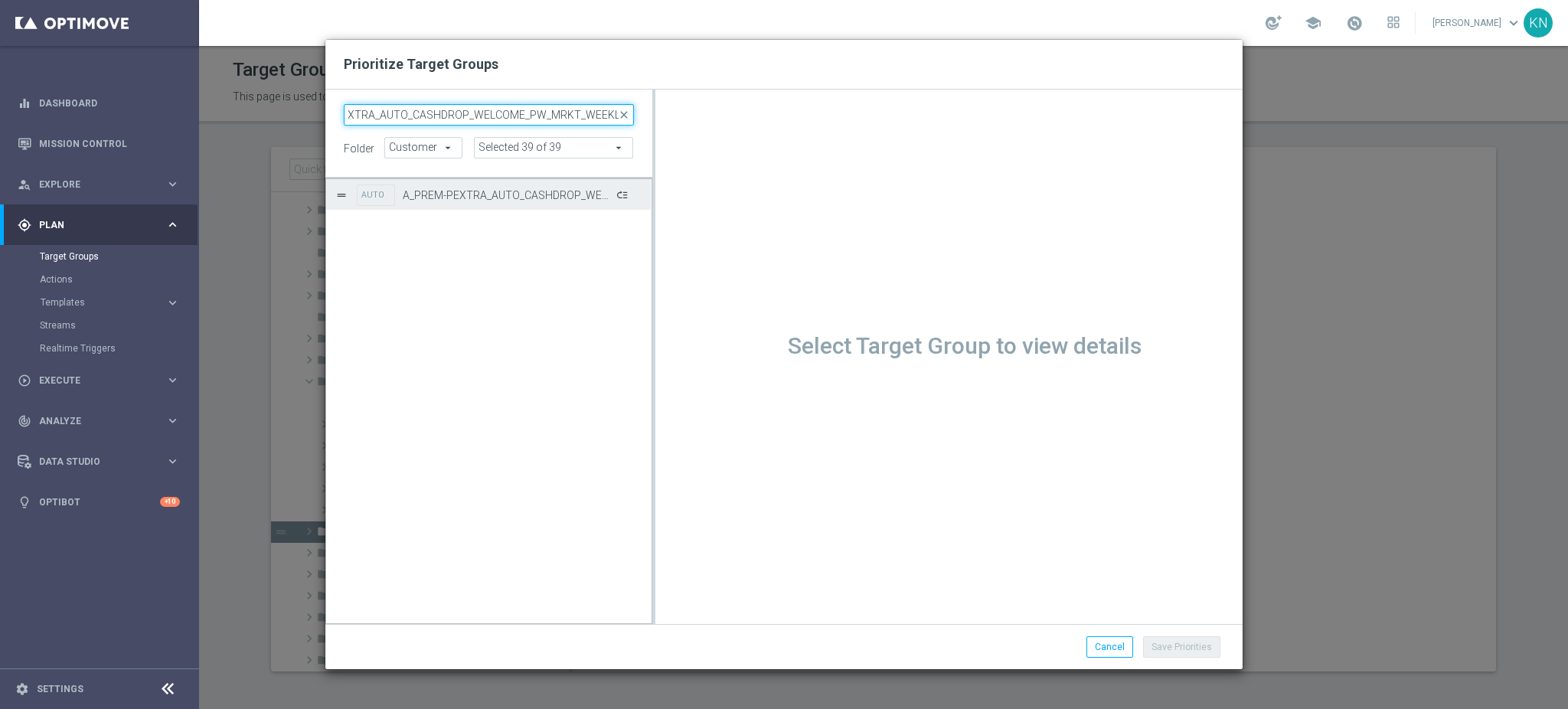
type input "A_PREM-PEXTRA_AUTO_CASHDROP_WELCOME_PW_MRKT_WEEKLY"
click at [623, 194] on button "Press SPACE to select this row." at bounding box center [621, 195] width 15 height 22
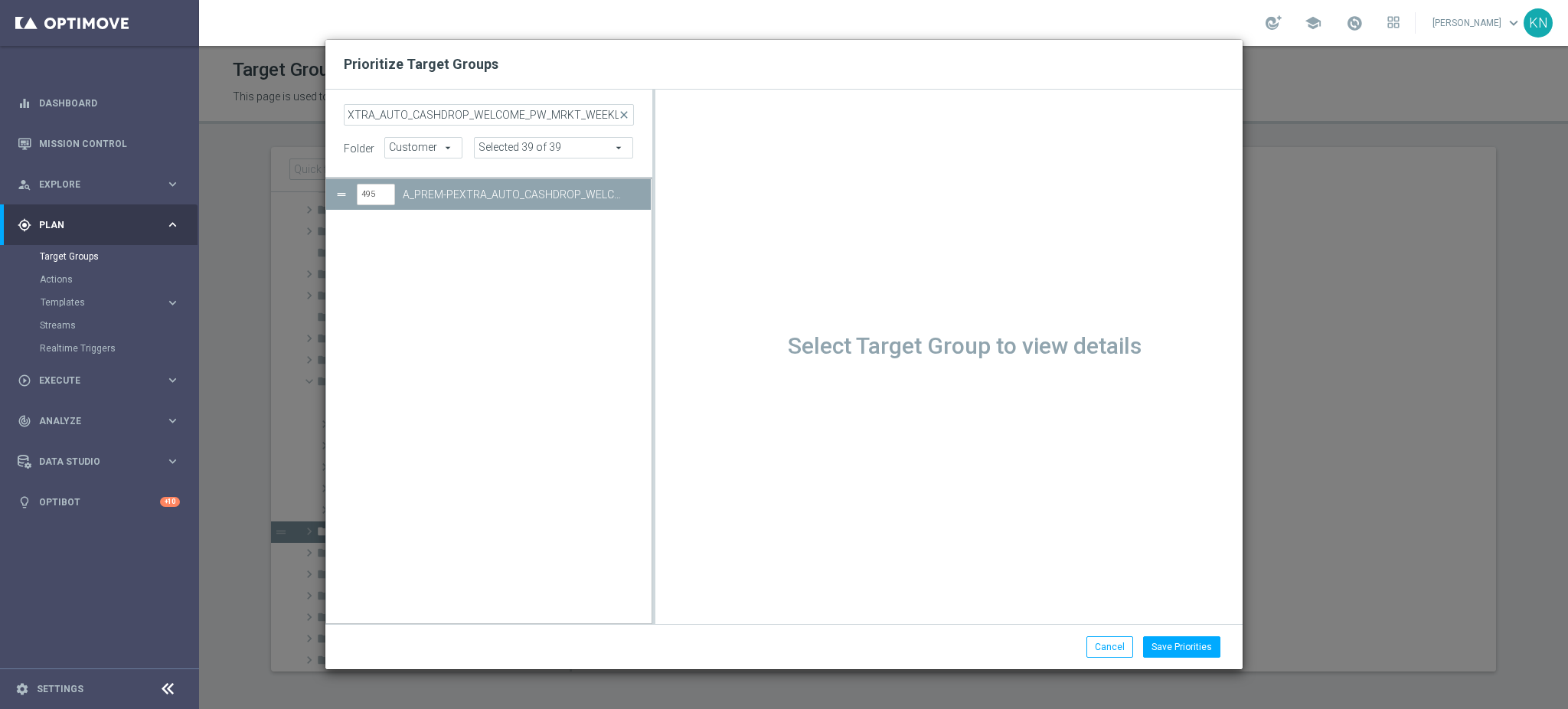
scroll to position [0, 0]
drag, startPoint x: 373, startPoint y: 194, endPoint x: 424, endPoint y: 216, distance: 55.5
click at [366, 193] on input "495" at bounding box center [376, 195] width 38 height 21
type input "43"
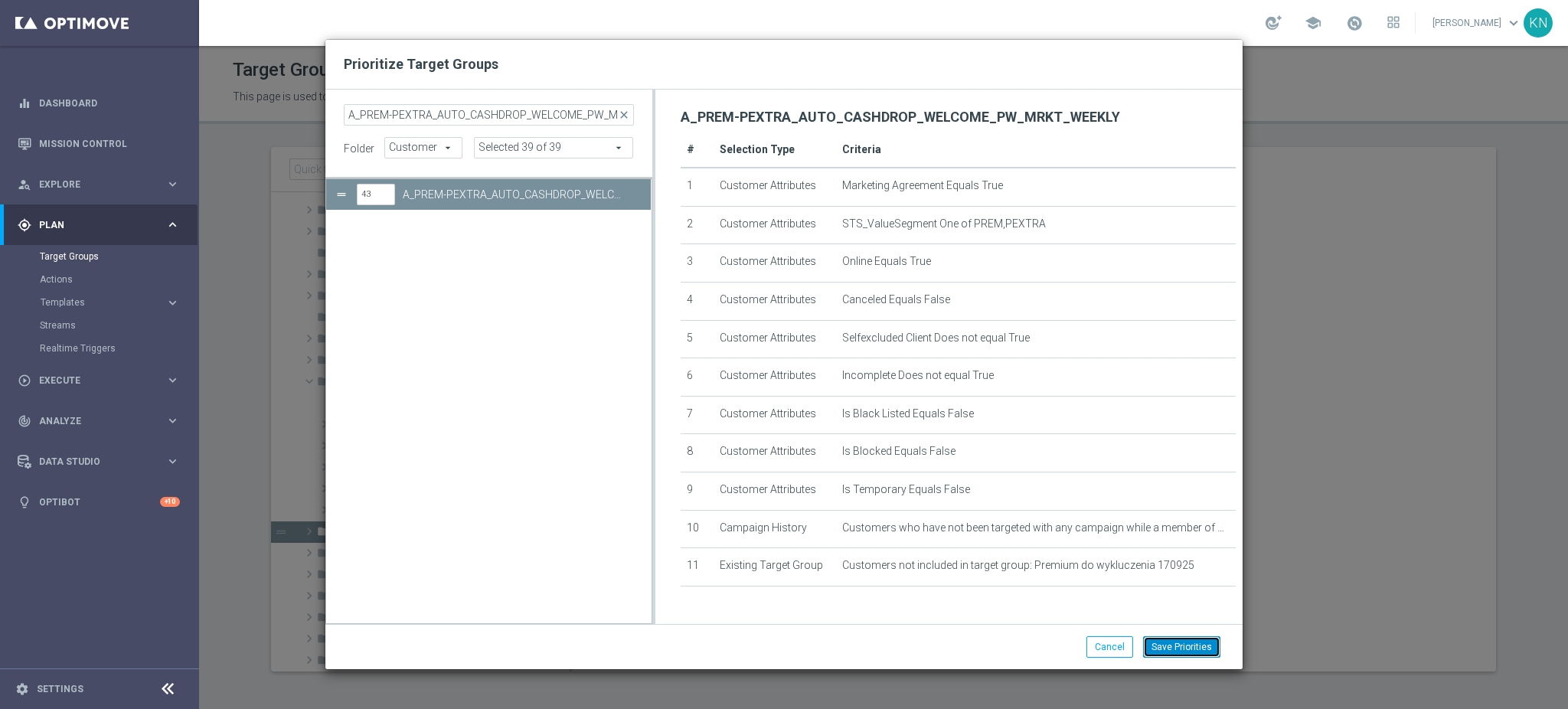
click at [1207, 648] on button "Save Priorities" at bounding box center [1181, 647] width 78 height 21
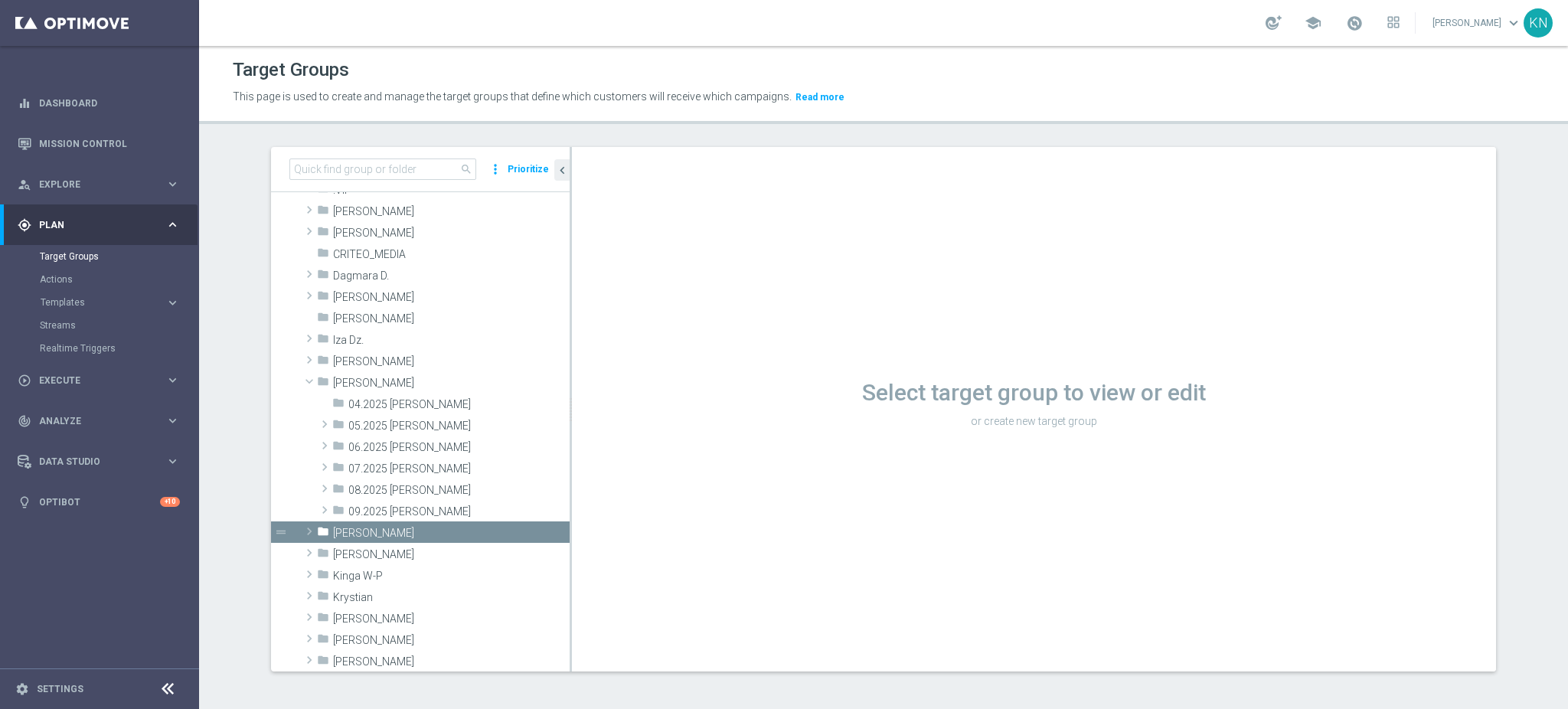
click at [521, 159] on button "Prioritize" at bounding box center [529, 169] width 46 height 21
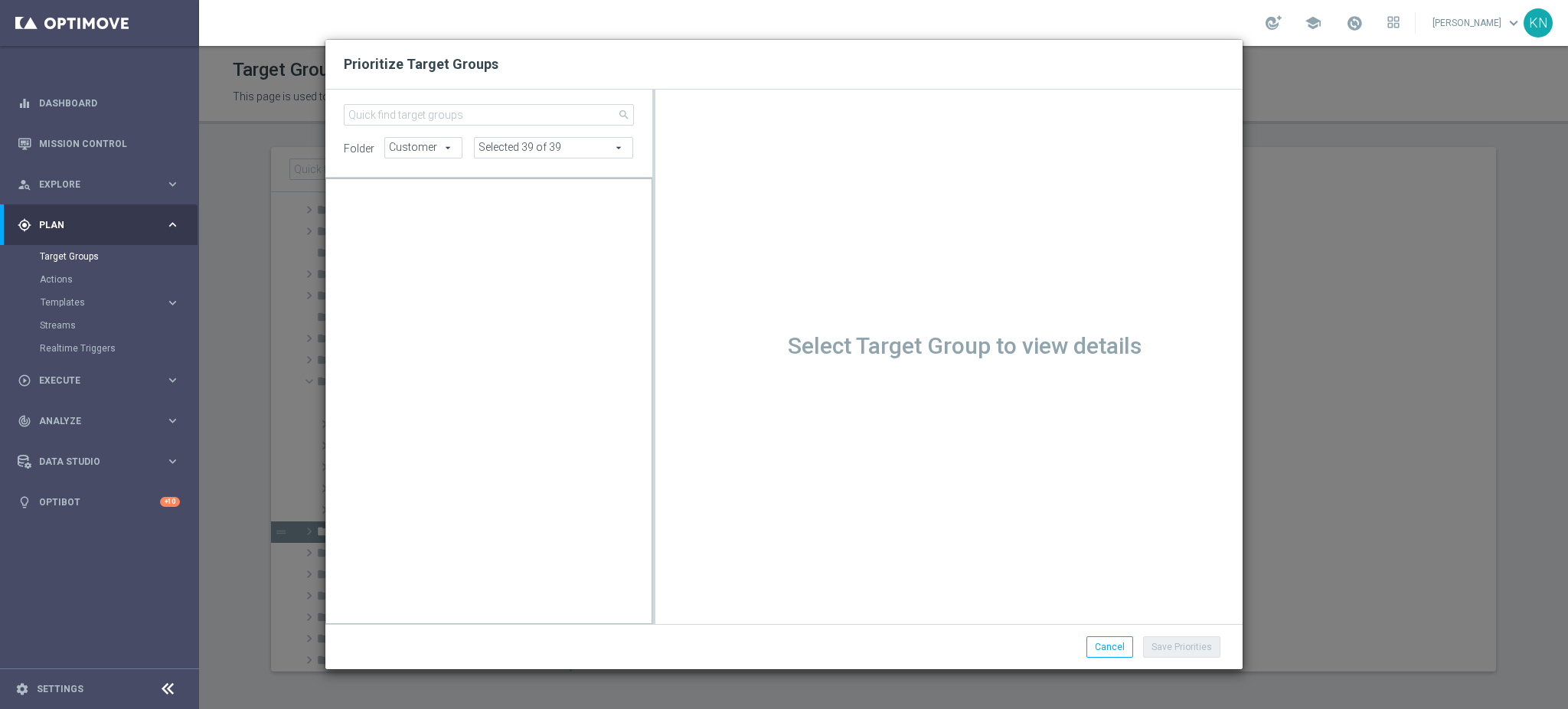
scroll to position [1122, 0]
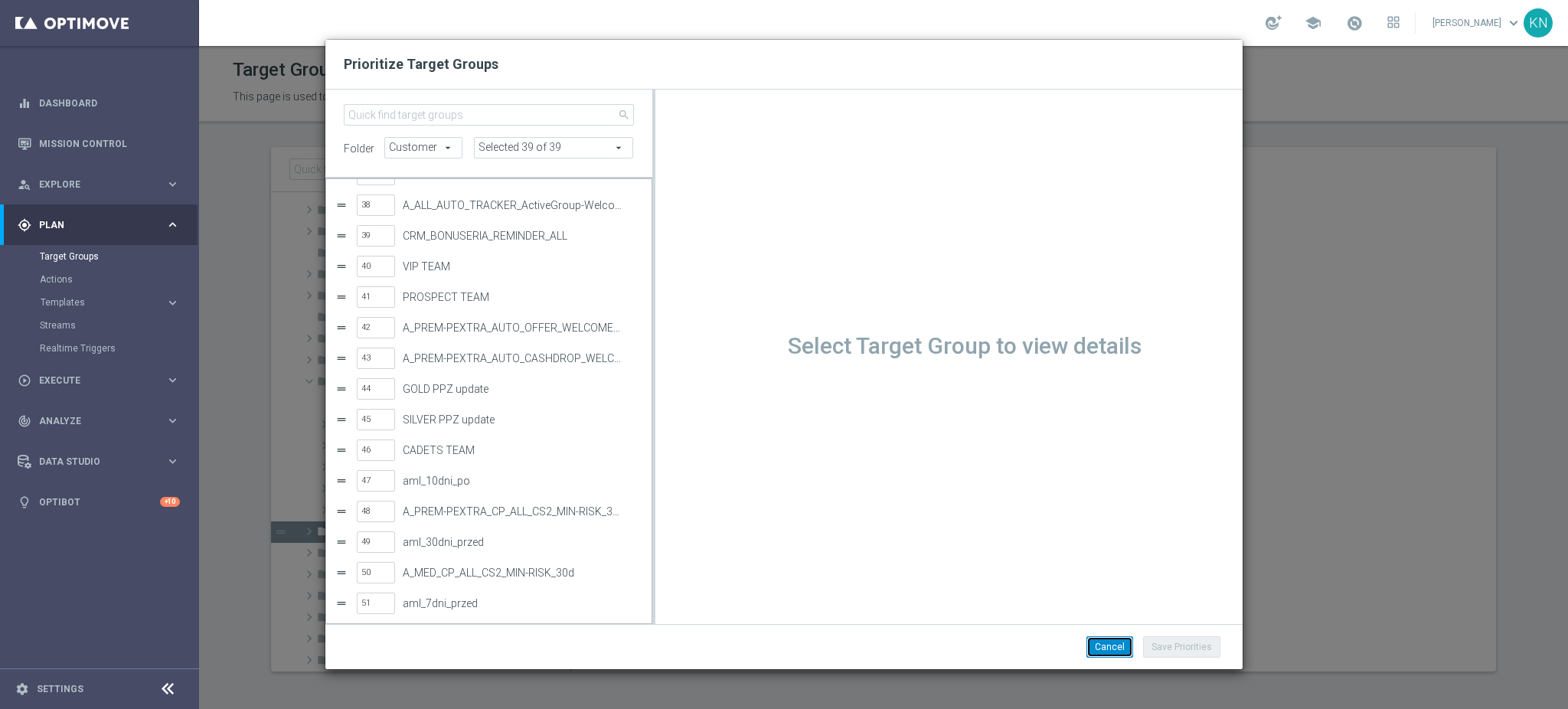
click at [1115, 653] on button "Cancel" at bounding box center [1109, 647] width 47 height 21
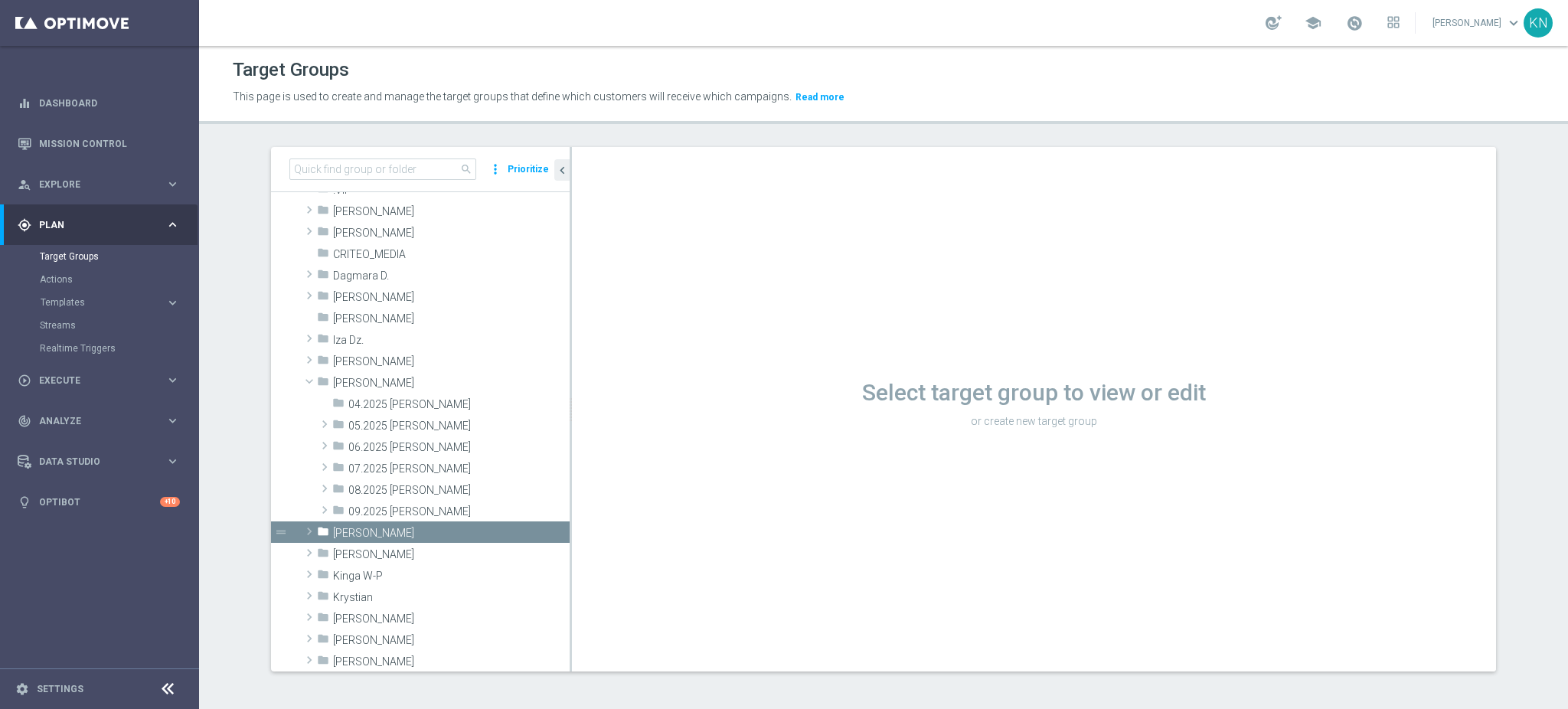
scroll to position [114, 0]
drag, startPoint x: 112, startPoint y: 579, endPoint x: 102, endPoint y: 540, distance: 40.3
click at [110, 579] on nav "equalizer Dashboard Mission Control" at bounding box center [98, 394] width 197 height 623
click at [81, 380] on span "Execute" at bounding box center [102, 380] width 126 height 9
click at [73, 300] on link "Campaign Builder" at bounding box center [100, 297] width 120 height 12
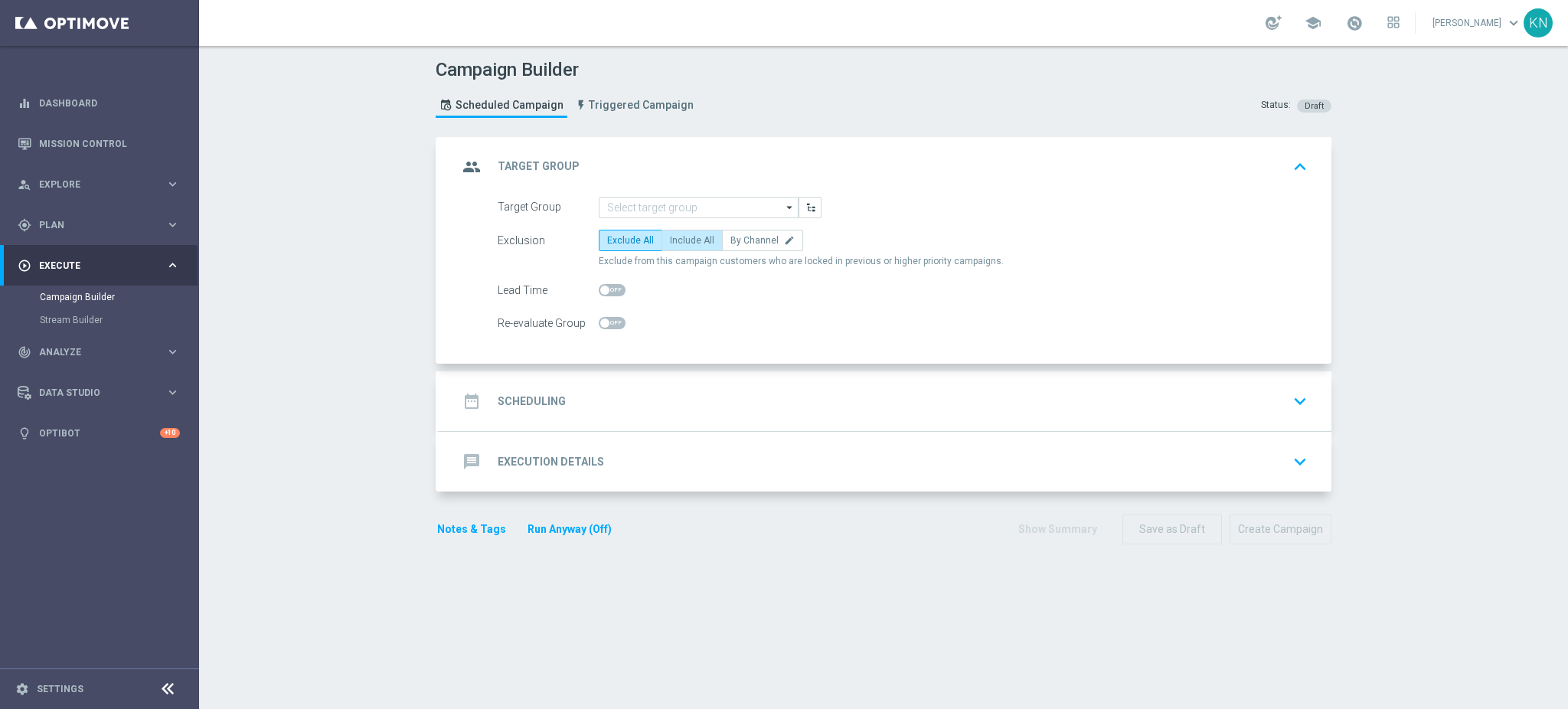
click at [686, 245] on label "Include All" at bounding box center [693, 240] width 61 height 21
click at [680, 245] on input "Include All" at bounding box center [675, 243] width 10 height 10
radio input "true"
click at [898, 384] on div "date_range Scheduling keyboard_arrow_down" at bounding box center [886, 401] width 892 height 60
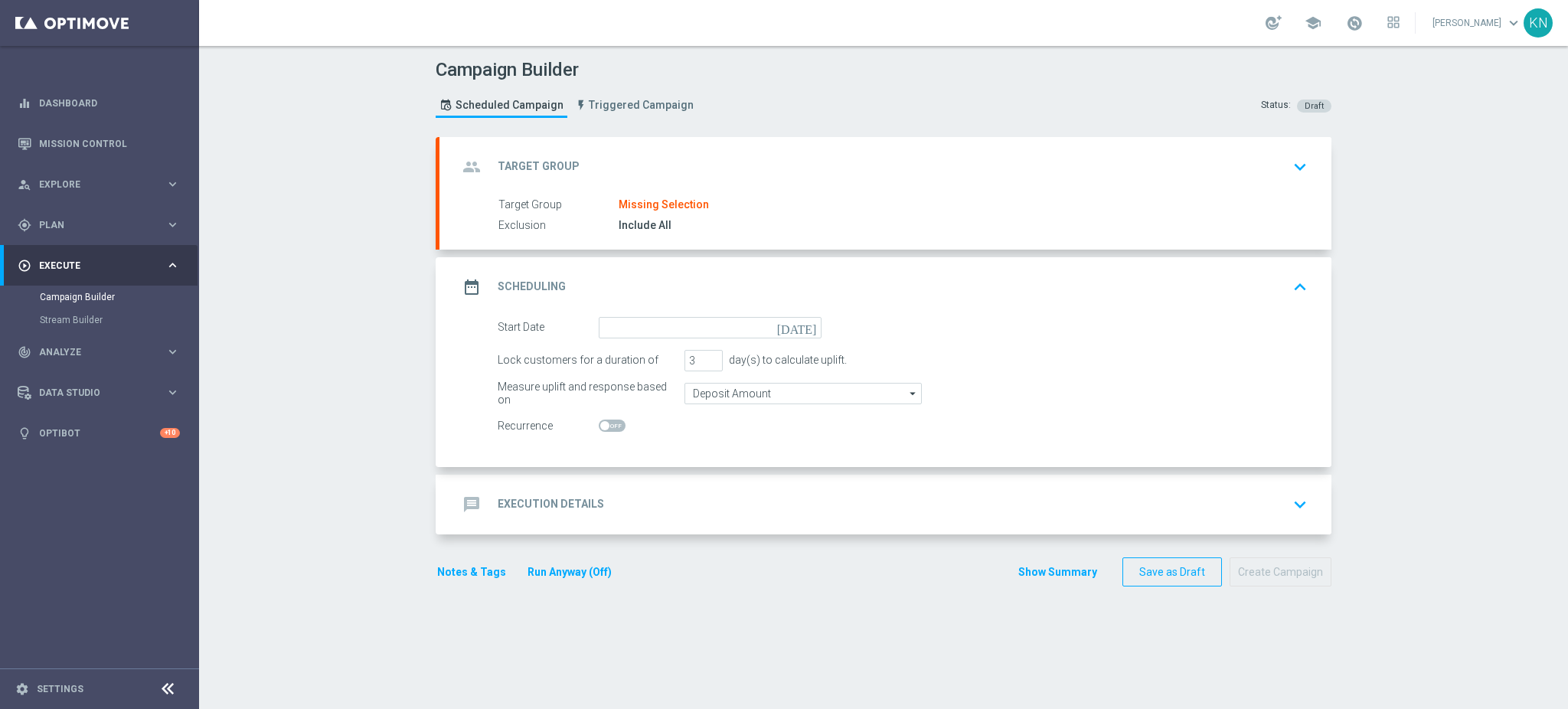
click at [908, 486] on div "message Execution Details keyboard_arrow_down" at bounding box center [886, 505] width 892 height 60
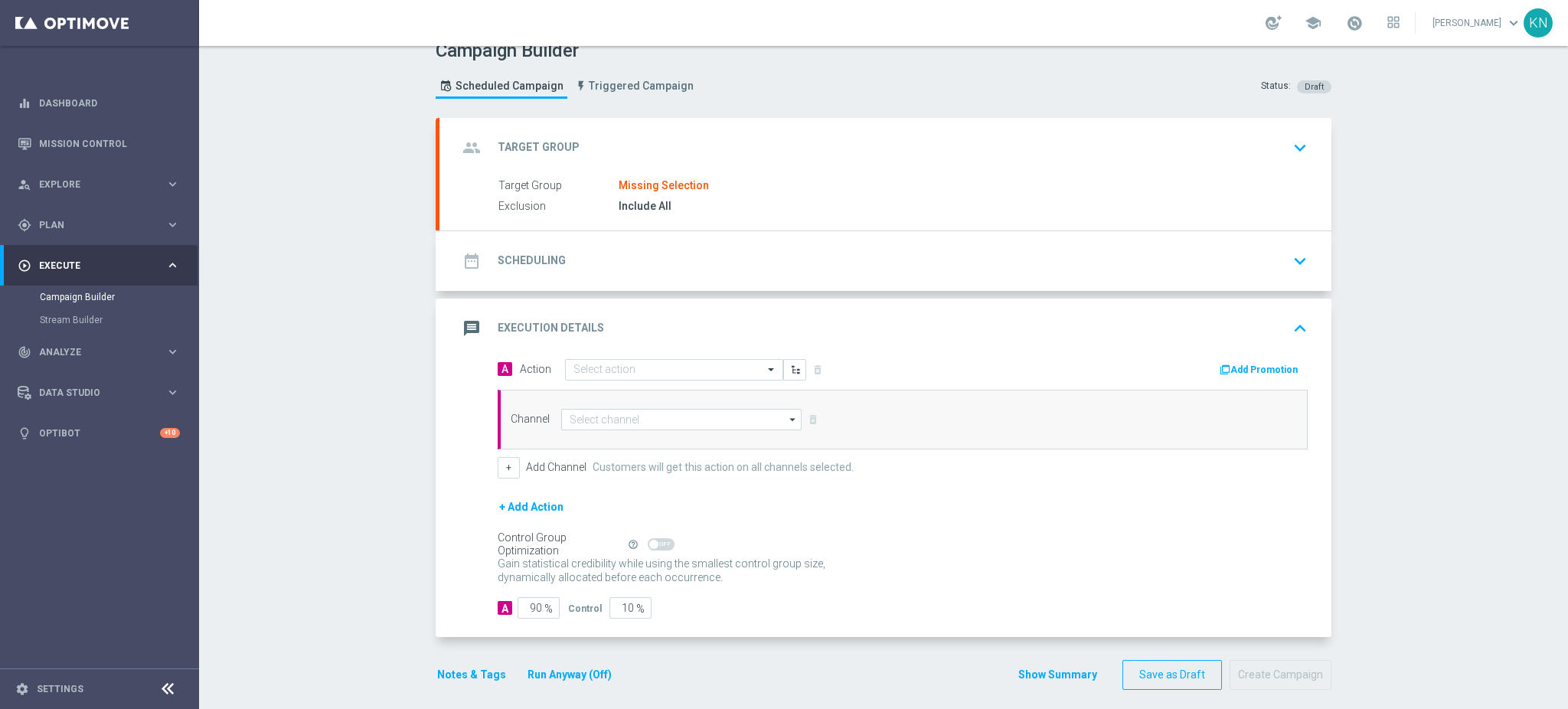
scroll to position [29, 0]
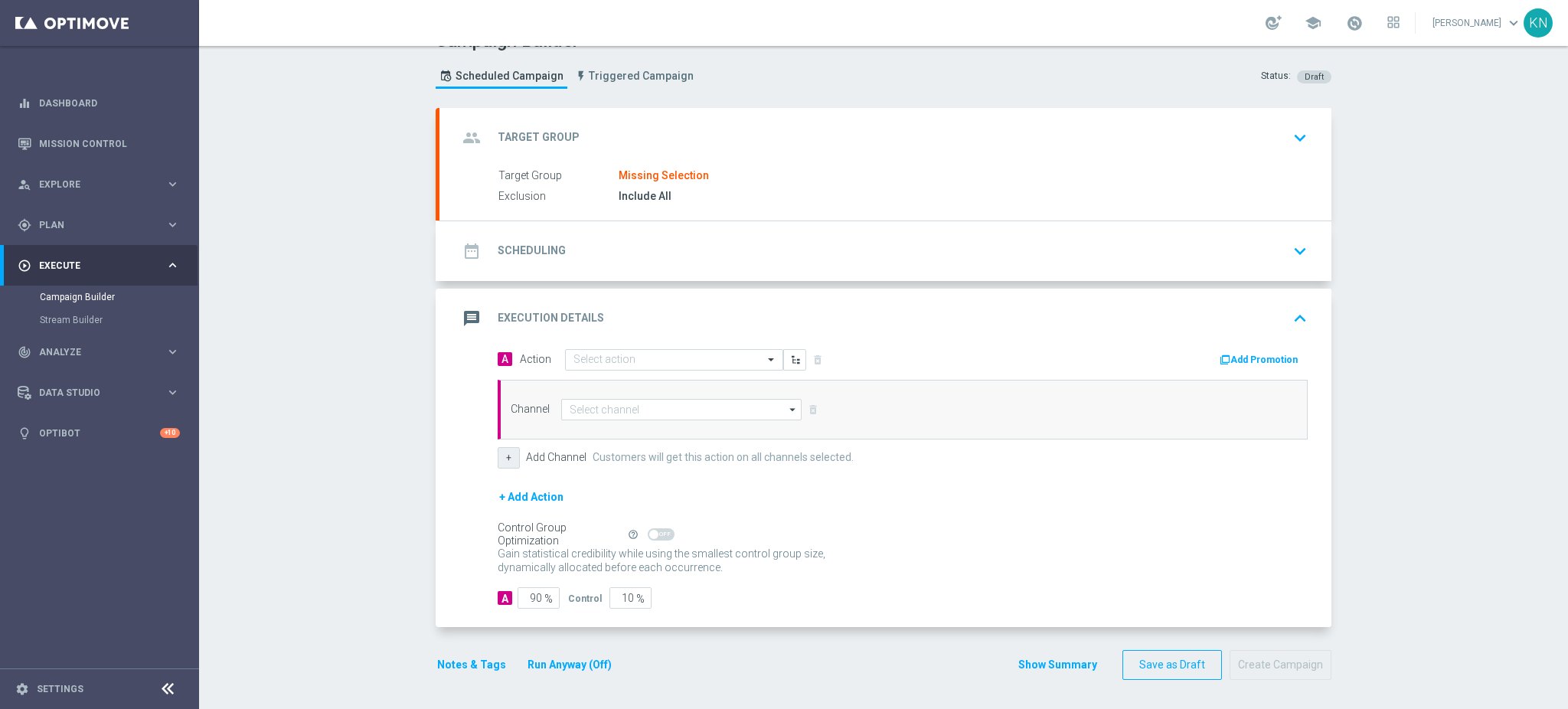
click at [506, 454] on button "+" at bounding box center [509, 458] width 22 height 21
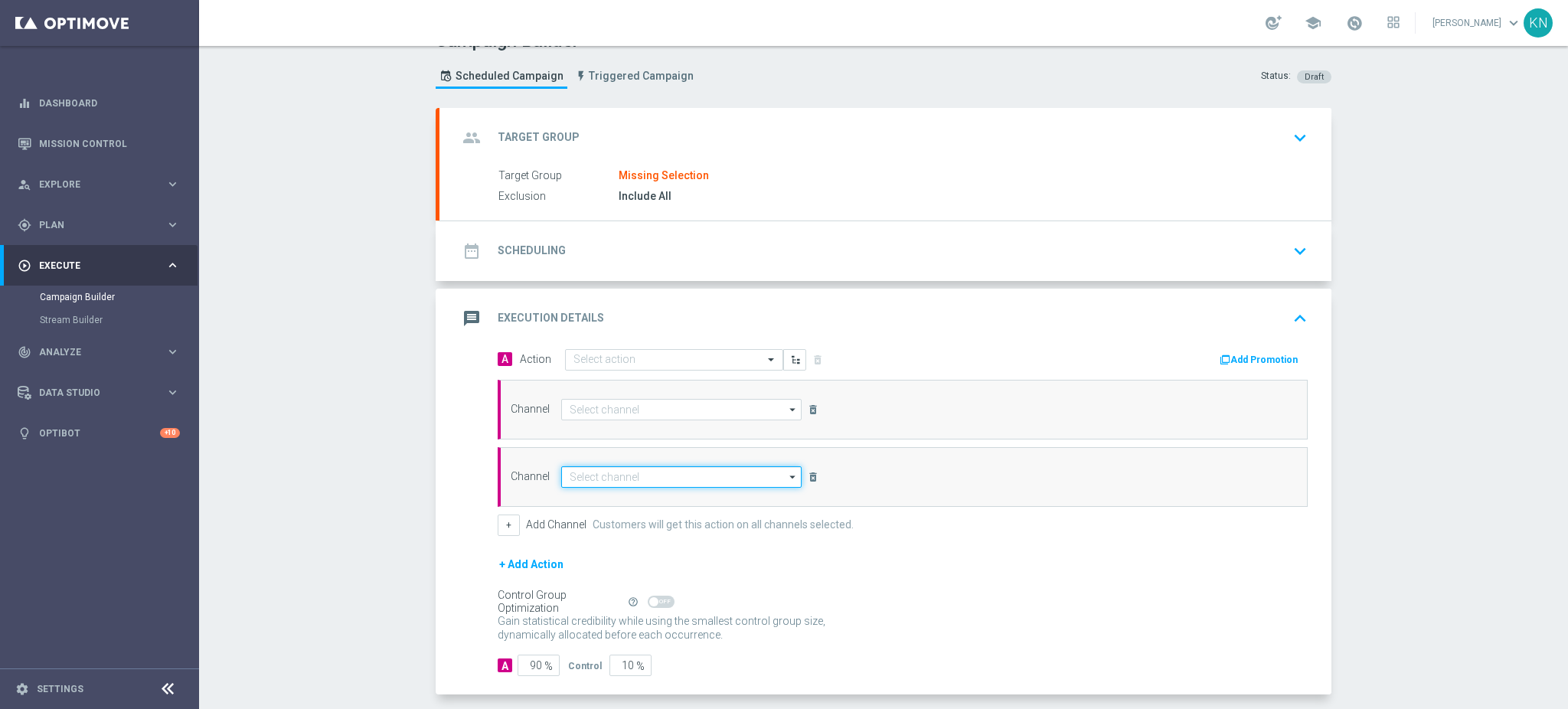
click at [690, 478] on input at bounding box center [681, 477] width 240 height 21
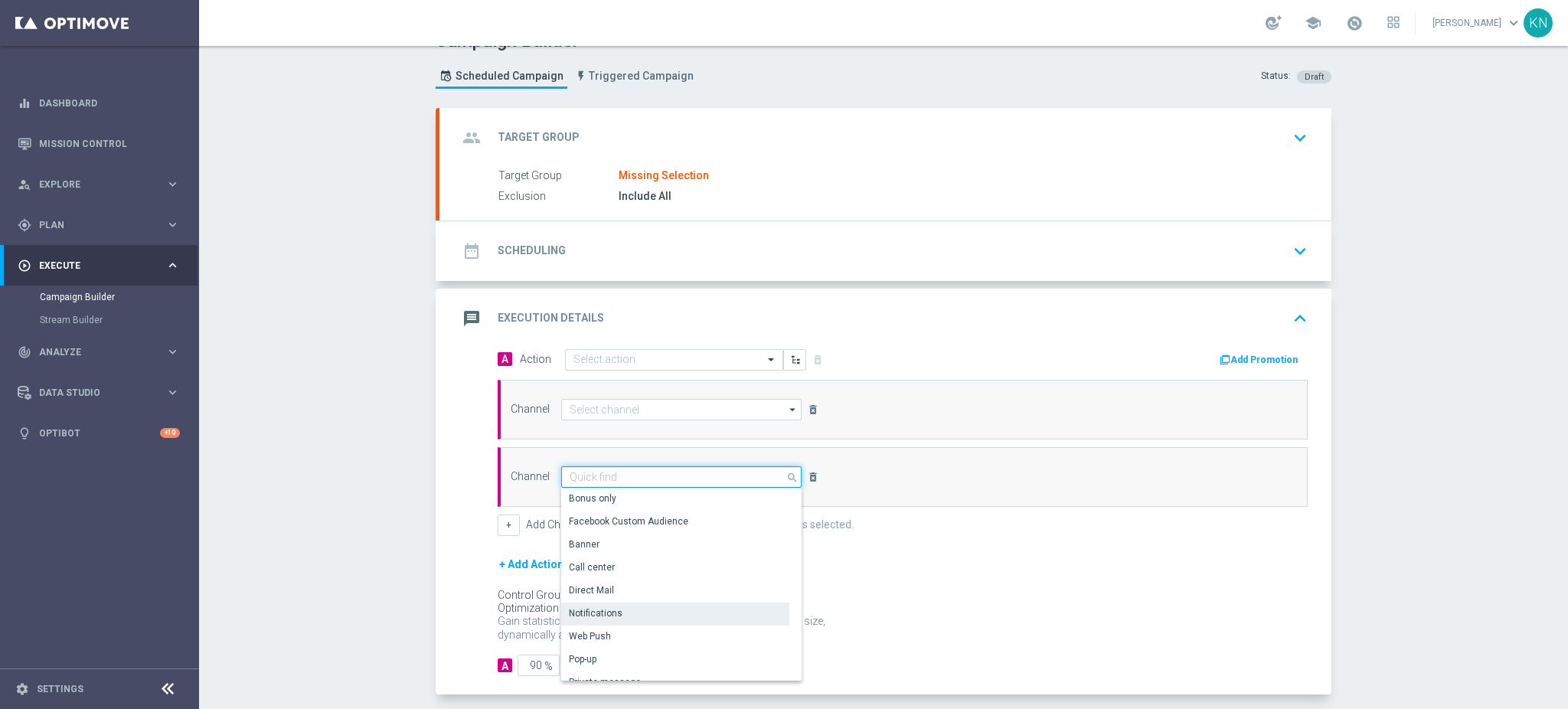
scroll to position [6, 0]
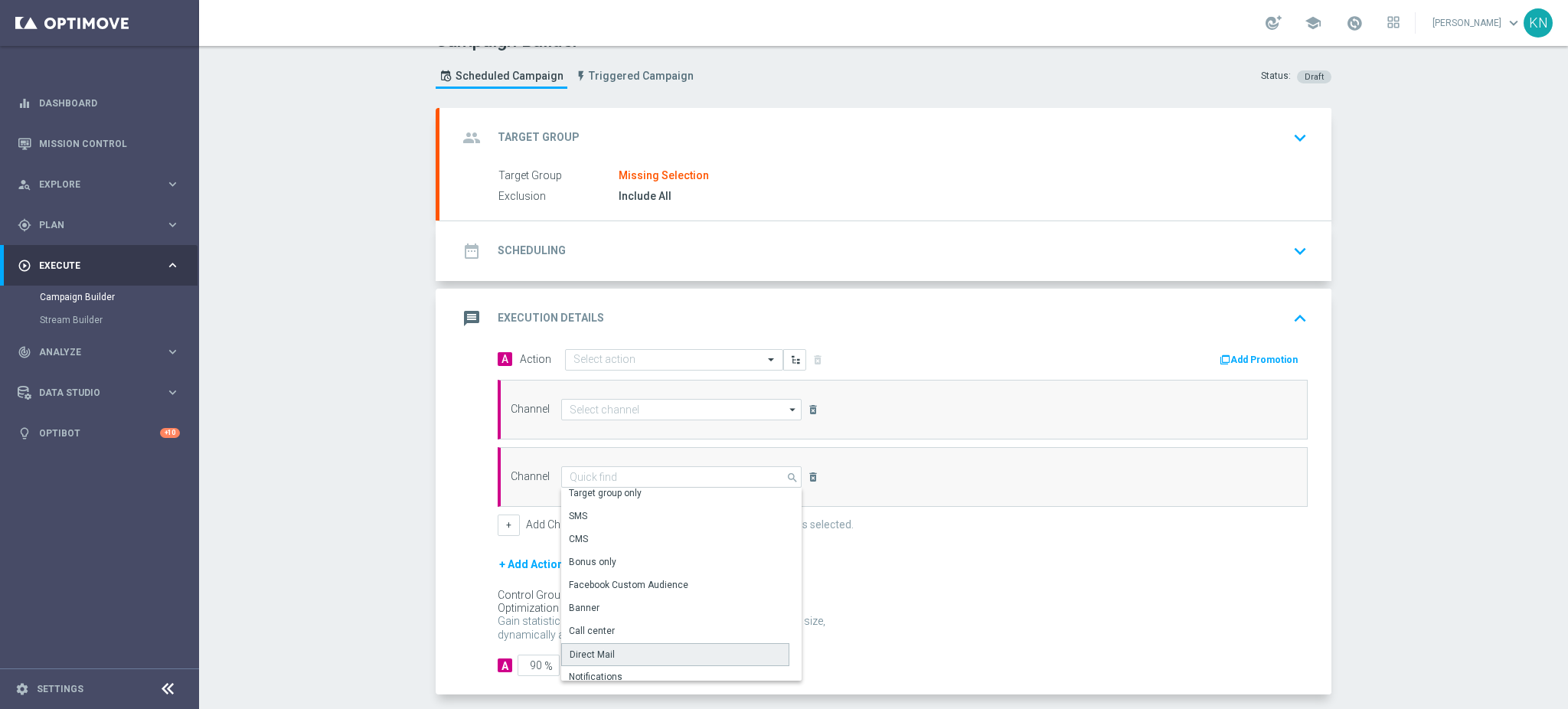
click at [623, 653] on div "Direct Mail" at bounding box center [675, 654] width 228 height 23
type input "Direct Mail"
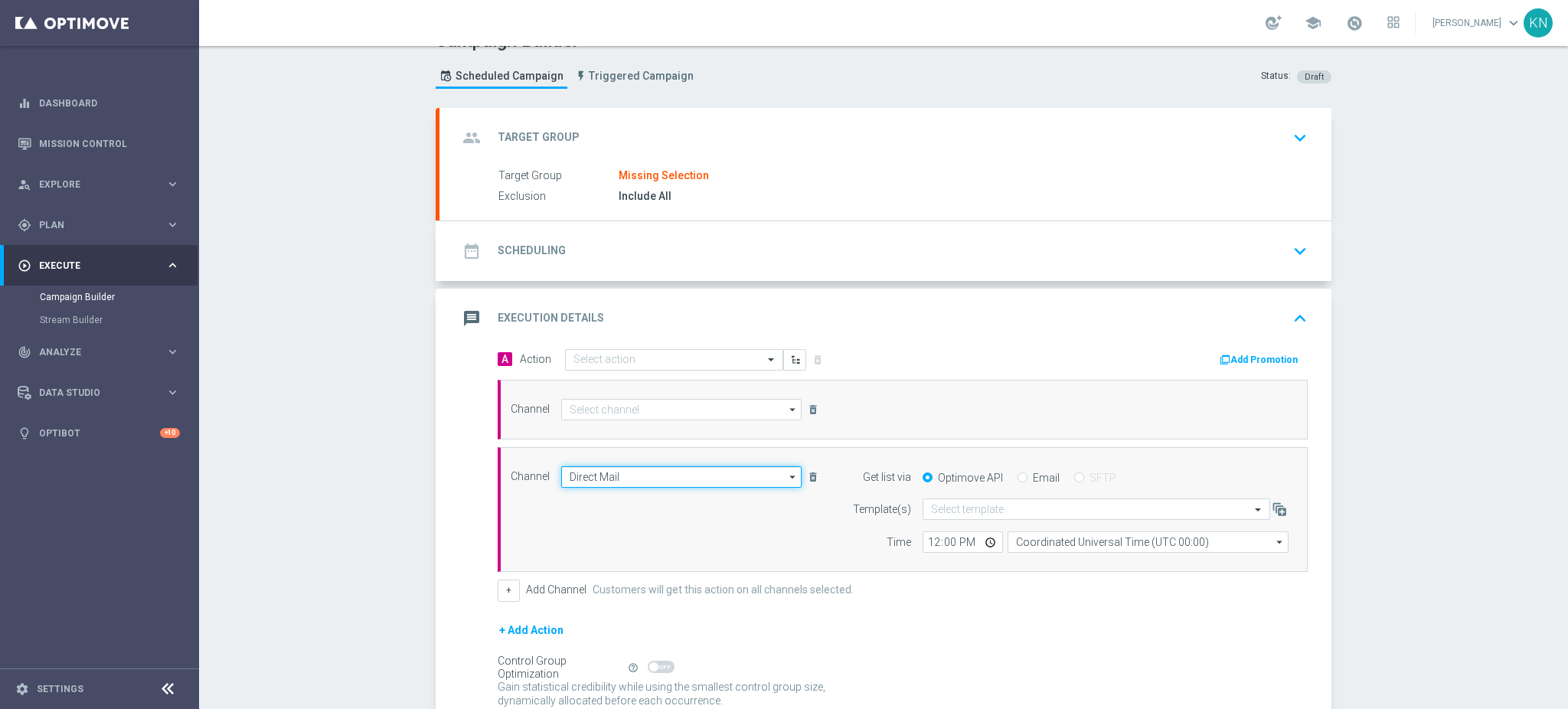
click at [658, 473] on input "Direct Mail" at bounding box center [681, 477] width 240 height 21
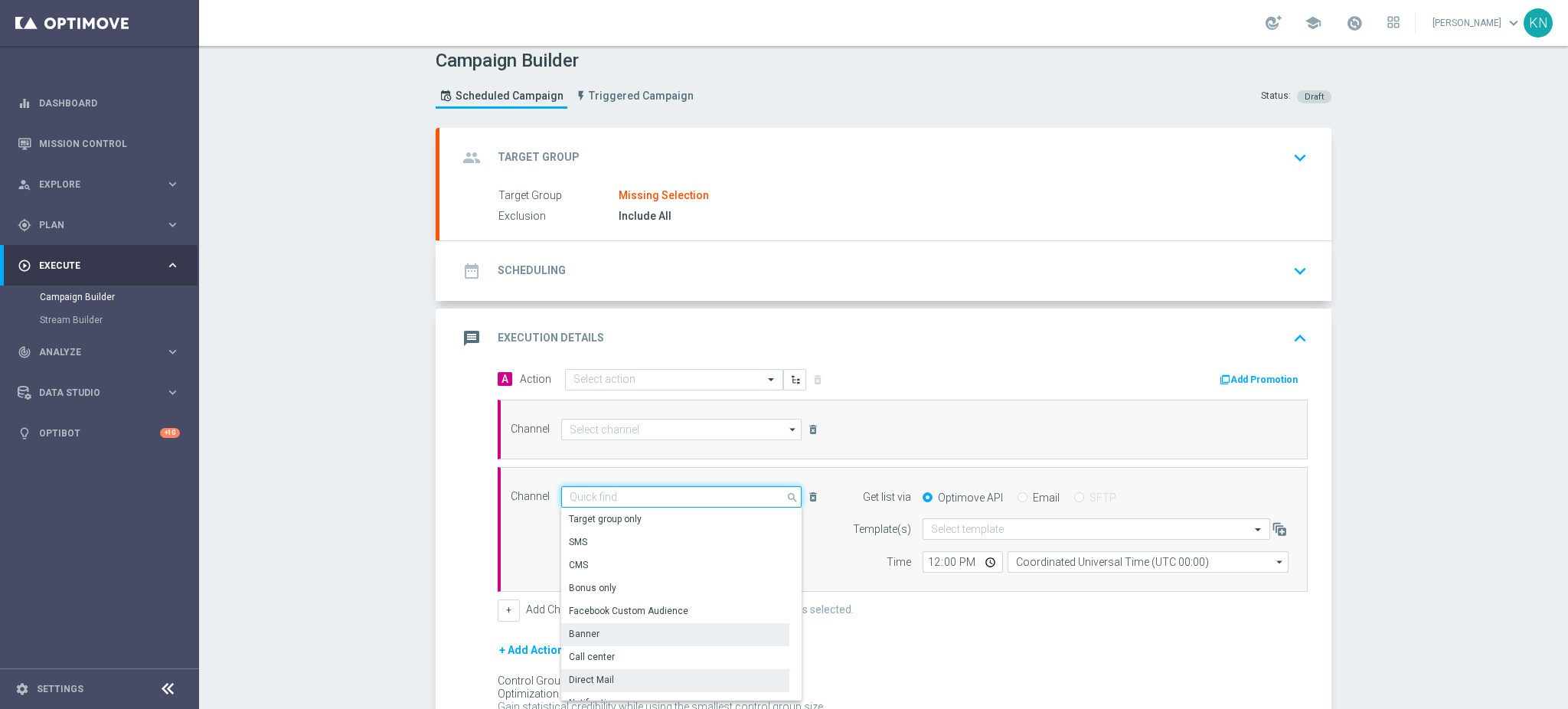
scroll to position [0, 0]
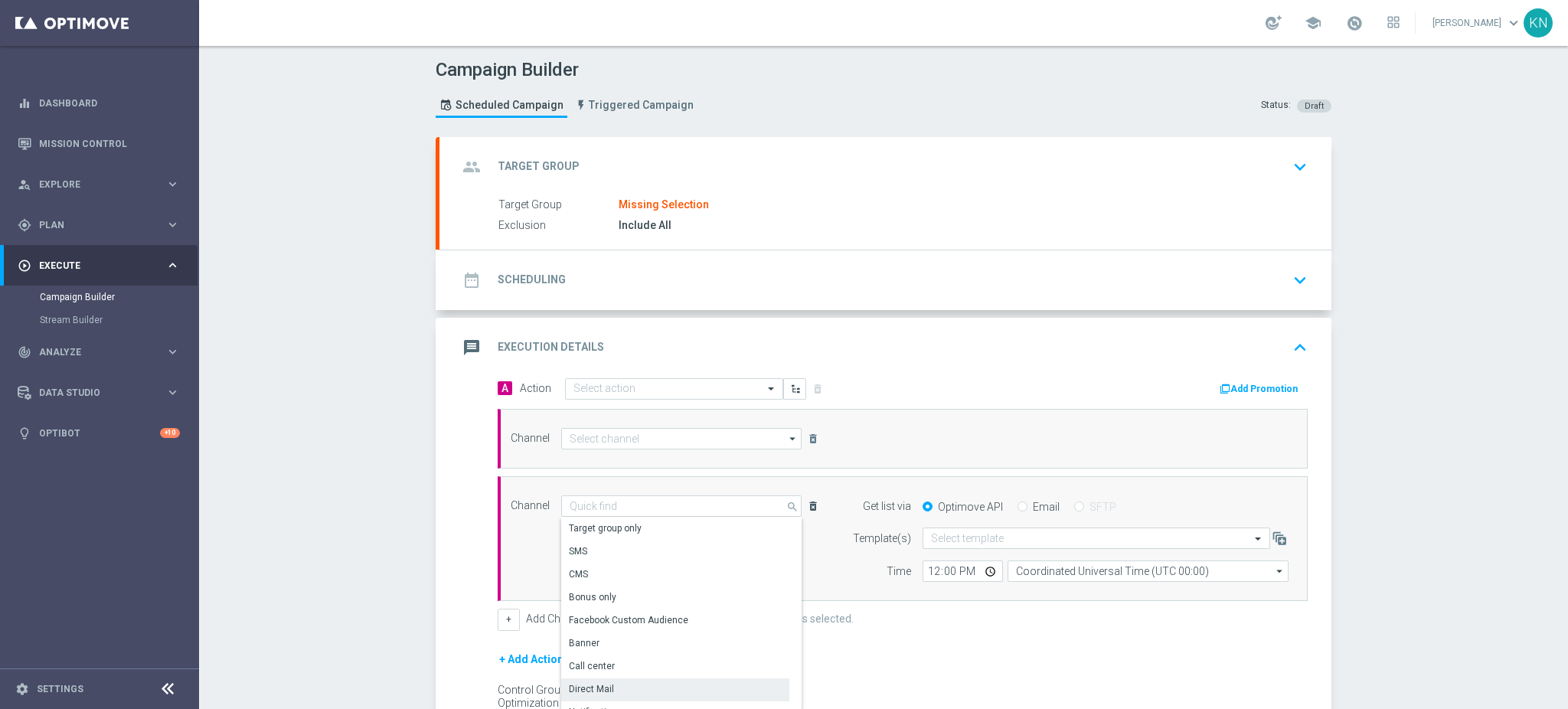
click at [807, 504] on icon "delete_forever" at bounding box center [813, 506] width 12 height 12
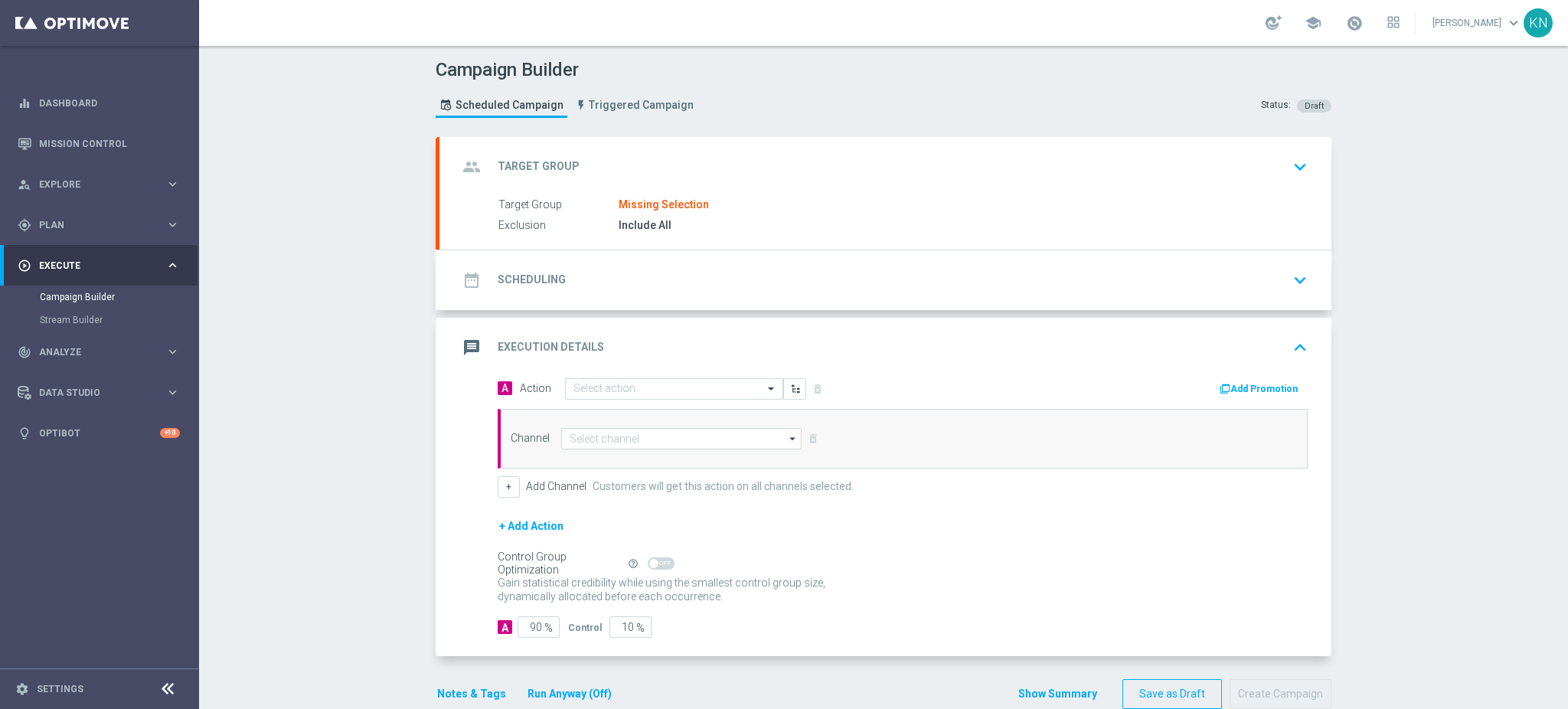
click at [676, 292] on div "date_range Scheduling keyboard_arrow_down" at bounding box center [885, 280] width 855 height 29
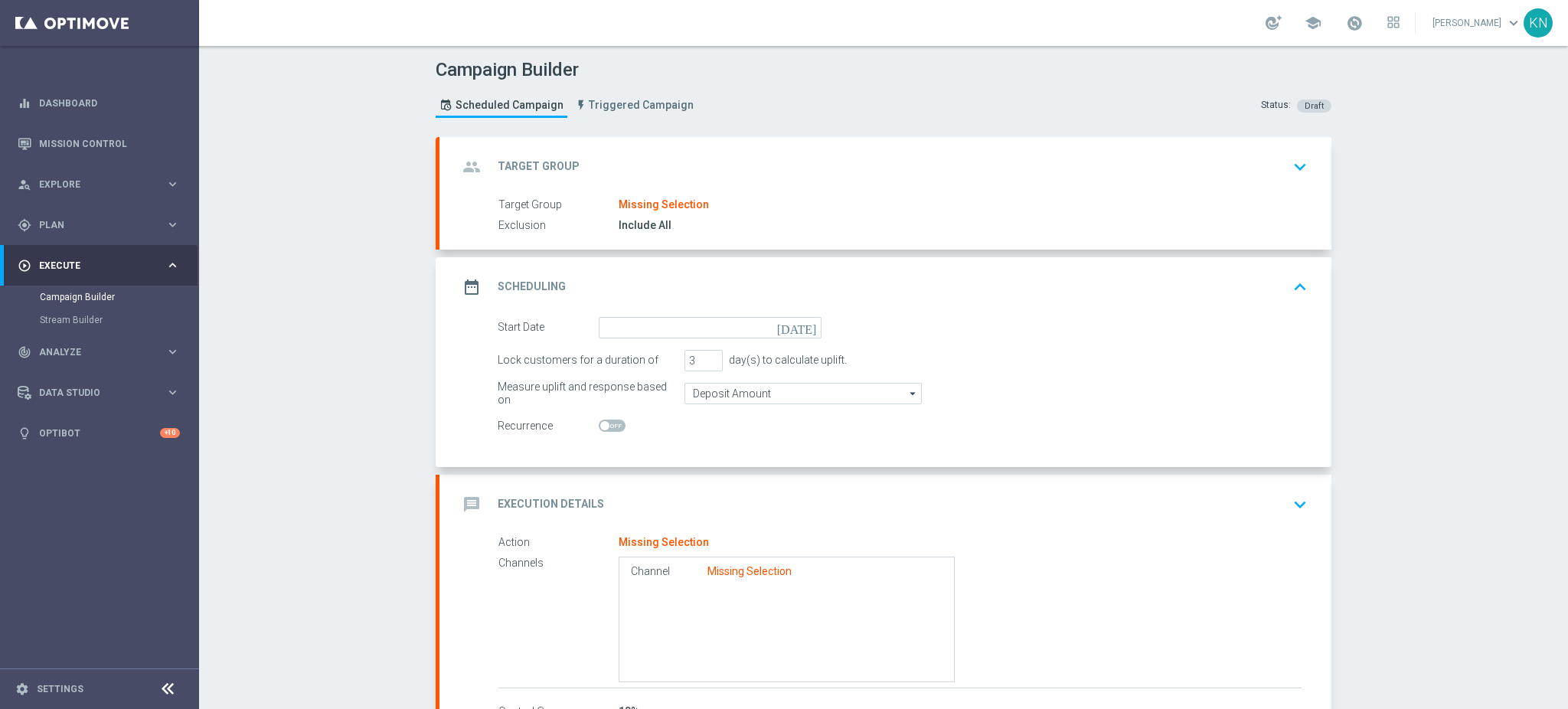
click at [603, 425] on span at bounding box center [611, 425] width 26 height 12
click at [603, 425] on input "checkbox" at bounding box center [611, 425] width 26 height 12
checkbox input "true"
